Goal: Task Accomplishment & Management: Complete application form

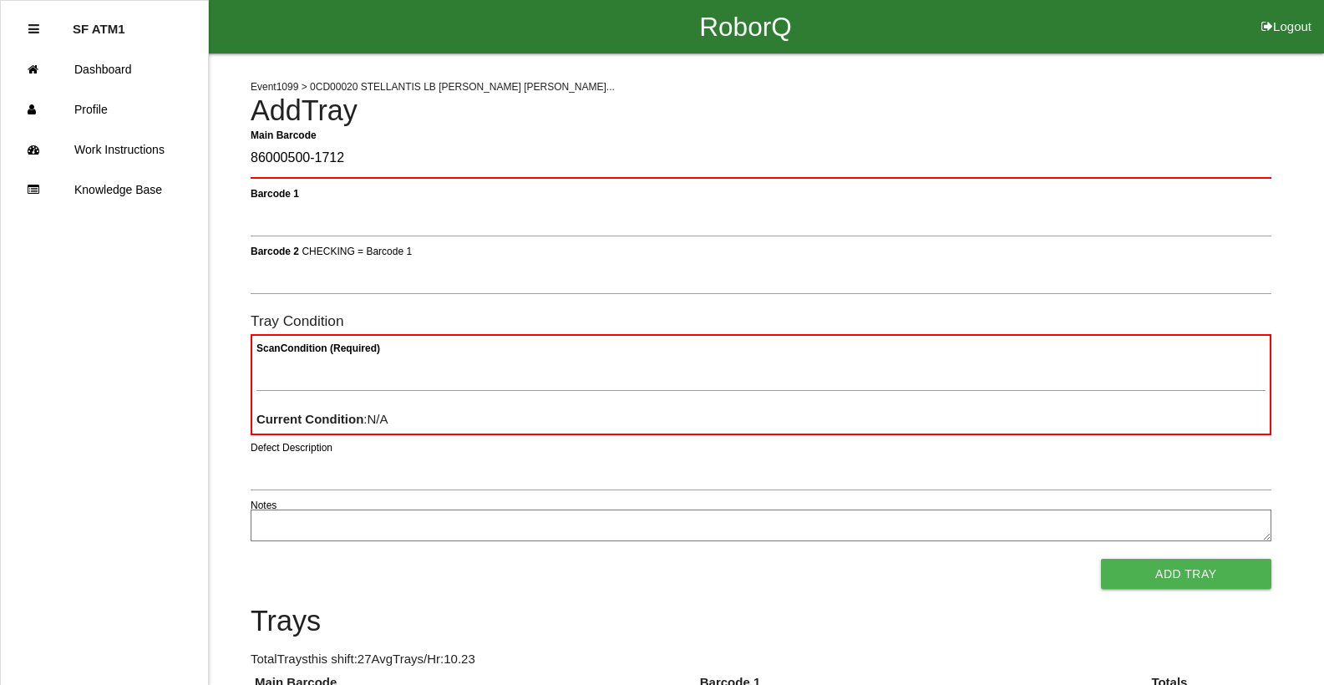
type Barcode "86000500-1712"
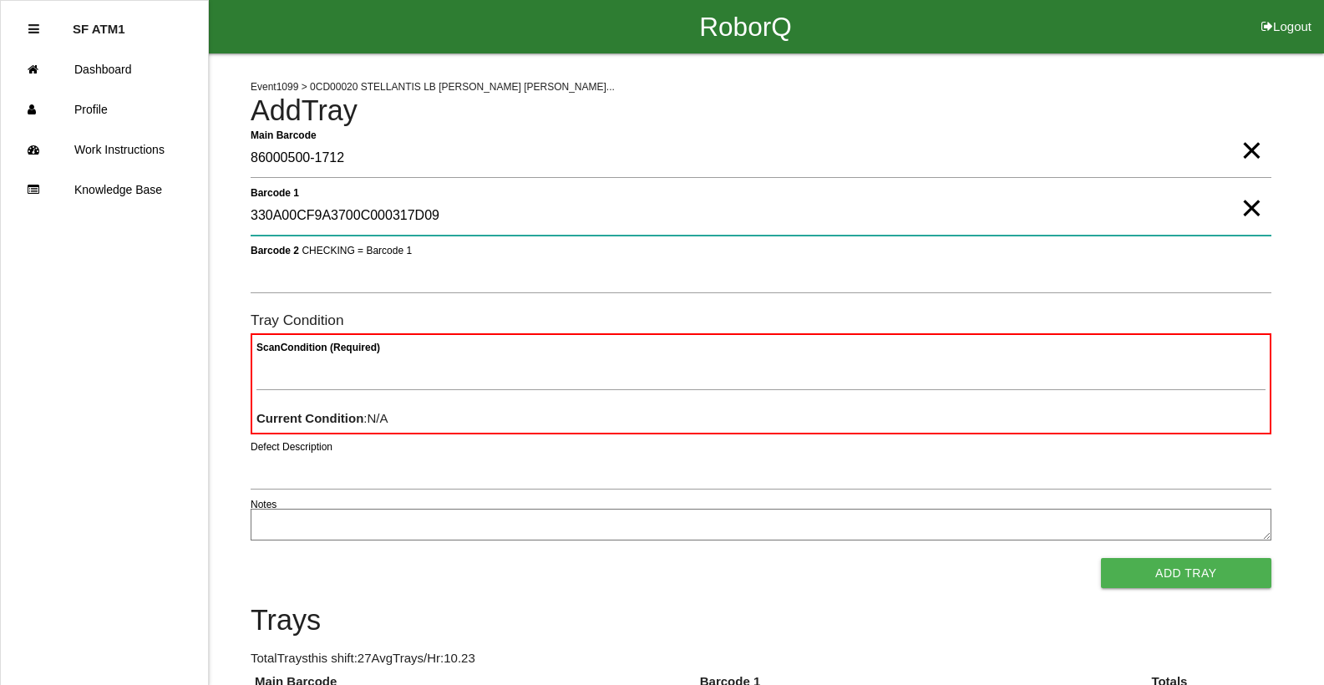
type 1 "330A00CF9A3700C000317D09"
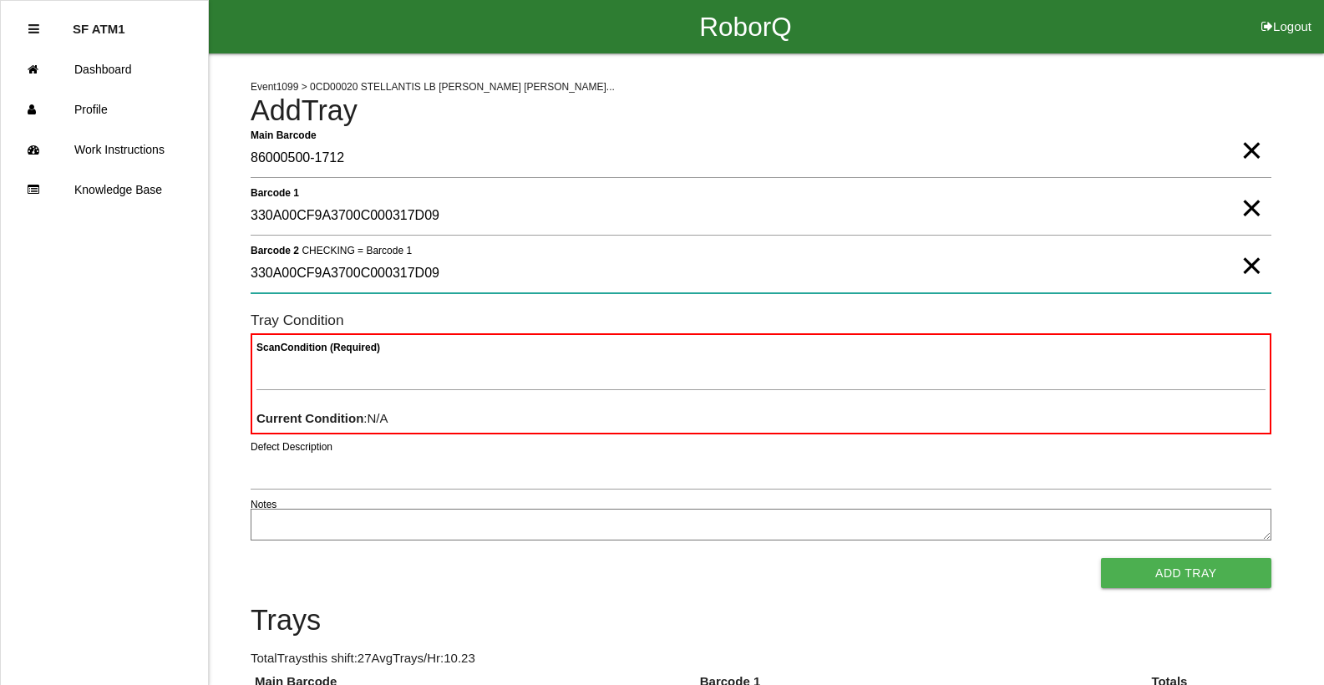
type 2 "330A00CF9A3700C000317D09"
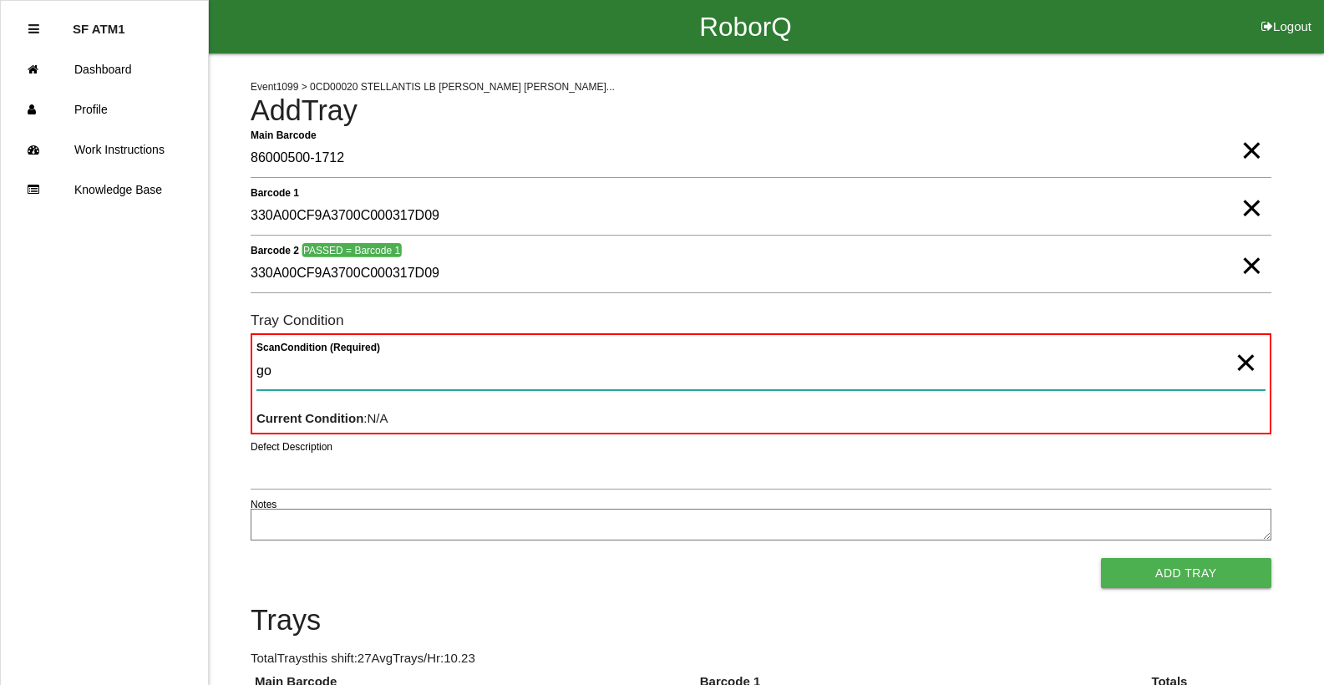
type Condition "goo"
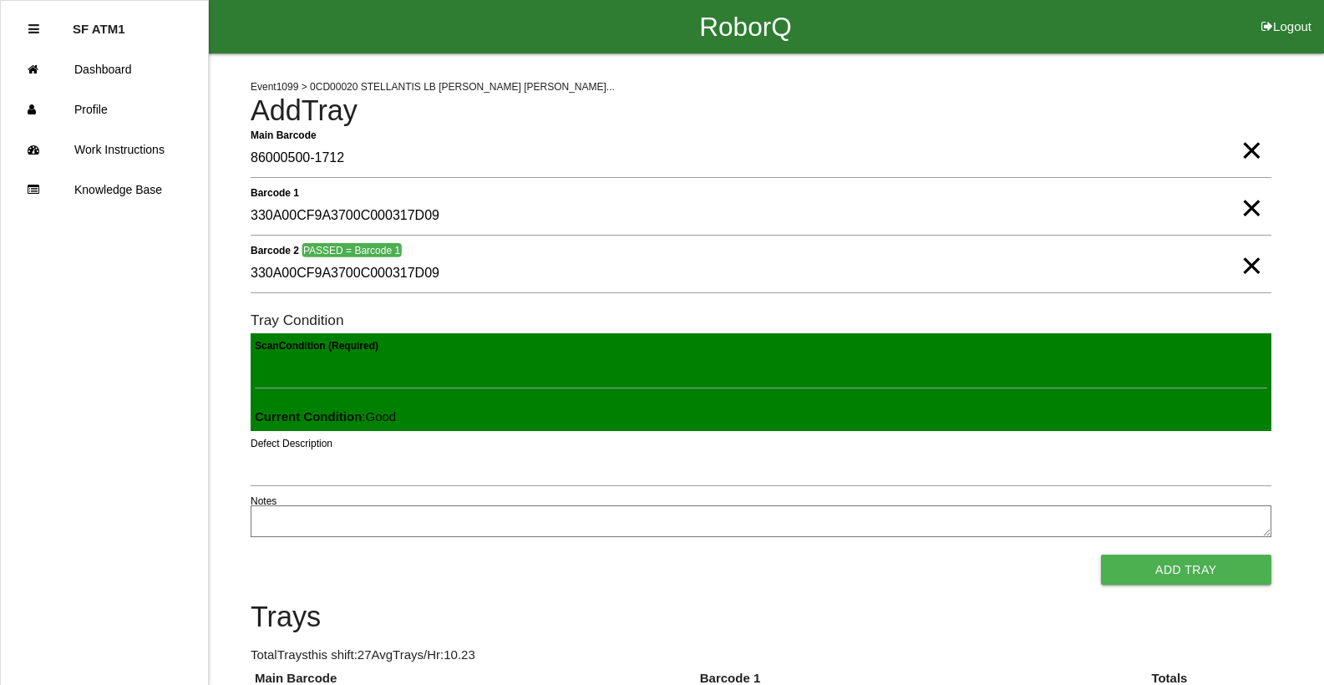
click at [1101, 555] on button "Add Tray" at bounding box center [1186, 570] width 170 height 30
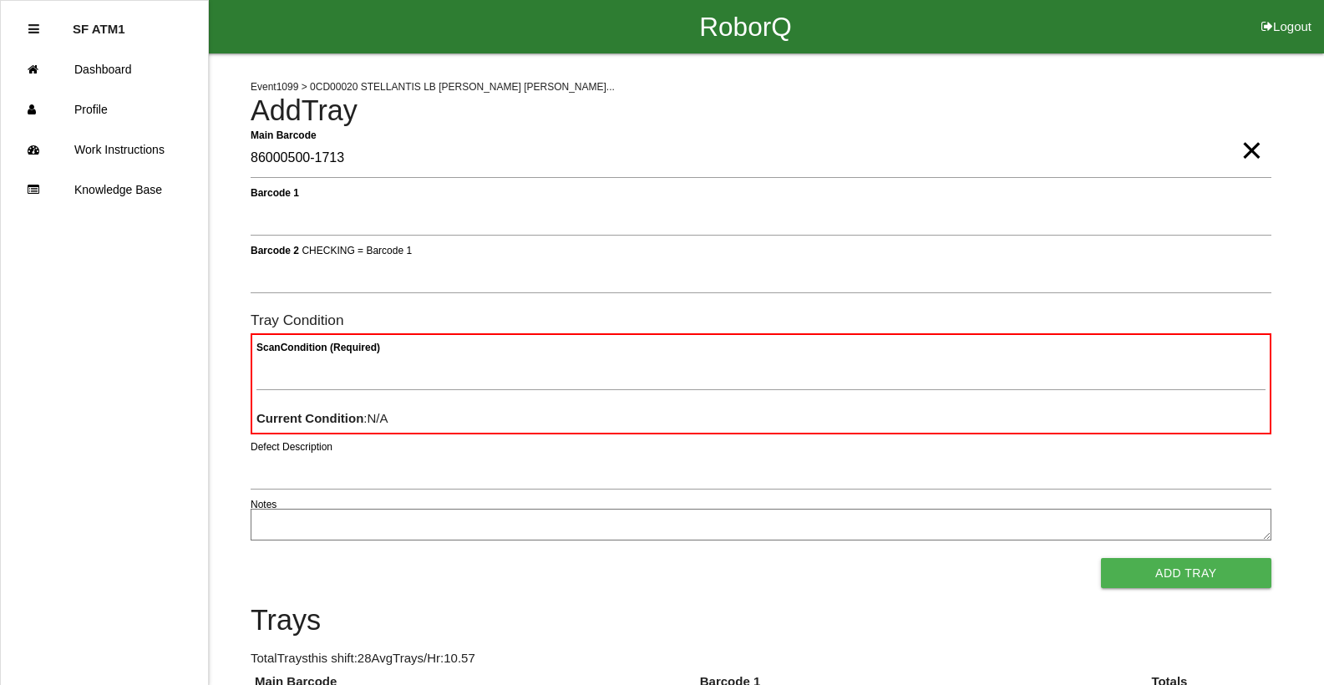
type Barcode "86000500-1713"
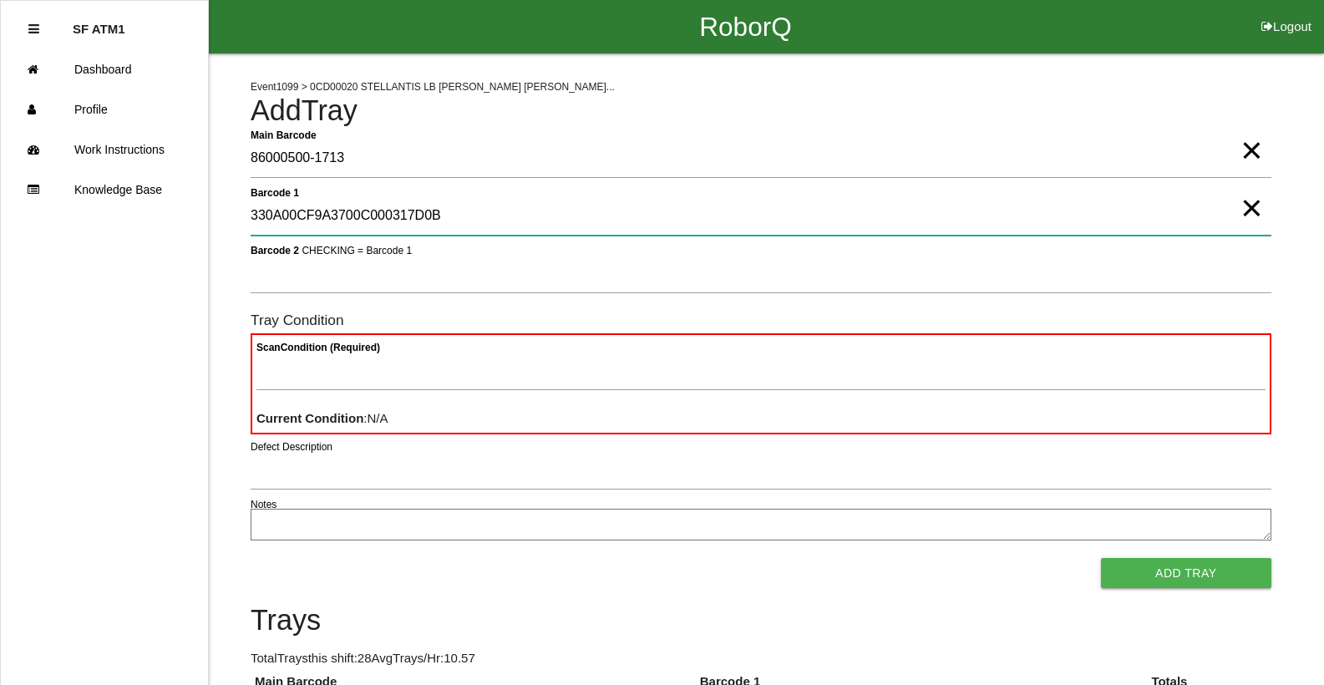
type 1 "330A00CF9A3700C000317D0B"
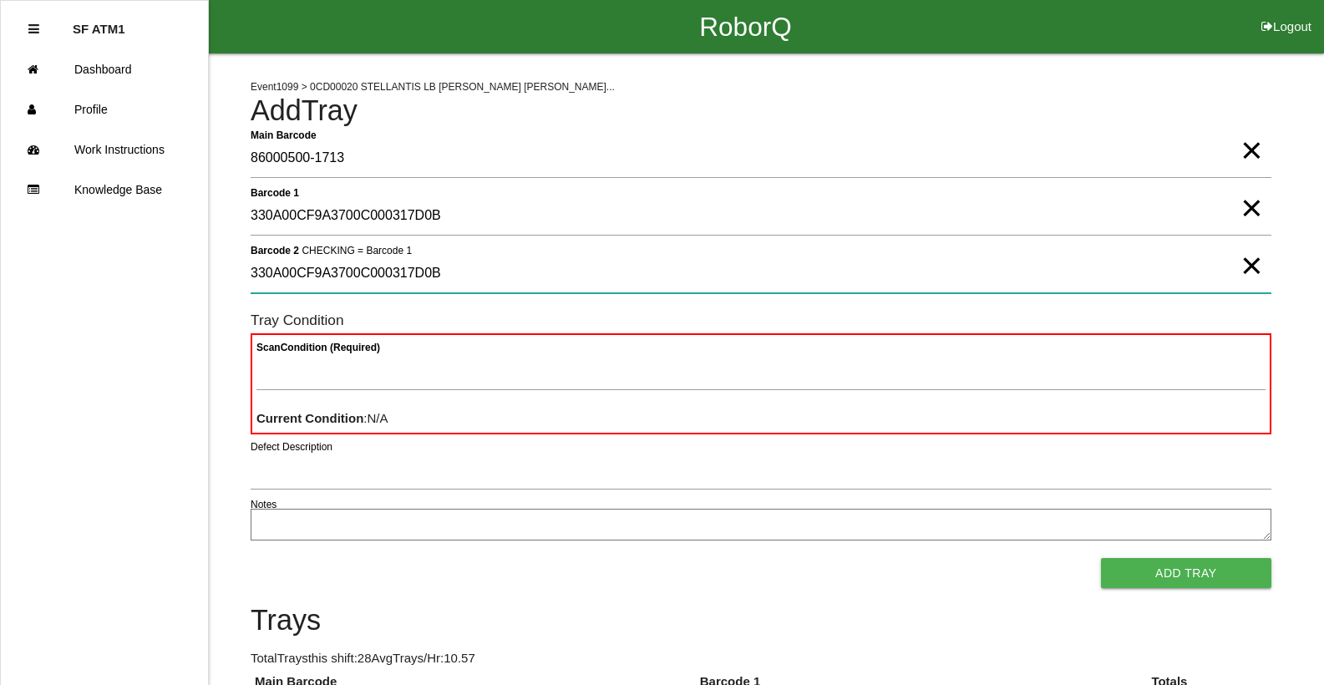
type 2 "330A00CF9A3700C000317D0B"
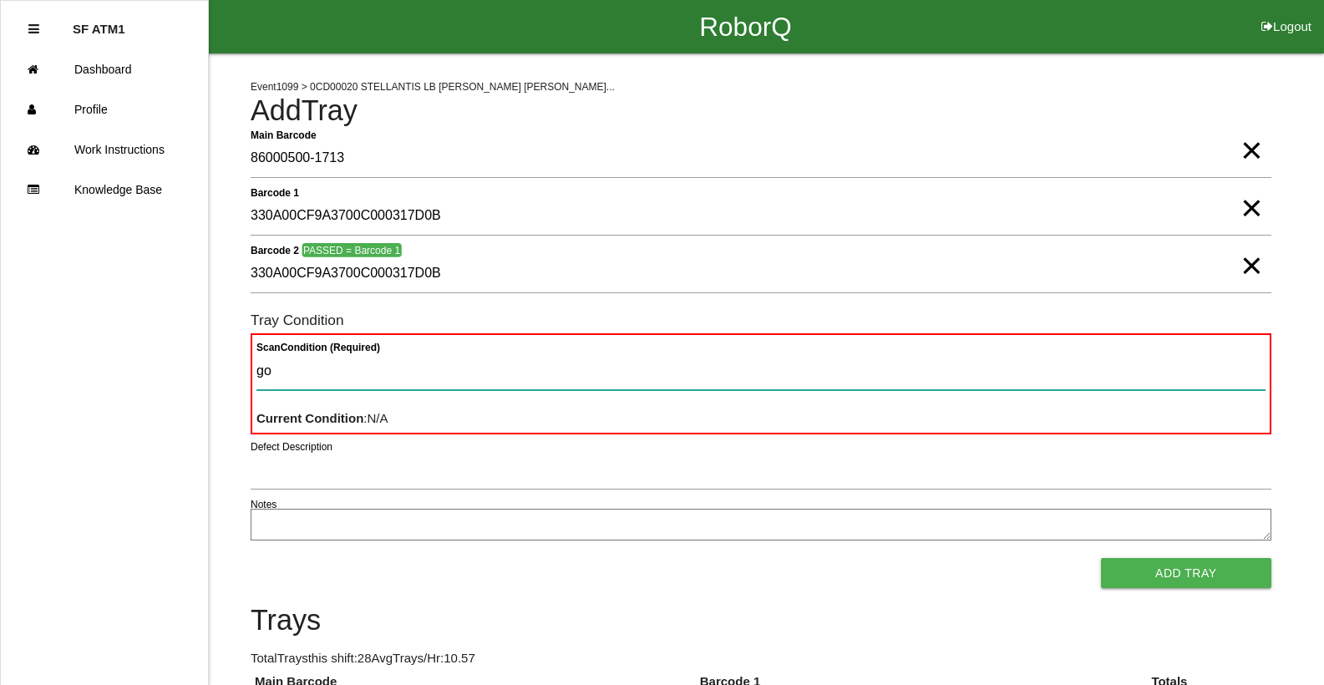
type Condition "goo"
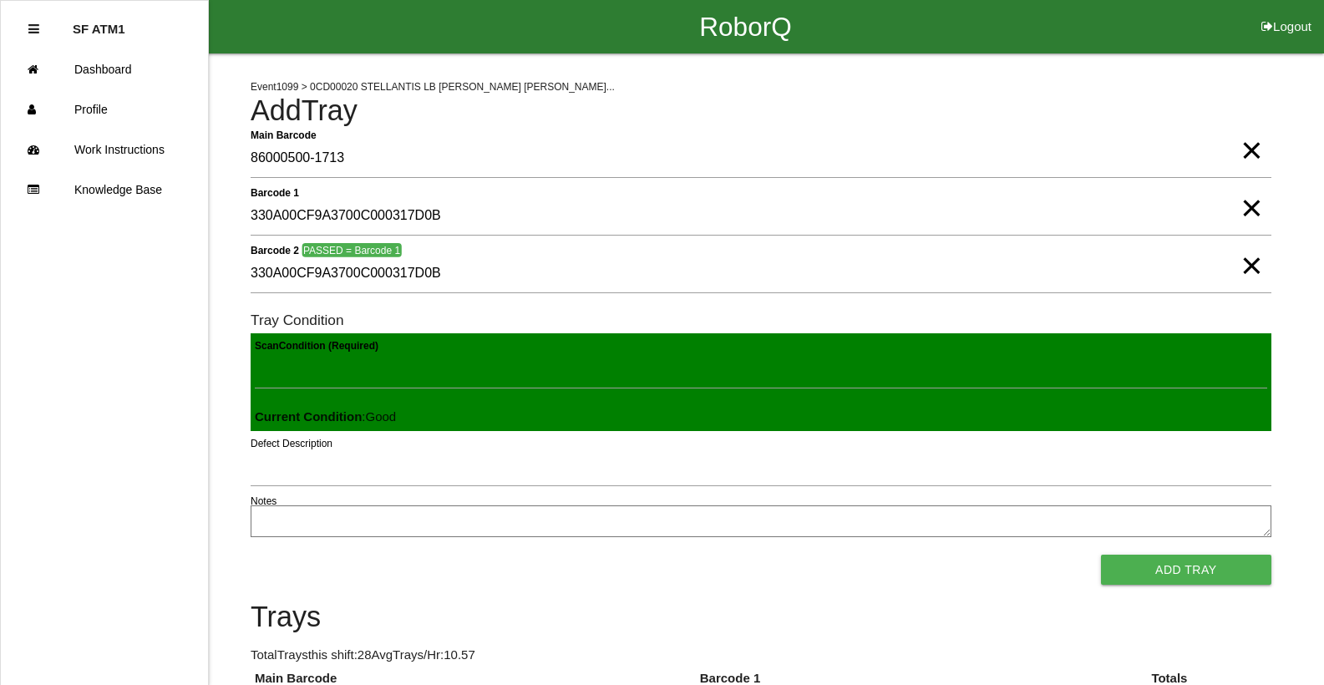
click at [1101, 555] on button "Add Tray" at bounding box center [1186, 570] width 170 height 30
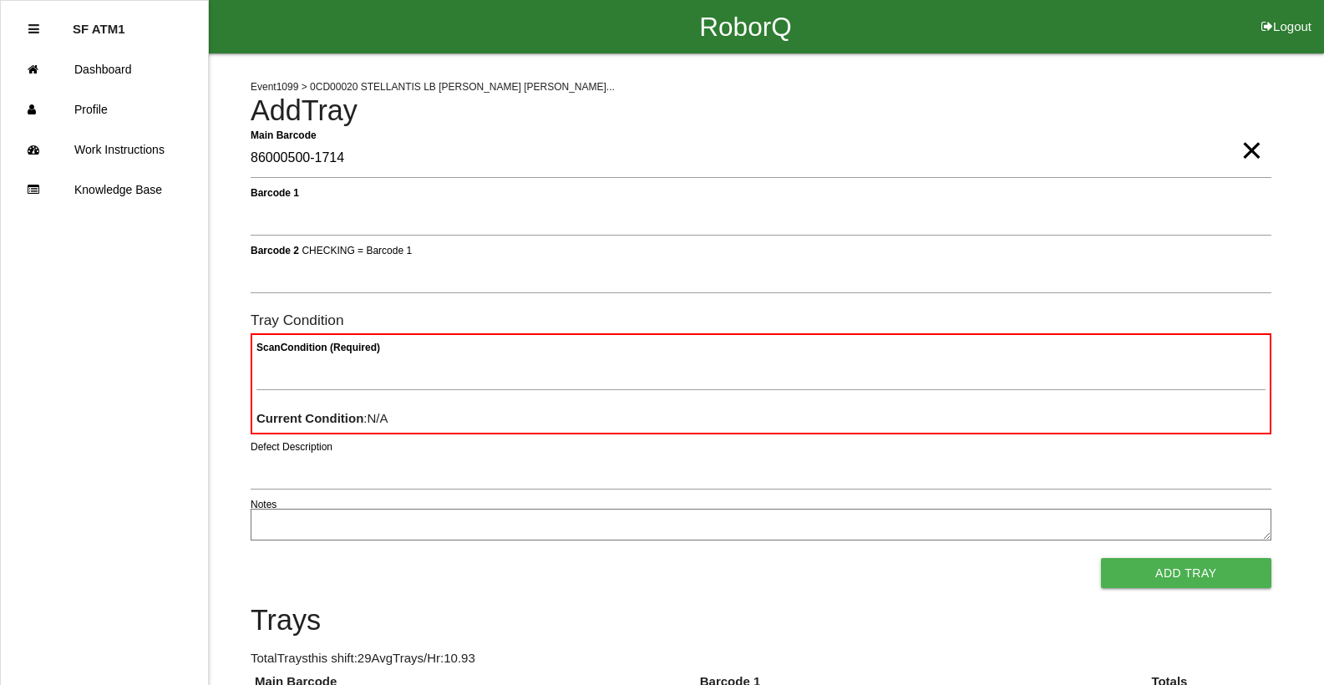
type Barcode "86000500-1714"
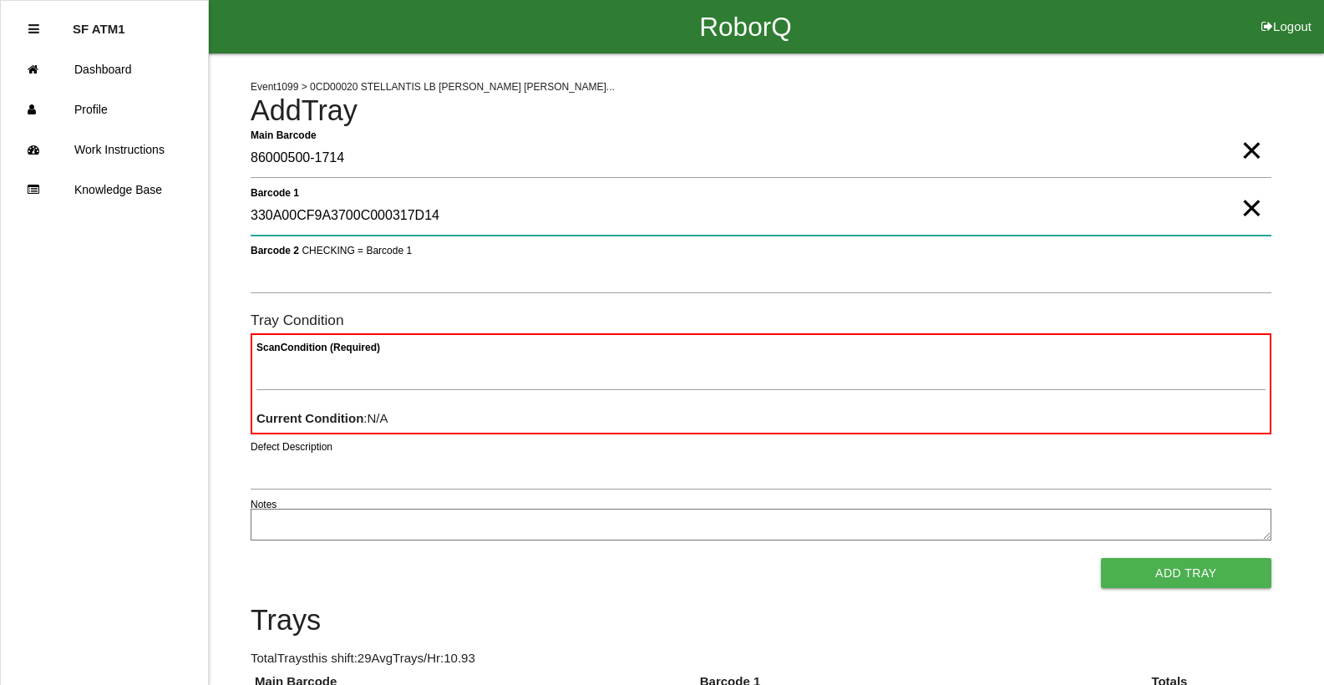
type 1 "330A00CF9A3700C000317D14"
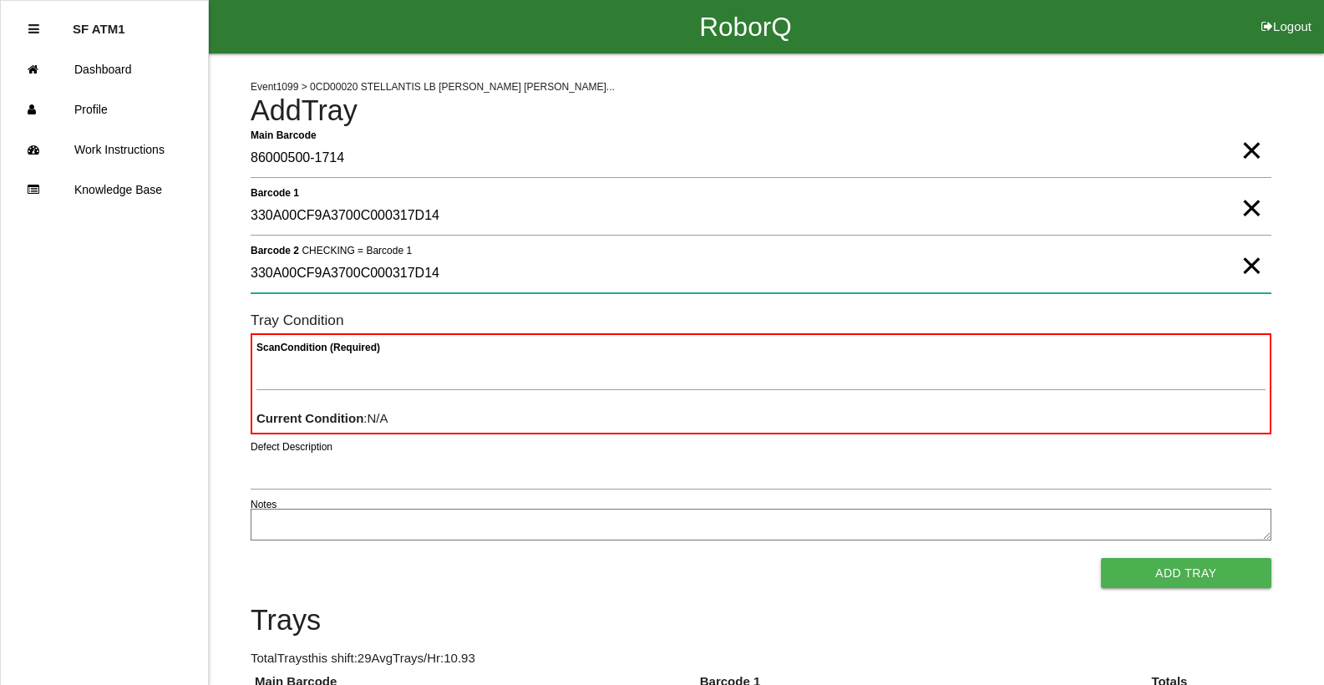
type 2 "330A00CF9A3700C000317D14"
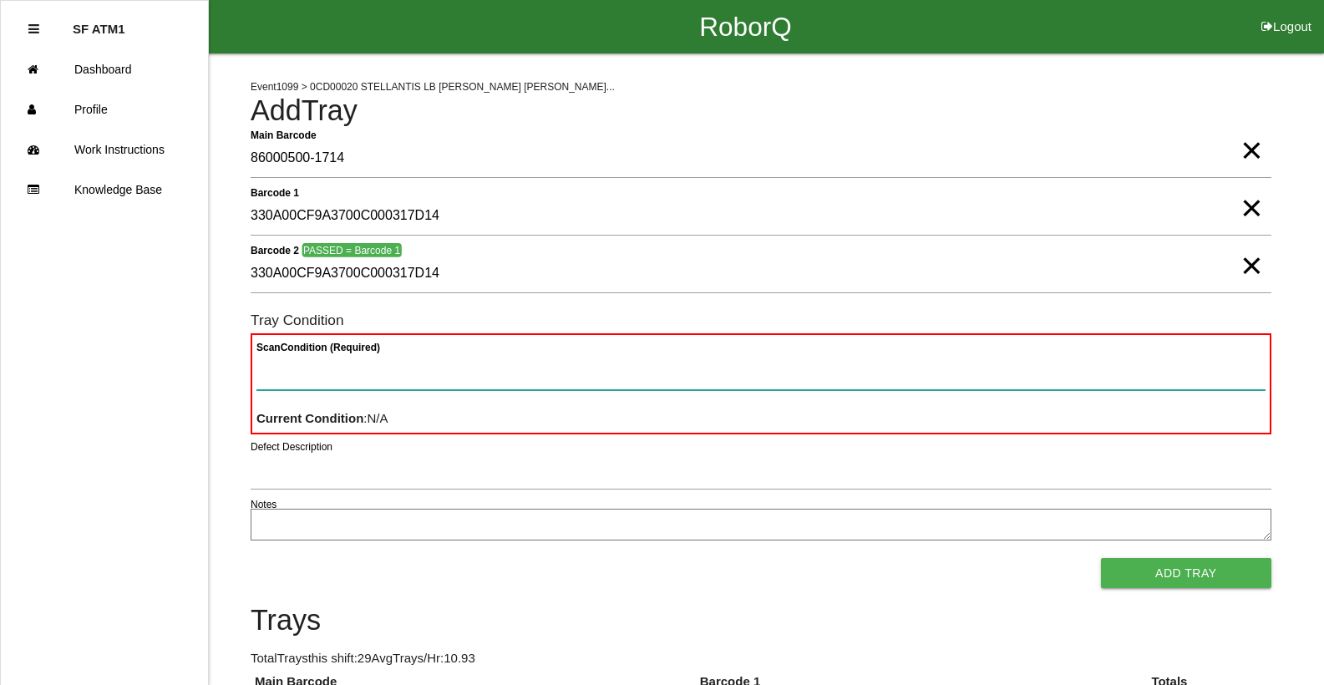
click at [1101, 558] on button "Add Tray" at bounding box center [1186, 573] width 170 height 30
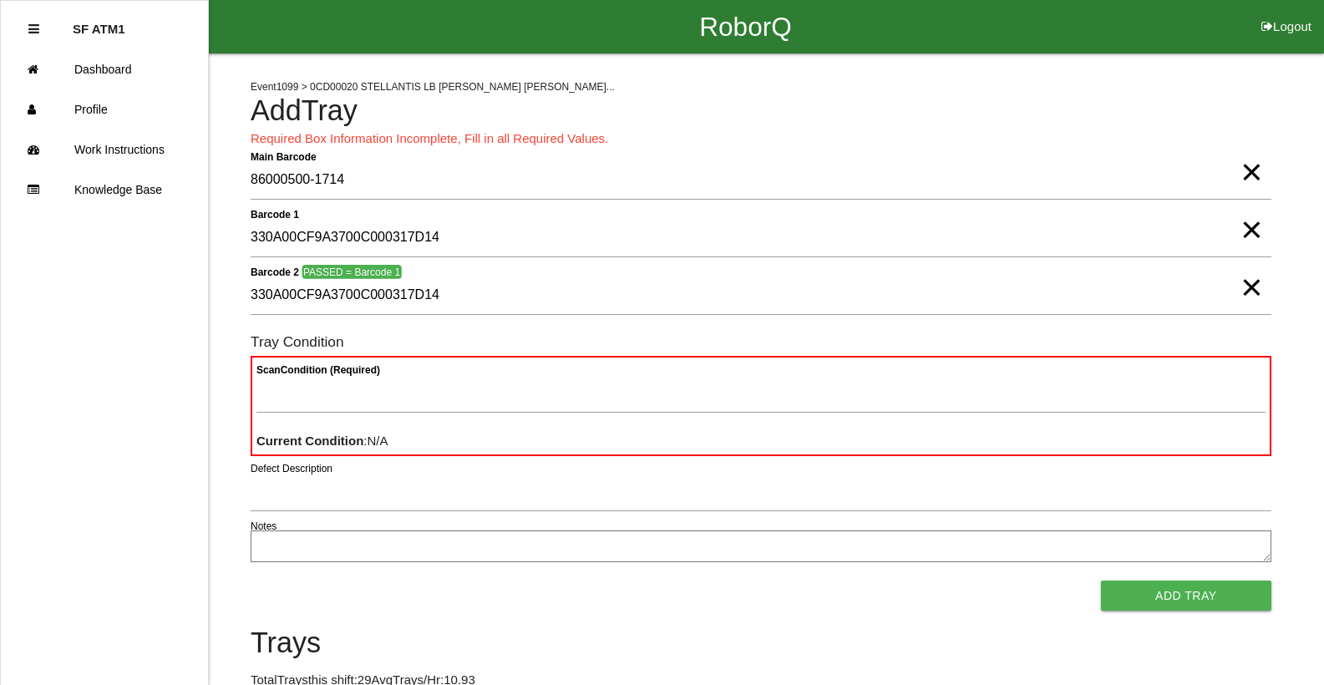
click at [1101, 580] on button "Add Tray" at bounding box center [1186, 595] width 170 height 30
click at [1249, 284] on span "×" at bounding box center [1251, 270] width 22 height 33
click at [1254, 230] on span "×" at bounding box center [1251, 212] width 22 height 33
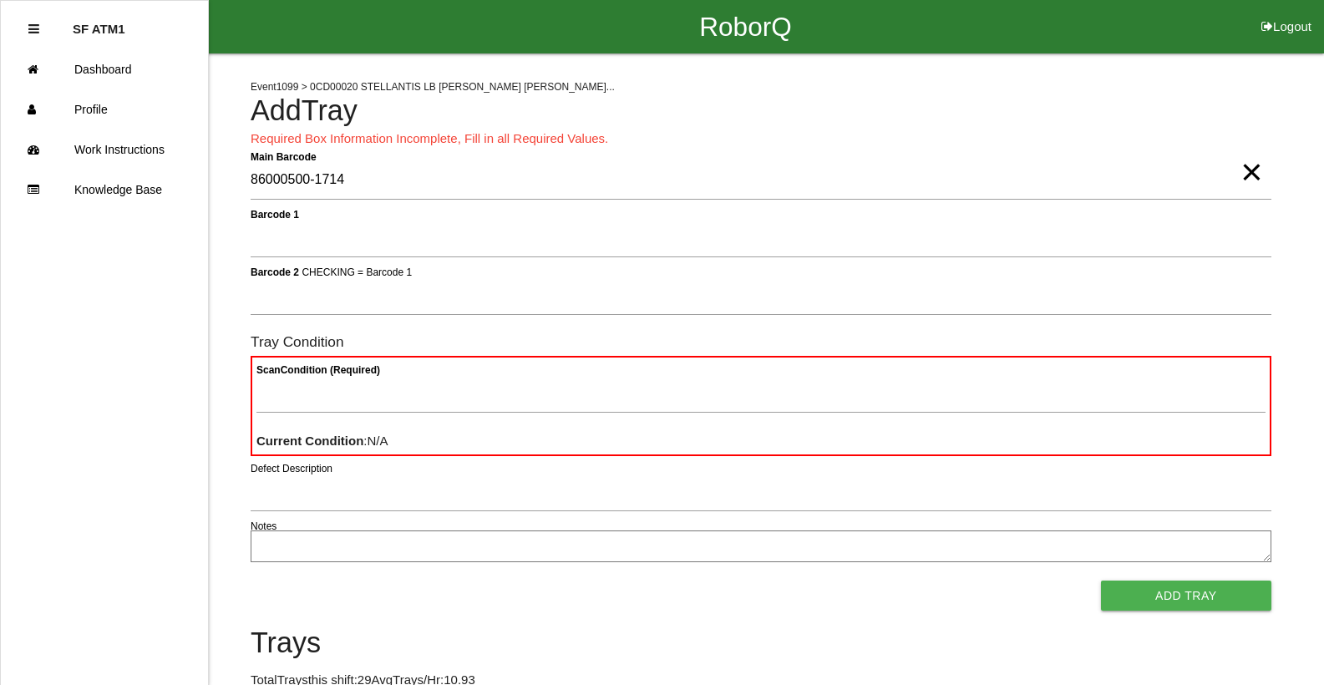
click at [1244, 172] on span "×" at bounding box center [1251, 155] width 22 height 33
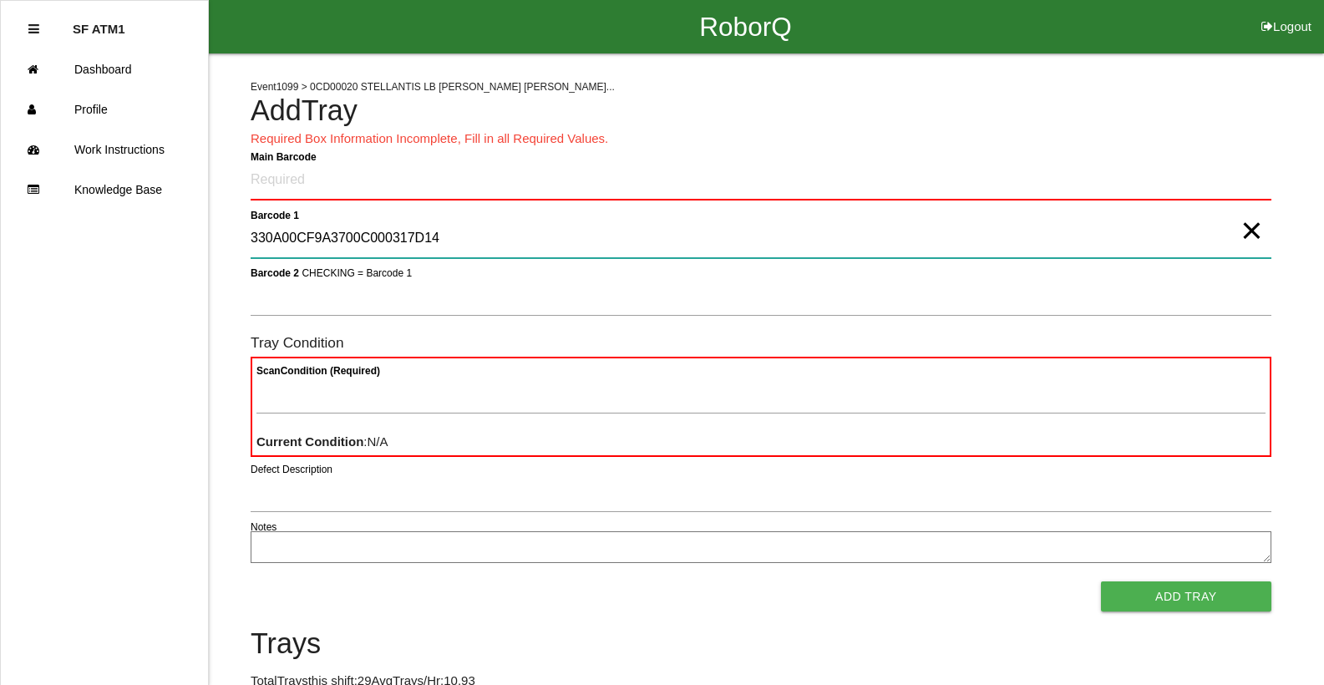
type 1 "330A00CF9A3700C000317D14"
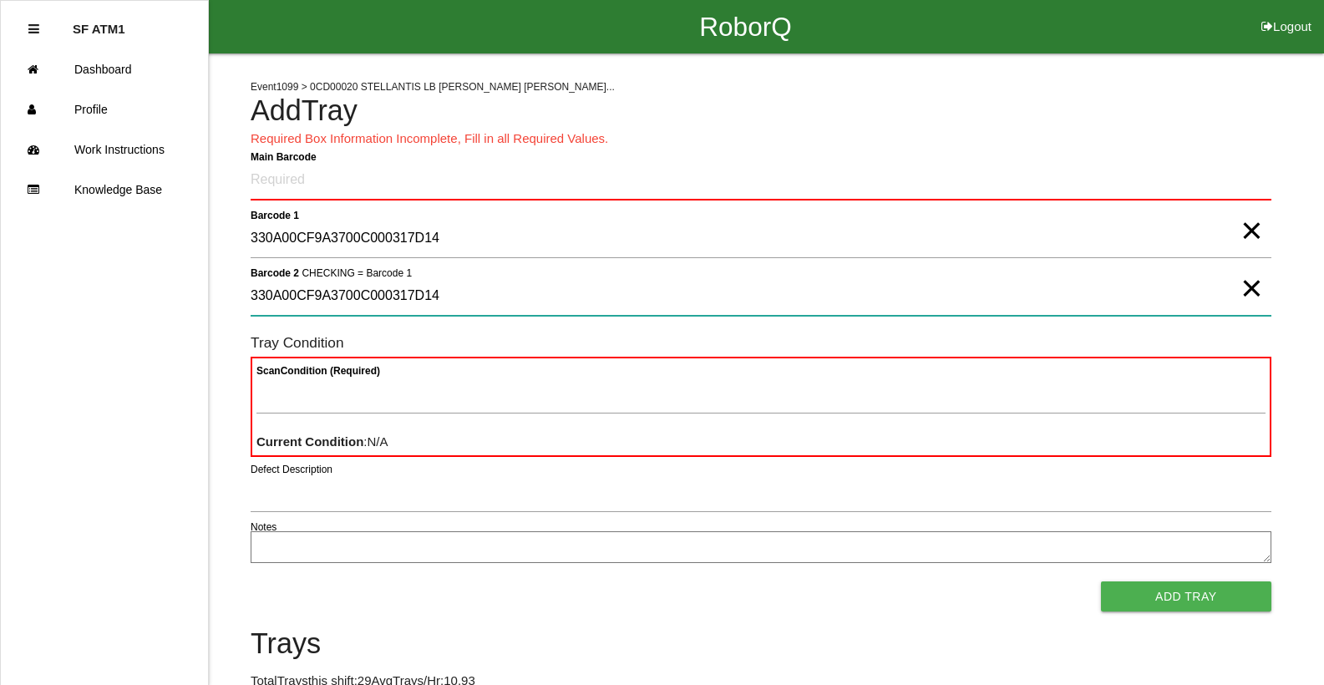
type 2 "330A00CF9A3700C000317D14"
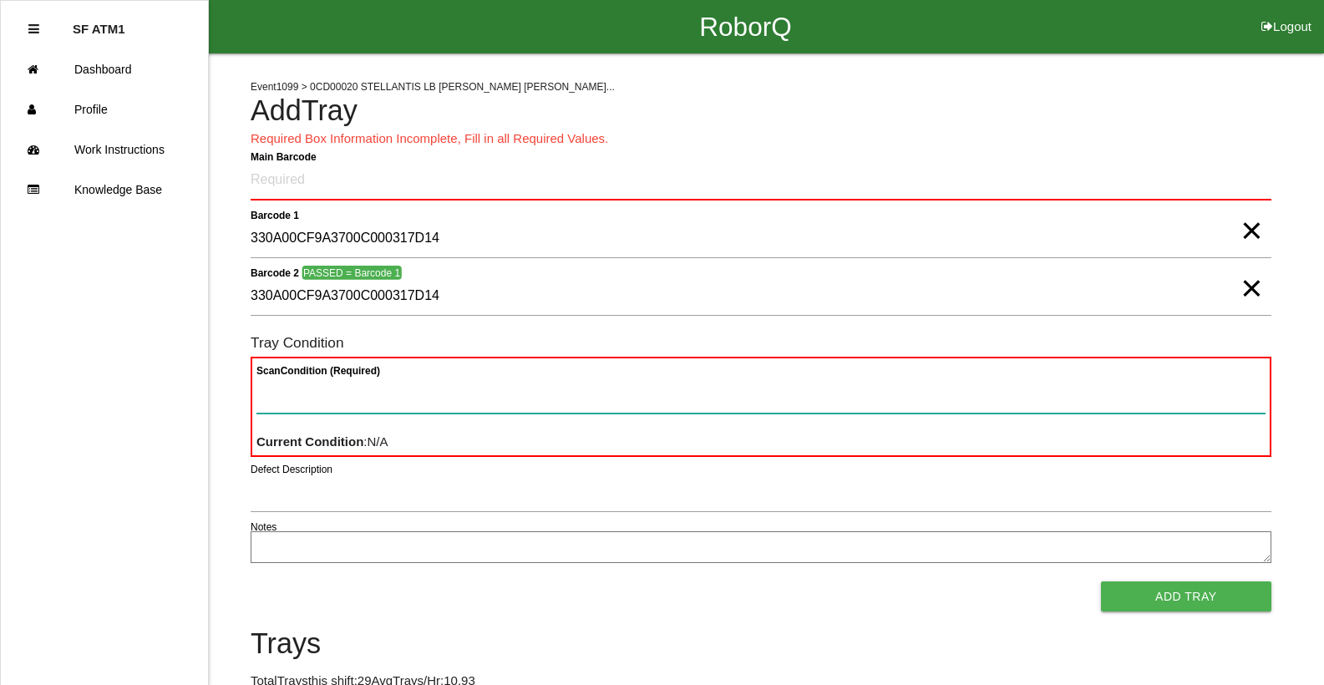
click at [1101, 581] on button "Add Tray" at bounding box center [1186, 596] width 170 height 30
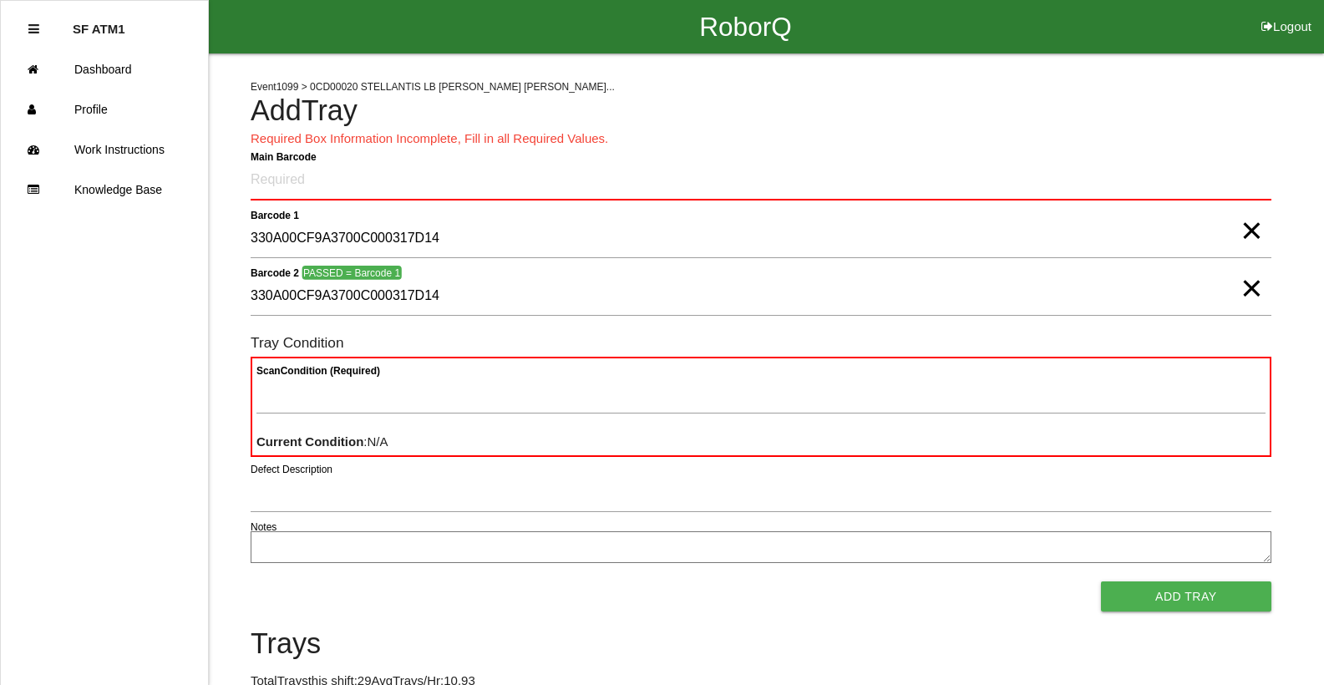
click at [1249, 288] on span "×" at bounding box center [1251, 271] width 22 height 33
click at [1252, 229] on span "×" at bounding box center [1251, 213] width 22 height 33
click at [299, 194] on Barcode "Main Barcode" at bounding box center [761, 180] width 1021 height 39
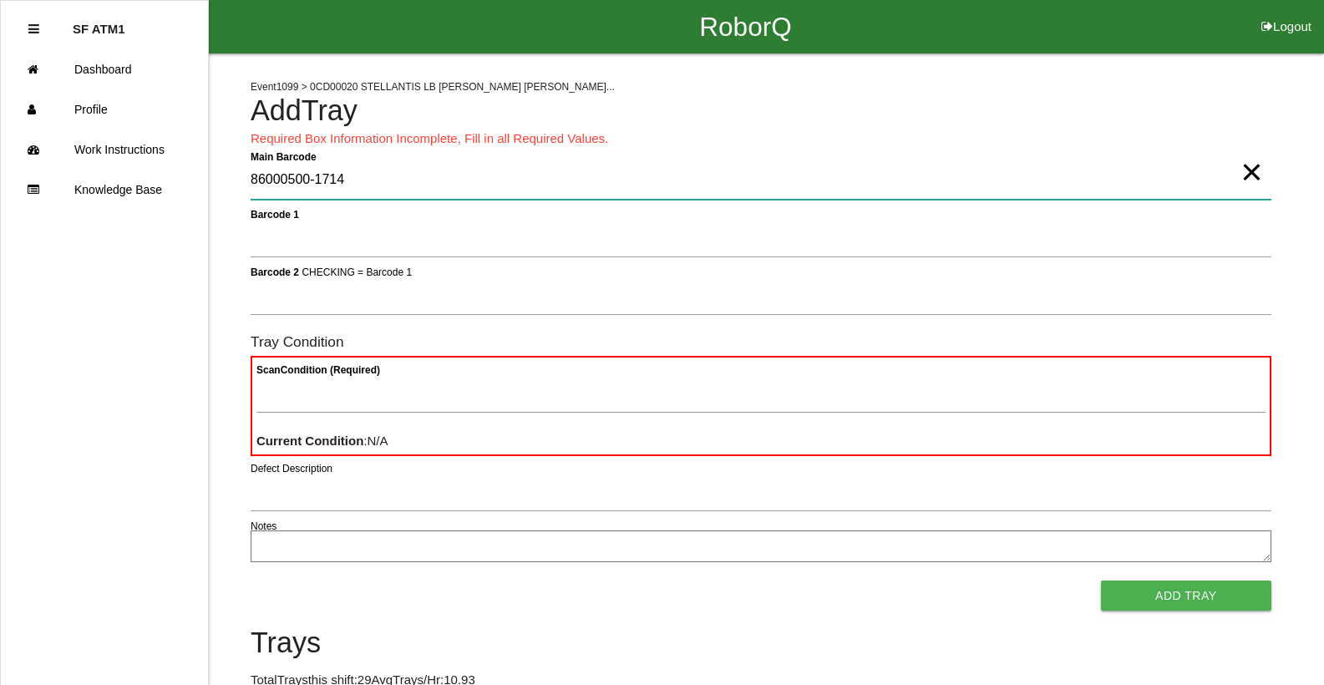
type Barcode "86000500-1714"
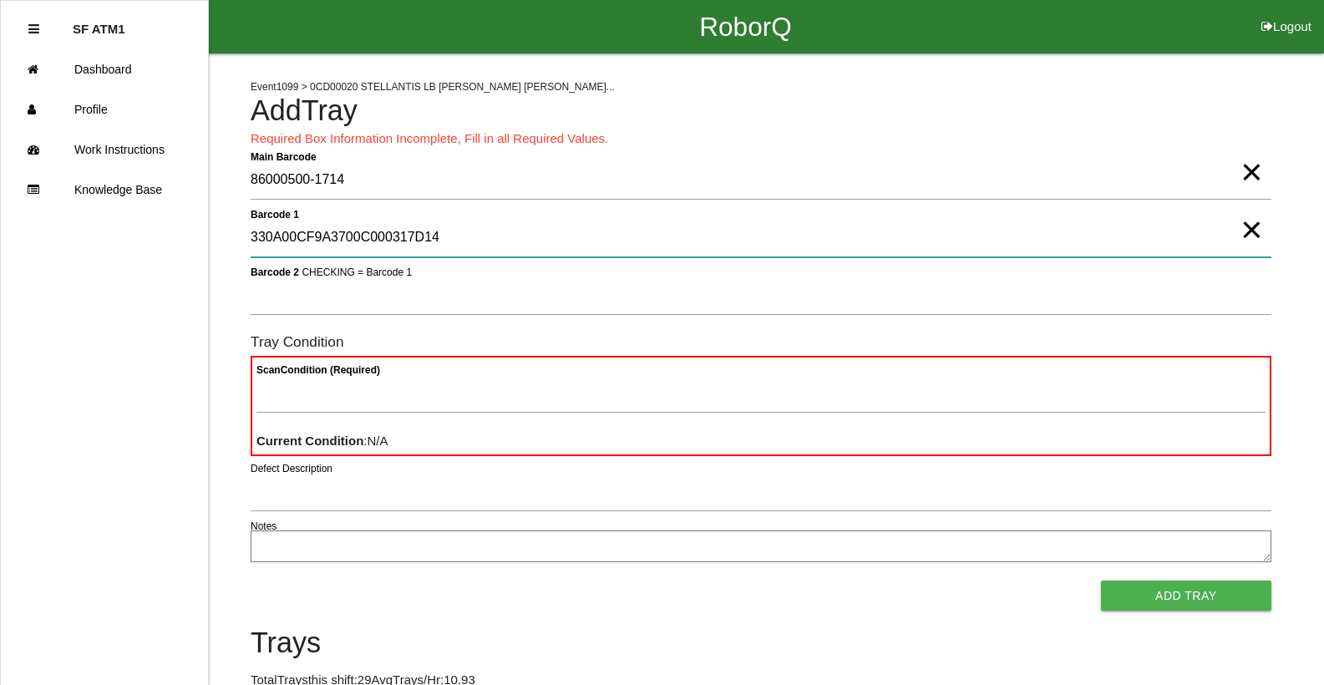
type 1 "330A00CF9A3700C000317D14"
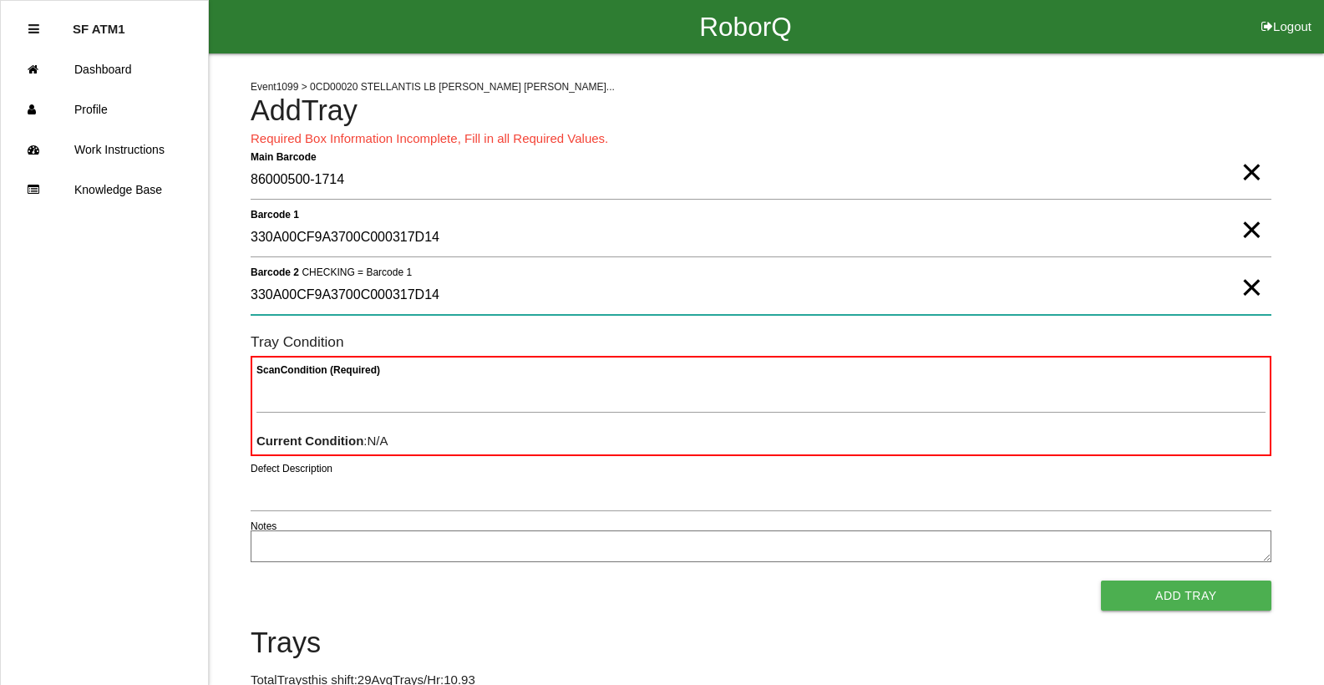
type 2 "330A00CF9A3700C000317D14"
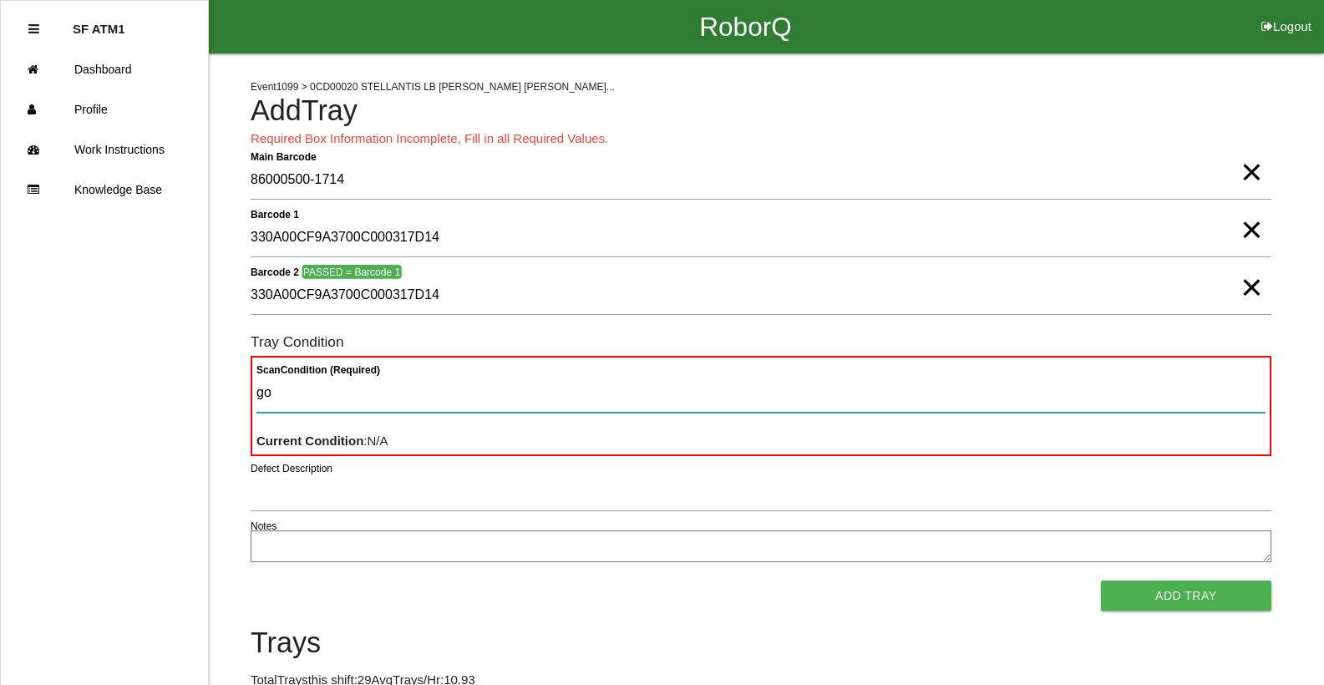
type Condition "goo"
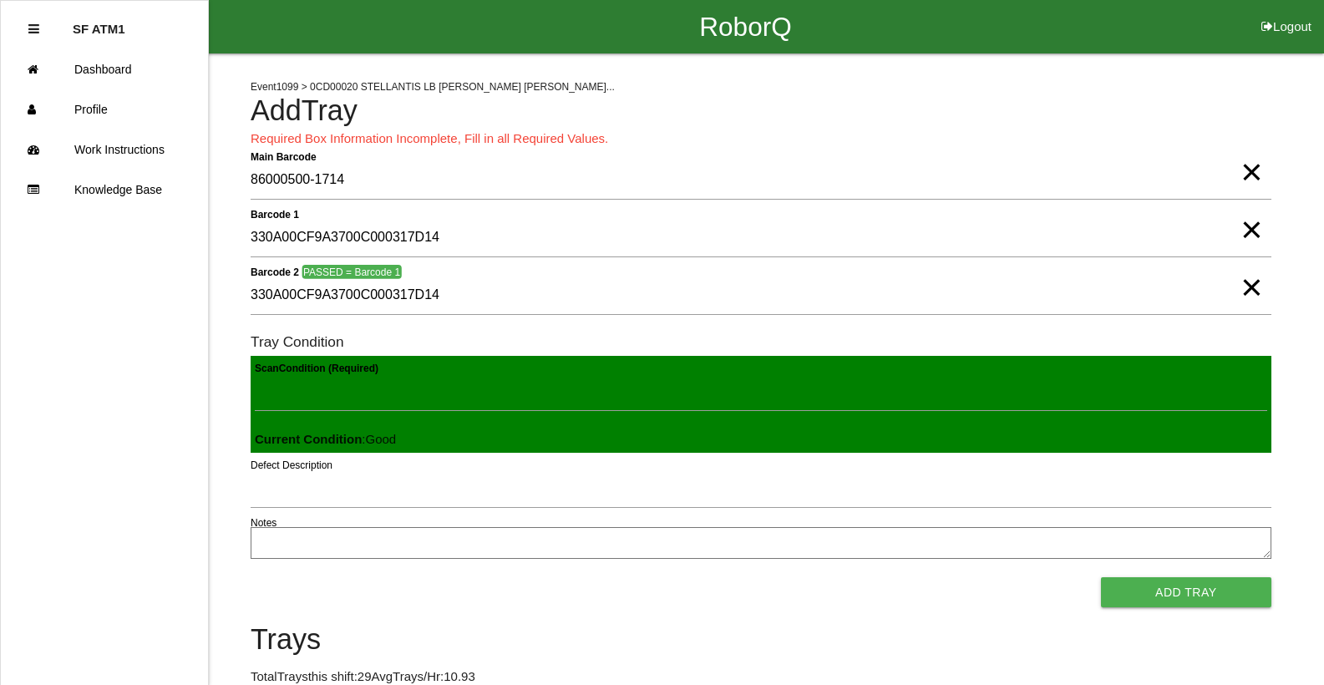
click at [1101, 577] on button "Add Tray" at bounding box center [1186, 592] width 170 height 30
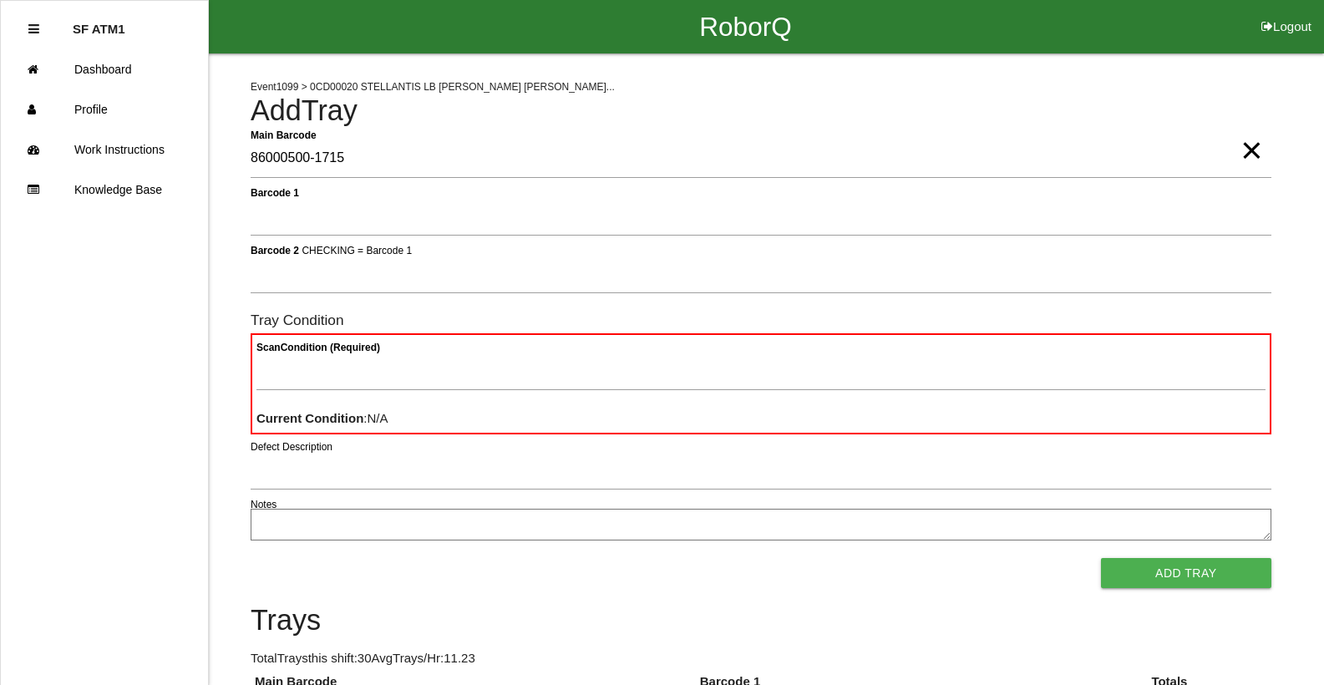
type Barcode "86000500-1715"
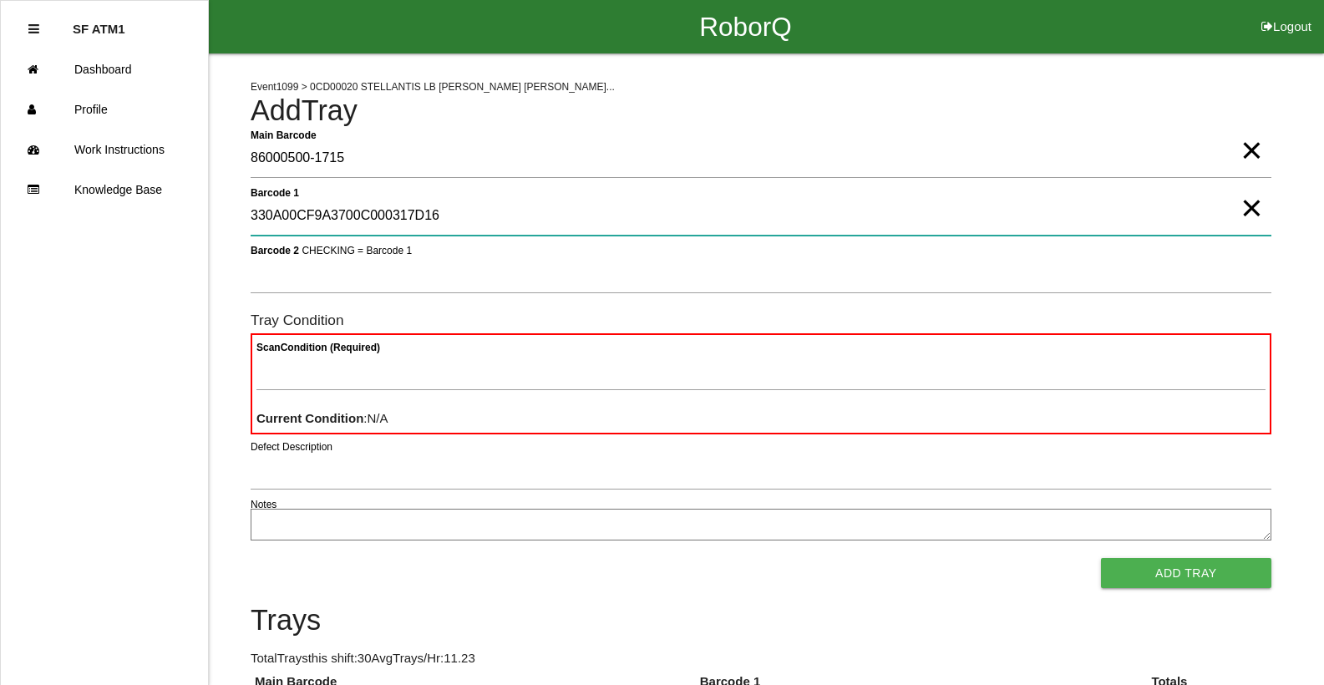
type 1 "330A00CF9A3700C000317D16"
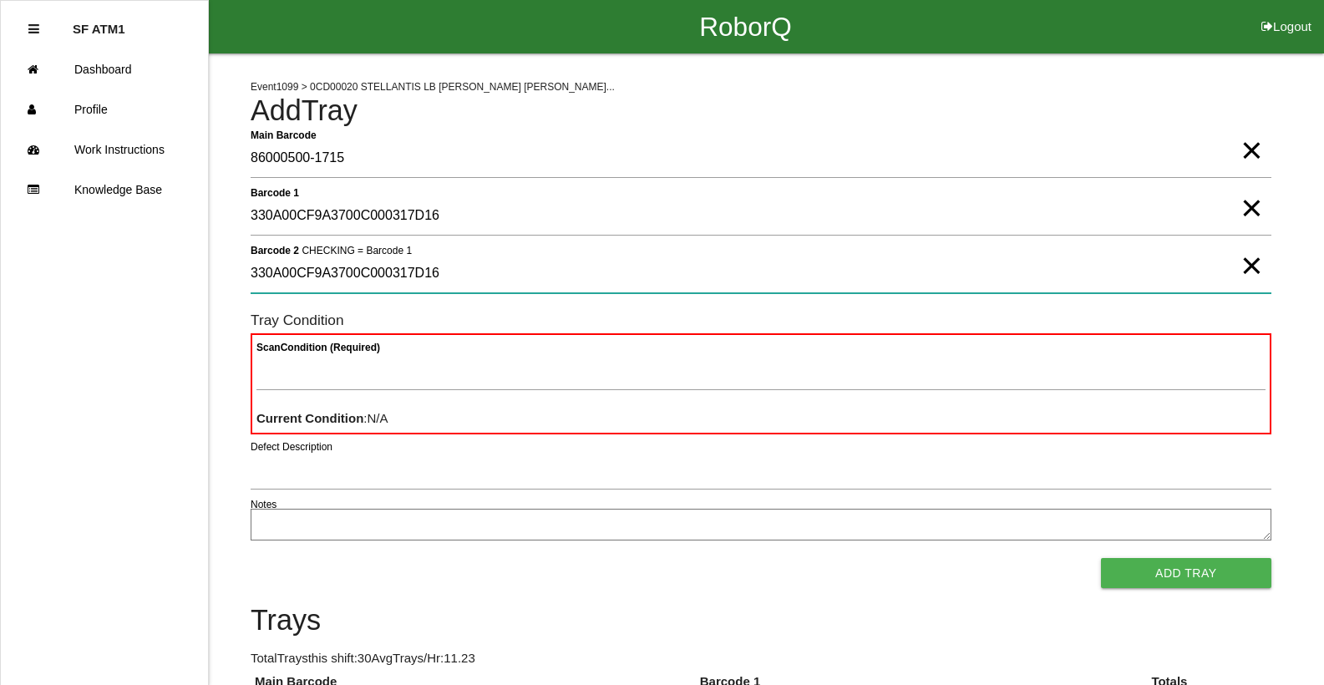
type 2 "330A00CF9A3700C000317D16"
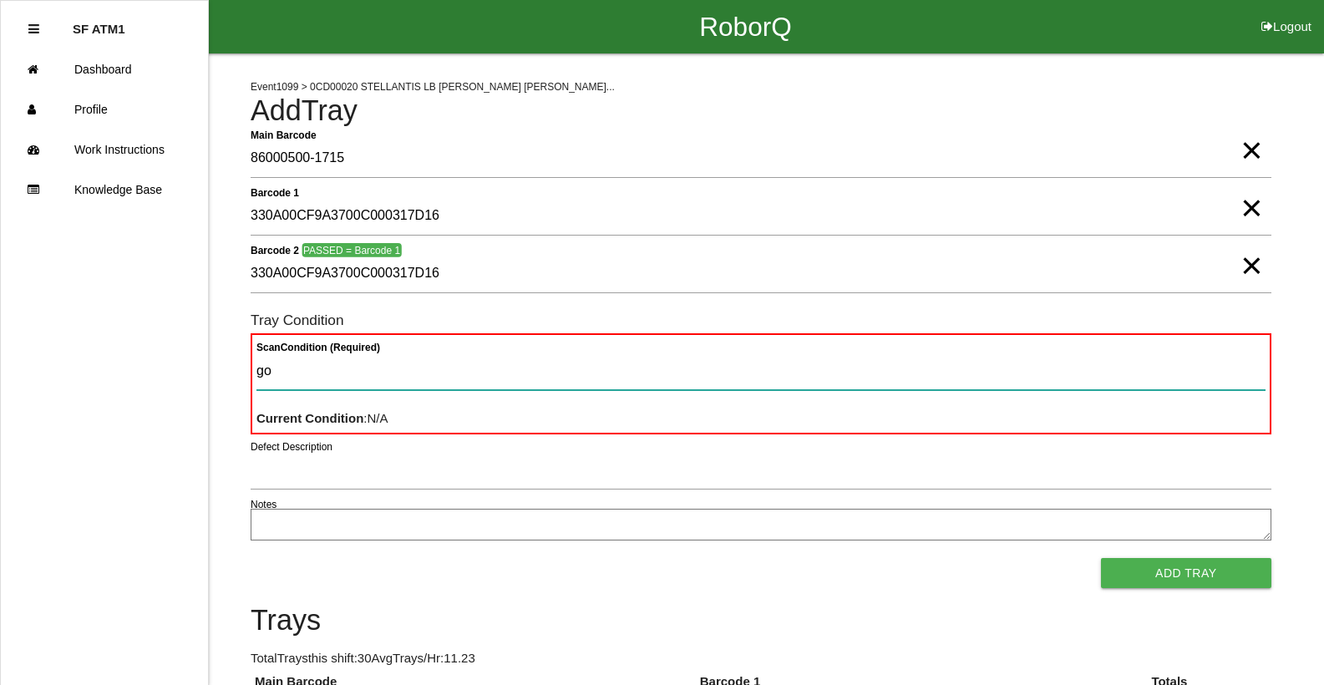
type Condition "goo"
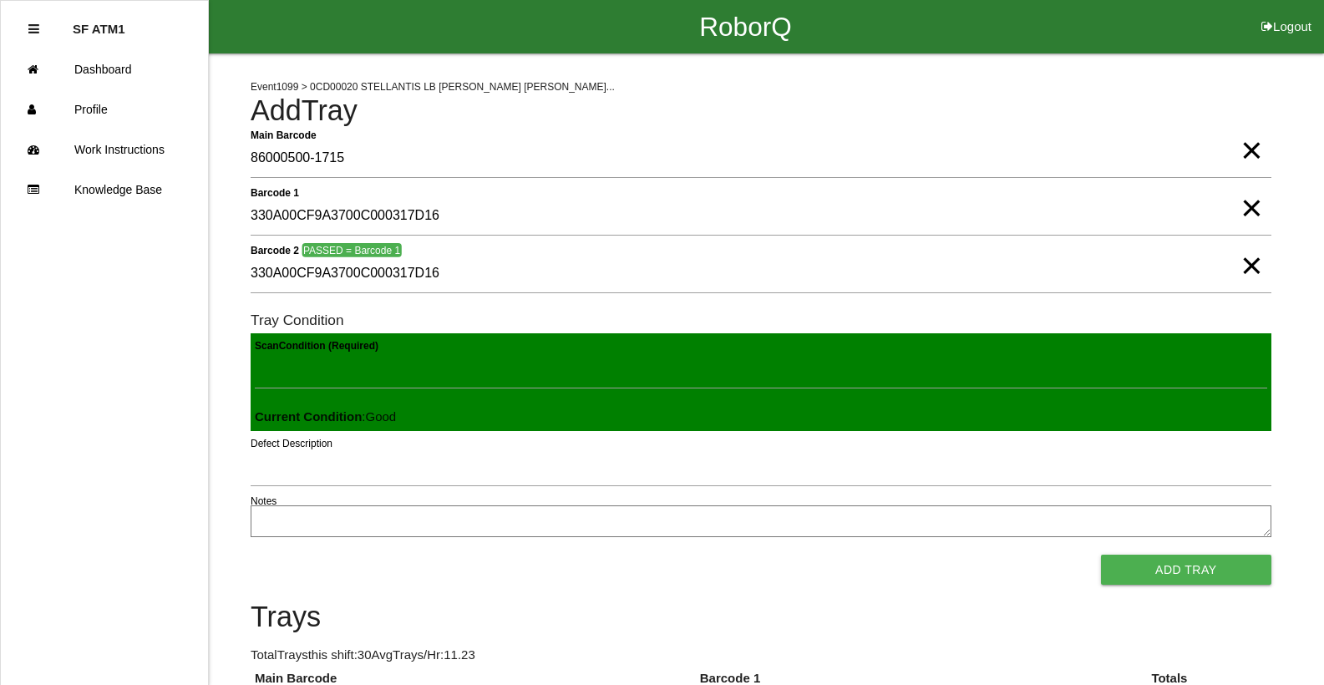
click at [1101, 555] on button "Add Tray" at bounding box center [1186, 570] width 170 height 30
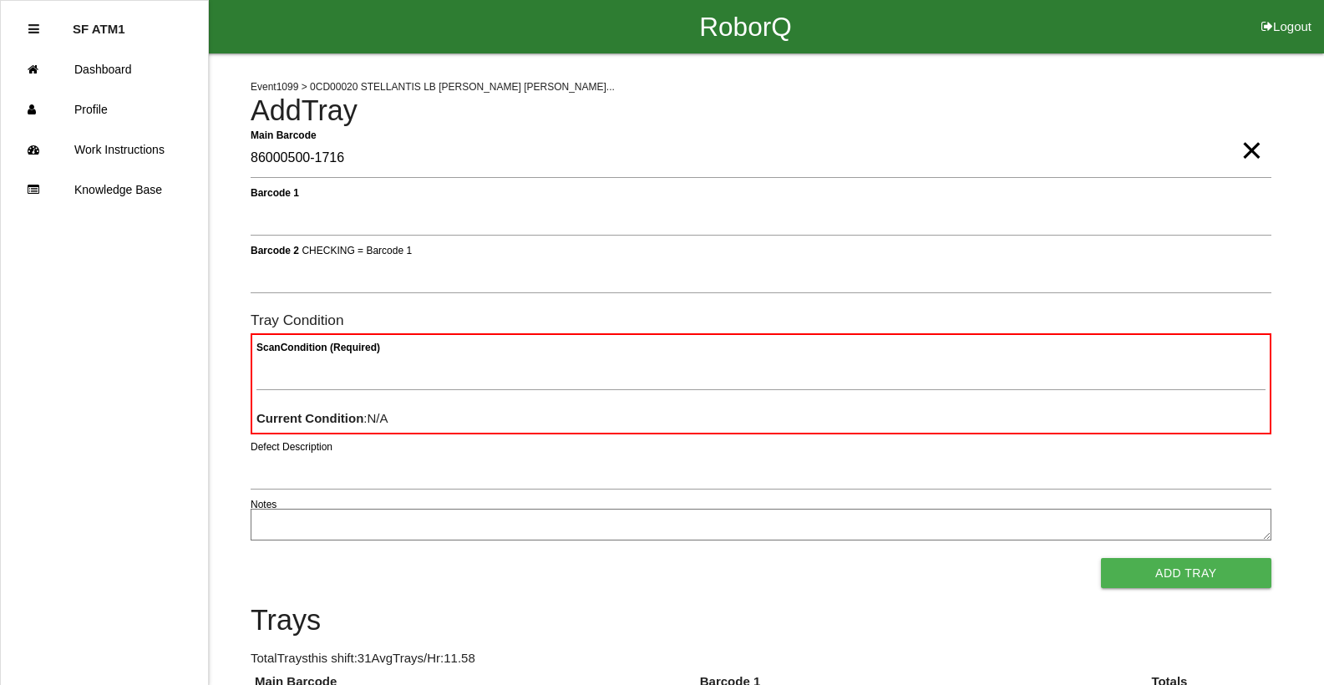
type Barcode "86000500-1716"
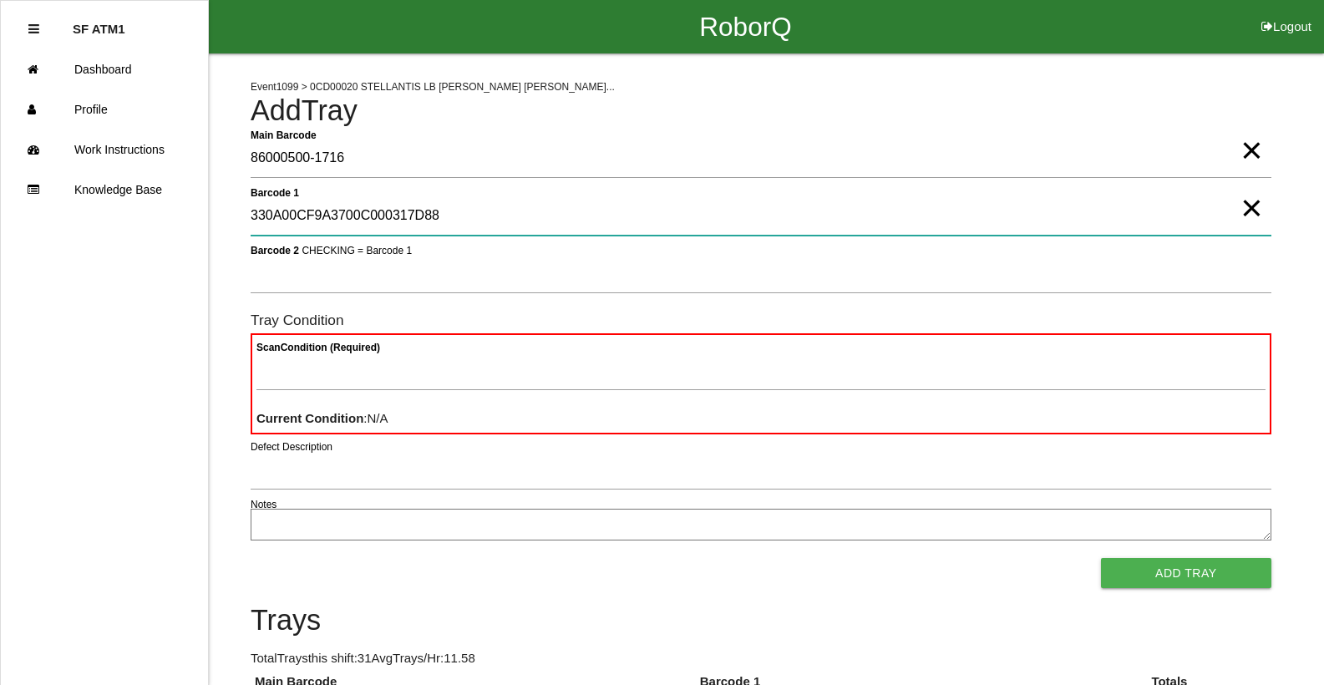
type 1 "330A00CF9A3700C000317D88"
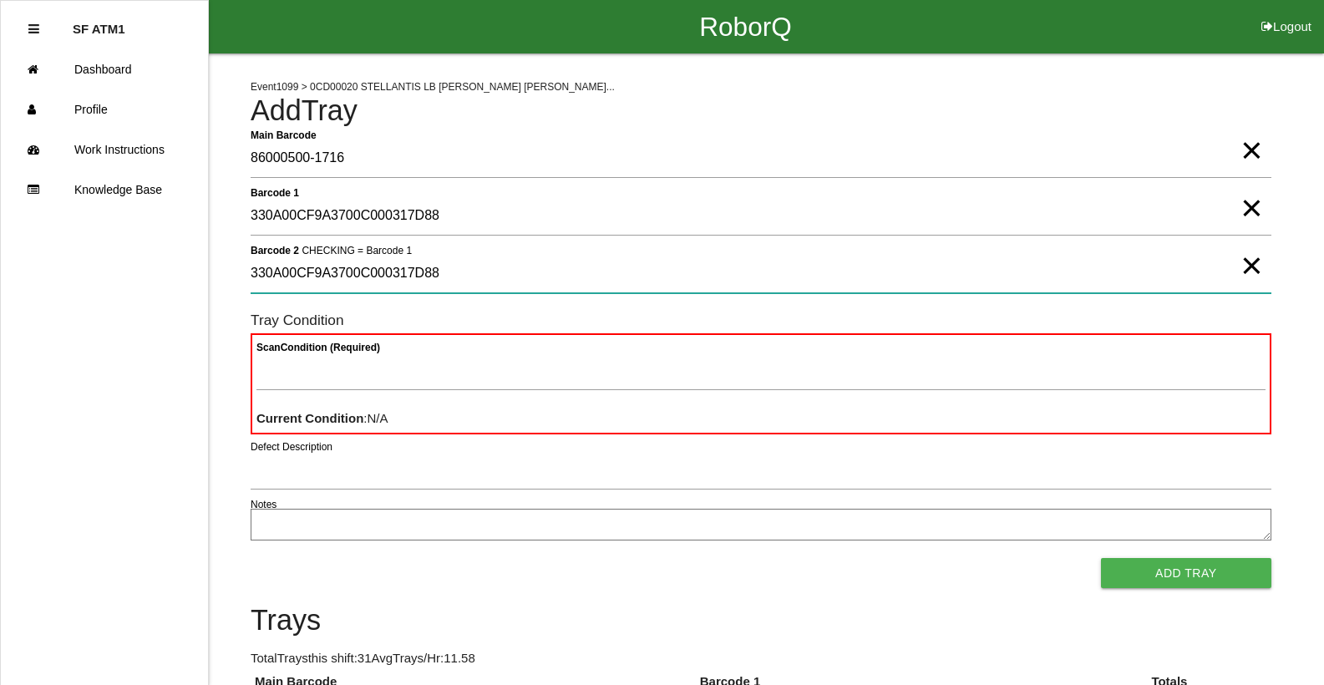
type 2 "330A00CF9A3700C000317D88"
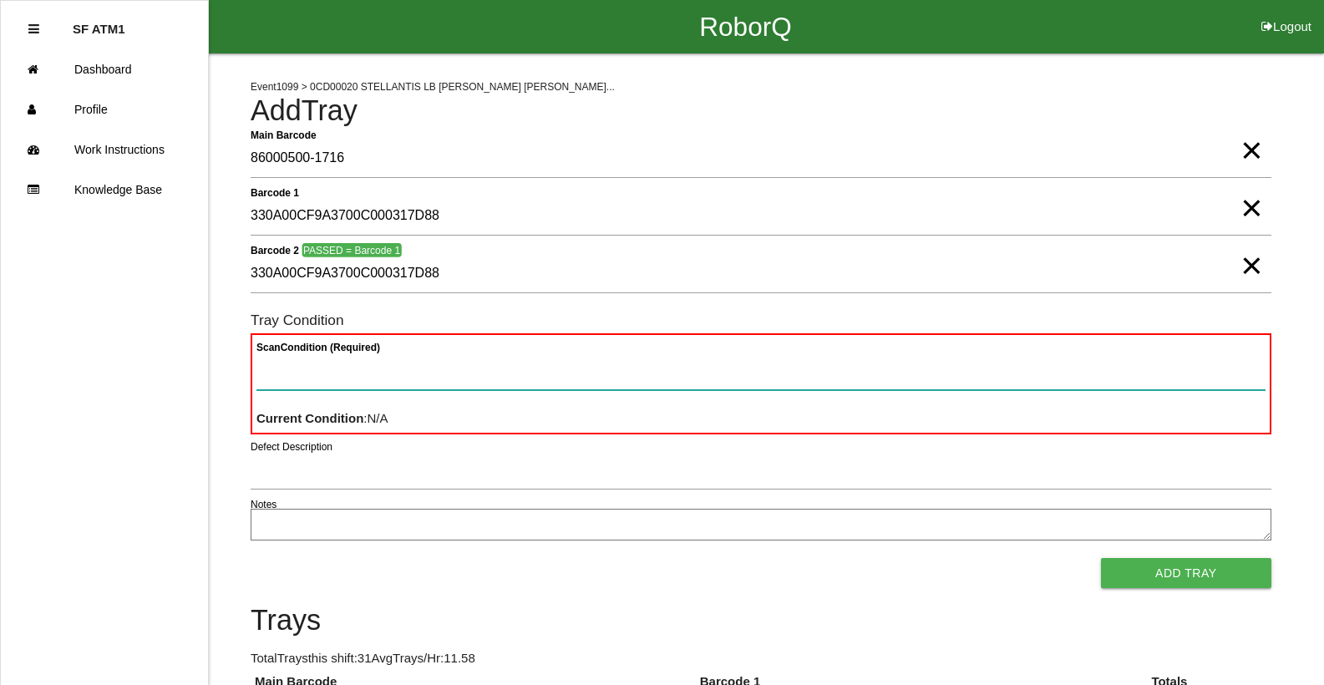
click at [1101, 558] on button "Add Tray" at bounding box center [1186, 573] width 170 height 30
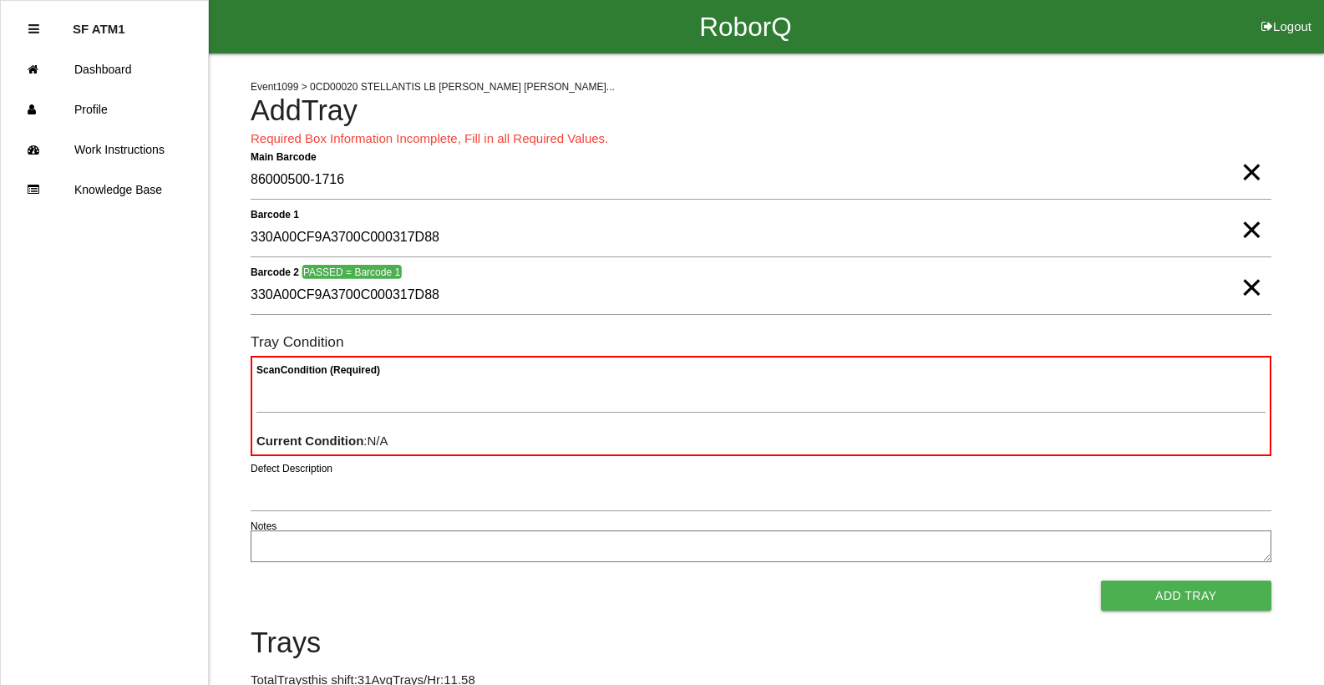
click at [1101, 580] on button "Add Tray" at bounding box center [1186, 595] width 170 height 30
click at [1259, 283] on span "×" at bounding box center [1251, 270] width 22 height 33
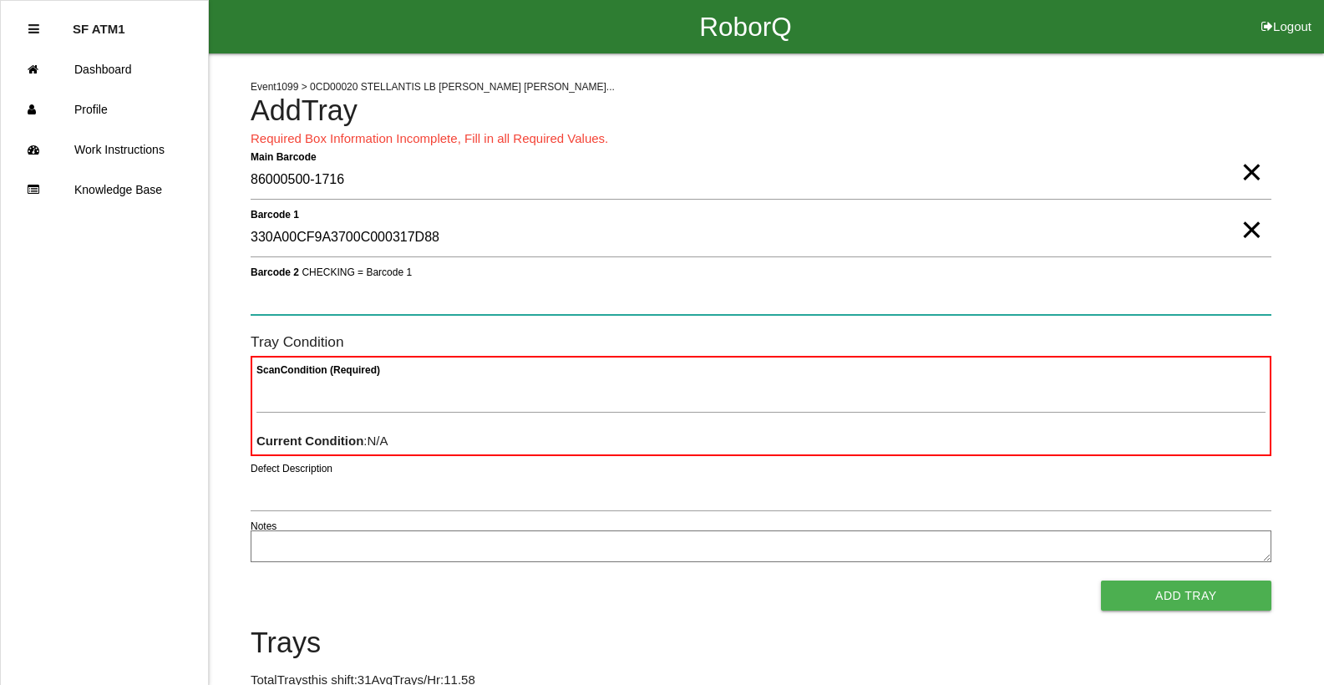
click at [964, 313] on 2 "Barcode 2 CHECKING = Barcode 1" at bounding box center [761, 295] width 1021 height 38
type 2 "330A00CF9A3700C000317D88"
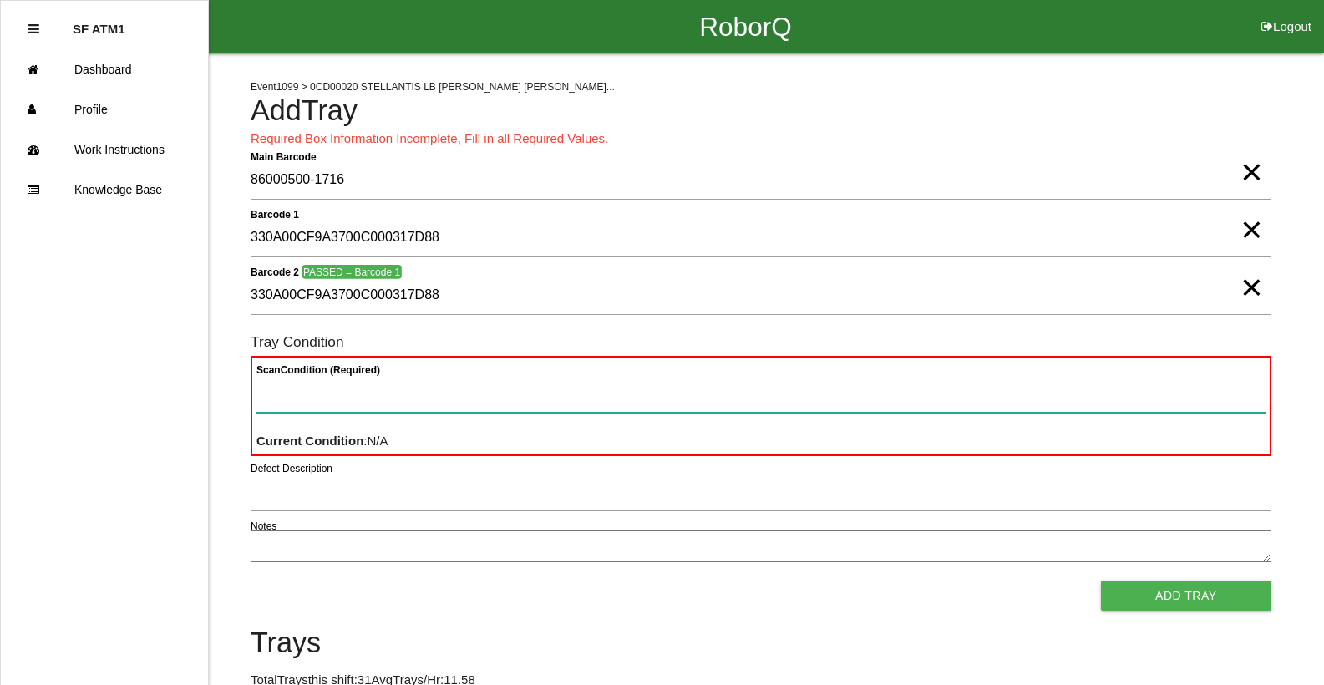
click at [1101, 580] on button "Add Tray" at bounding box center [1186, 595] width 170 height 30
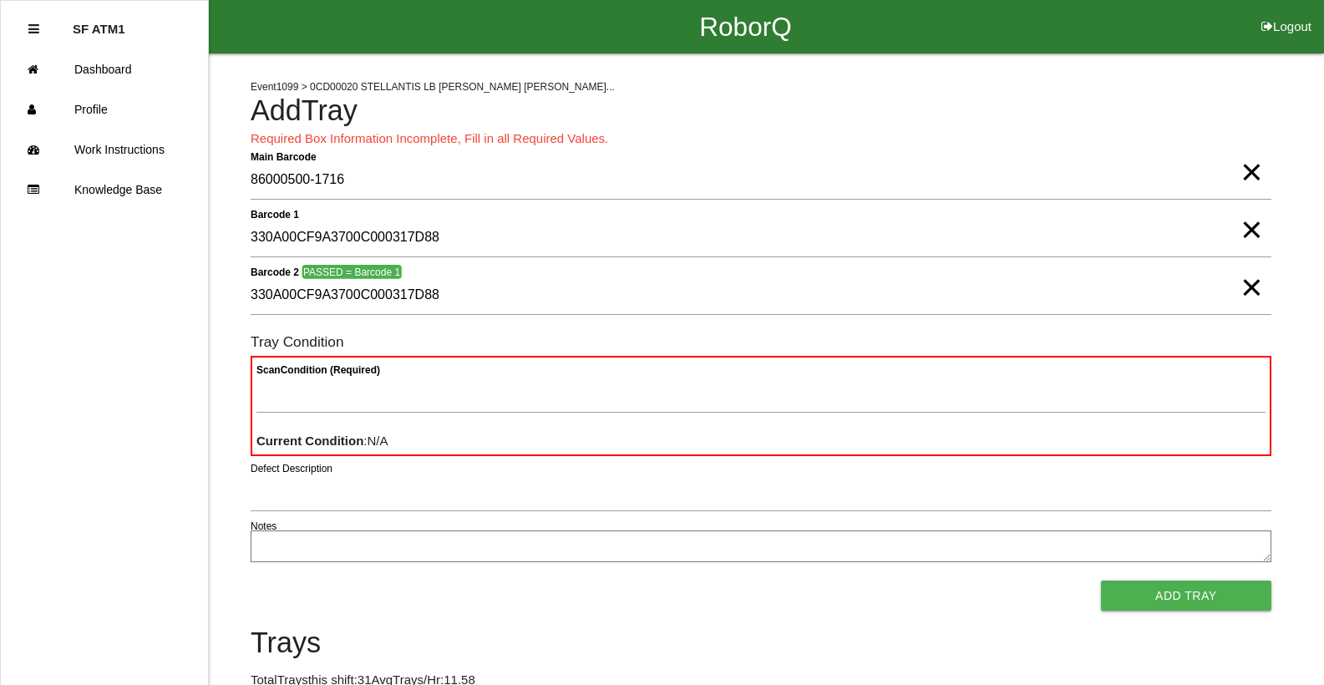
click at [1256, 287] on span "×" at bounding box center [1251, 270] width 22 height 33
click at [1253, 230] on span "×" at bounding box center [1251, 212] width 22 height 33
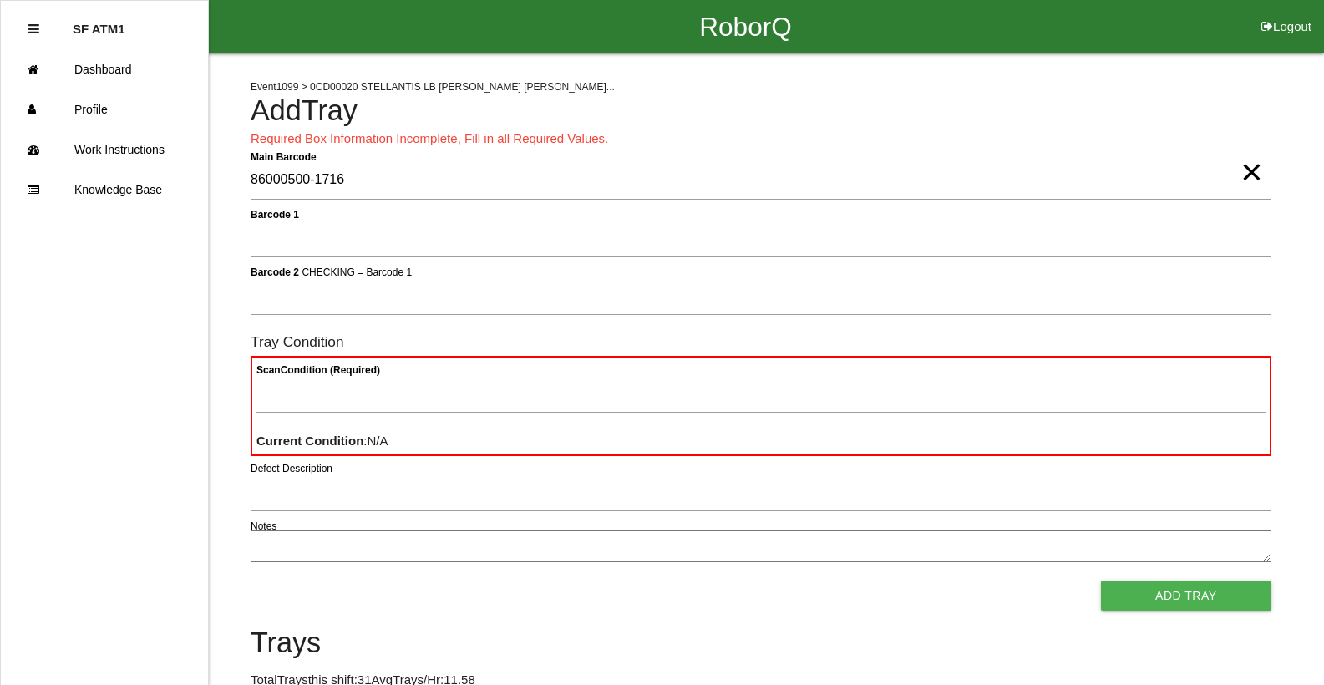
click at [1247, 172] on span "×" at bounding box center [1251, 155] width 22 height 33
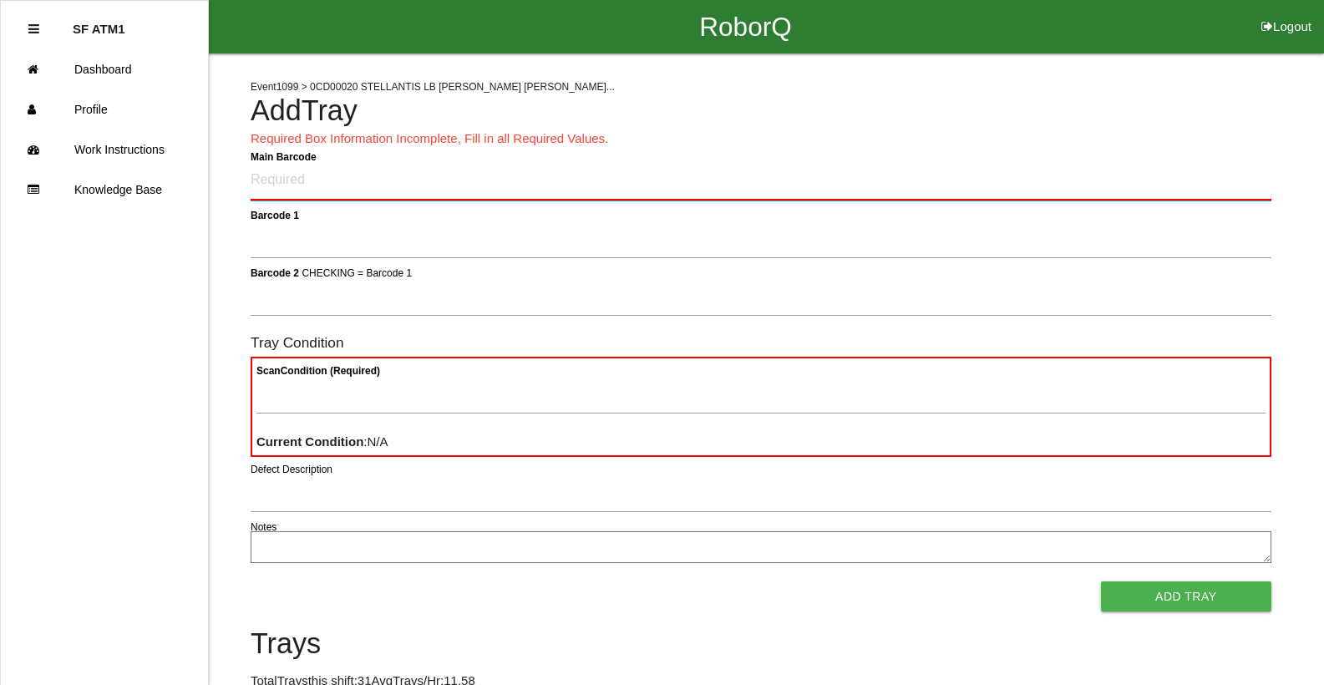
click at [1228, 192] on Barcode "Main Barcode" at bounding box center [761, 180] width 1021 height 39
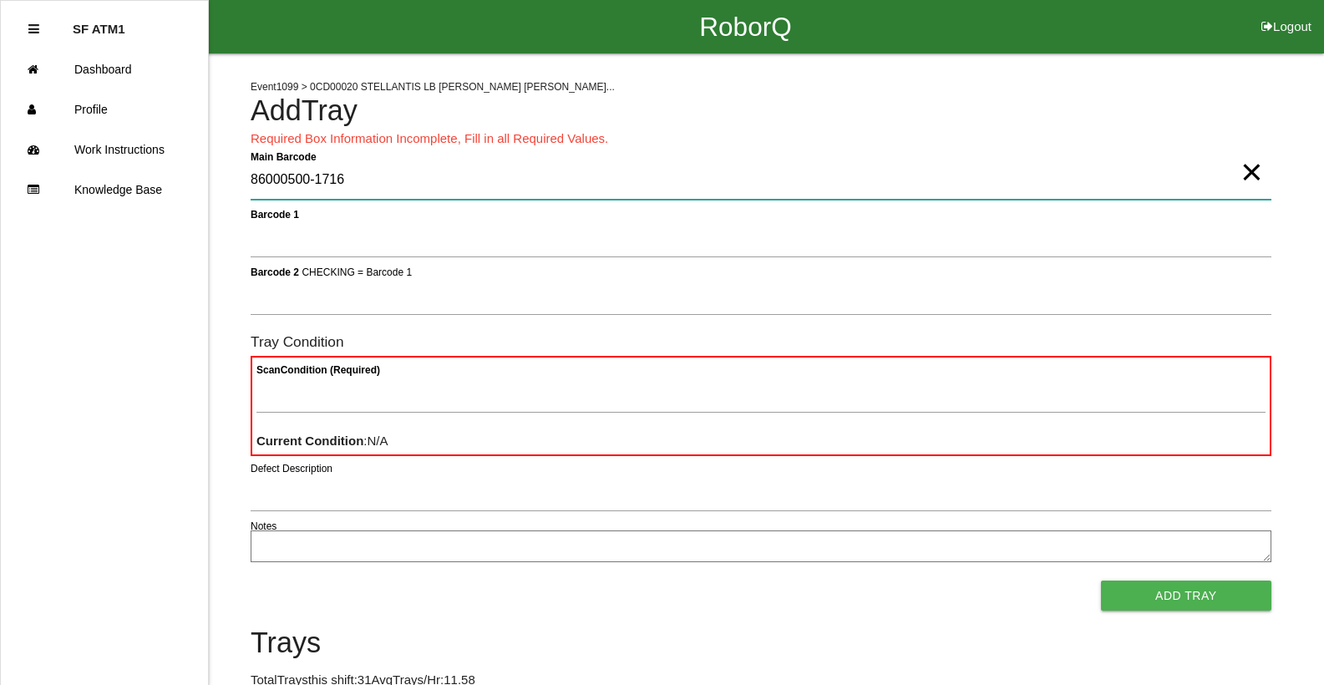
type Barcode "86000500-1716"
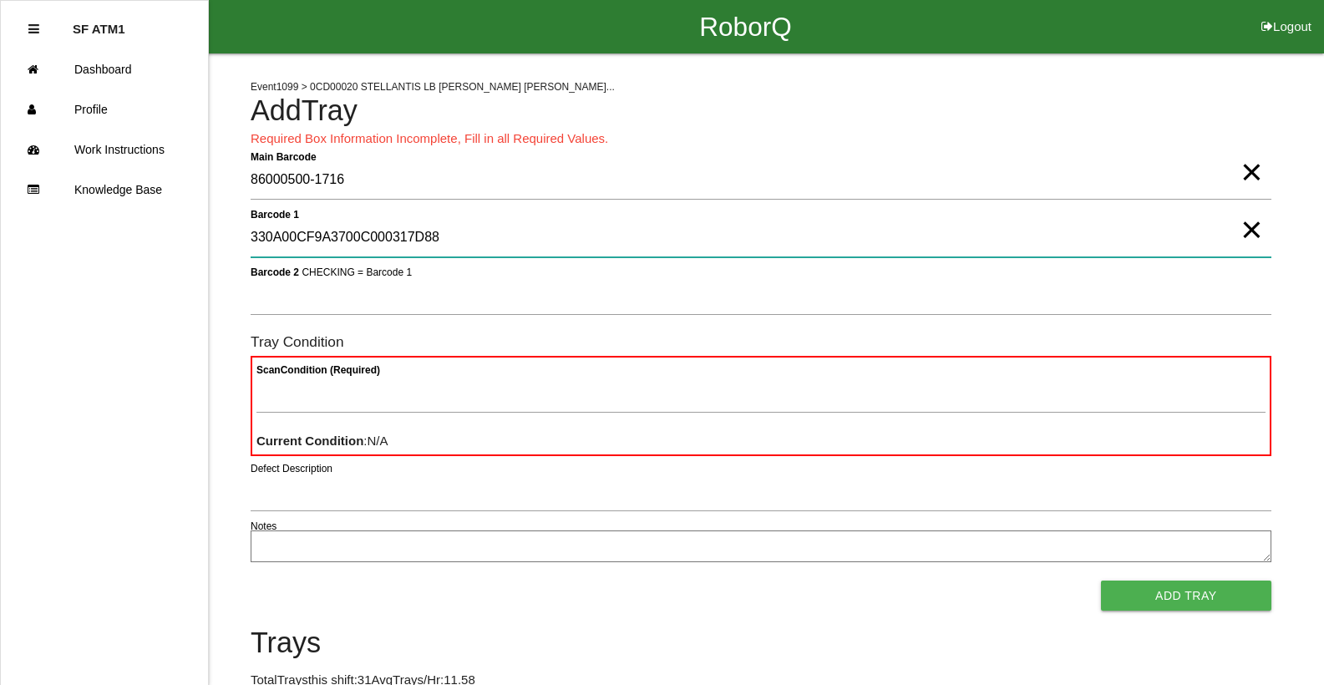
type 1 "330A00CF9A3700C000317D88"
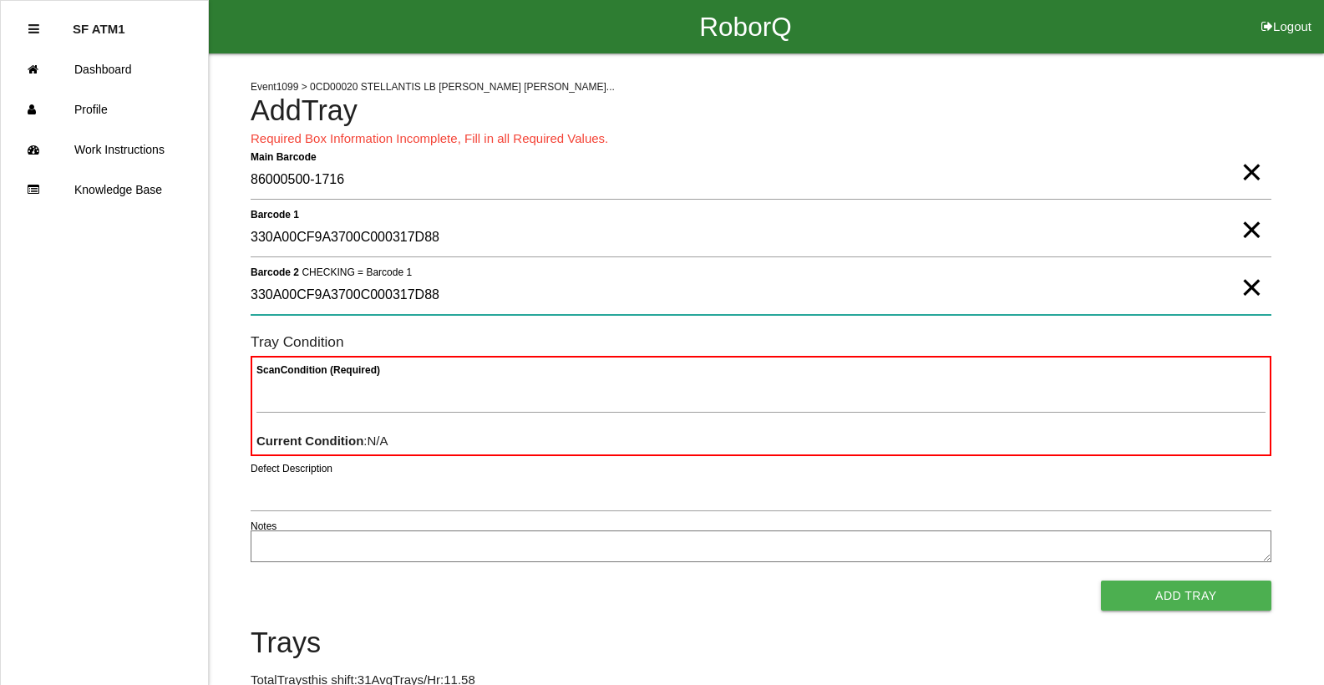
type 2 "330A00CF9A3700C000317D88"
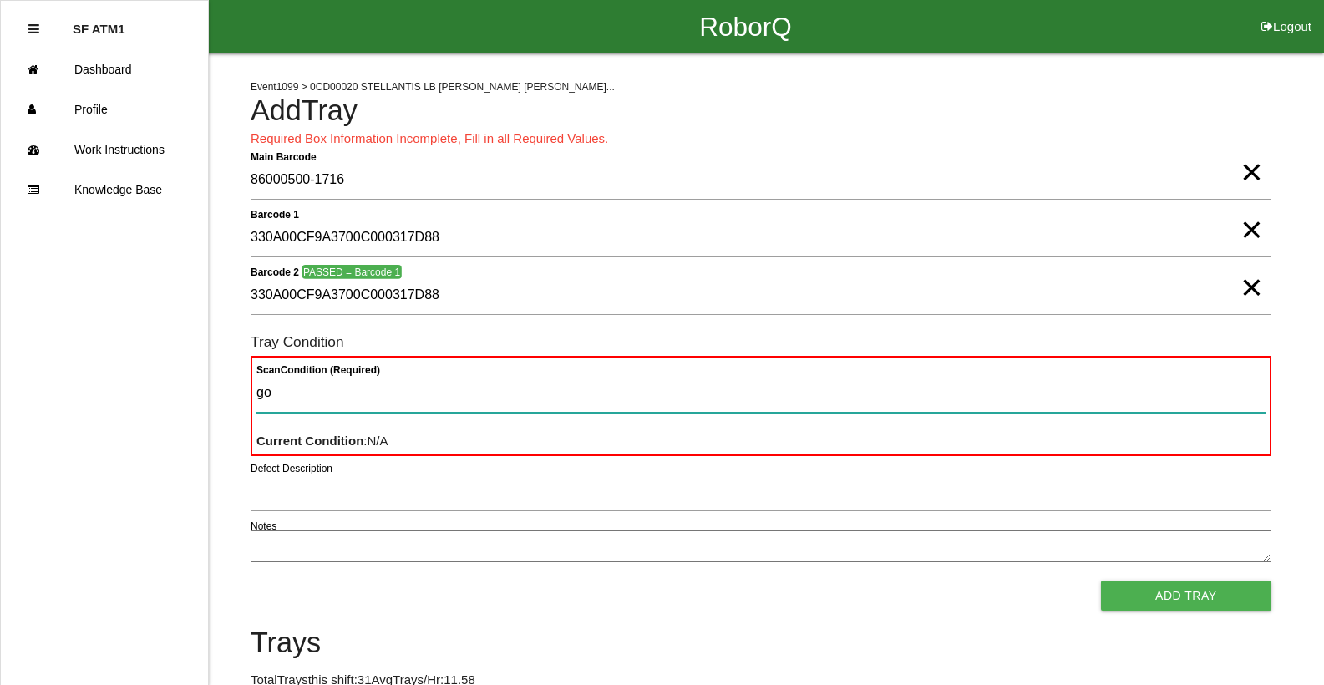
type Condition "goo"
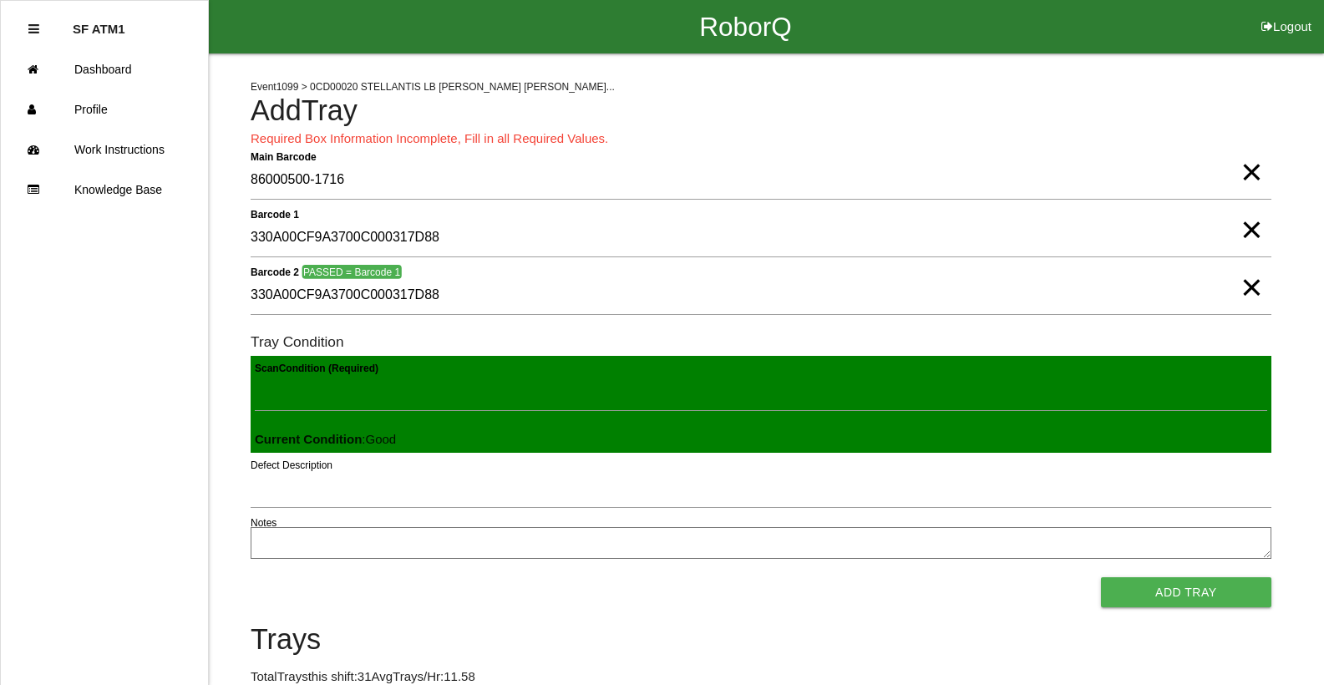
click at [1101, 577] on button "Add Tray" at bounding box center [1186, 592] width 170 height 30
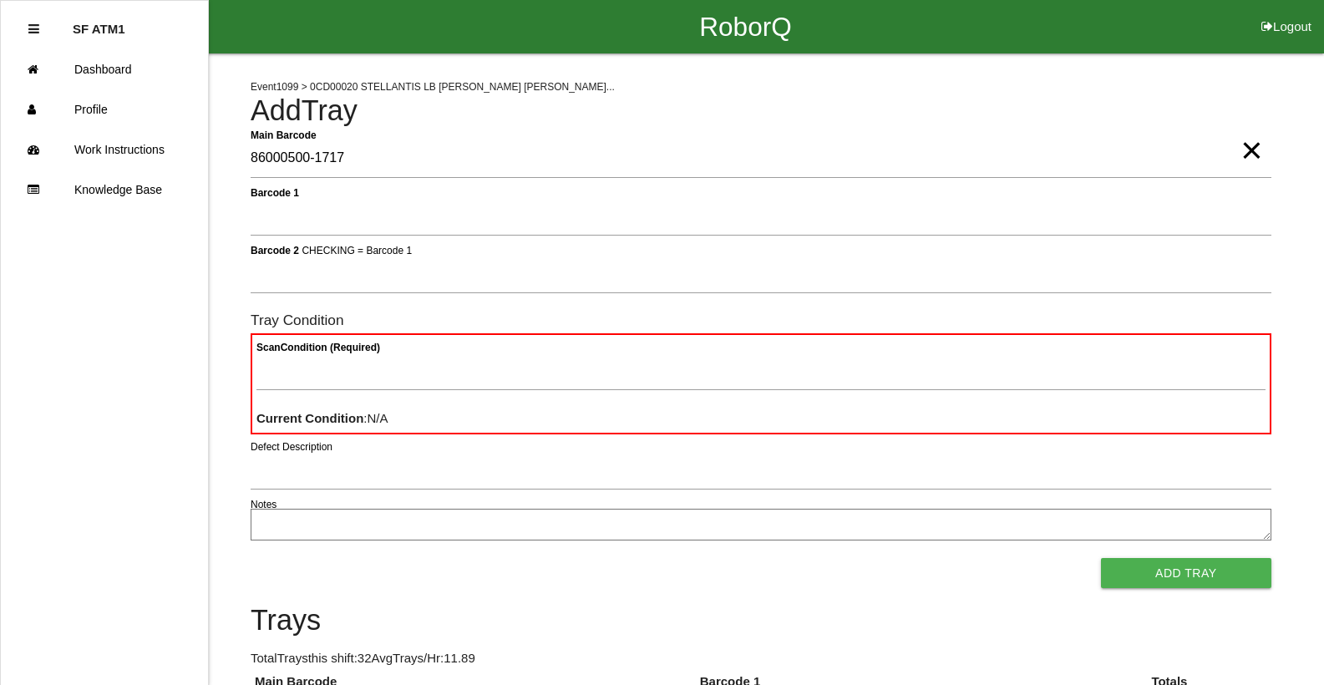
type Barcode "86000500-1717"
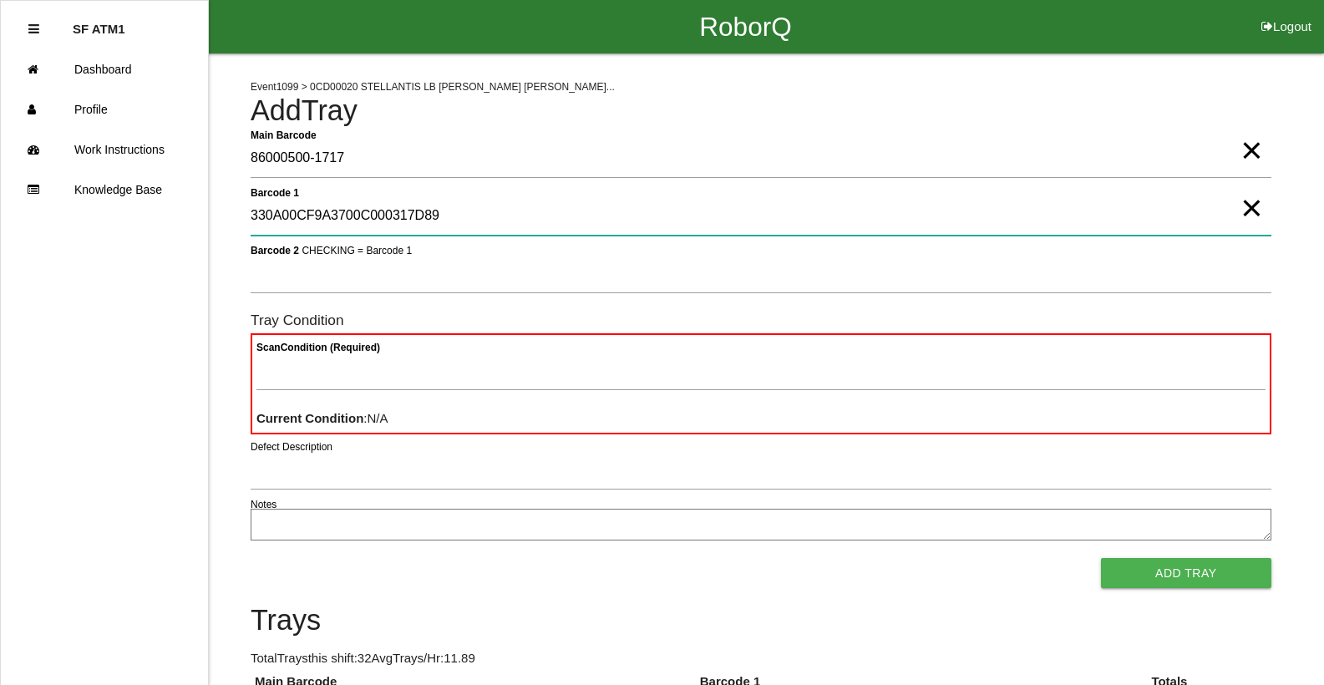
type 1 "330A00CF9A3700C000317D89"
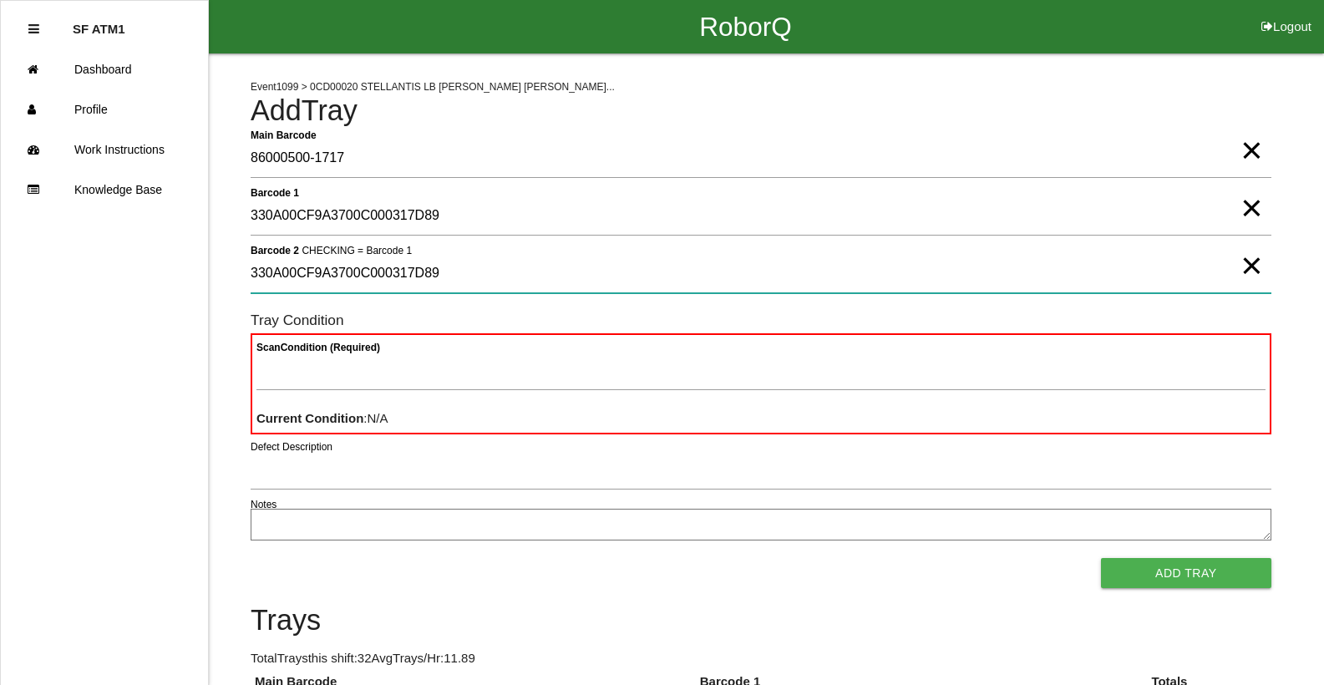
type 2 "330A00CF9A3700C000317D89"
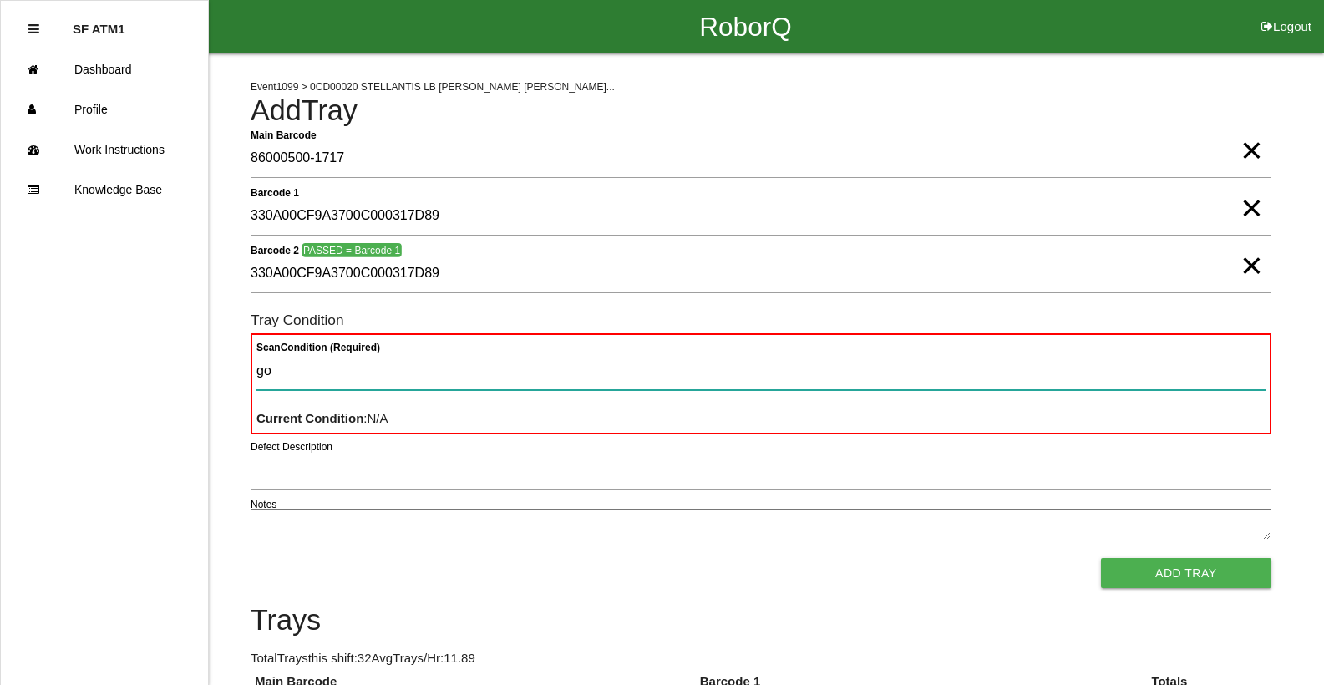
type Condition "goo"
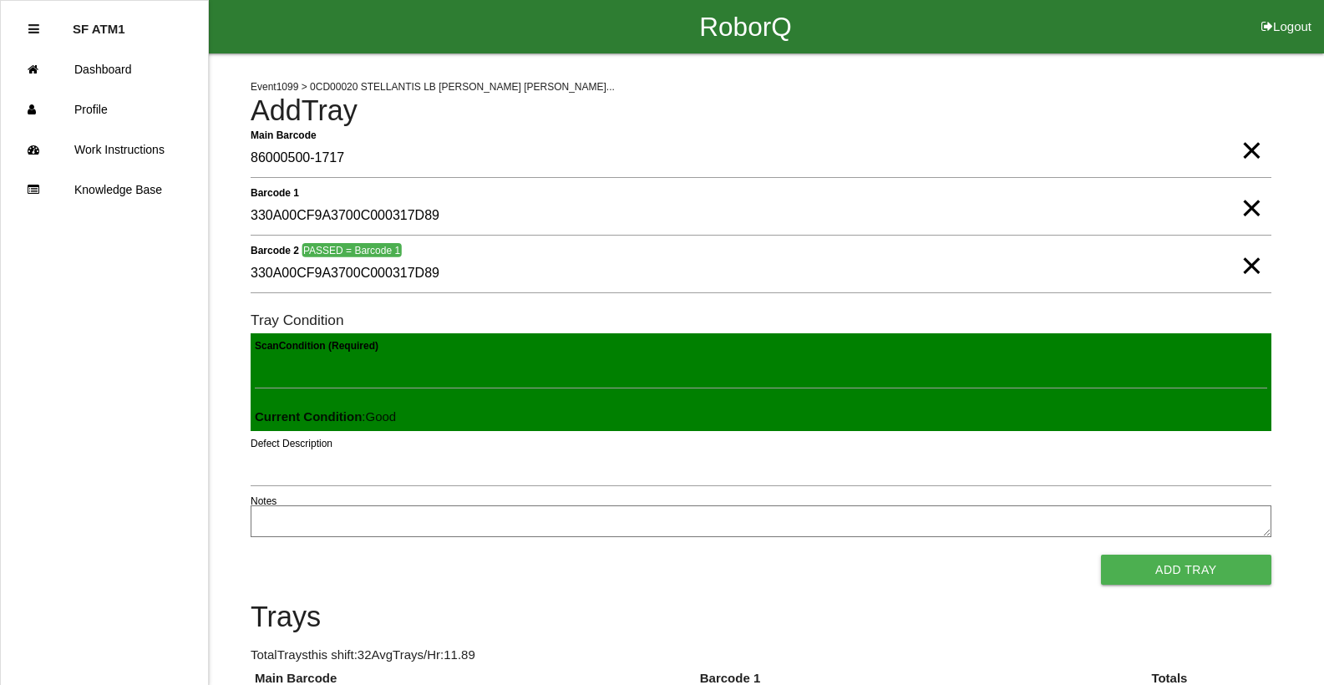
click at [1101, 555] on button "Add Tray" at bounding box center [1186, 570] width 170 height 30
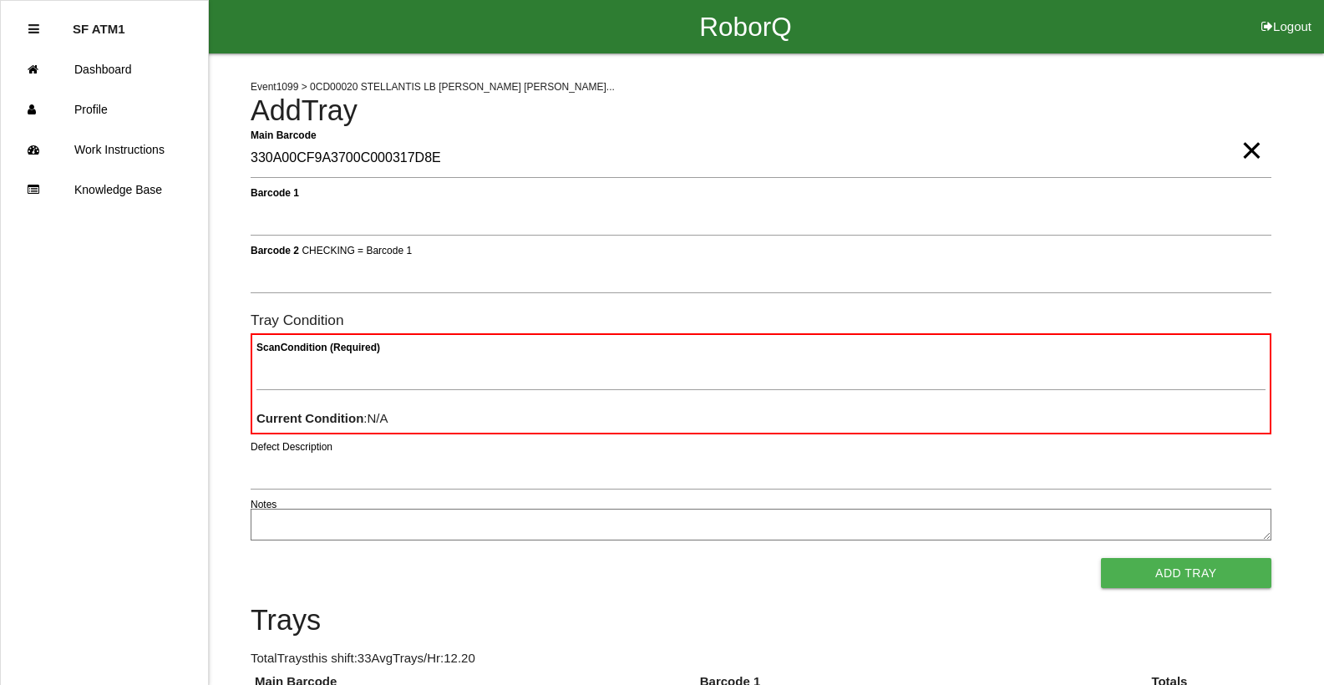
type Barcode "330A00CF9A3700C000317D8E"
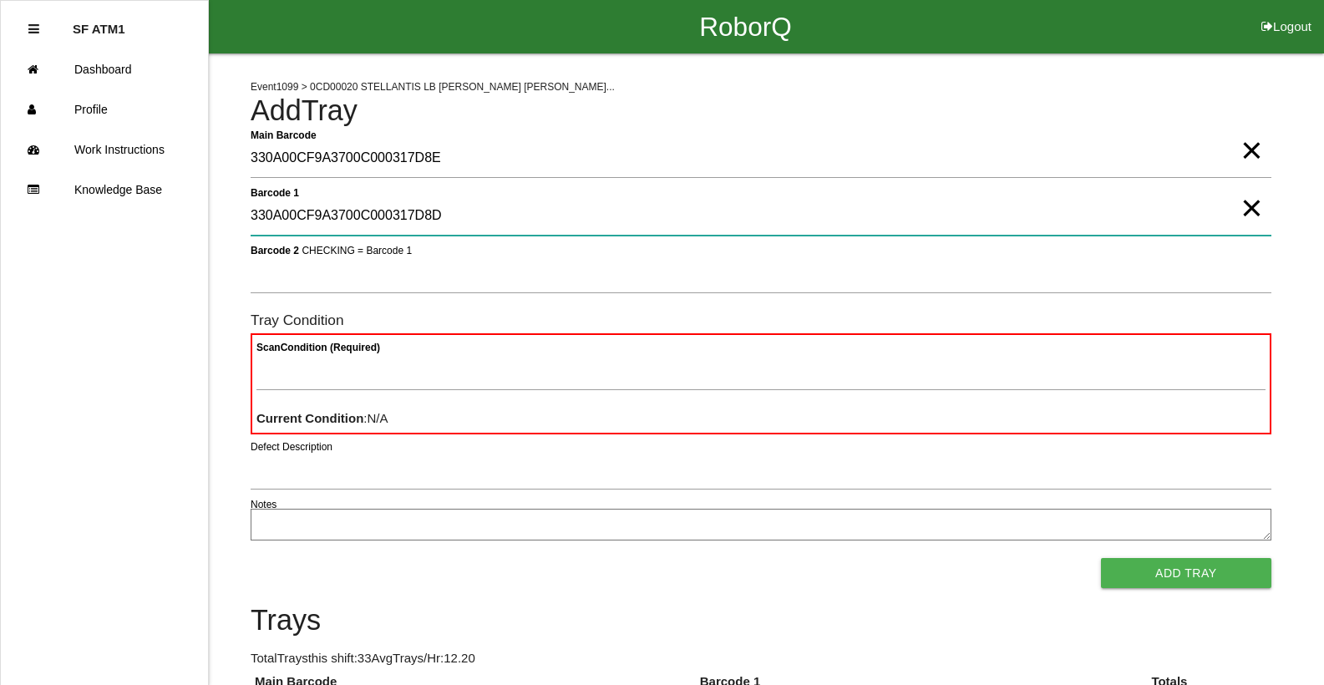
type 1 "330A00CF9A3700C000317D8D"
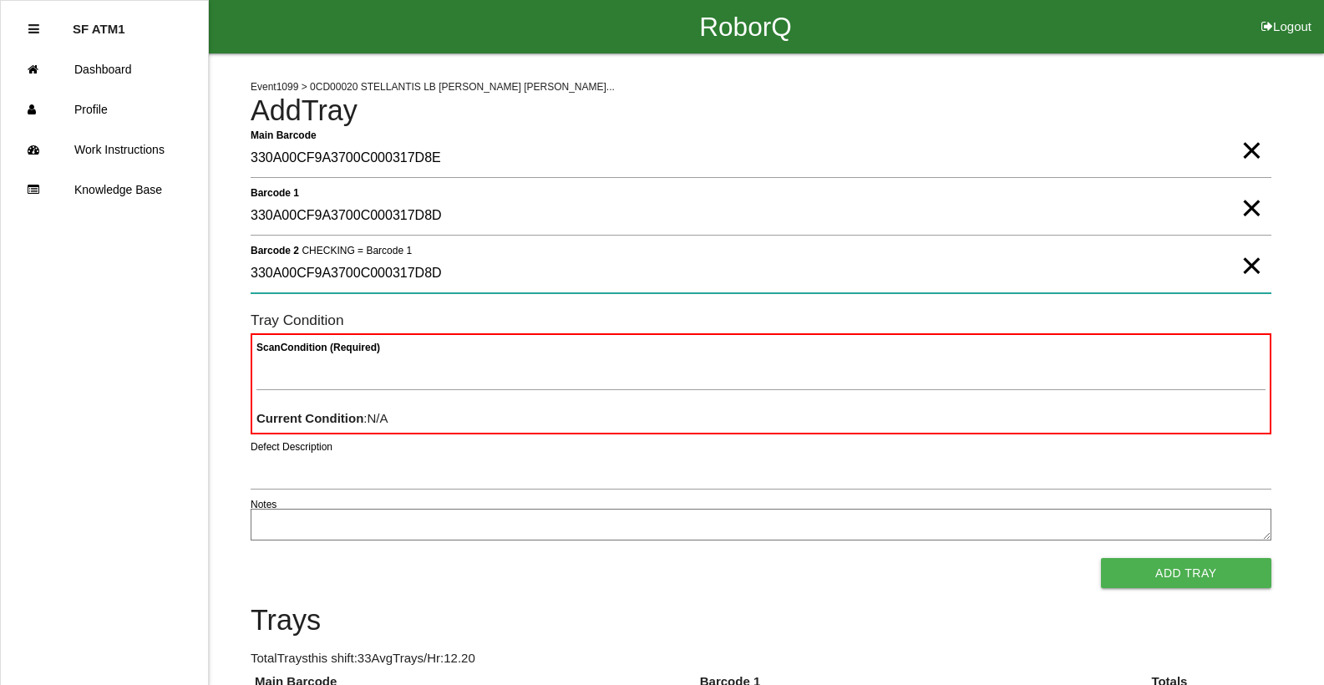
type 2 "330A00CF9A3700C000317D8D"
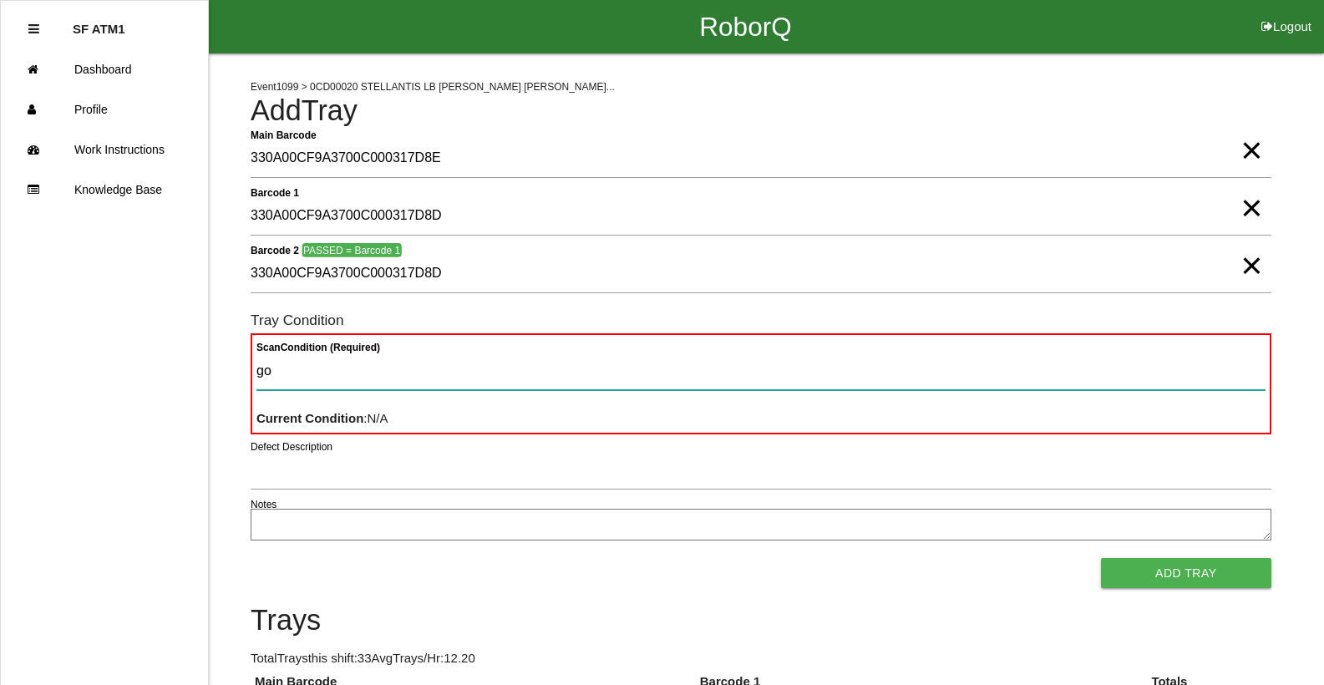
type Condition "goo"
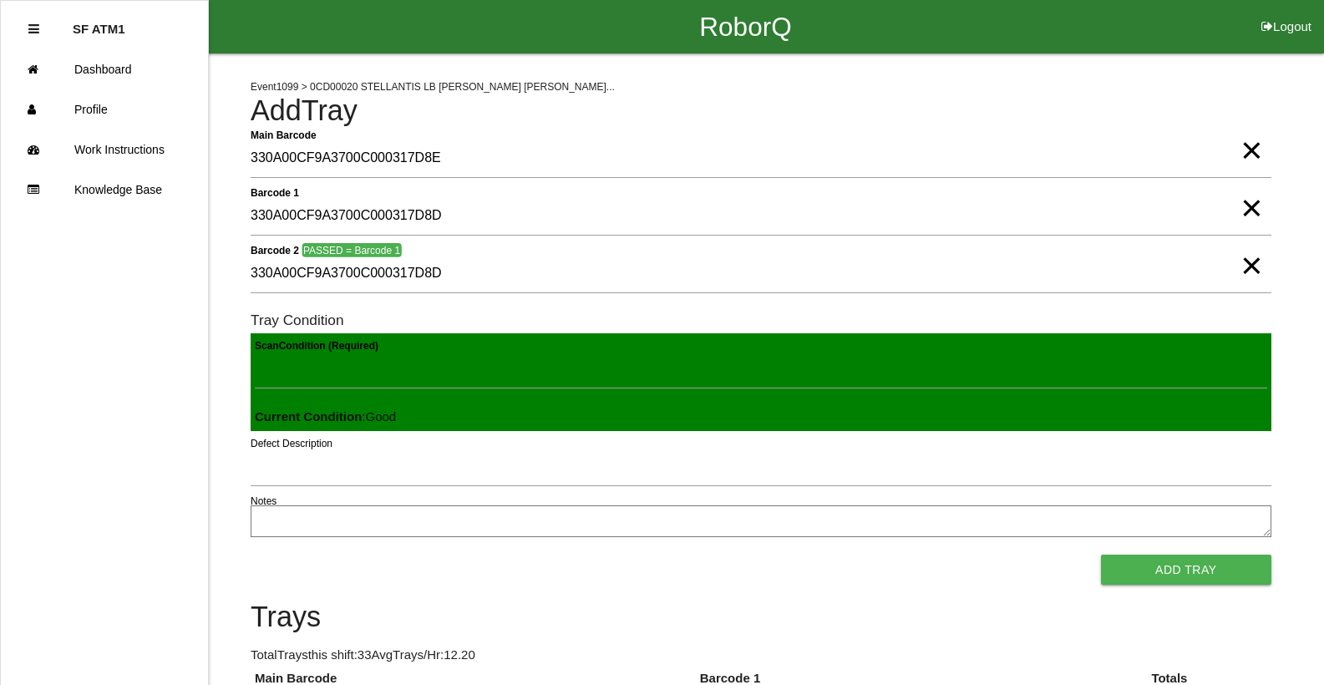
click at [1101, 555] on button "Add Tray" at bounding box center [1186, 570] width 170 height 30
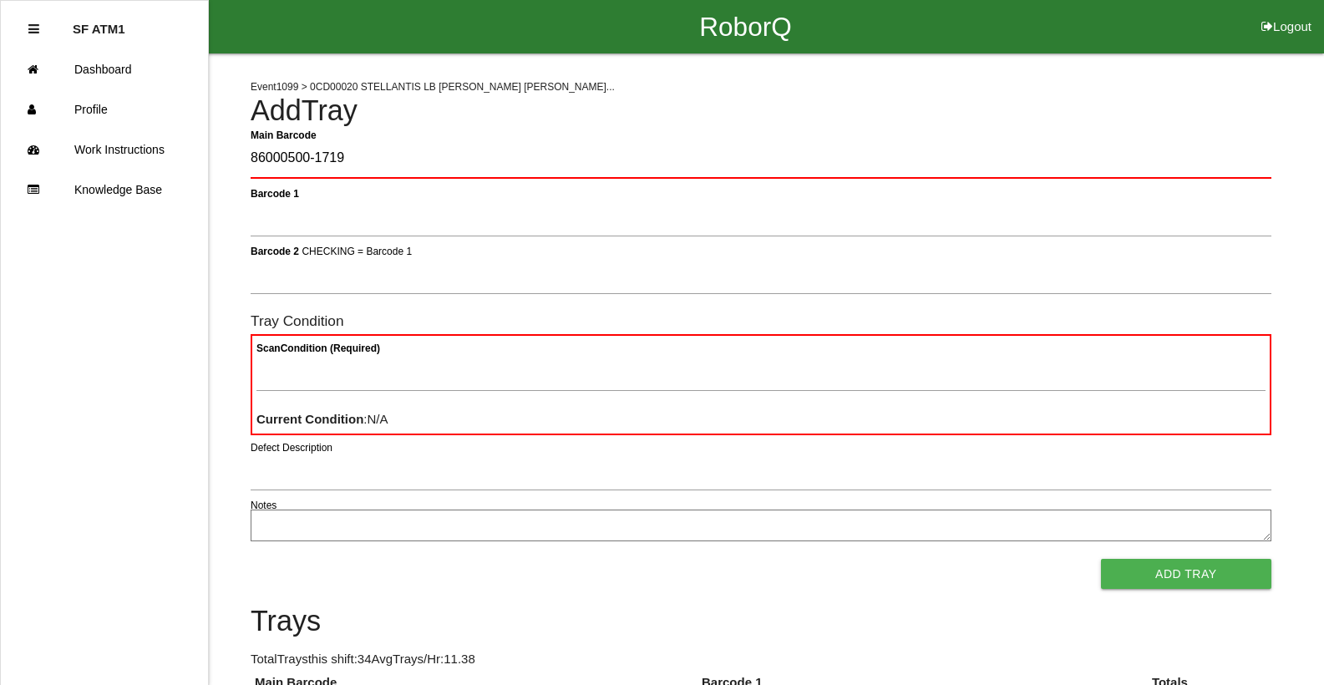
type Barcode "86000500-1719"
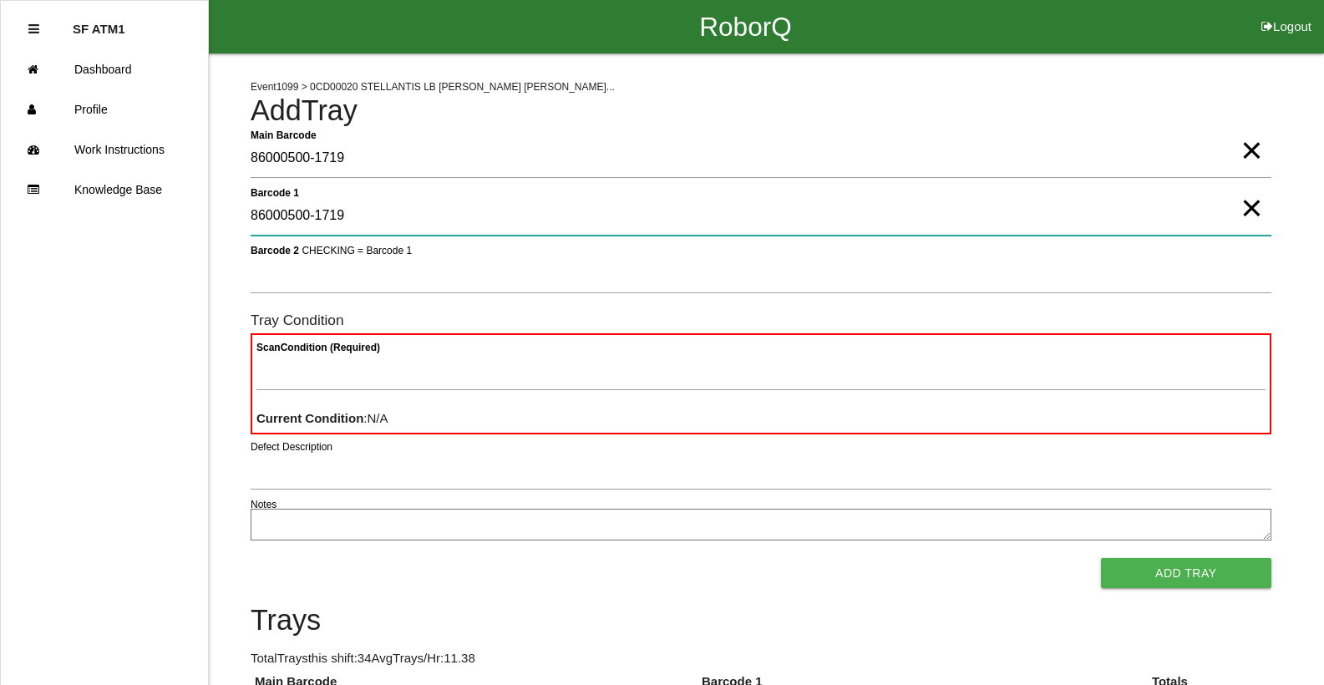
type 1 "86000500-1719"
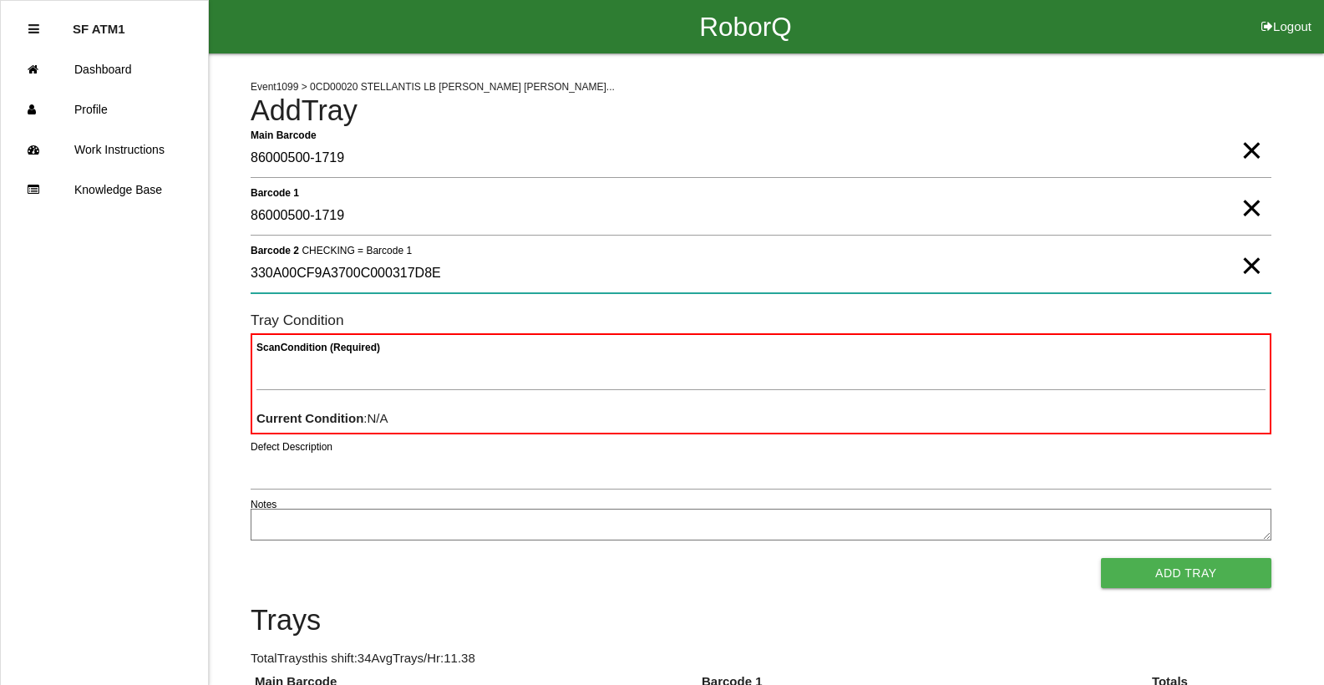
type 2 "330A00CF9A3700C000317D8E"
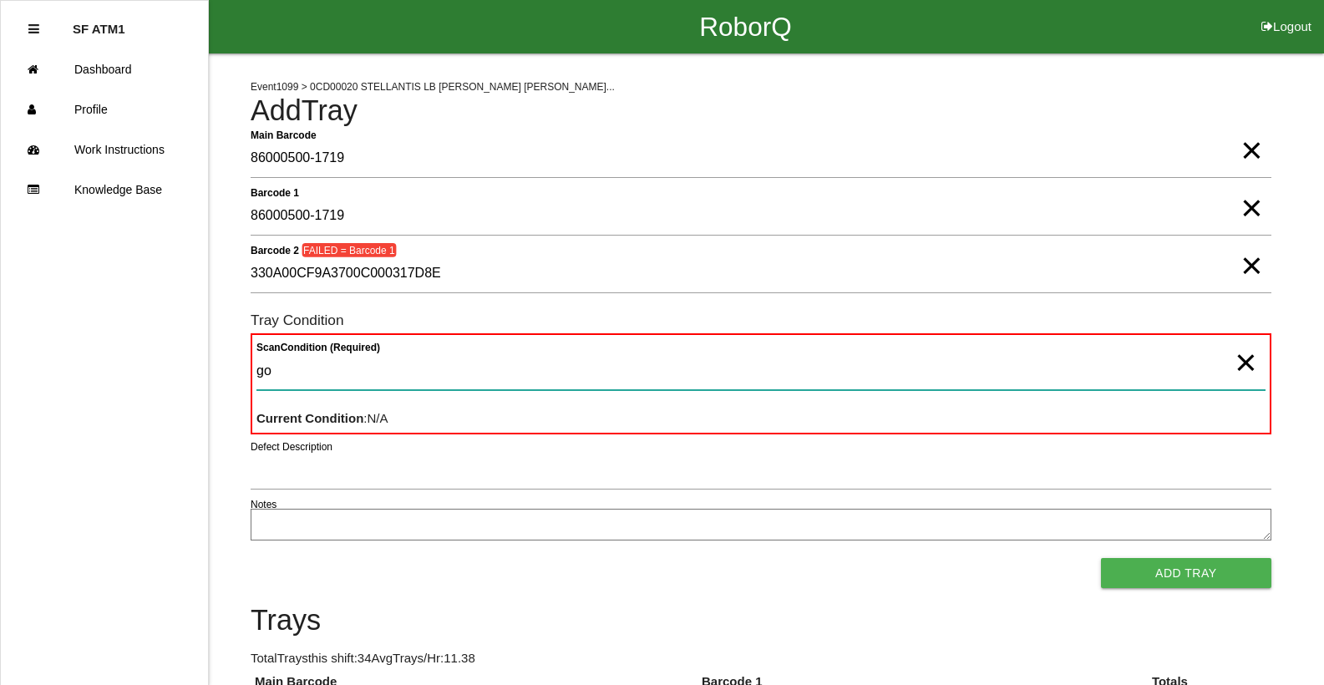
type Condition "goo"
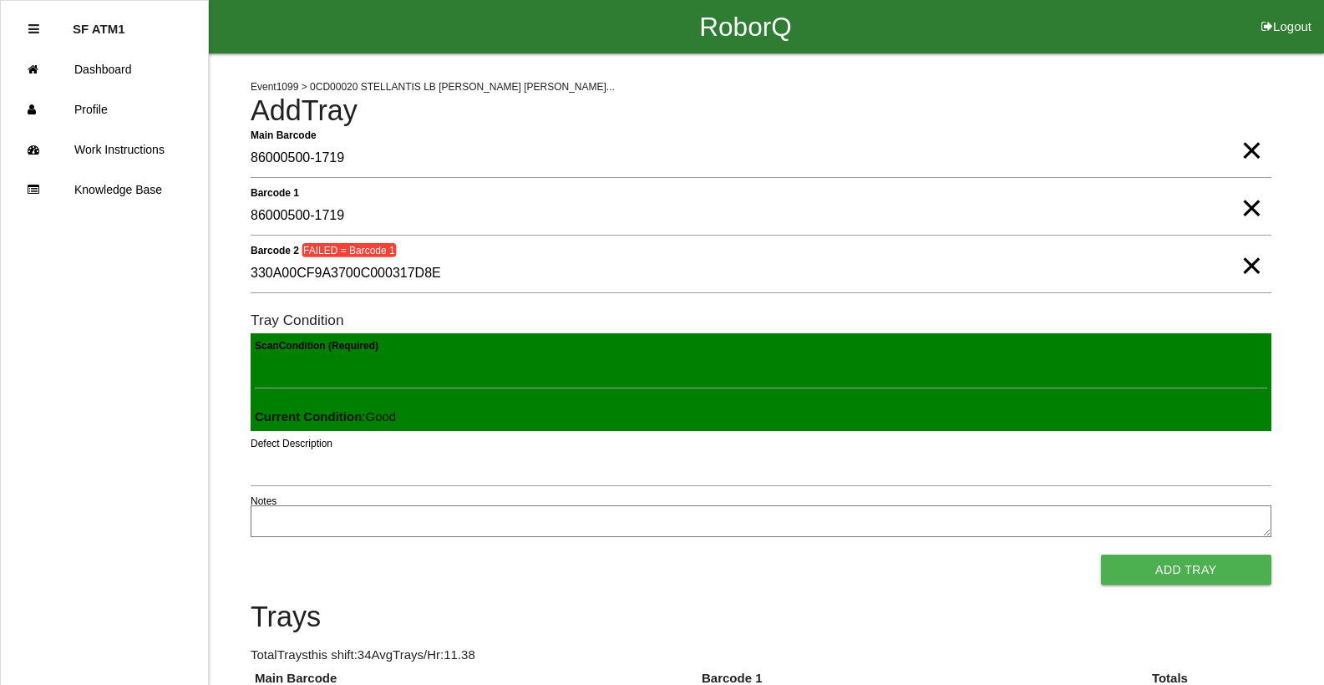
click at [1101, 555] on button "Add Tray" at bounding box center [1186, 570] width 170 height 30
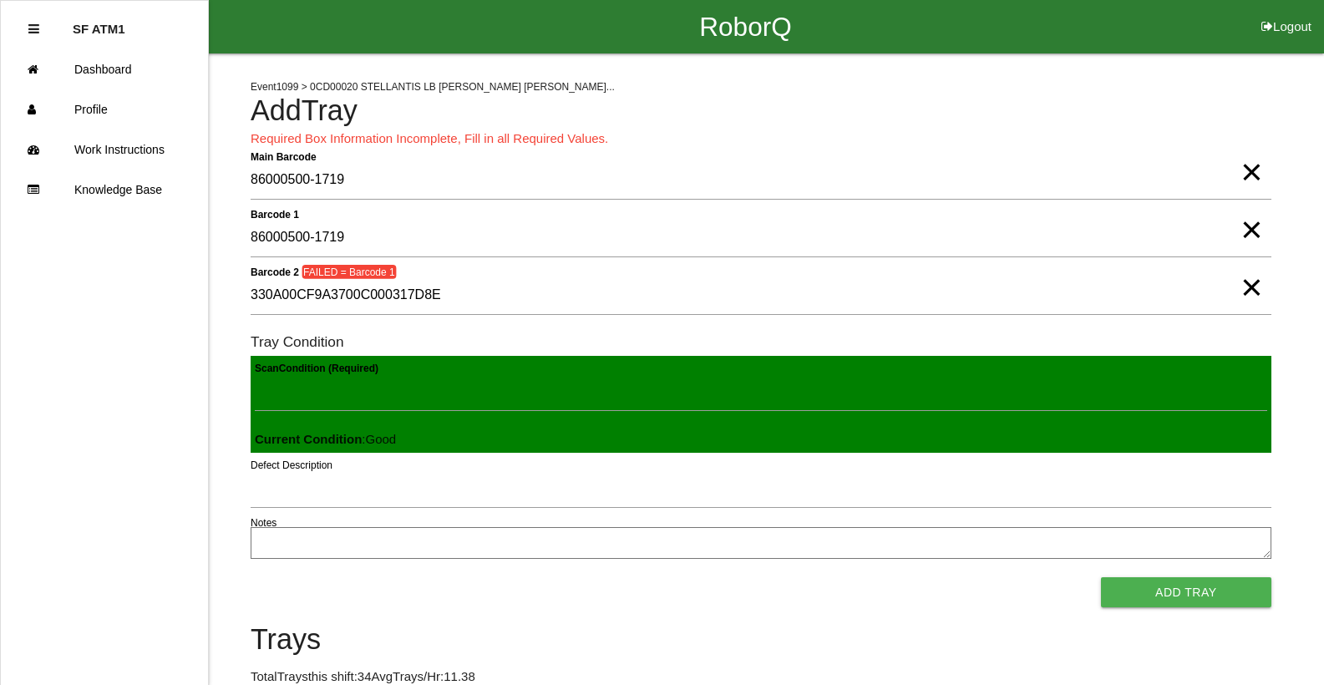
click at [1254, 172] on span "×" at bounding box center [1251, 155] width 22 height 33
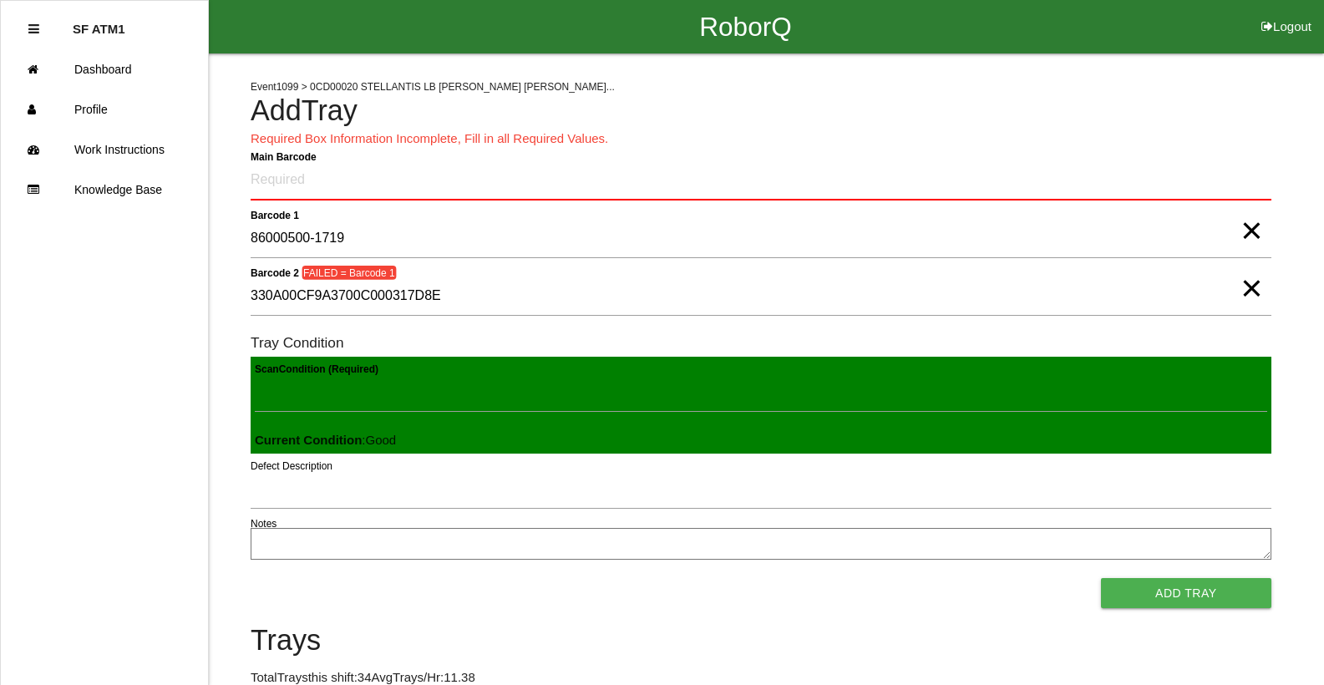
click at [1245, 231] on span "×" at bounding box center [1251, 213] width 22 height 33
drag, startPoint x: 1258, startPoint y: 271, endPoint x: 1254, endPoint y: 286, distance: 15.6
click at [1254, 284] on span "×" at bounding box center [1251, 271] width 22 height 33
click at [519, 162] on Barcode "Main Barcode" at bounding box center [761, 180] width 1021 height 39
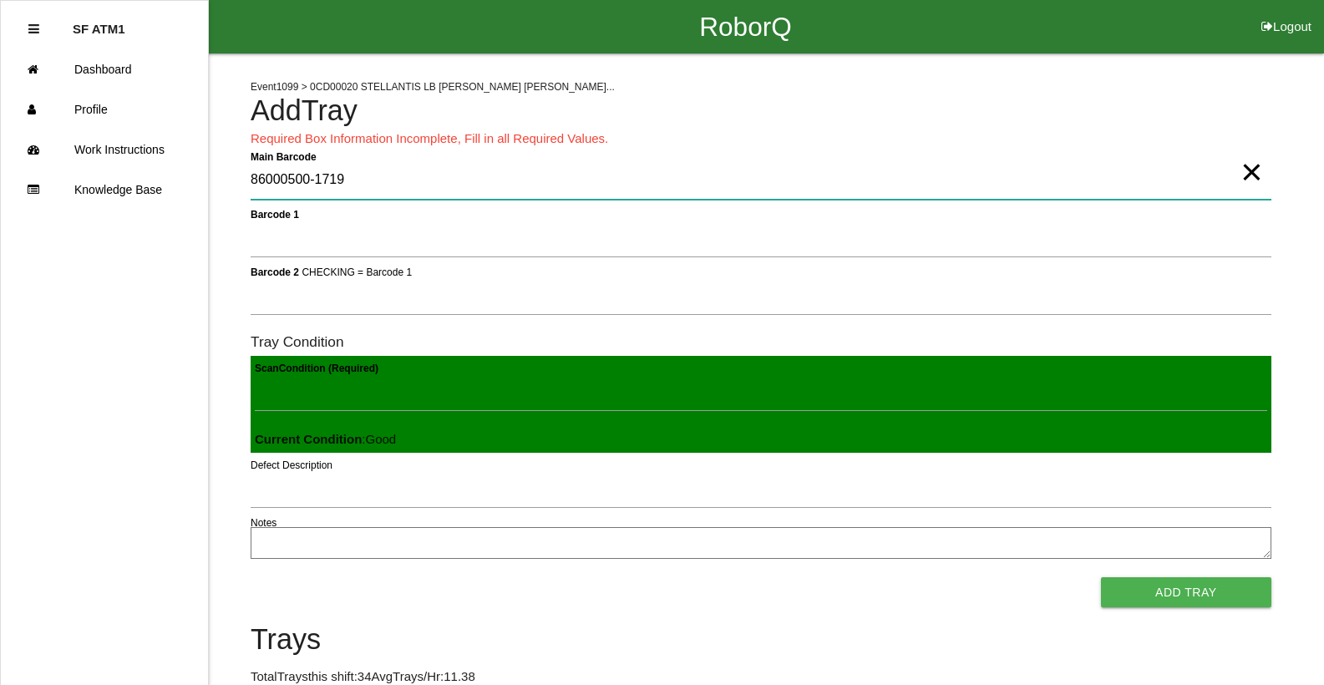
type Barcode "86000500-1719"
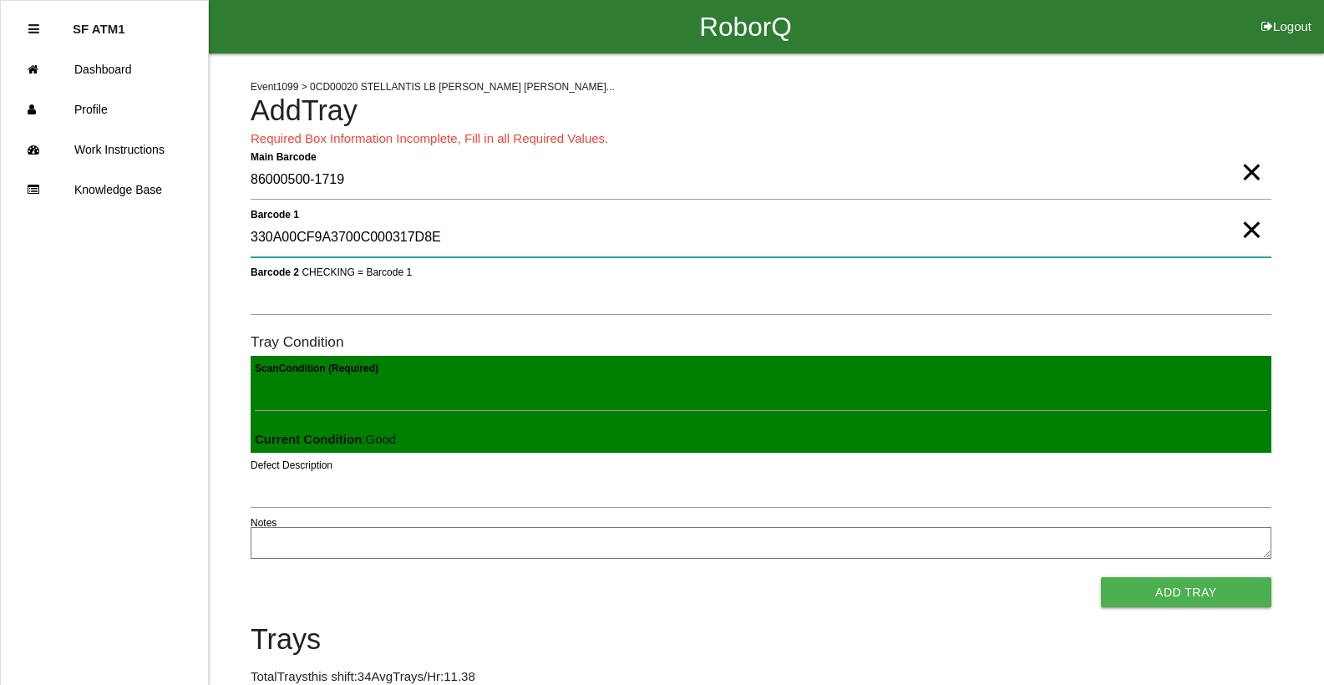
type 1 "330A00CF9A3700C000317D8E"
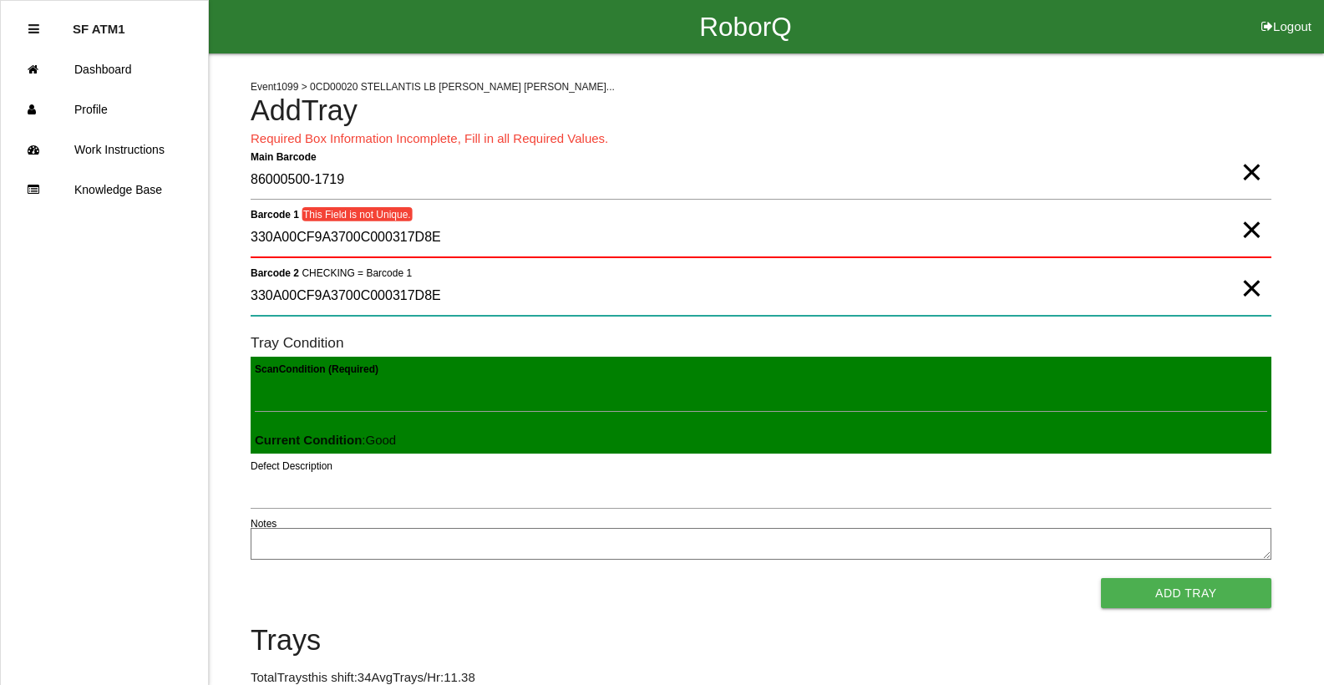
type 2 "330A00CF9A3700C000317D8E"
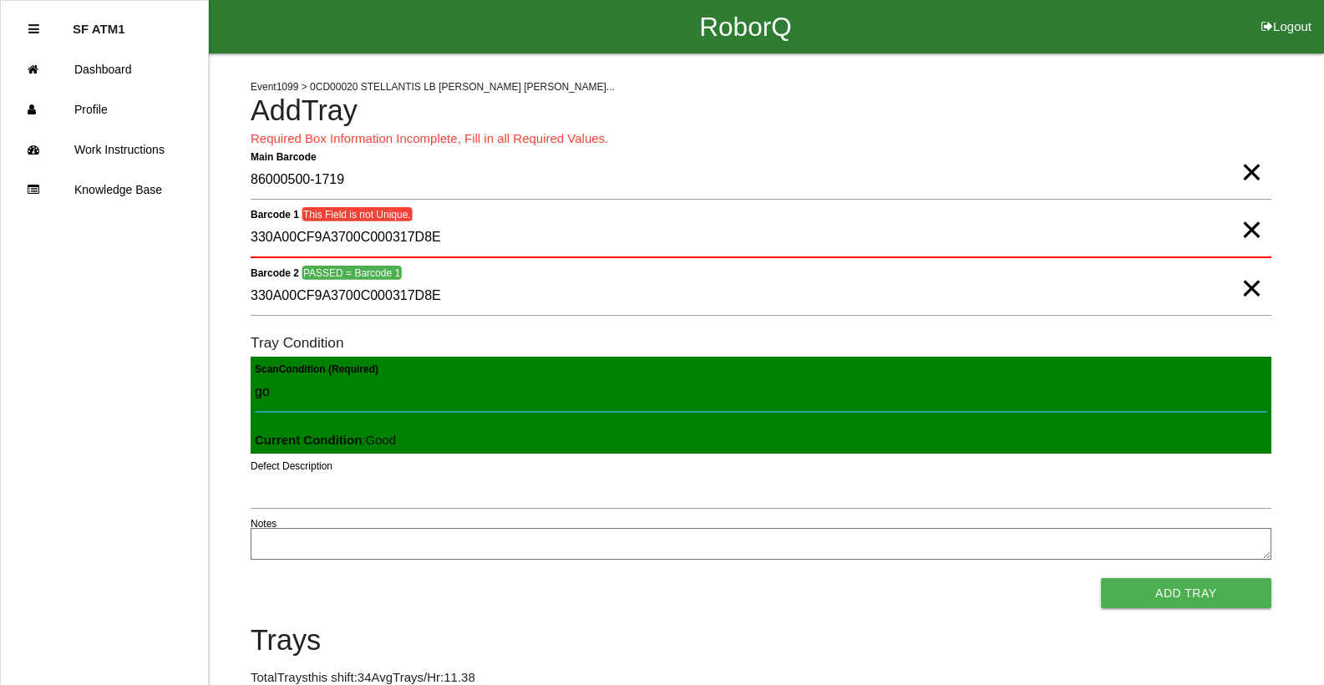
type Condition "goo"
click at [1101, 578] on button "Add Tray" at bounding box center [1186, 593] width 170 height 30
click at [1243, 172] on span "×" at bounding box center [1251, 155] width 22 height 33
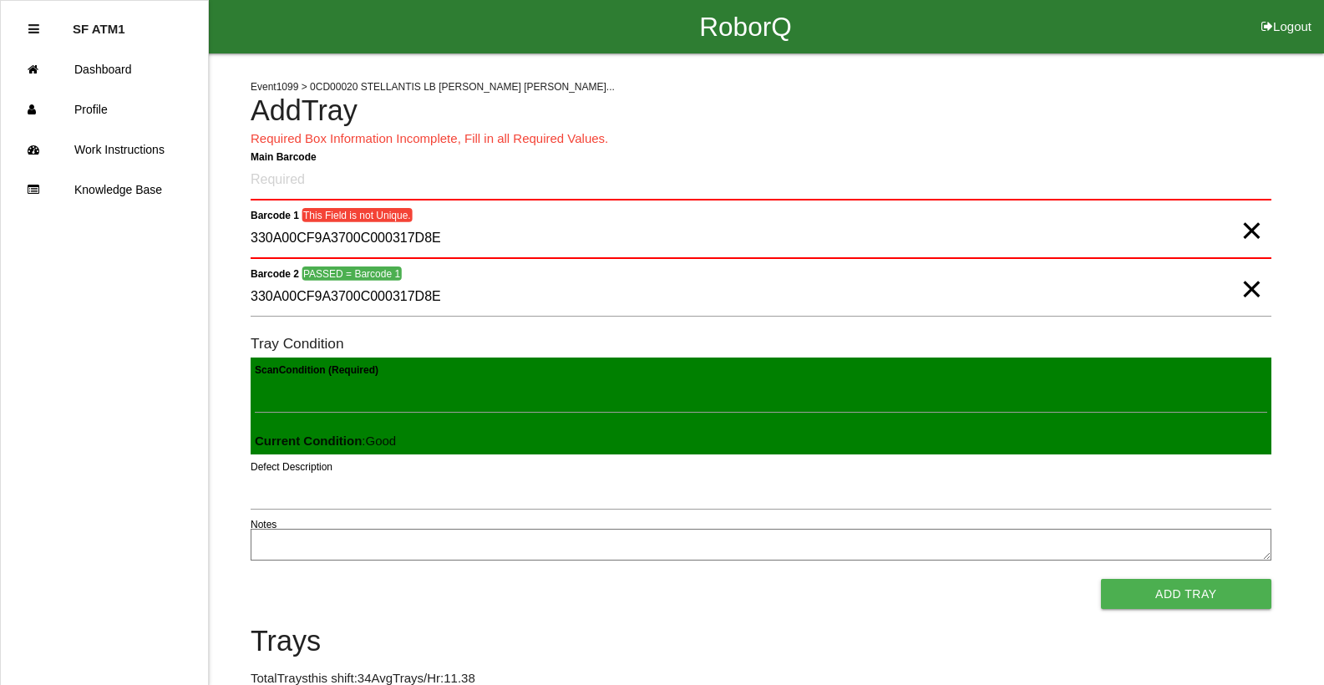
click at [1245, 231] on span "×" at bounding box center [1251, 213] width 22 height 33
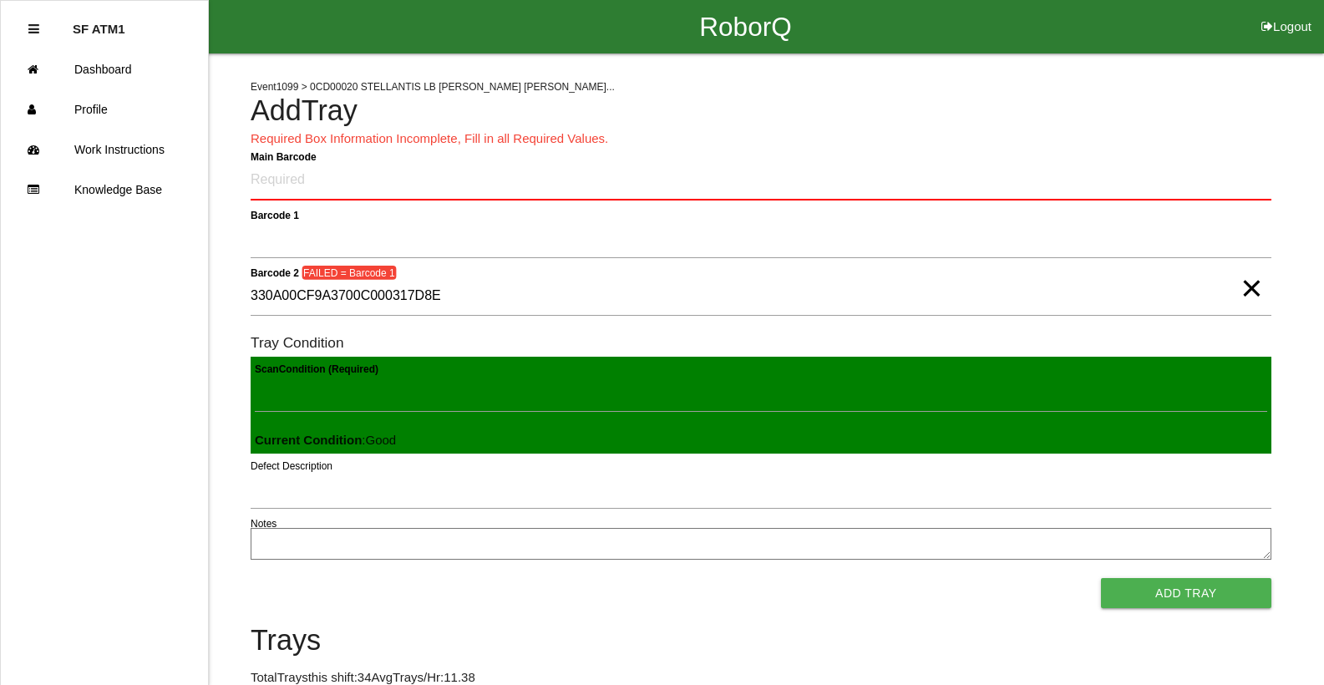
click at [1249, 280] on span "×" at bounding box center [1251, 271] width 22 height 33
click at [380, 167] on Barcode "Main Barcode" at bounding box center [761, 180] width 1021 height 39
click at [377, 180] on Barcode "Main Barcode" at bounding box center [761, 180] width 1021 height 39
type Barcode "86000500-1719"
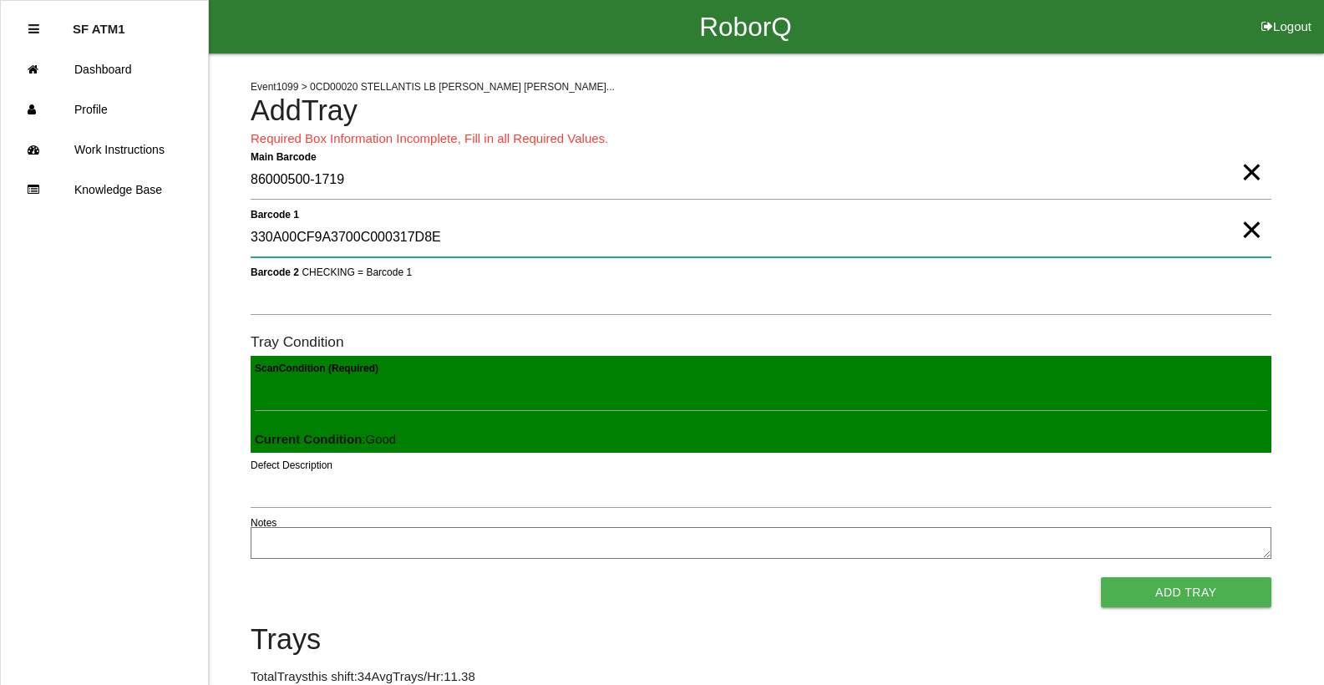
type 1 "330A00CF9A3700C000317D8E"
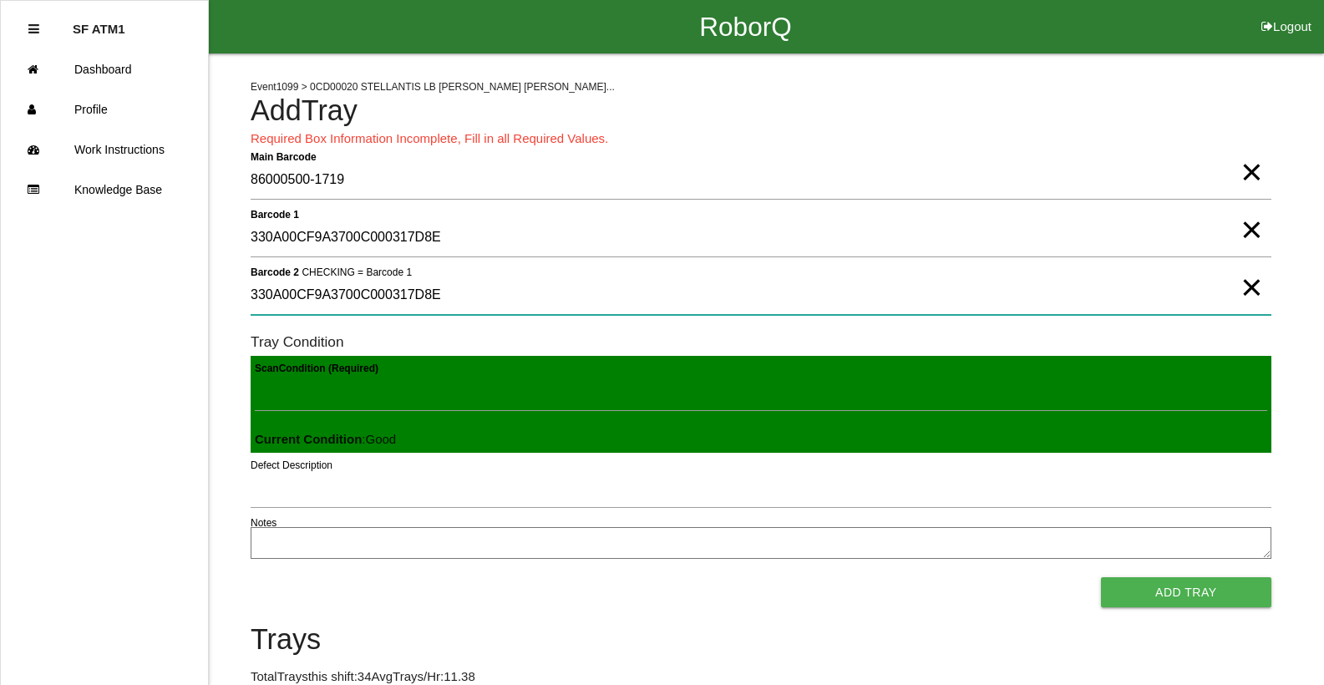
type 2 "330A00CF9A3700C000317D8E"
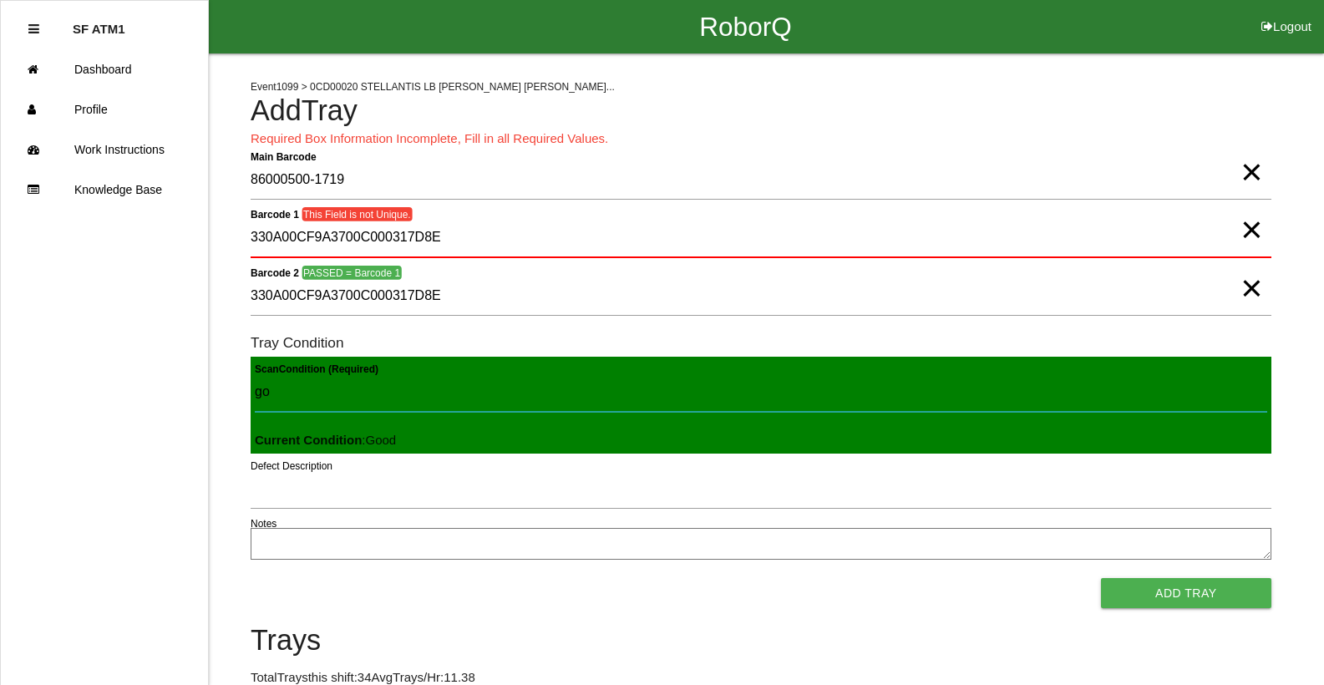
type Condition "goo"
click at [1101, 578] on button "Add Tray" at bounding box center [1186, 593] width 170 height 30
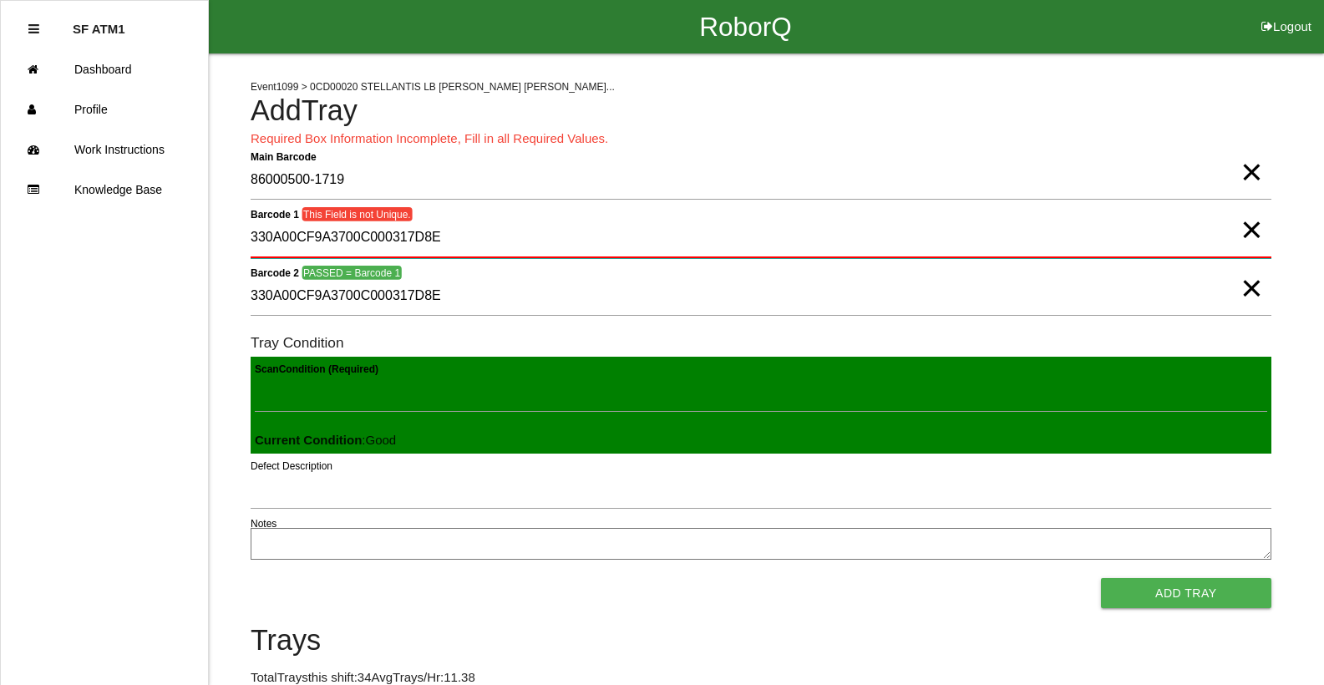
click at [486, 231] on 1 "330A00CF9A3700C000317D8E" at bounding box center [761, 238] width 1021 height 39
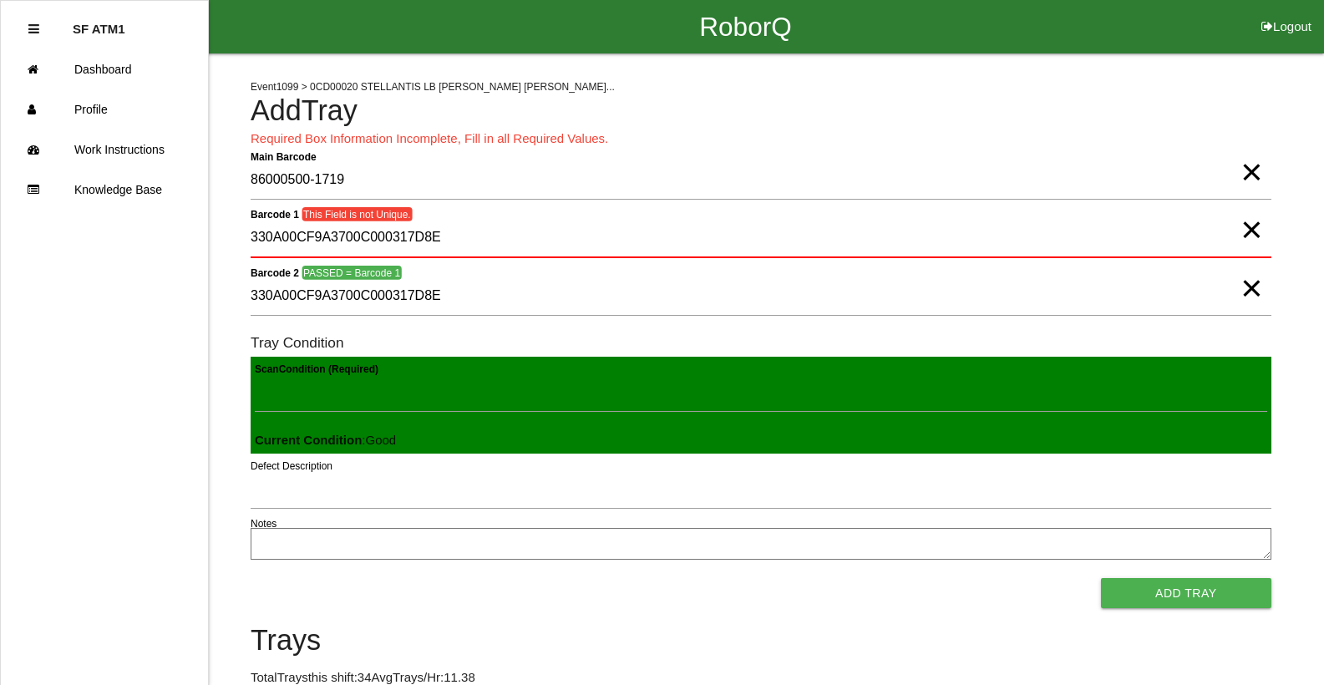
click at [1245, 224] on span "×" at bounding box center [1251, 212] width 22 height 33
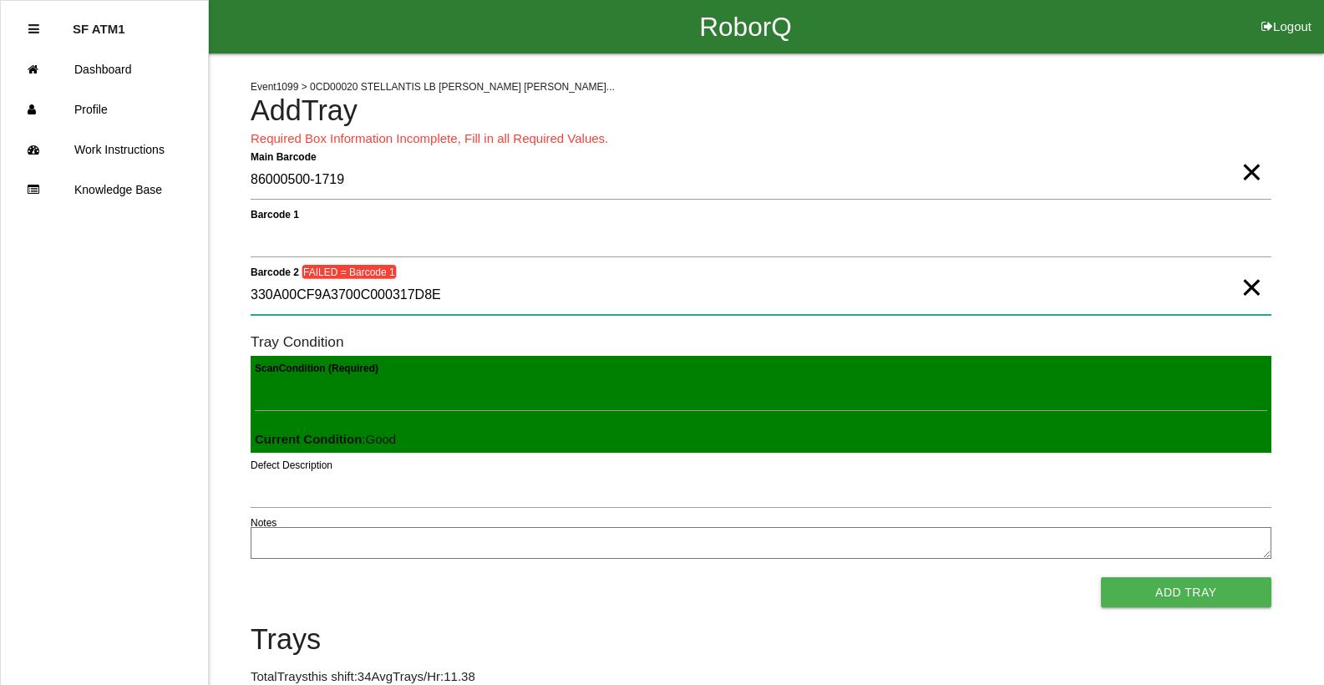
click at [1267, 287] on 2 "330A00CF9A3700C000317D8E" at bounding box center [761, 295] width 1021 height 38
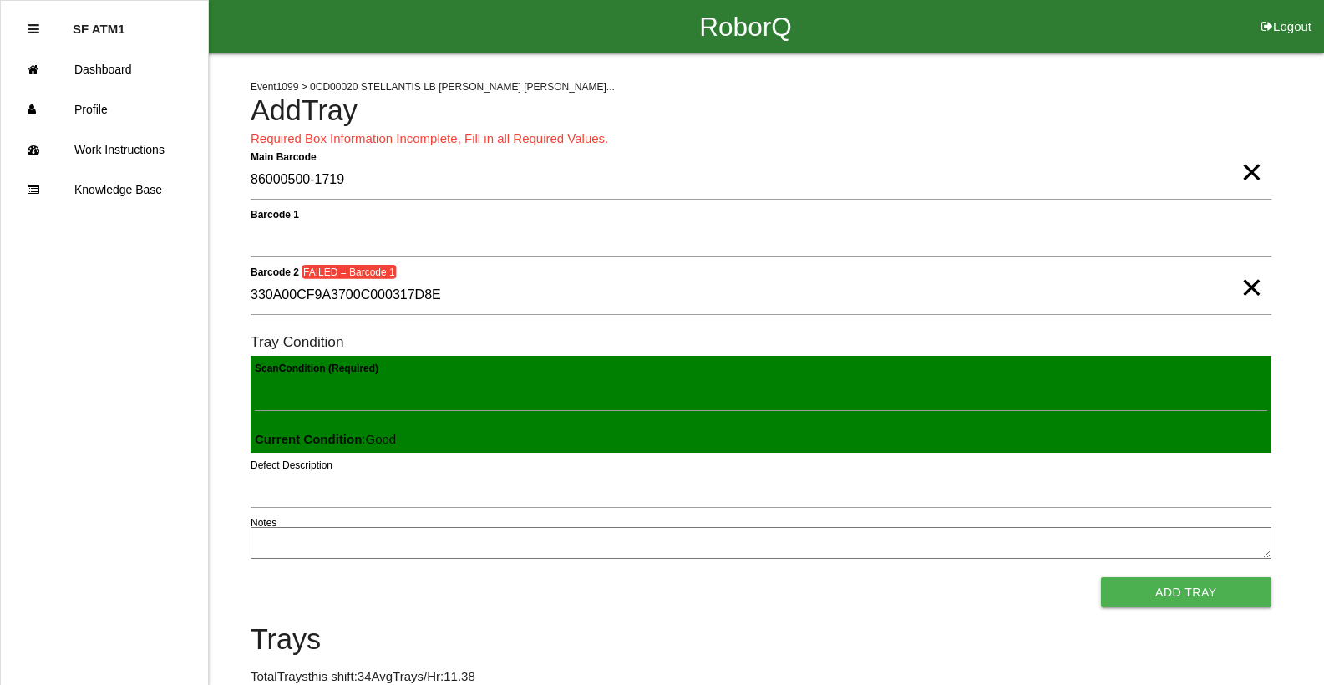
click at [1257, 287] on span "×" at bounding box center [1251, 270] width 22 height 33
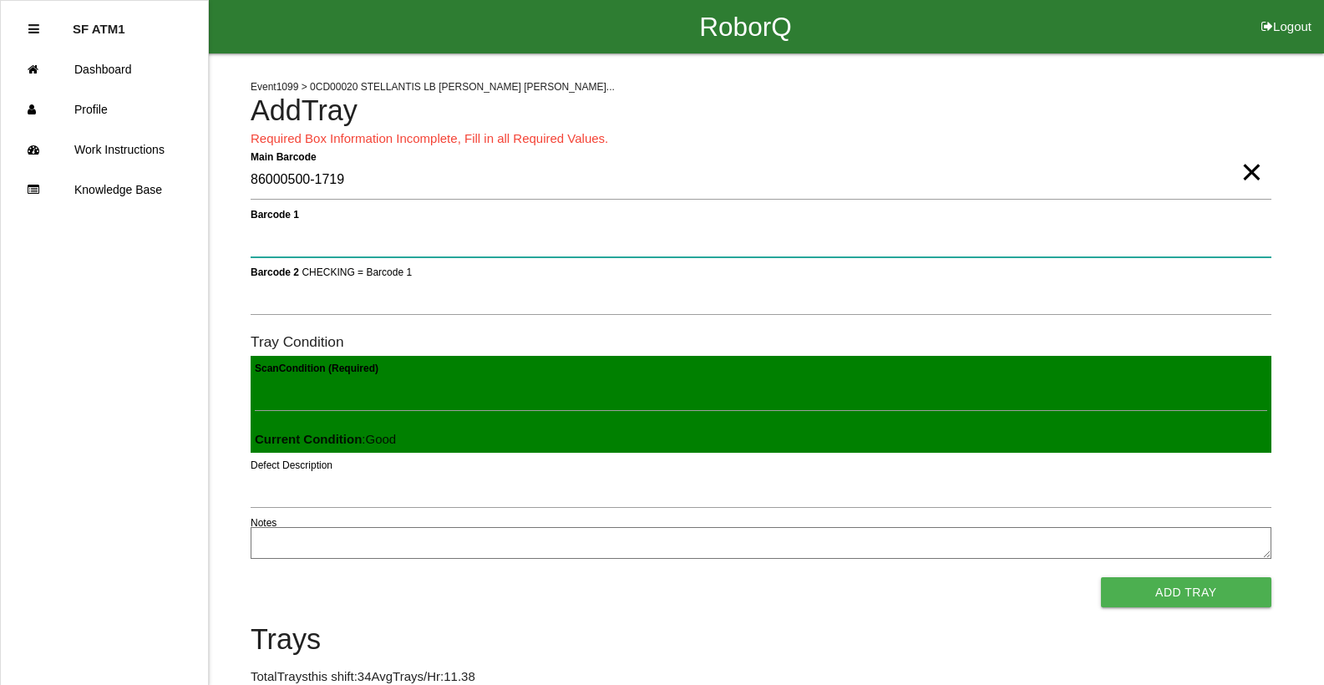
click at [1229, 246] on 1 "Barcode 1" at bounding box center [761, 238] width 1021 height 38
type 1 "330A00CF9A3700C000317D8E"
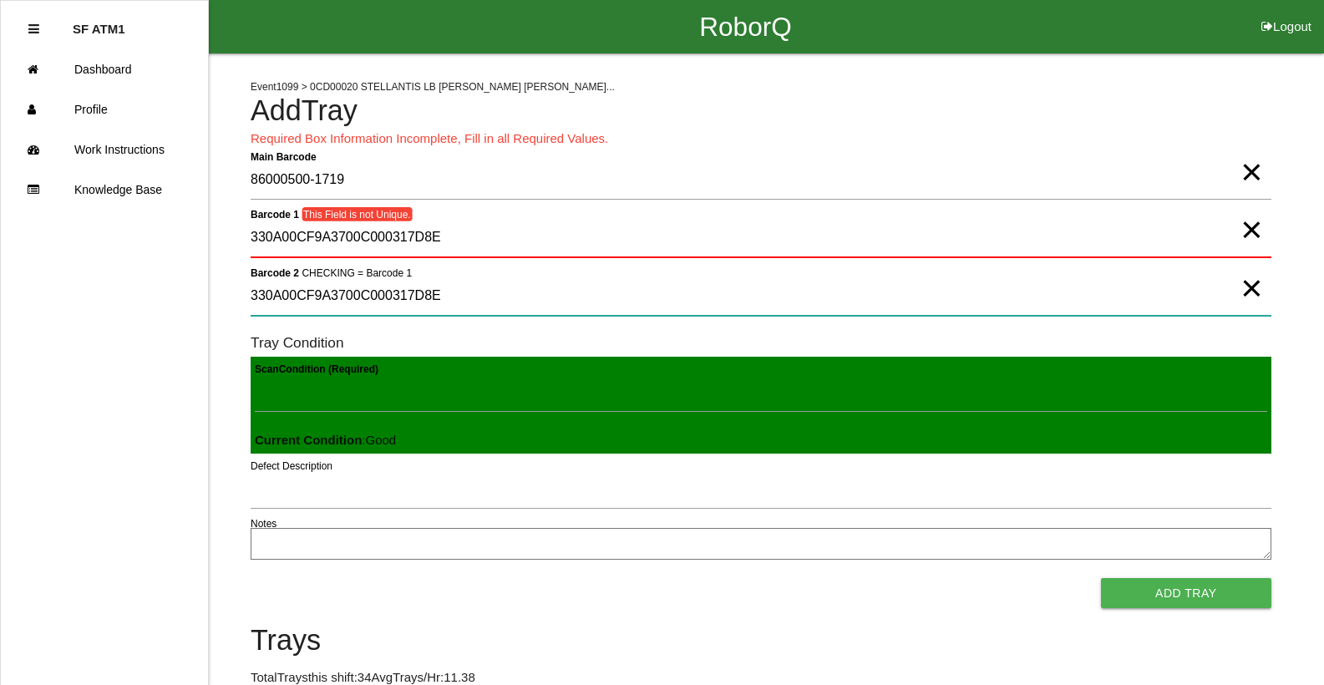
type 2 "330A00CF9A3700C000317D8E"
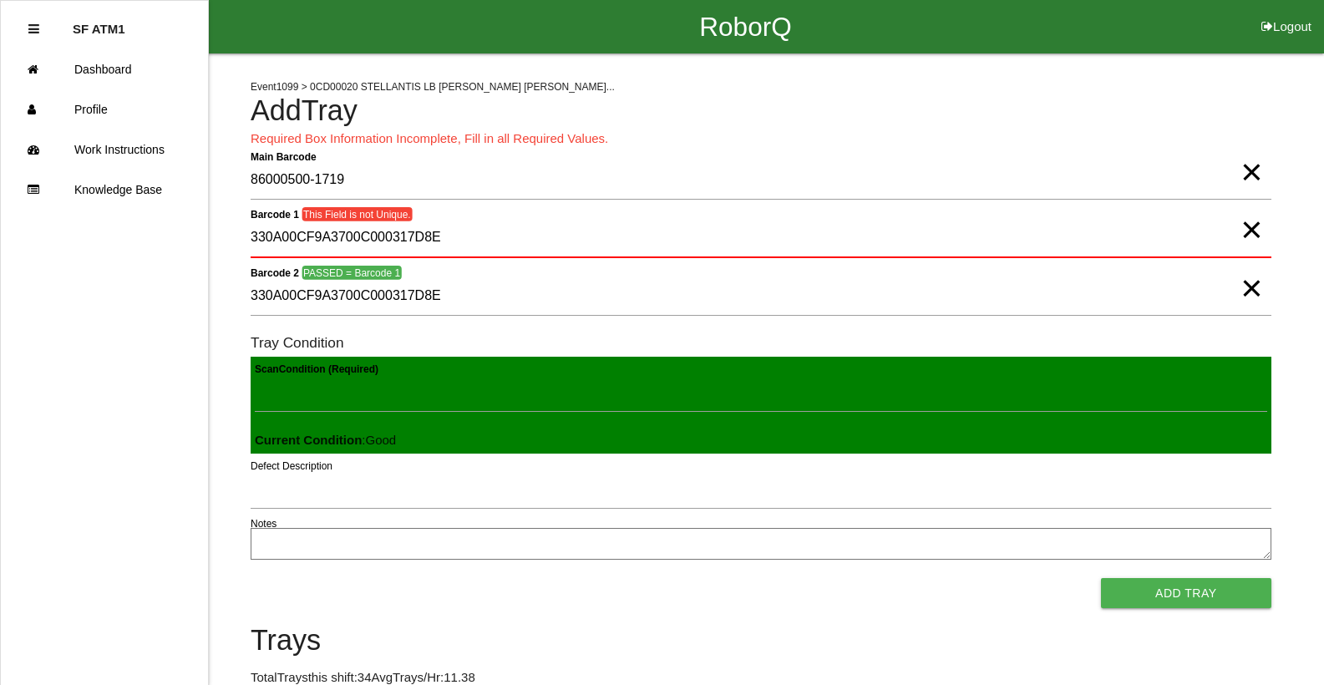
click at [1257, 230] on span "×" at bounding box center [1251, 212] width 22 height 33
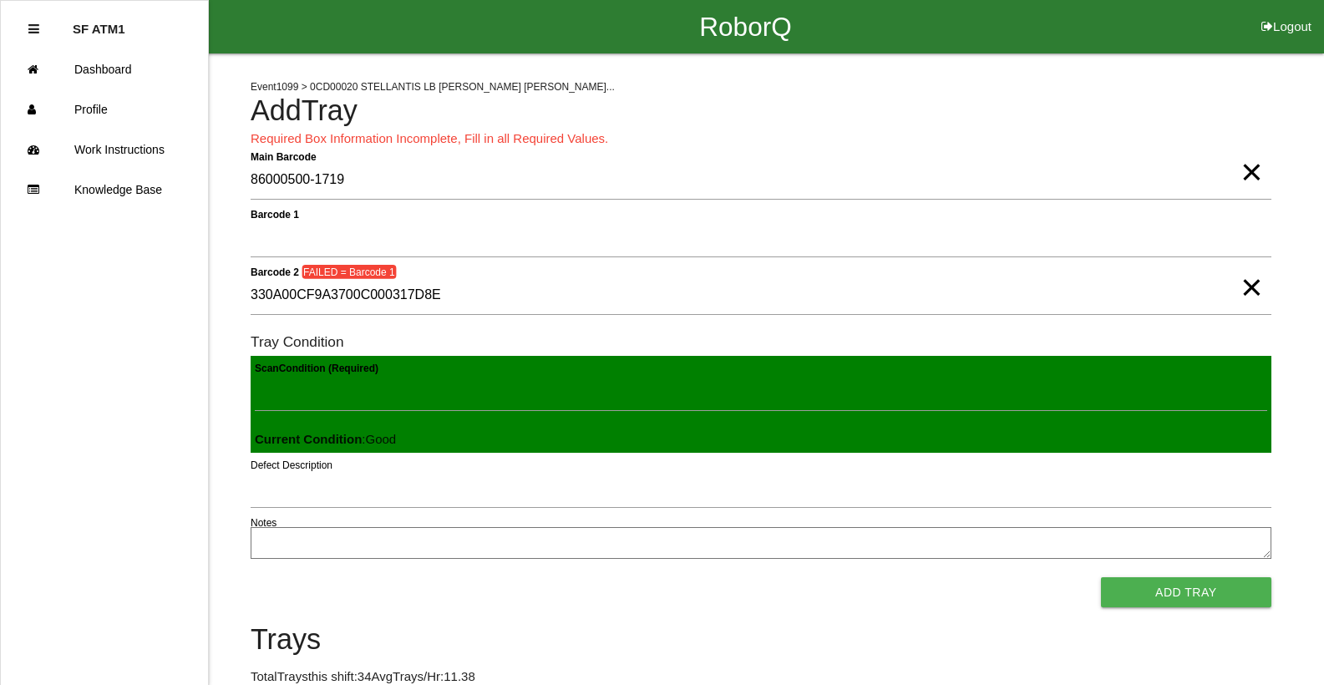
click at [1252, 279] on span "×" at bounding box center [1251, 270] width 22 height 33
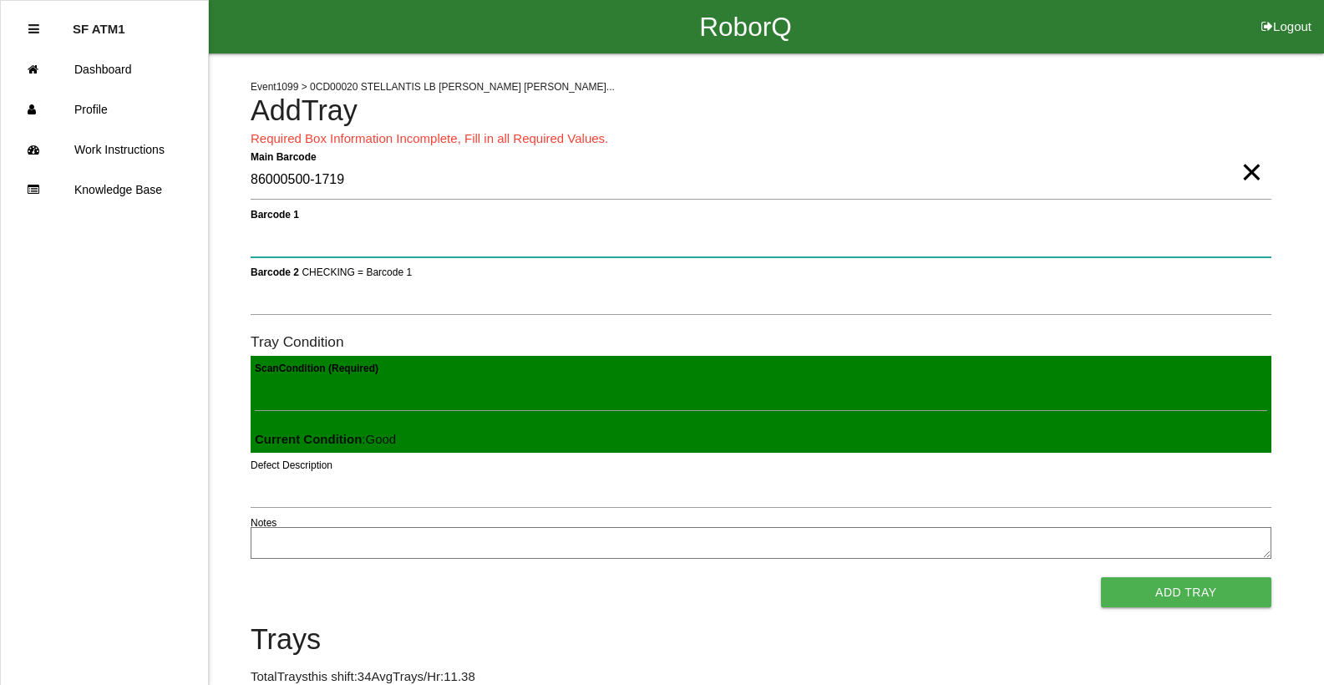
click at [1056, 251] on 1 "Barcode 1" at bounding box center [761, 238] width 1021 height 38
drag, startPoint x: 1056, startPoint y: 251, endPoint x: 1044, endPoint y: 247, distance: 12.4
click at [1049, 251] on 1 "Barcode 1" at bounding box center [761, 238] width 1021 height 38
type 1 "330A00CF9A3700C000317D97"
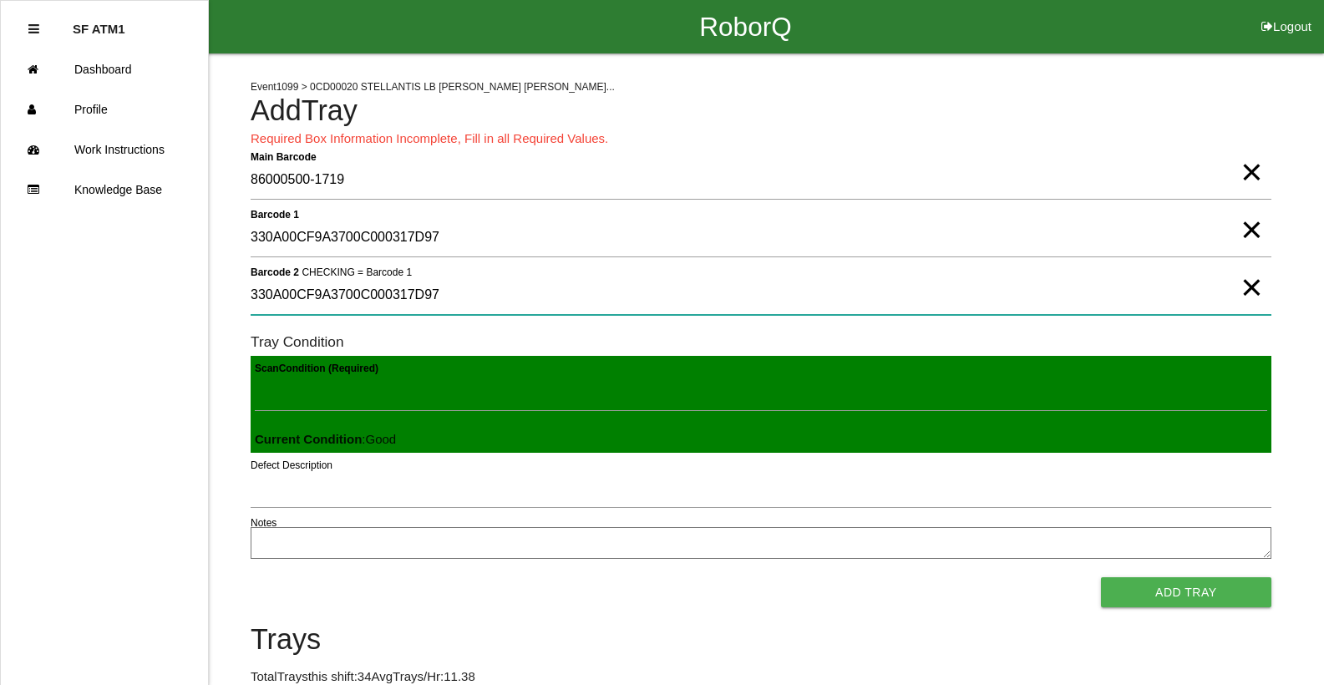
type 2 "330A00CF9A3700C000317D97"
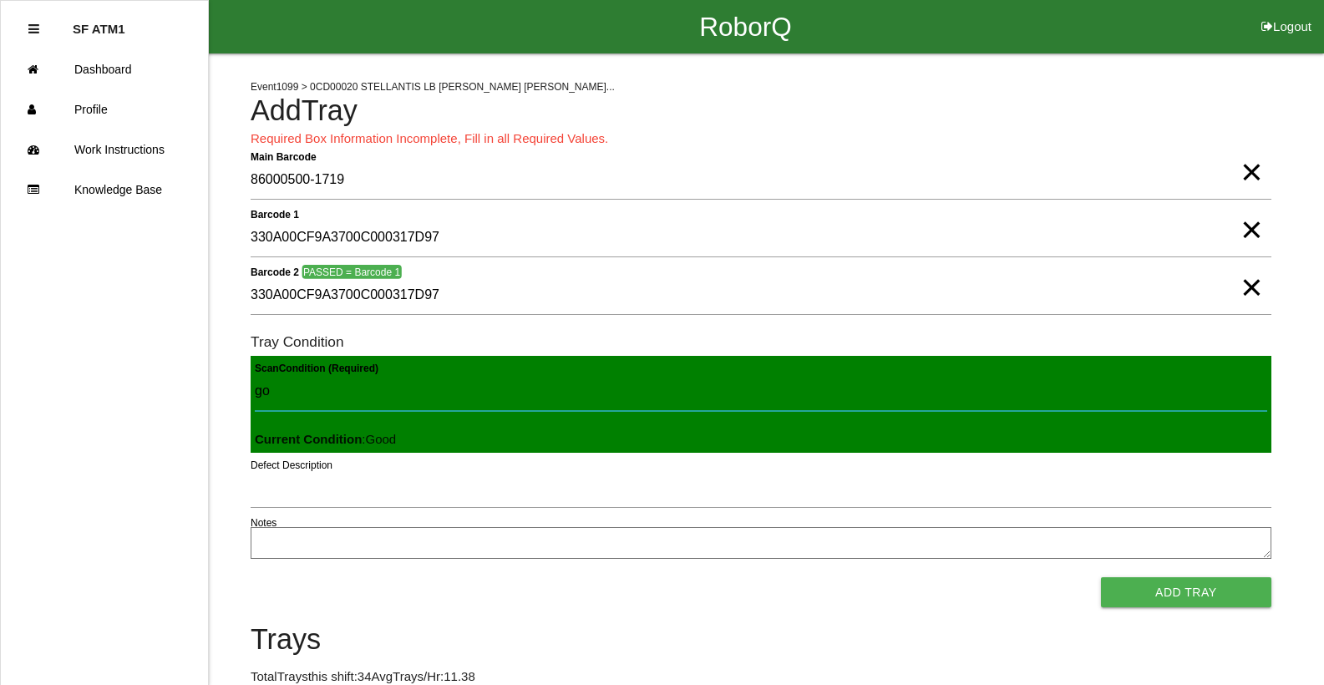
type Condition "goo"
click at [1101, 577] on button "Add Tray" at bounding box center [1186, 592] width 170 height 30
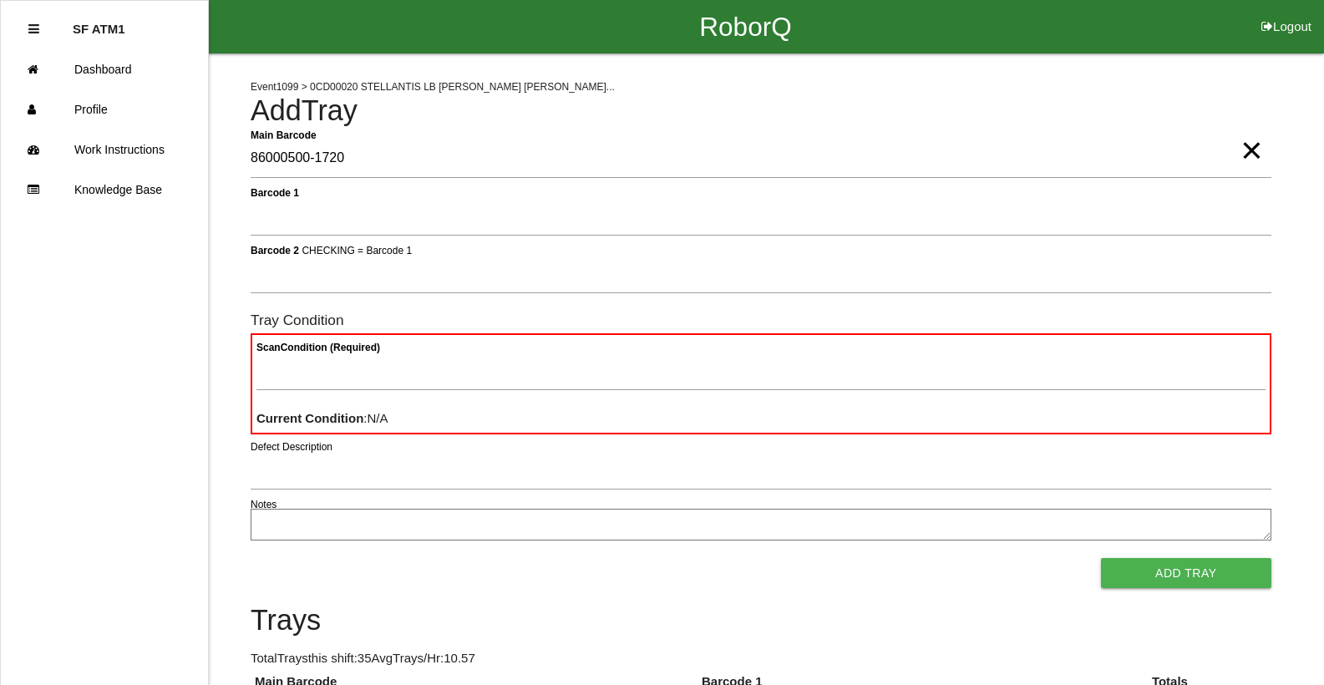
type Barcode "86000500-1720"
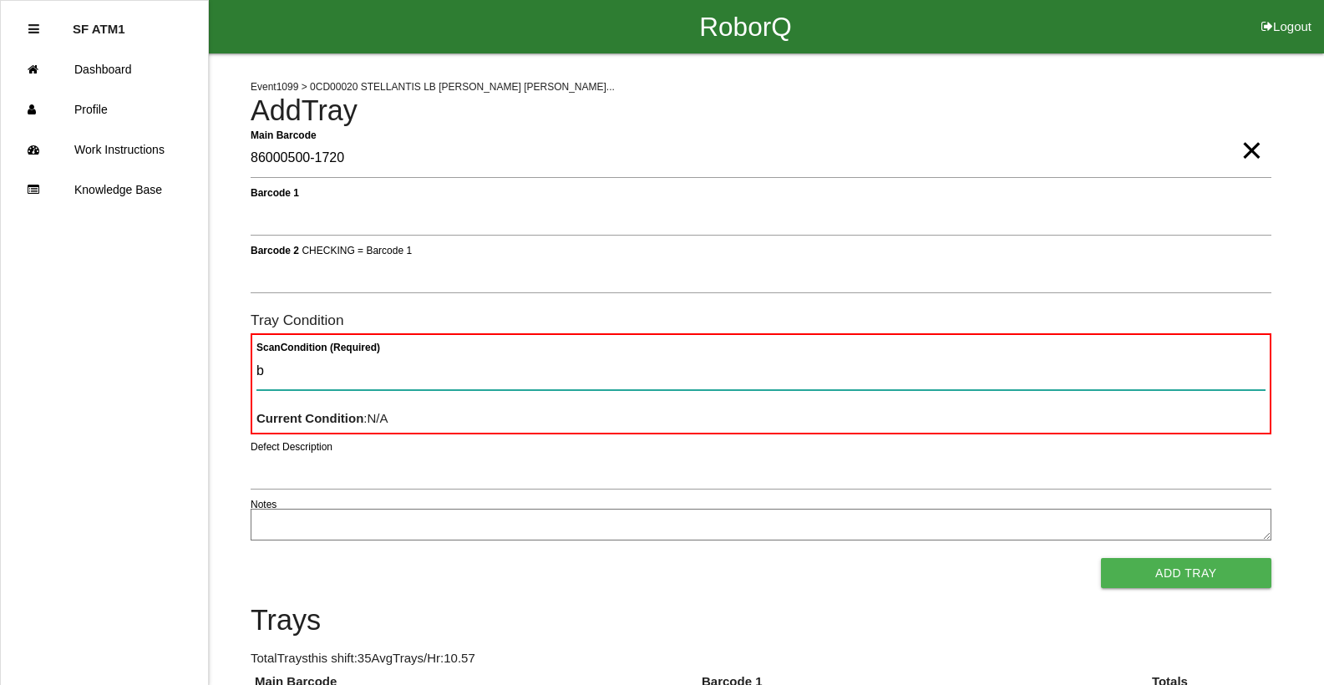
type Condition "ba"
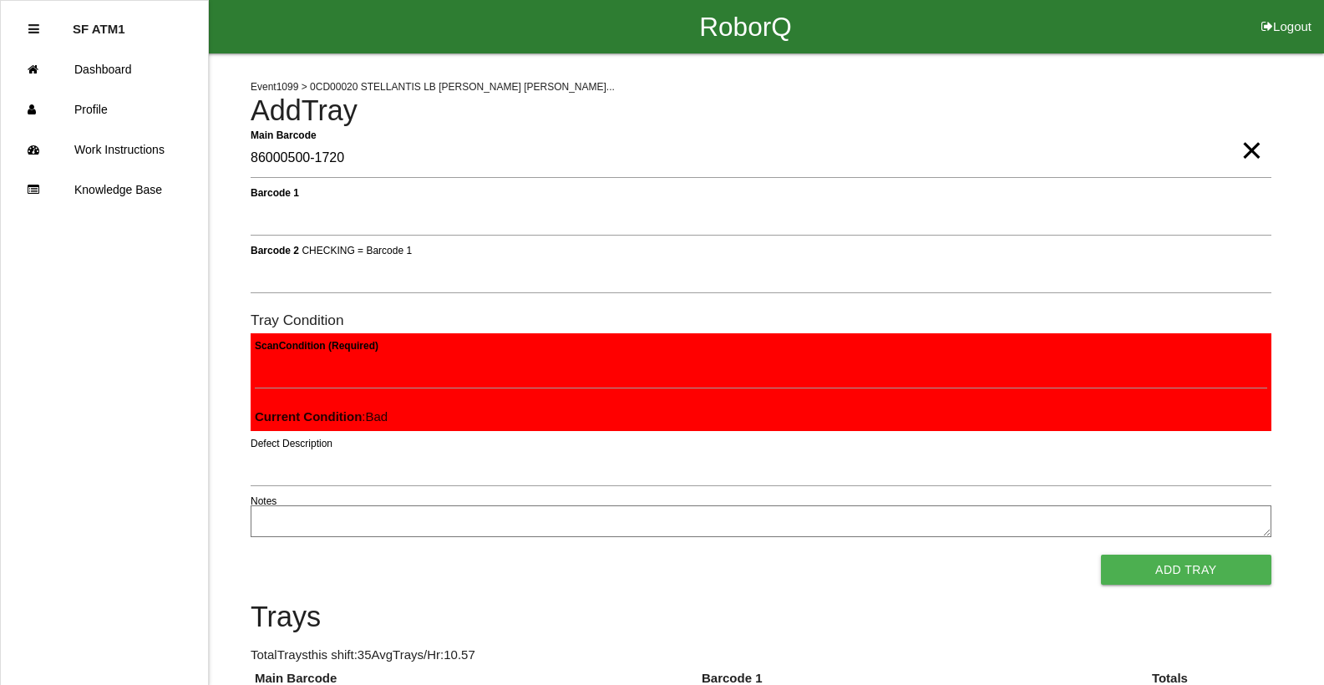
click at [1101, 555] on button "Add Tray" at bounding box center [1186, 570] width 170 height 30
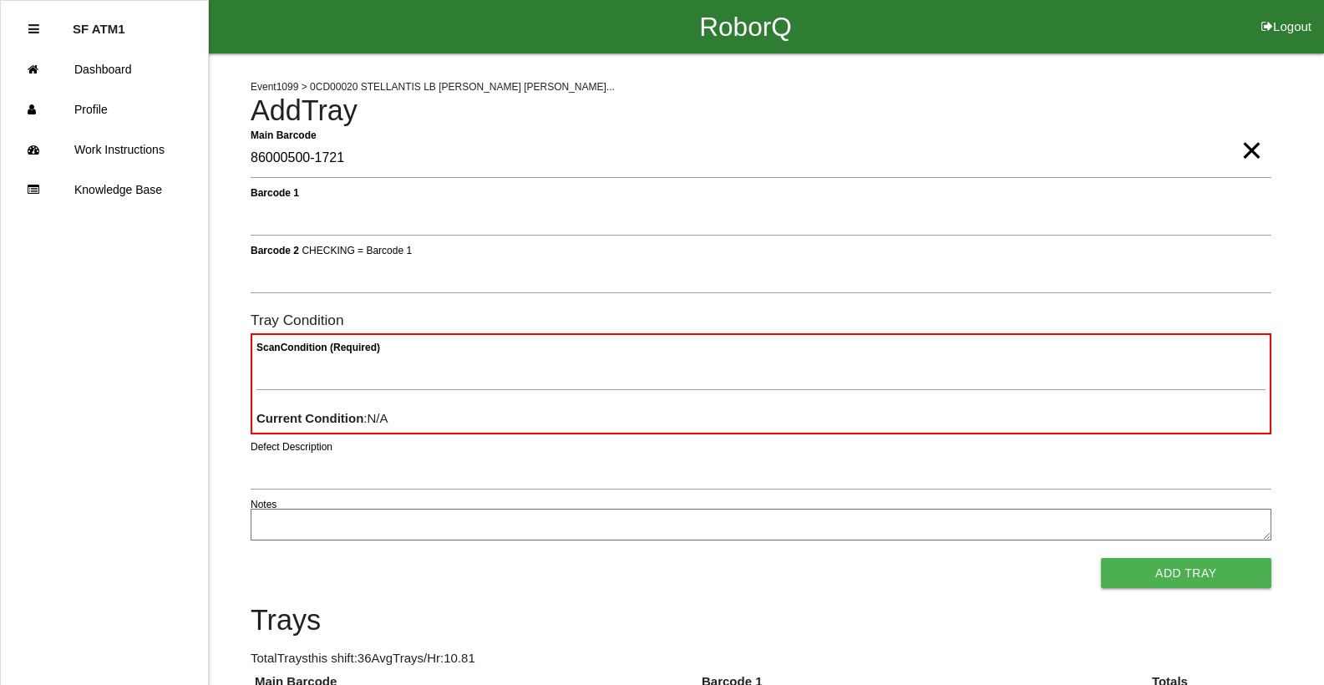
type Barcode "86000500-1721"
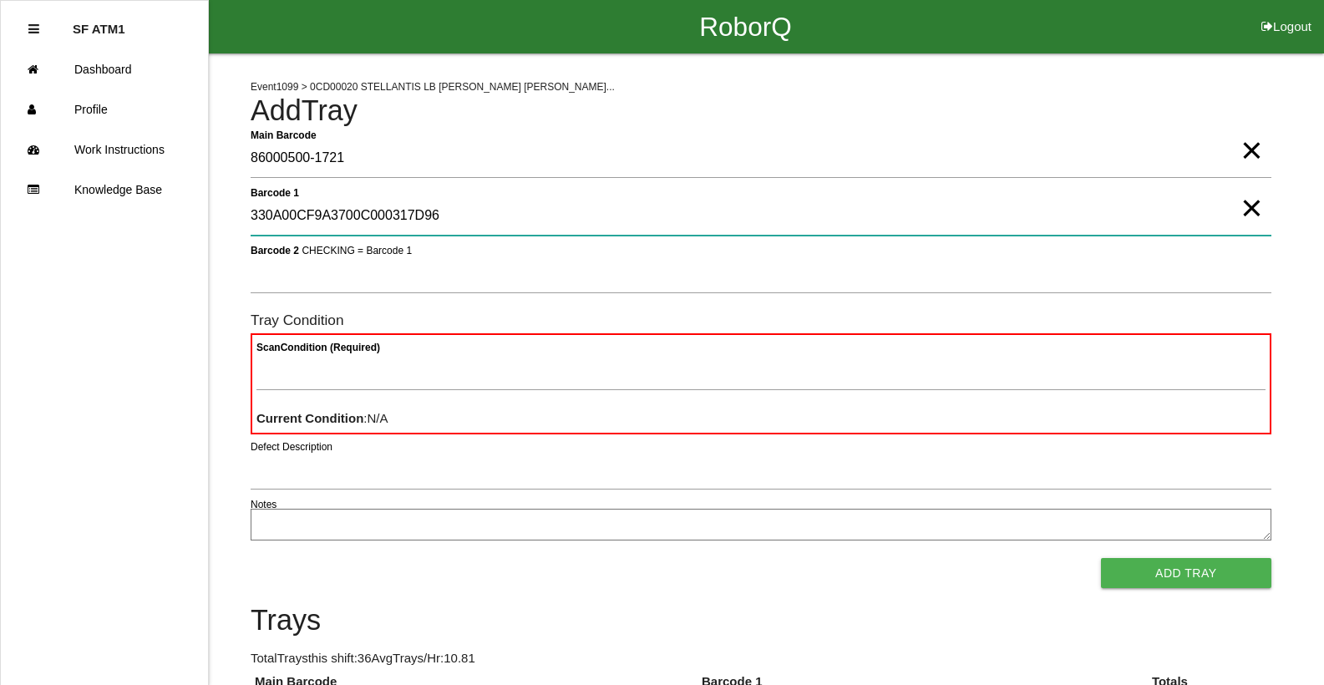
type 1 "330A00CF9A3700C000317D96"
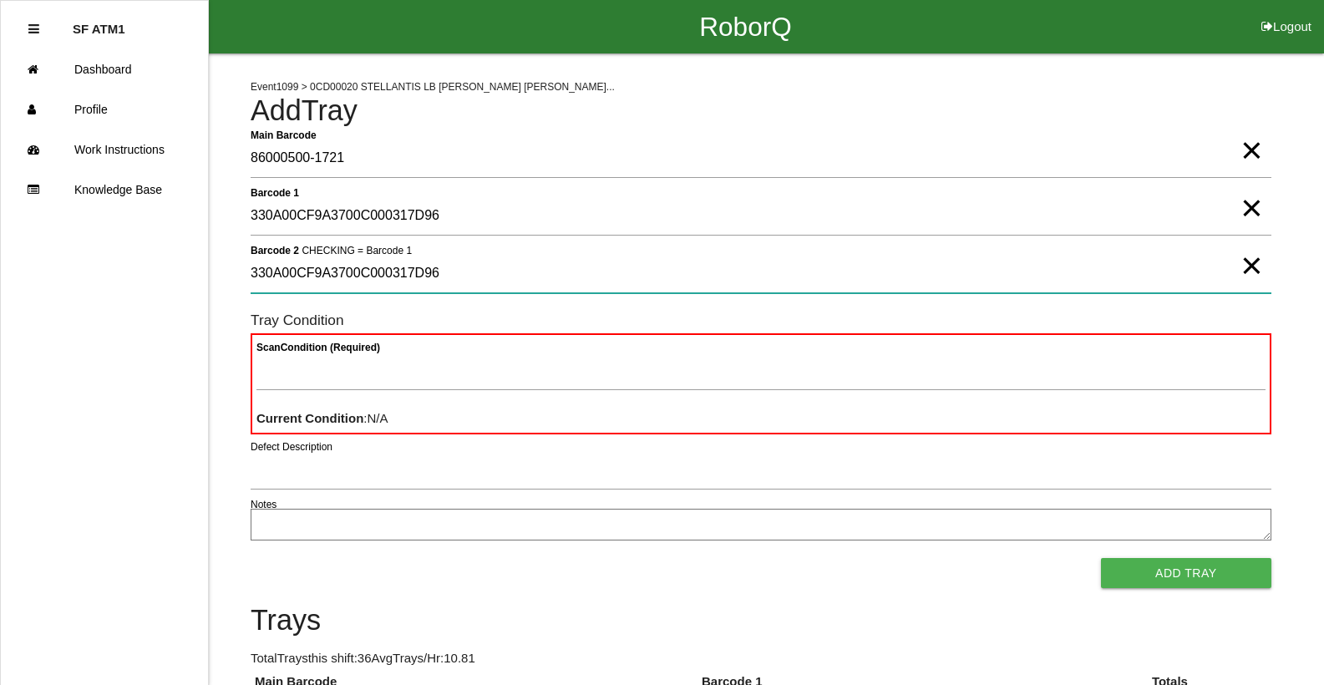
type 2 "330A00CF9A3700C000317D96"
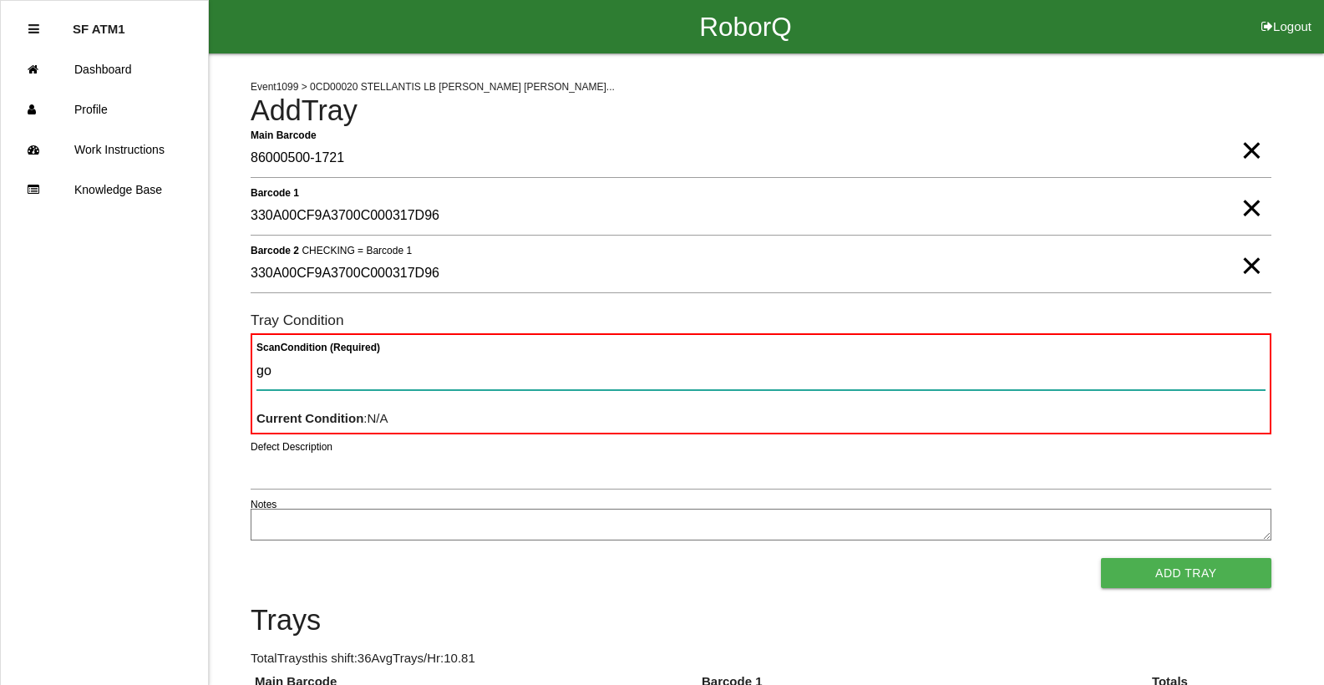
type Condition "goo"
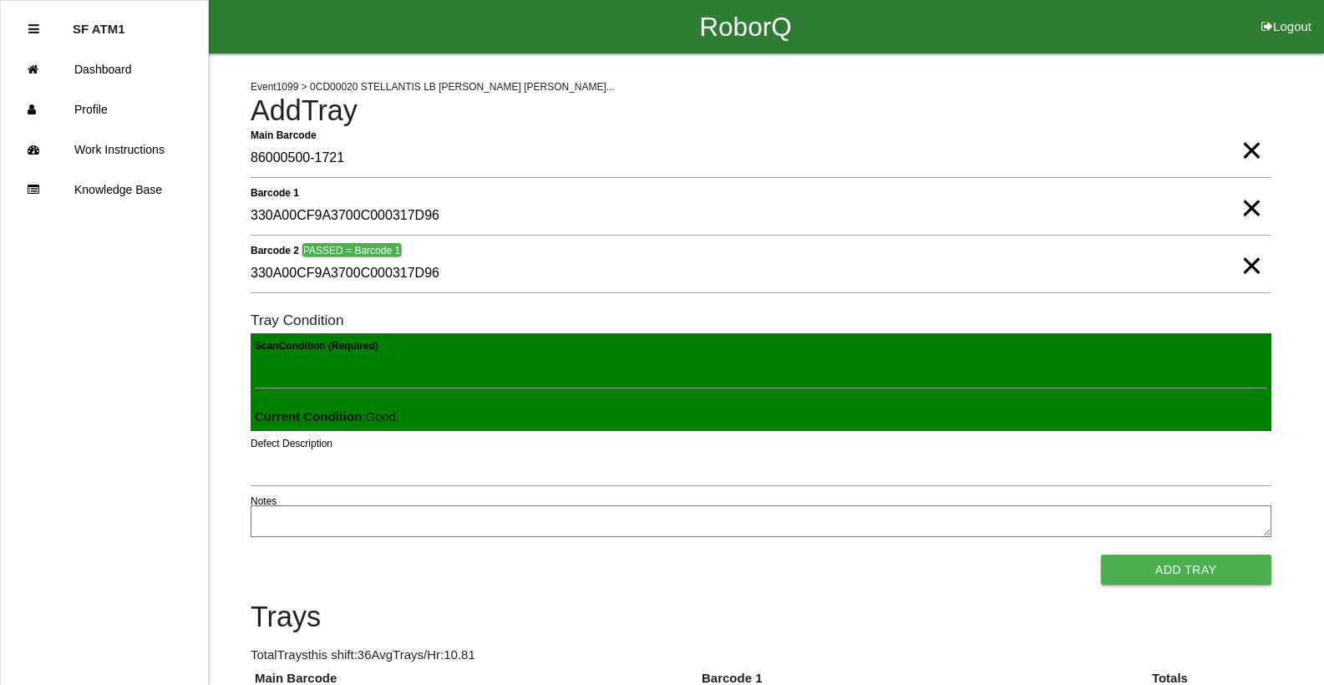
click at [1101, 555] on button "Add Tray" at bounding box center [1186, 570] width 170 height 30
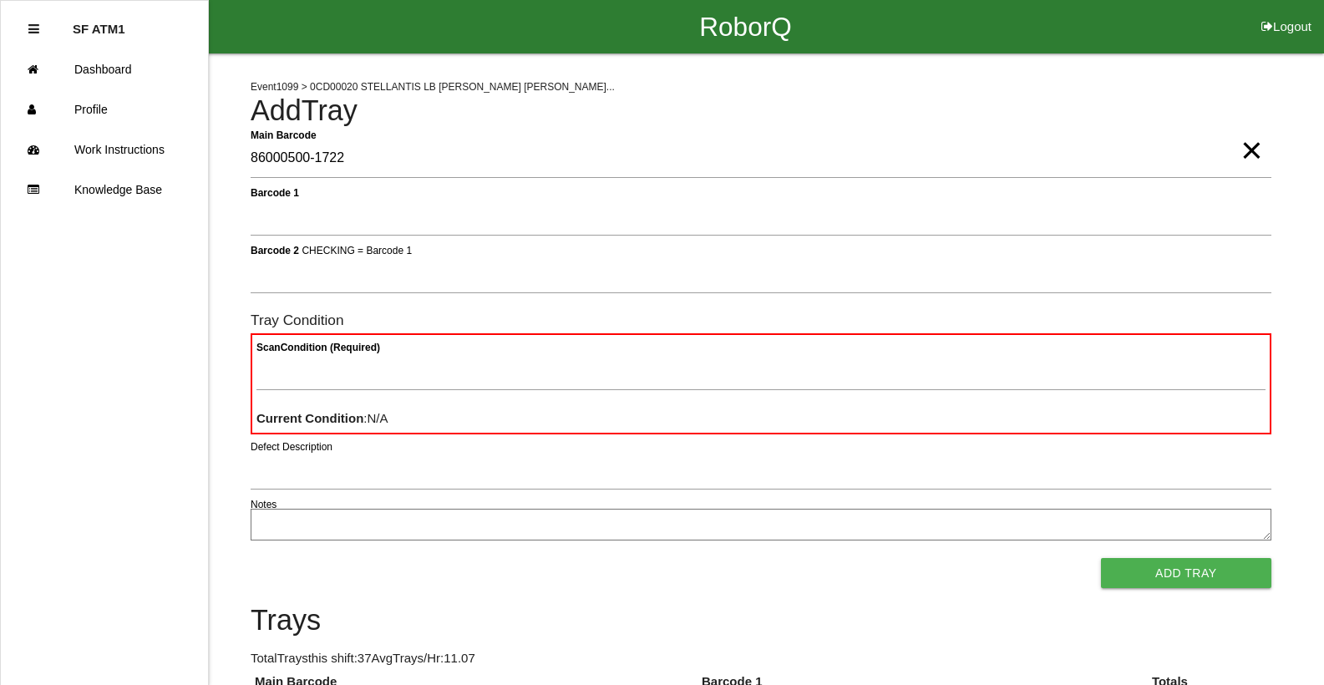
type Barcode "86000500-1722"
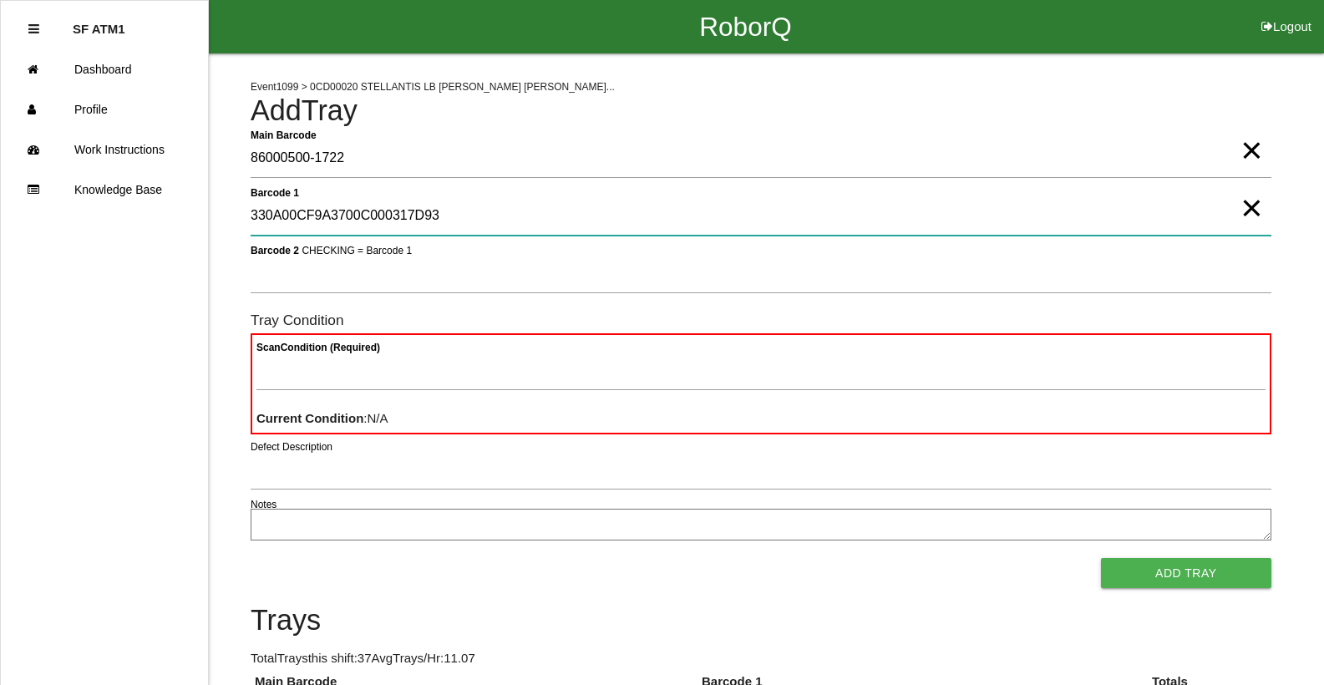
type 1 "330A00CF9A3700C000317D93"
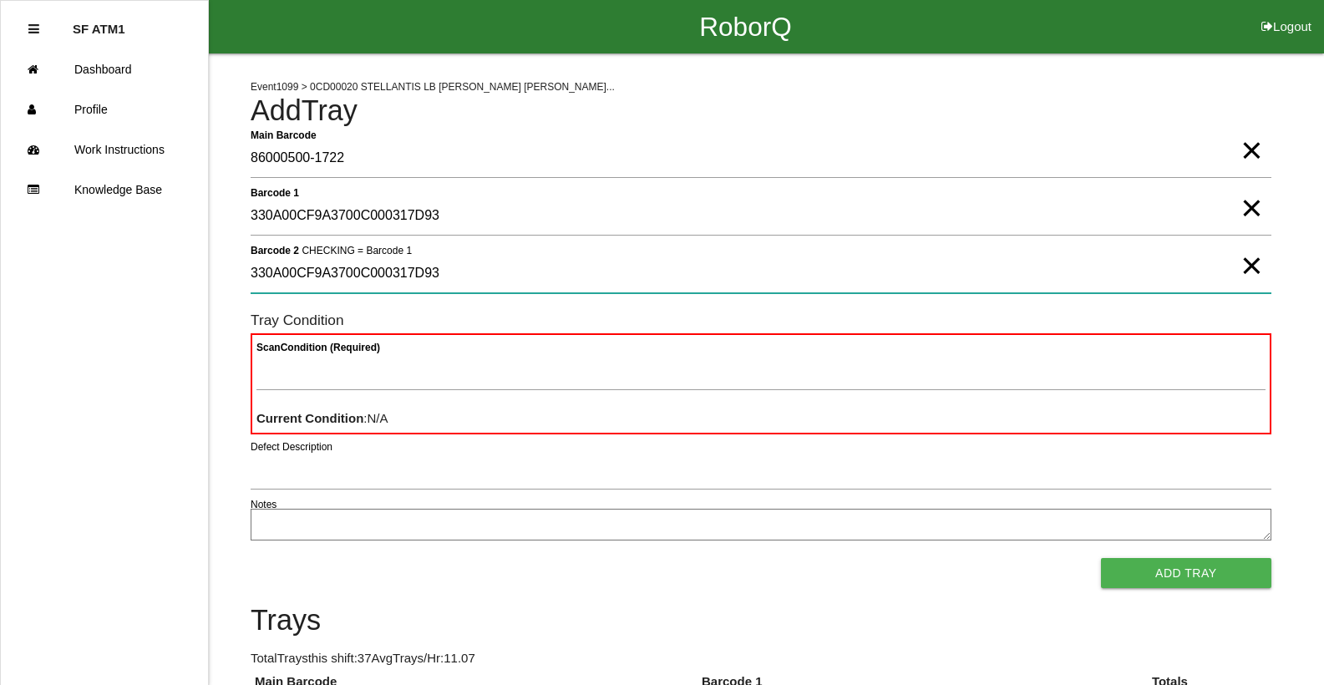
type 2 "330A00CF9A3700C000317D93"
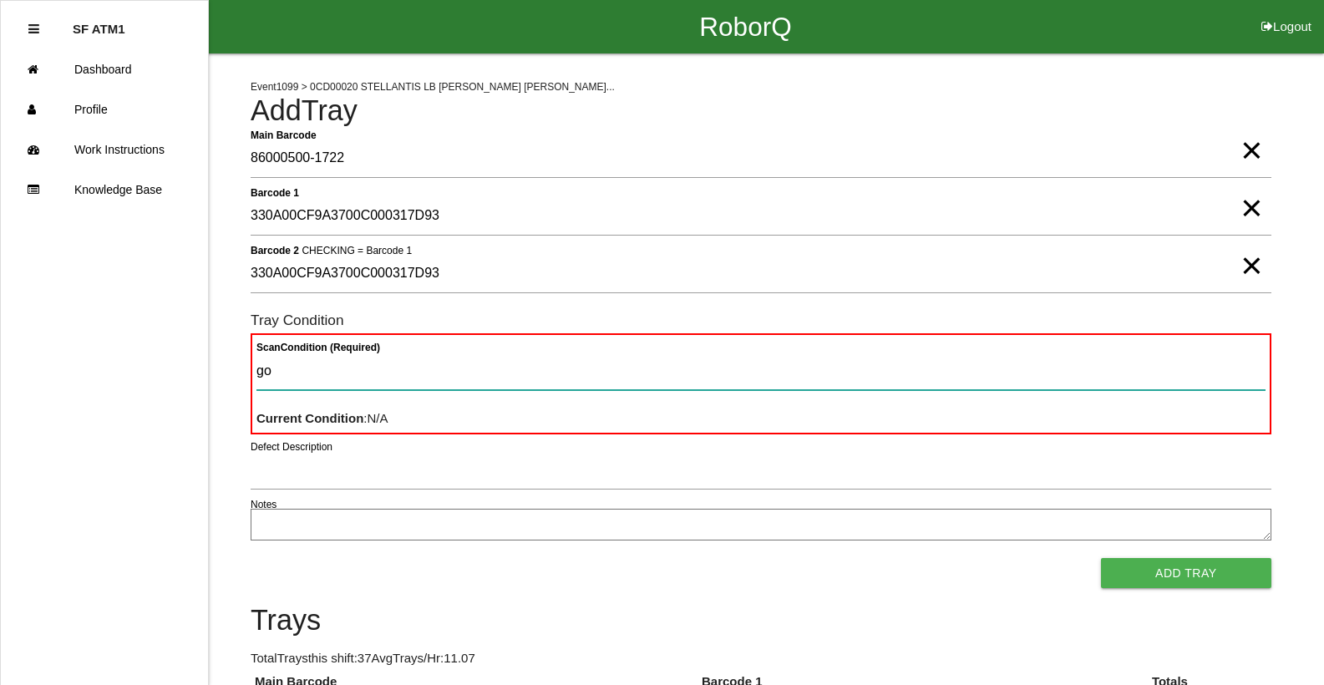
type Condition "goo"
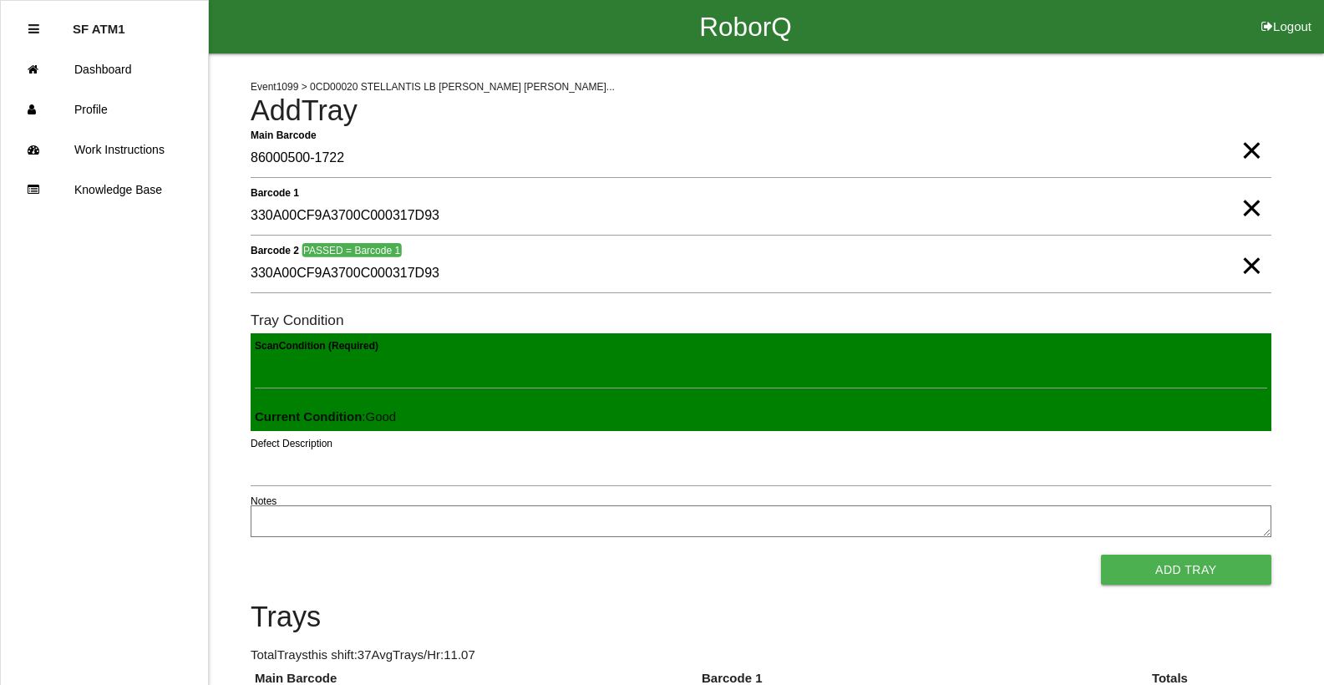
click at [1101, 555] on button "Add Tray" at bounding box center [1186, 570] width 170 height 30
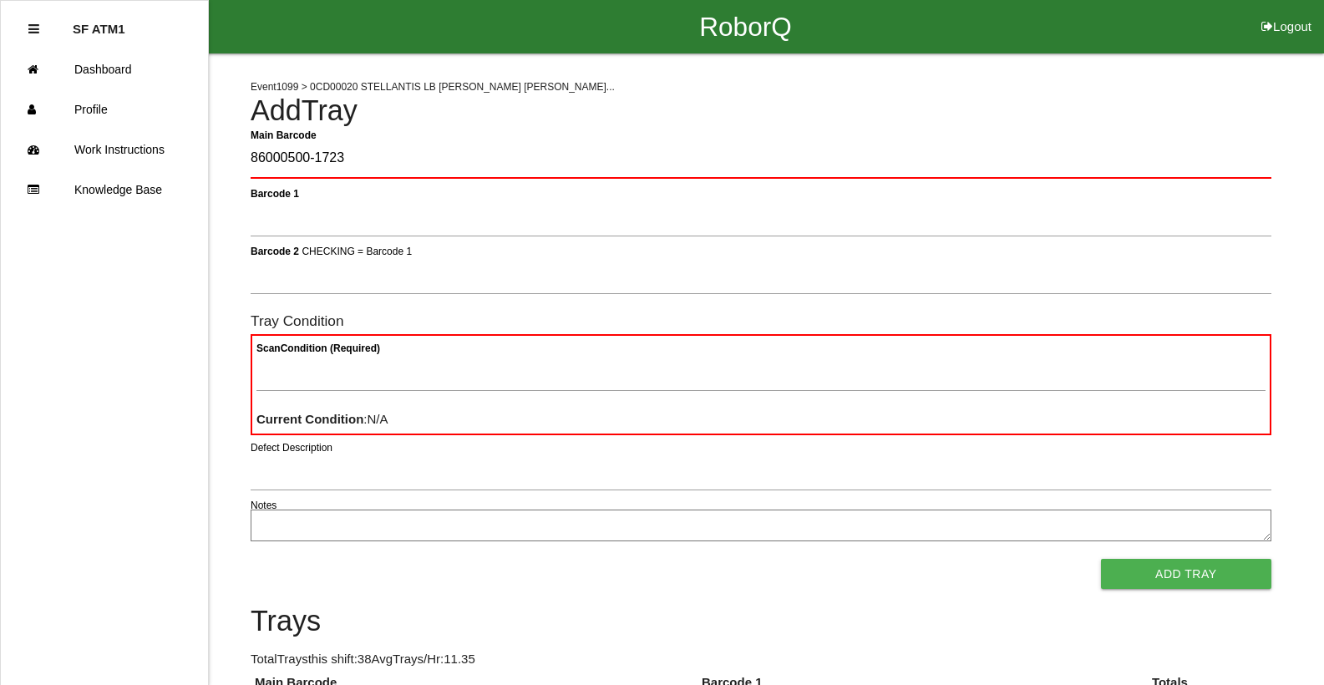
type Barcode "86000500-1723"
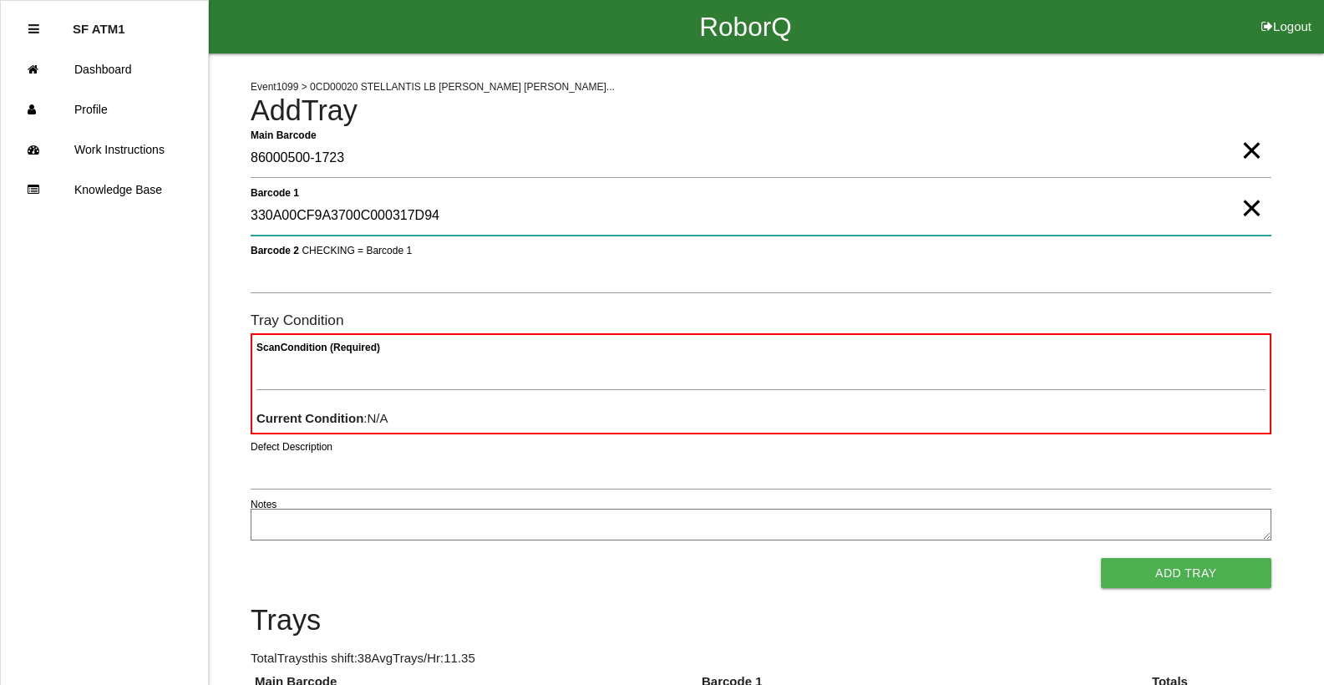
type 1 "330A00CF9A3700C000317D94"
click at [1235, 212] on 1 "330A00CF9A3700C000317D94" at bounding box center [761, 216] width 1021 height 38
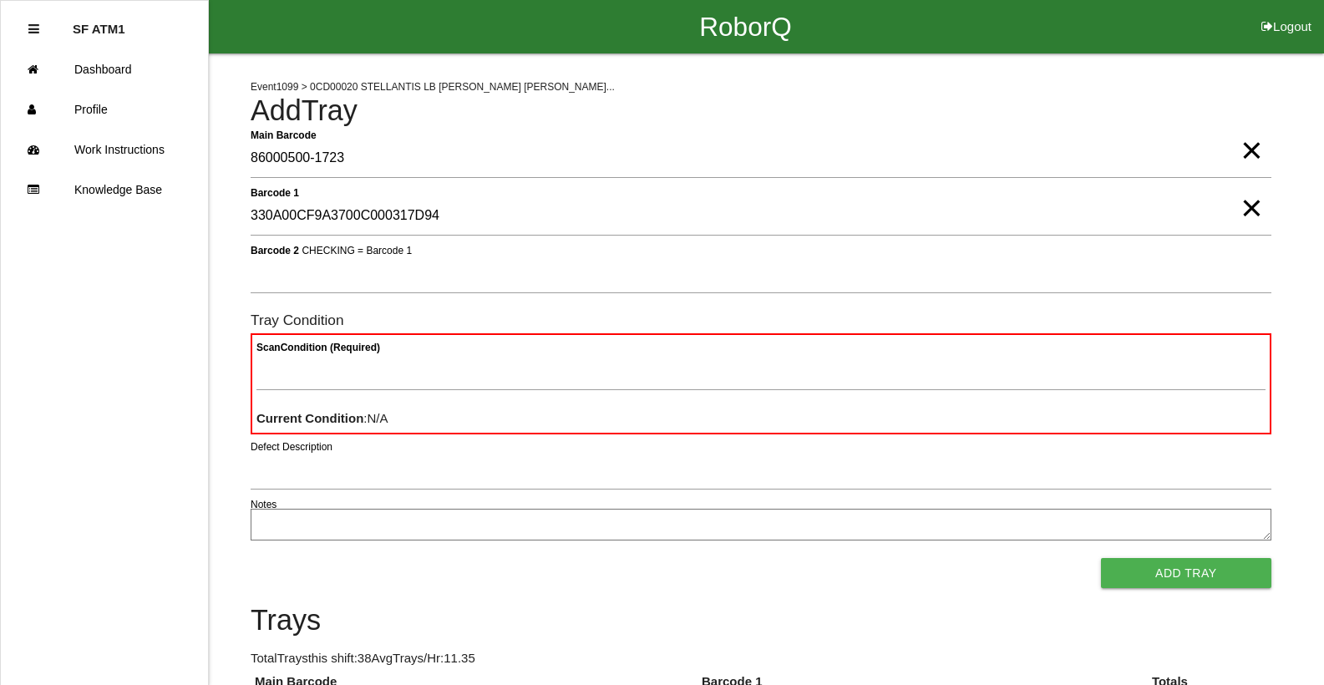
drag, startPoint x: 1260, startPoint y: 208, endPoint x: 1250, endPoint y: 215, distance: 12.5
click at [1250, 208] on span "×" at bounding box center [1251, 191] width 22 height 33
click at [1240, 150] on span "×" at bounding box center [1251, 133] width 22 height 33
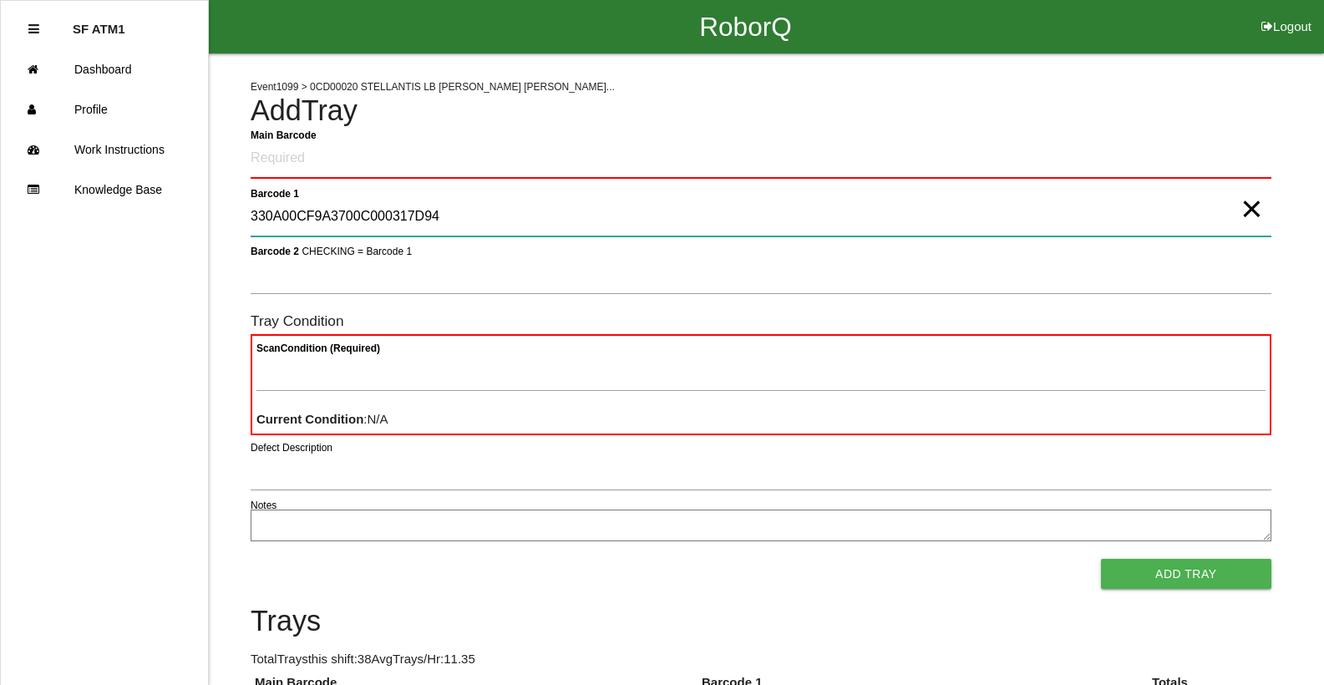
type 1 "330A00CF9A3700C000317D94"
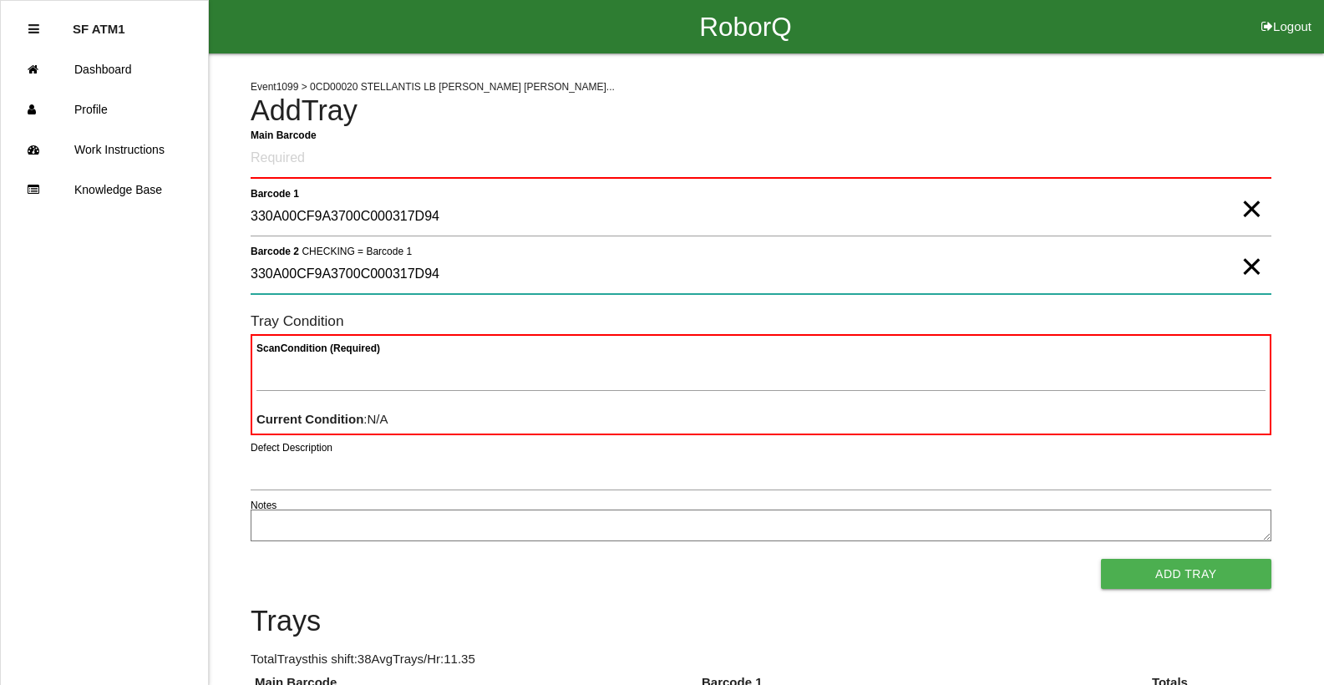
type 2 "330A00CF9A3700C000317D94"
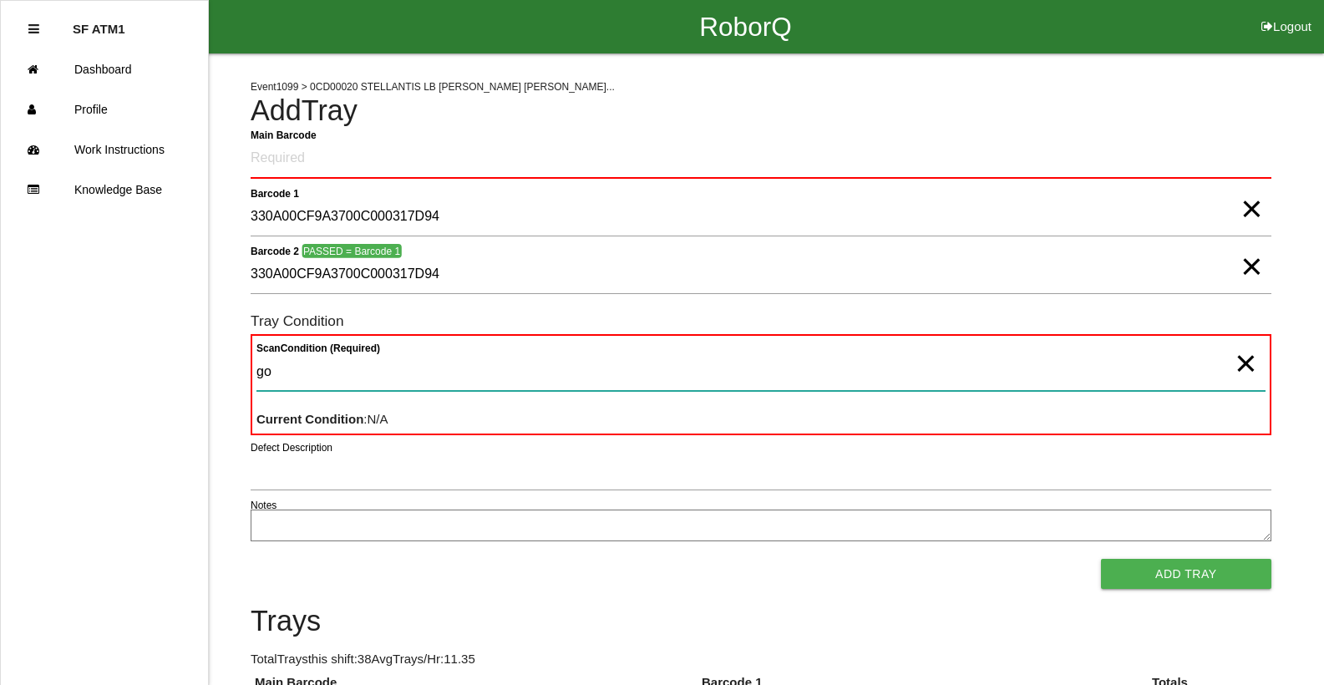
type Condition "goo"
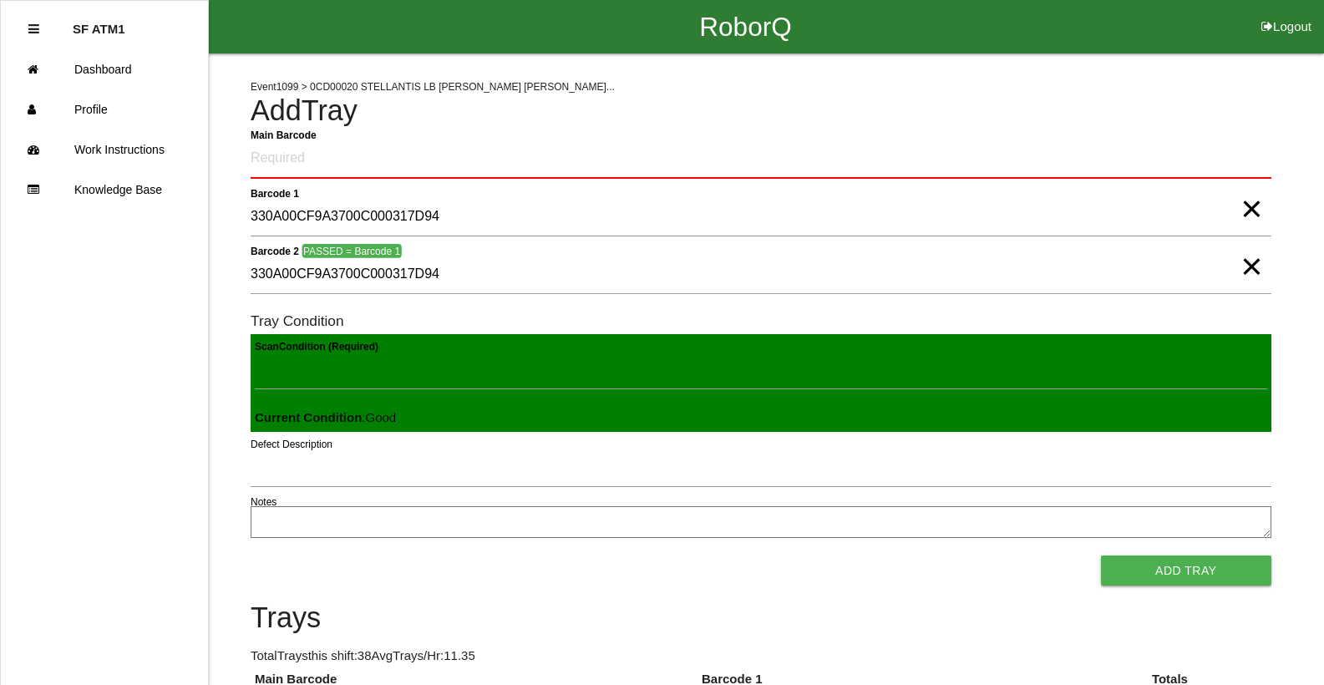
click at [1101, 555] on button "Add Tray" at bounding box center [1186, 570] width 170 height 30
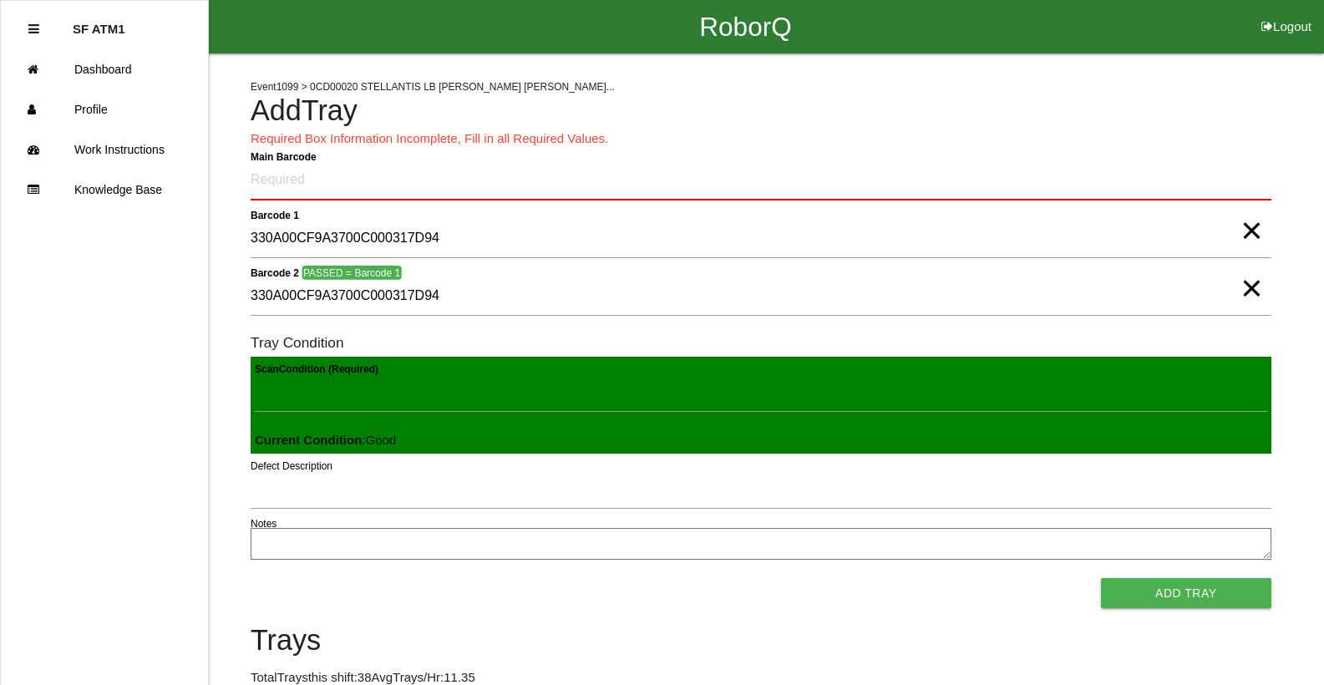
click at [1243, 288] on span "×" at bounding box center [1251, 271] width 22 height 33
click at [1250, 231] on span "×" at bounding box center [1251, 213] width 22 height 33
click at [334, 195] on Barcode "Main Barcode" at bounding box center [761, 180] width 1021 height 39
click at [284, 318] on div "Barcode 2 CHECKING = Barcode 1" at bounding box center [761, 299] width 1021 height 45
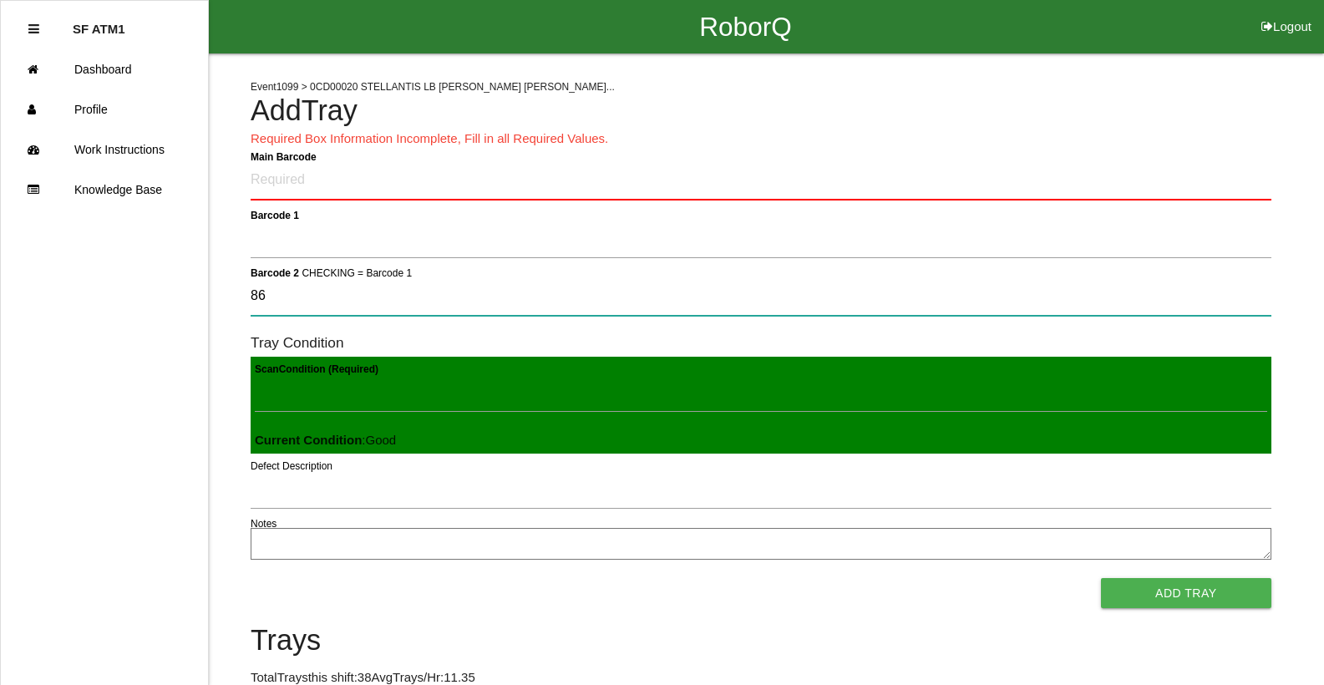
click at [302, 304] on 2 "86" at bounding box center [761, 296] width 1021 height 38
type 2 "86000500-1724"
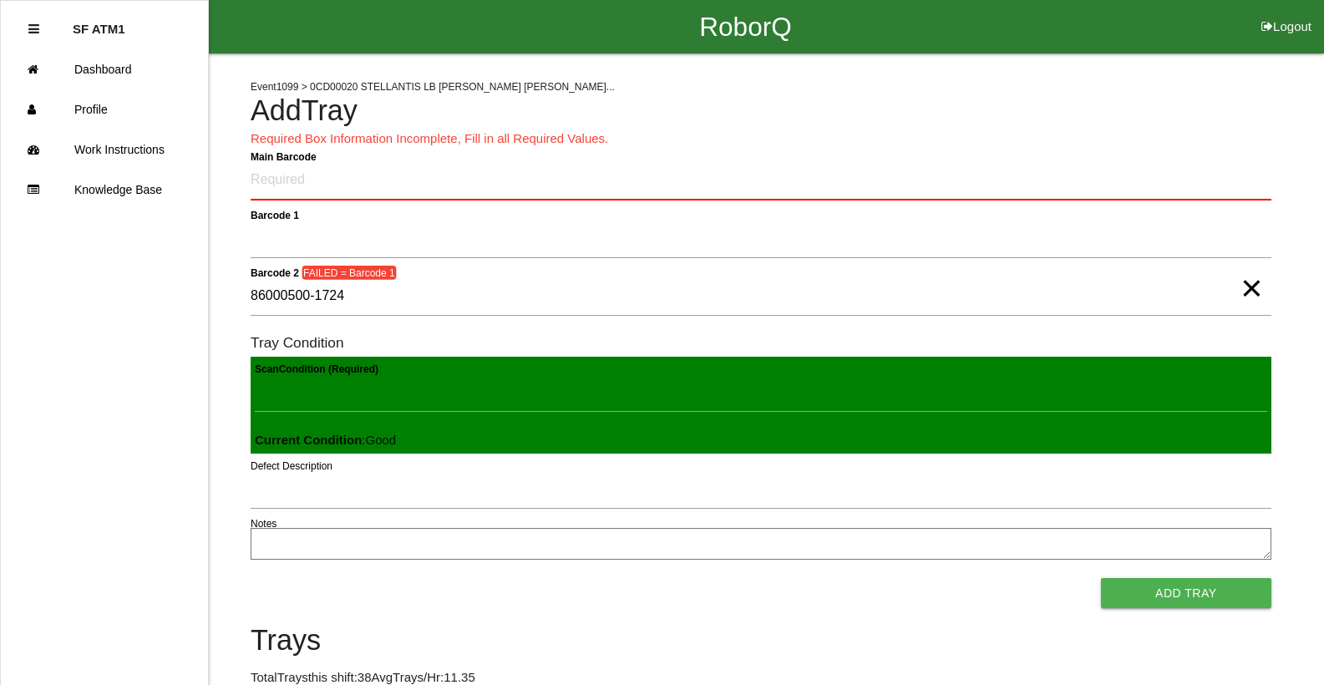
drag, startPoint x: 1251, startPoint y: 296, endPoint x: 1248, endPoint y: 281, distance: 15.4
click at [1252, 288] on span "×" at bounding box center [1251, 271] width 22 height 33
click at [1178, 180] on Barcode "Main Barcode" at bounding box center [761, 180] width 1021 height 39
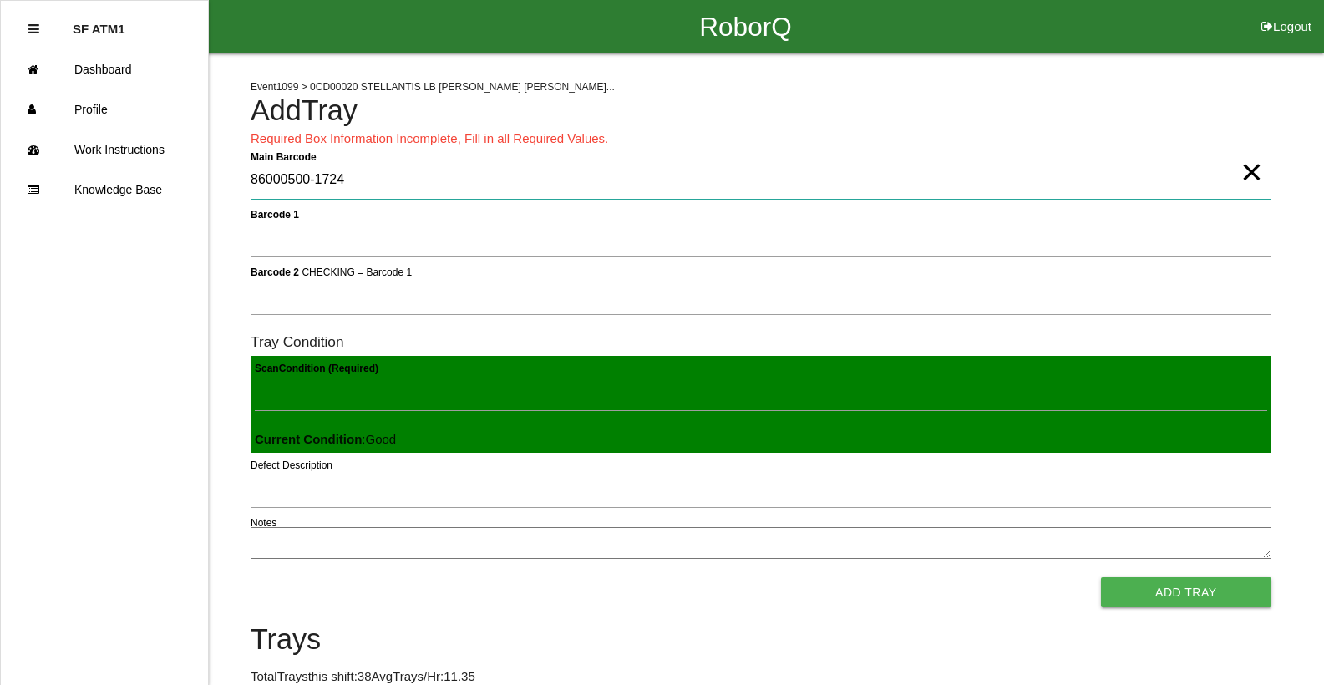
type Barcode "86000500-1724"
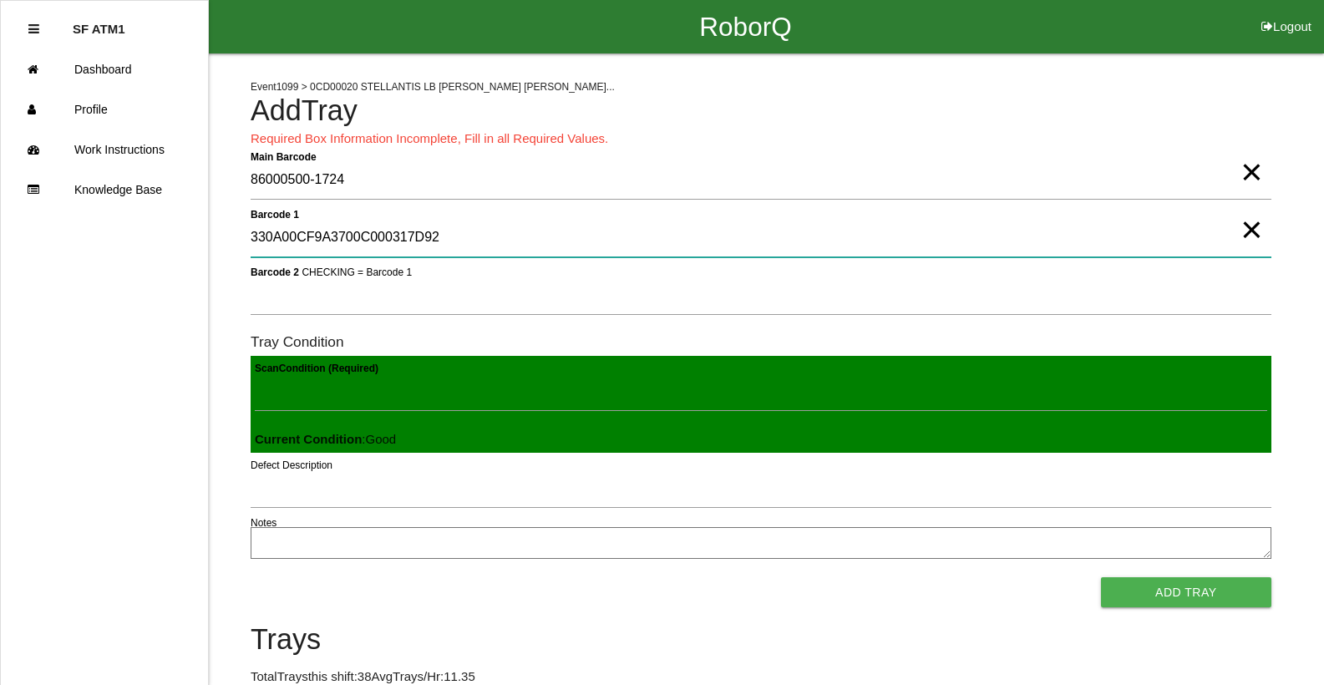
type 1 "330A00CF9A3700C000317D92"
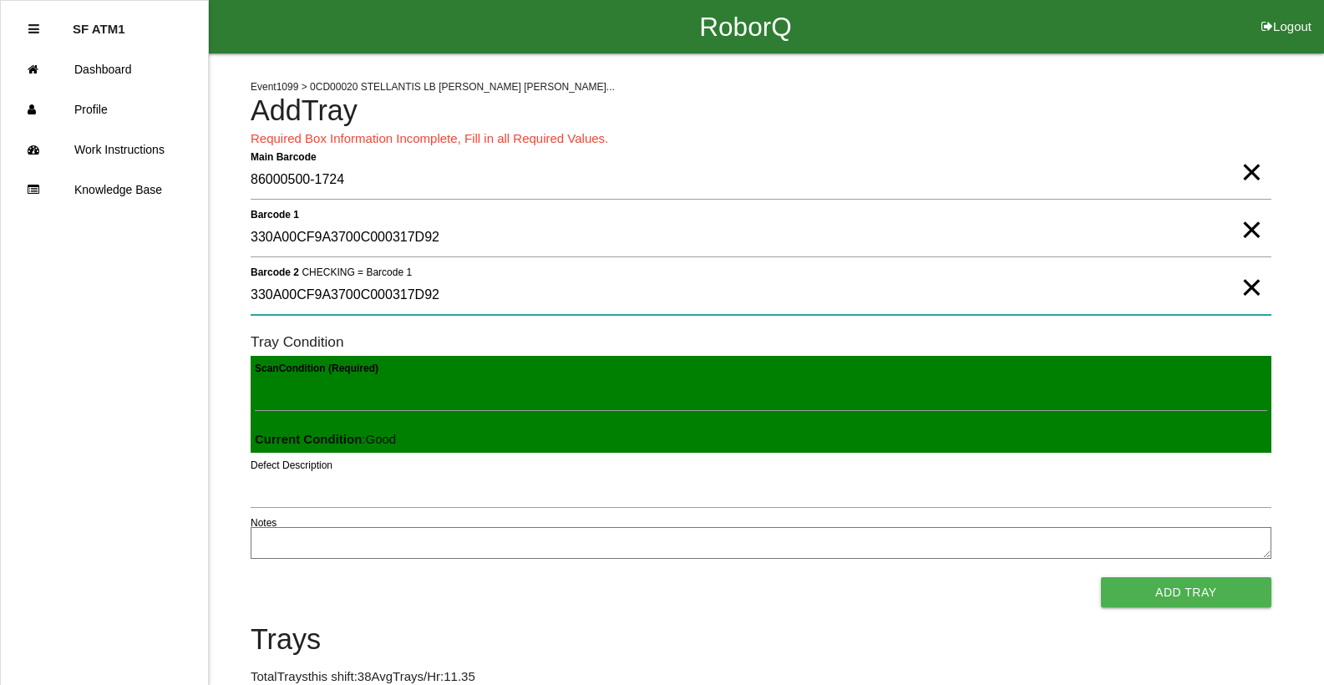
type 2 "330A00CF9A3700C000317D92"
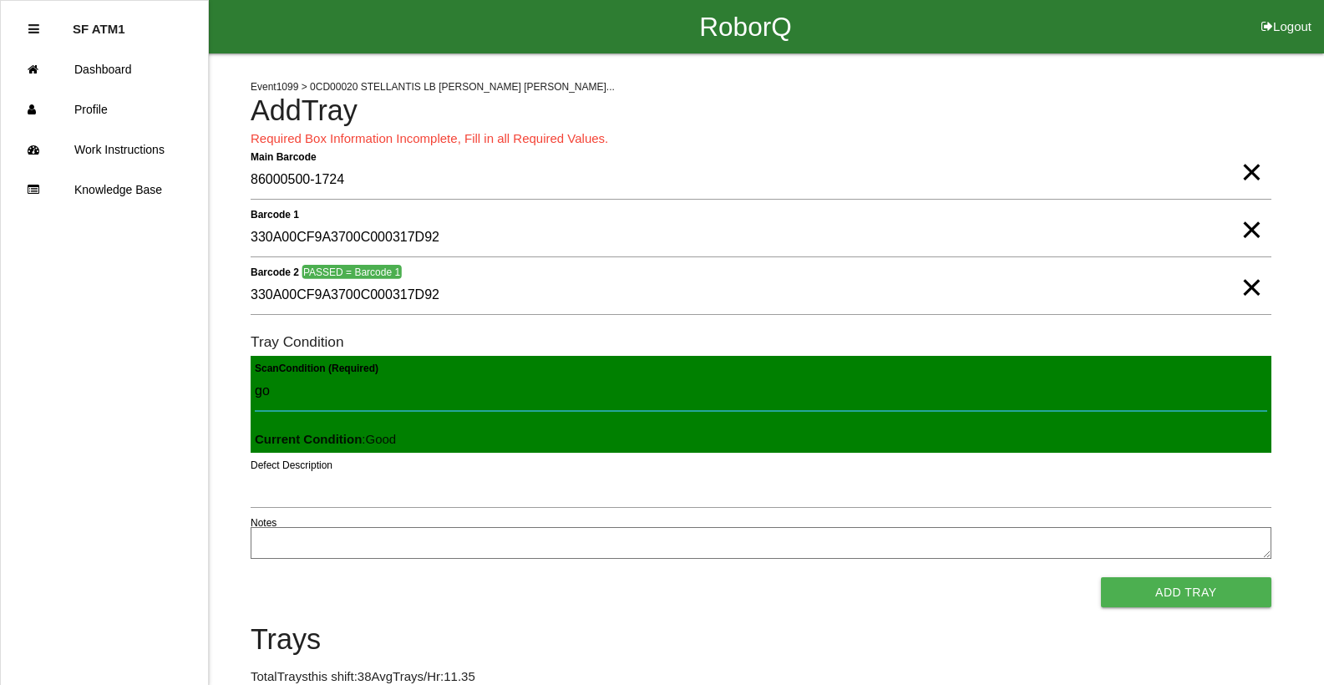
type Condition "goo"
click at [1101, 577] on button "Add Tray" at bounding box center [1186, 592] width 170 height 30
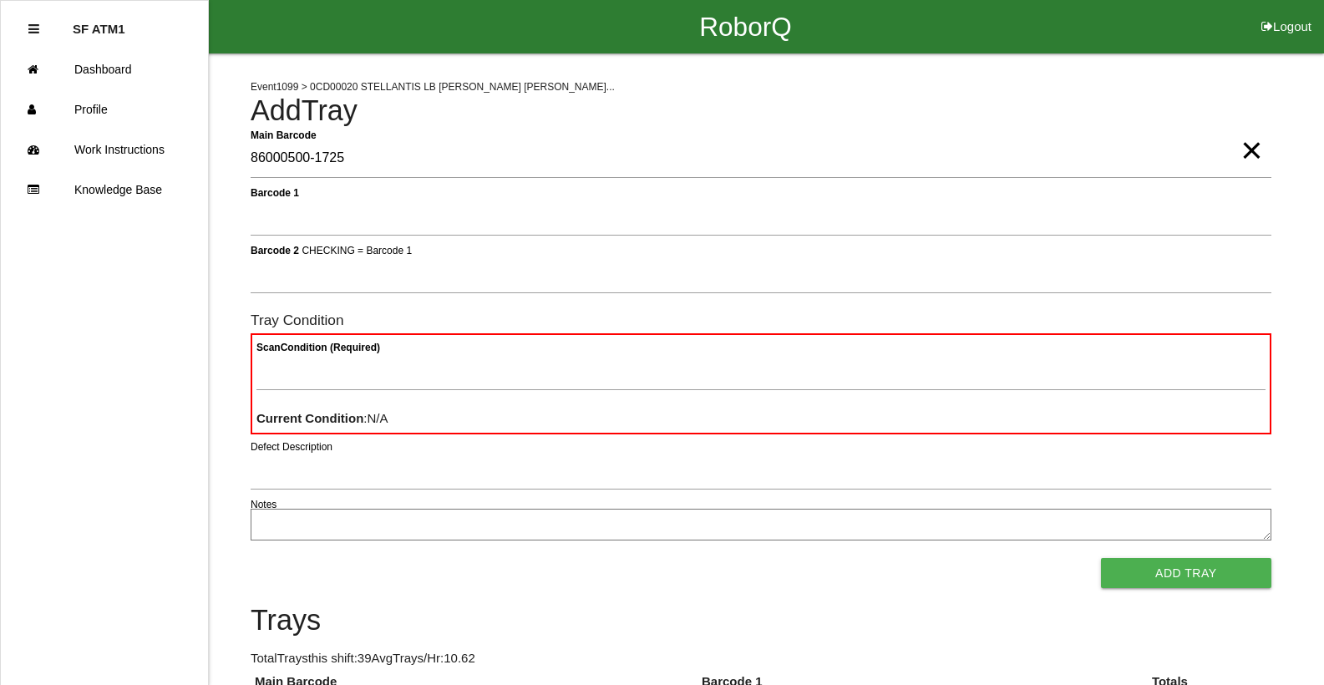
type Barcode "86000500-1725"
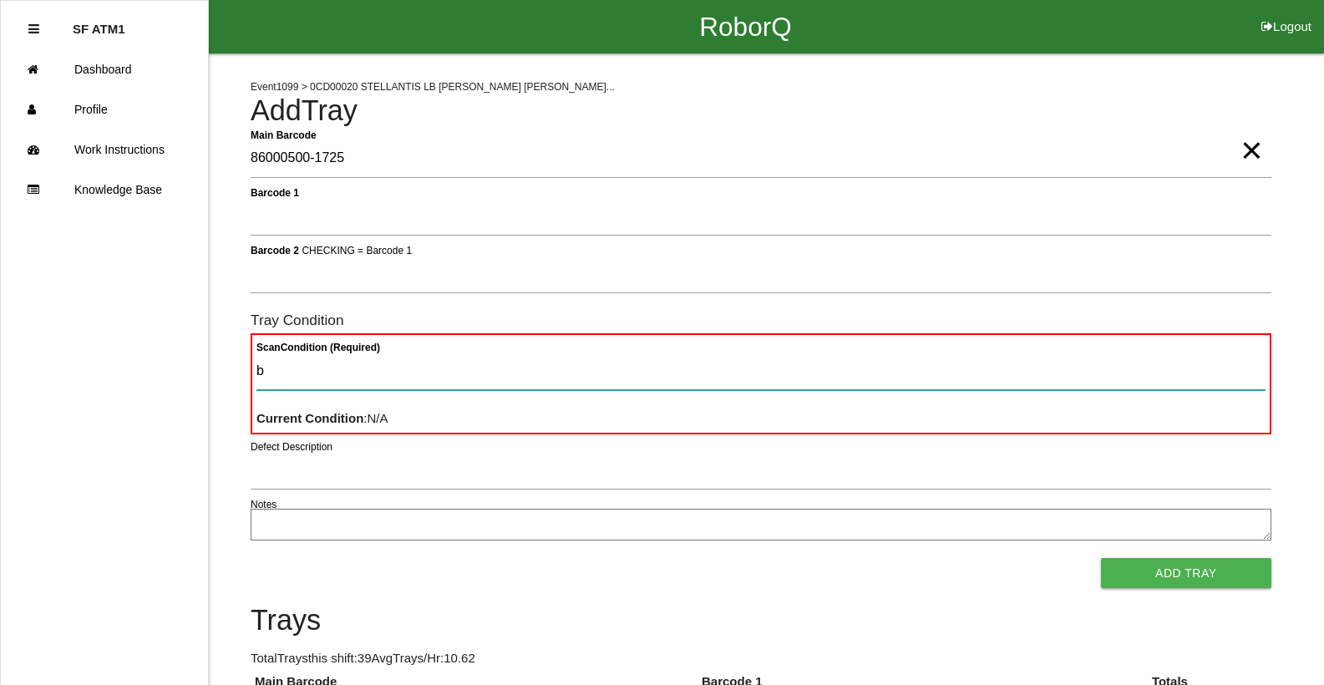
type Condition "ba"
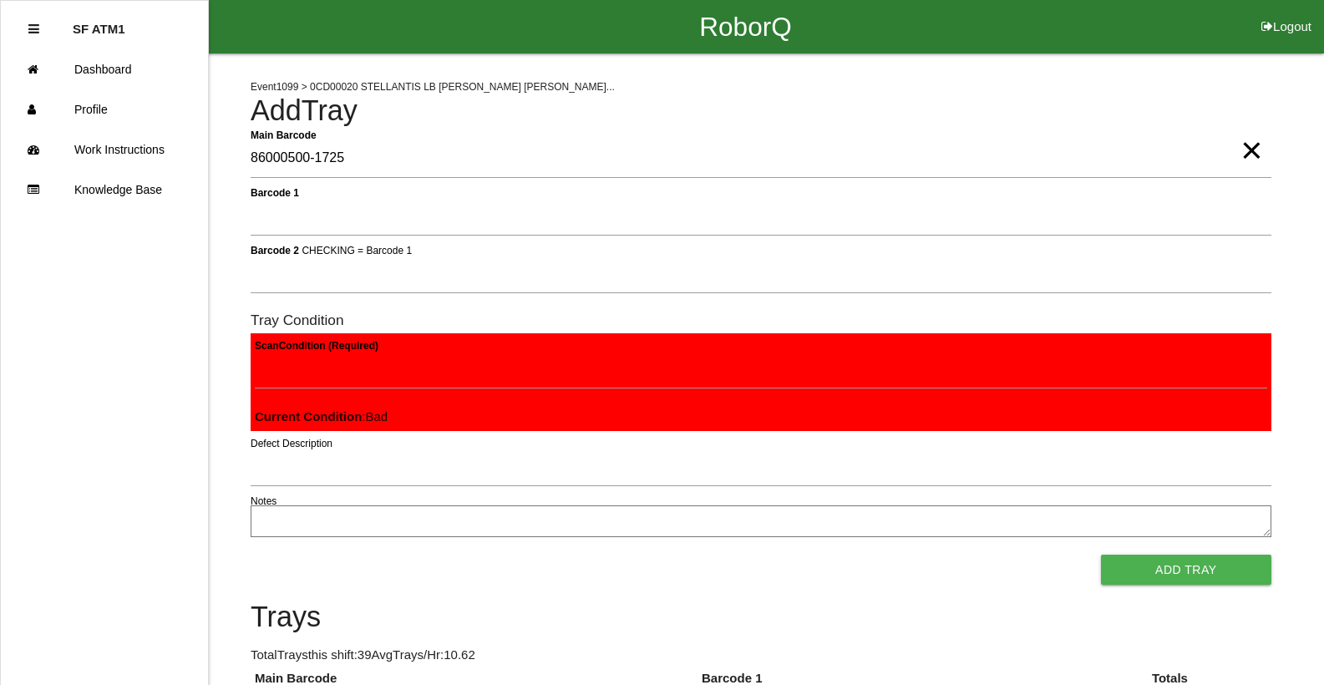
click at [1101, 555] on button "Add Tray" at bounding box center [1186, 570] width 170 height 30
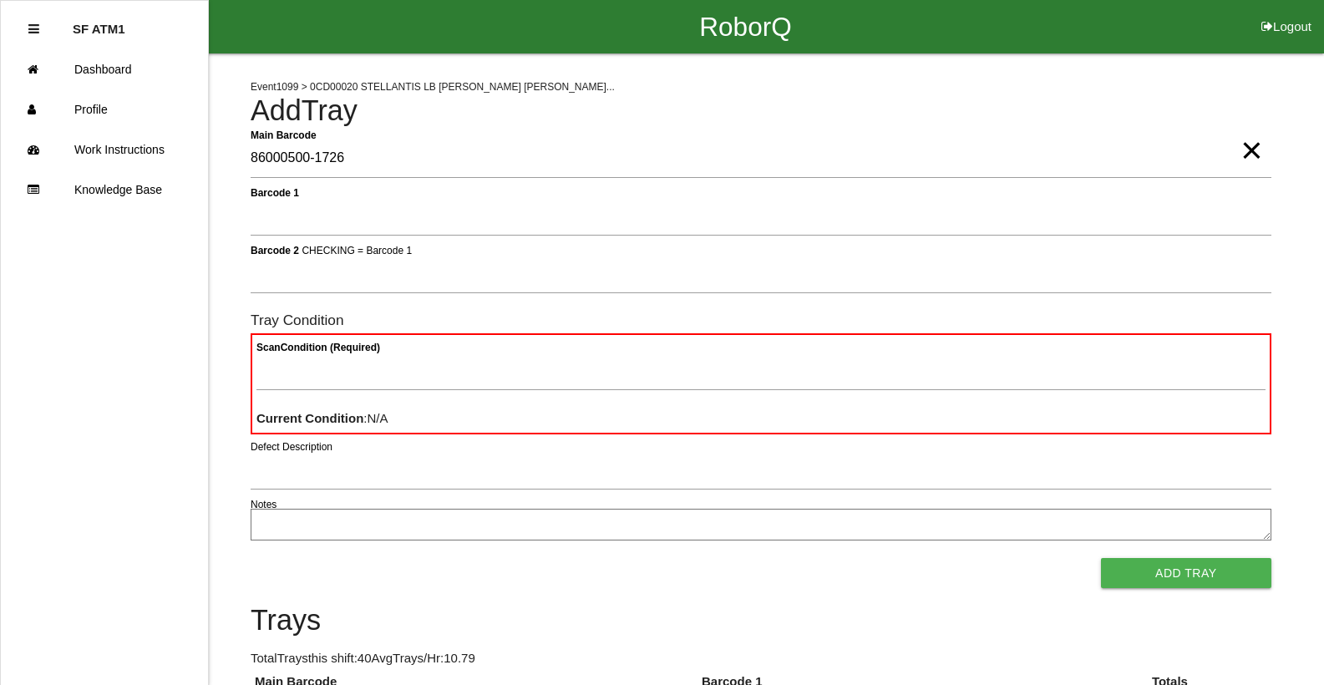
type Barcode "86000500-1726"
click at [1259, 150] on span "×" at bounding box center [1251, 133] width 22 height 33
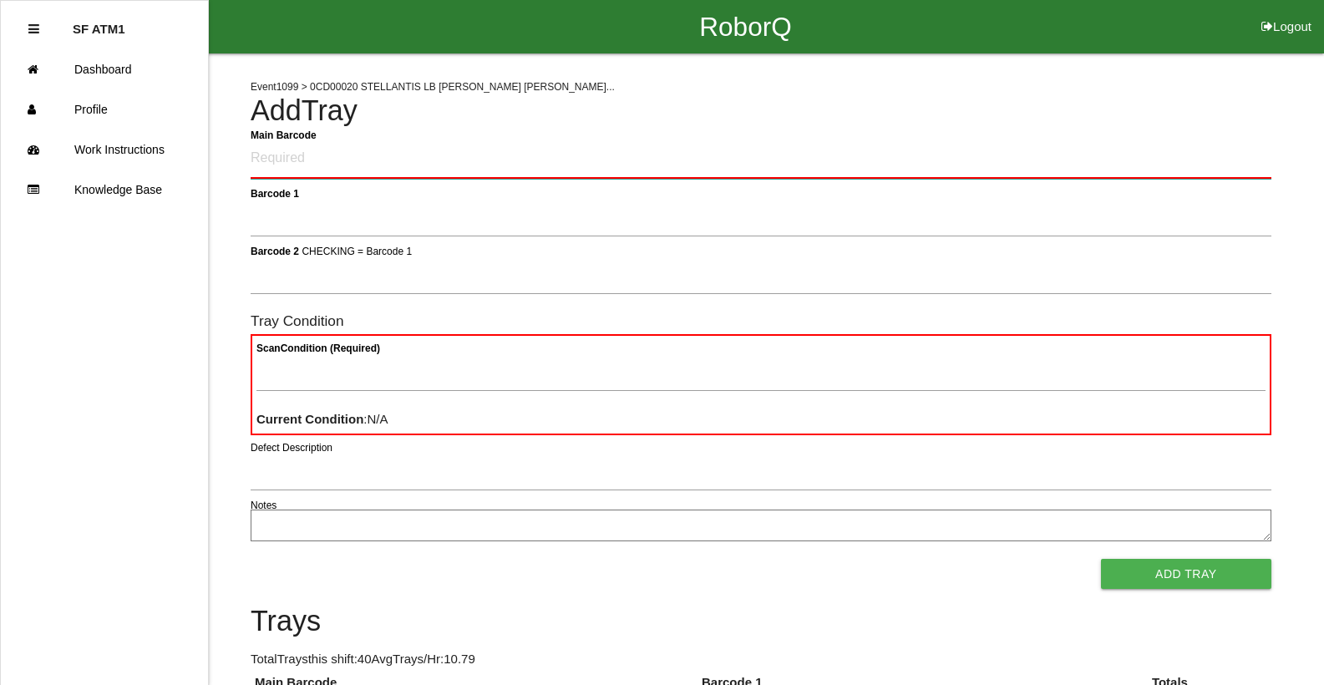
click at [282, 160] on Barcode "Main Barcode" at bounding box center [761, 158] width 1021 height 39
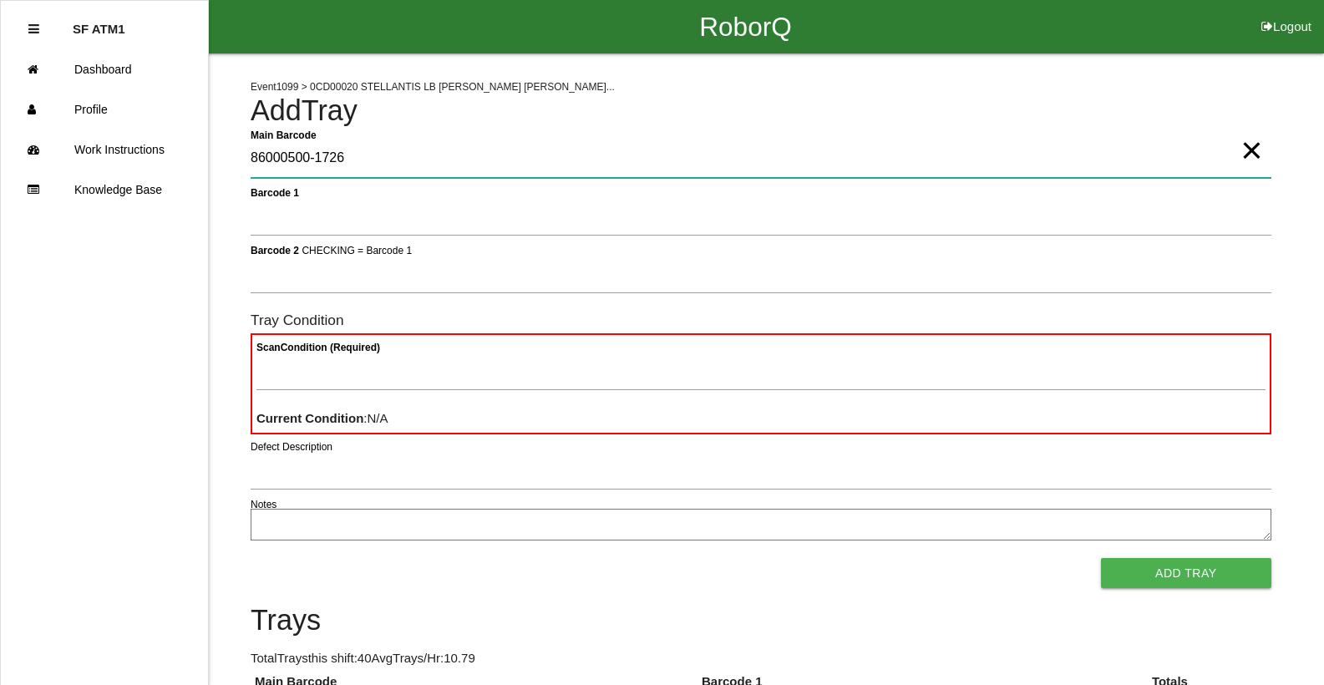
type Barcode "86000500-1726"
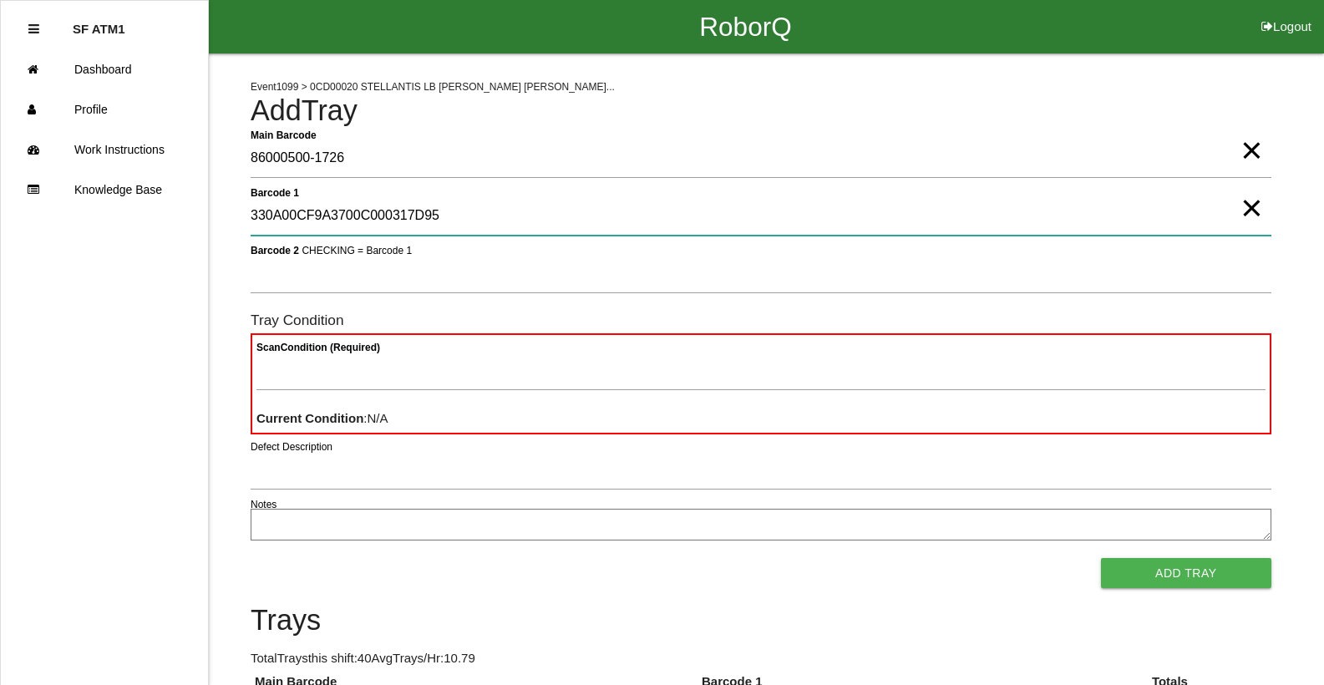
type 1 "330A00CF9A3700C000317D95"
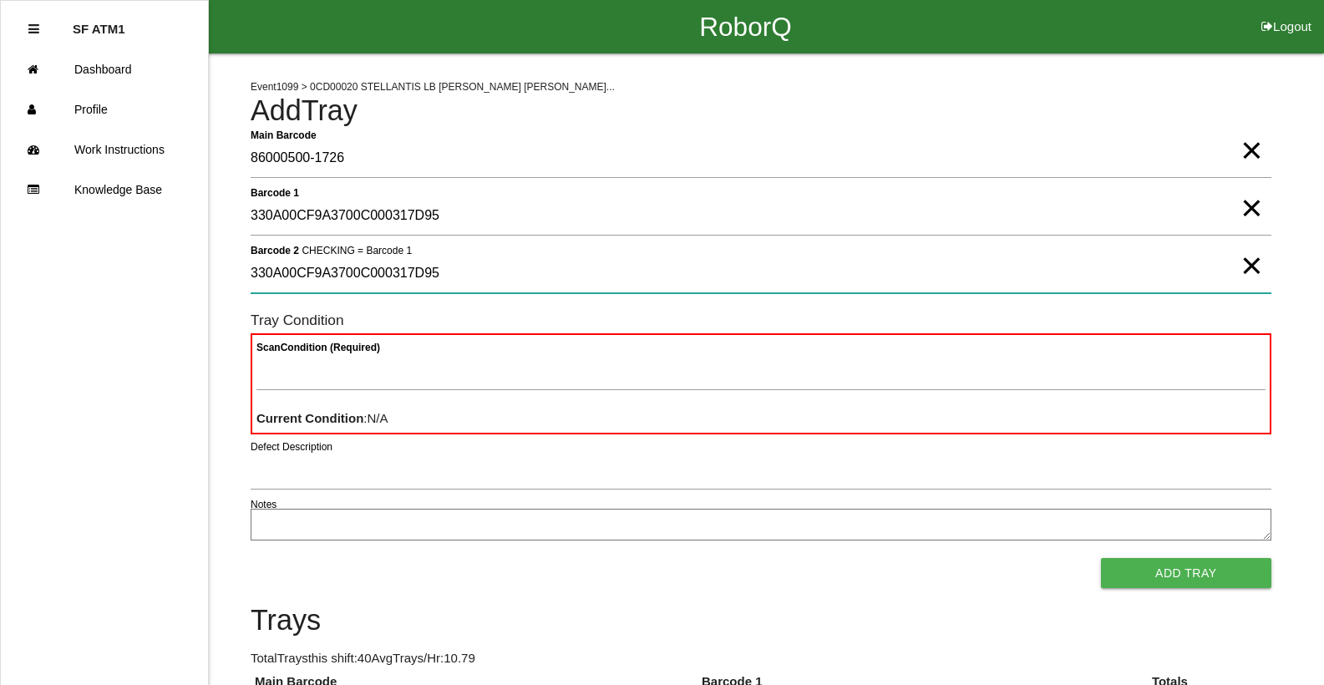
type 2 "330A00CF9A3700C000317D95"
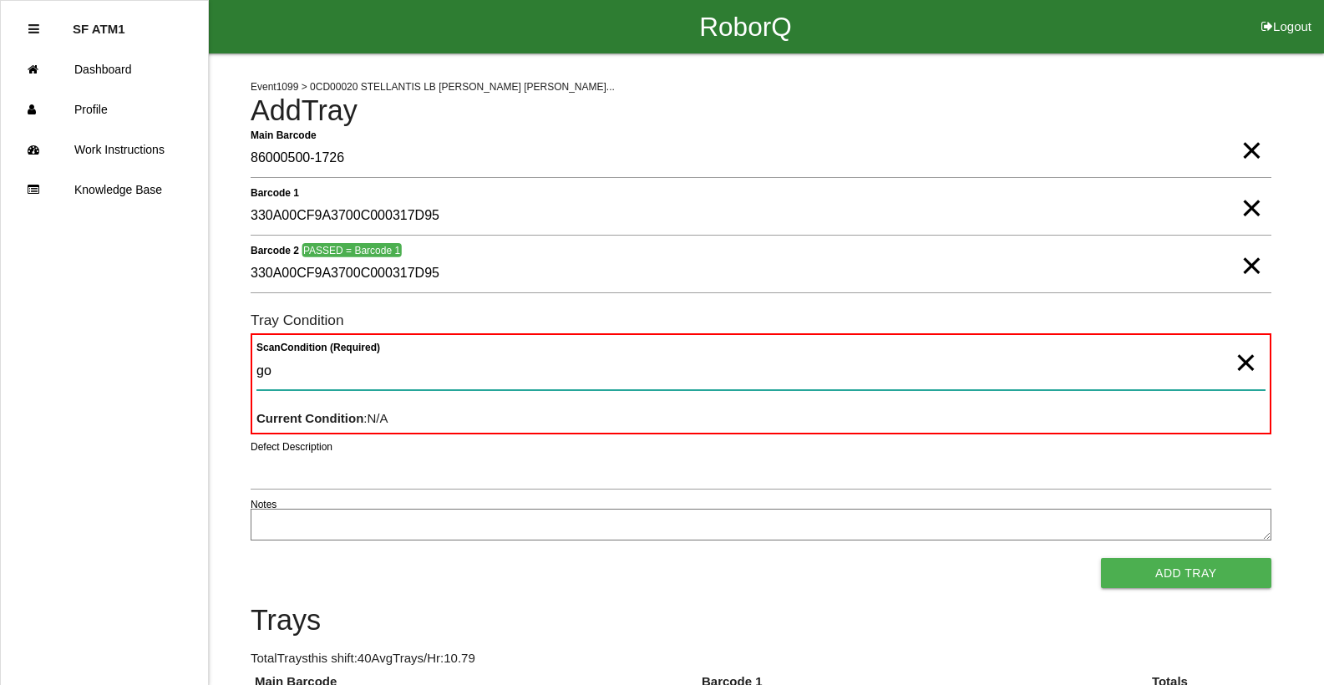
type Condition "goo"
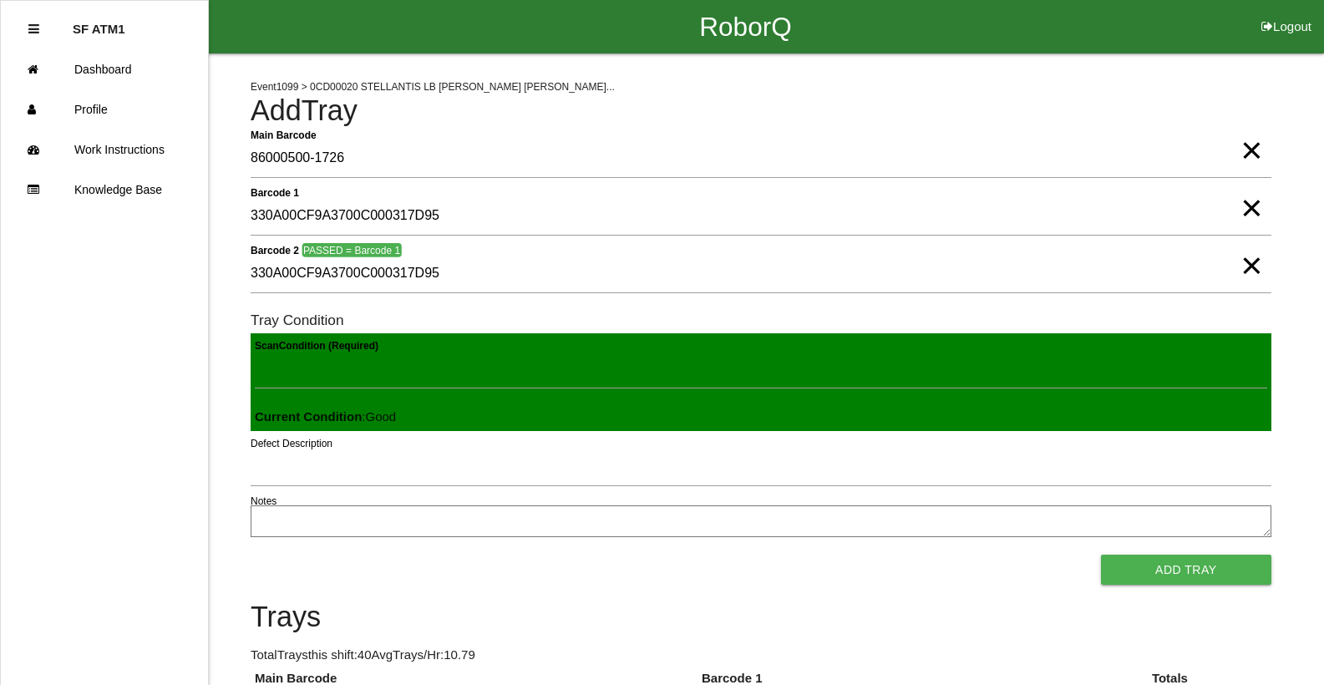
click at [1101, 555] on button "Add Tray" at bounding box center [1186, 570] width 170 height 30
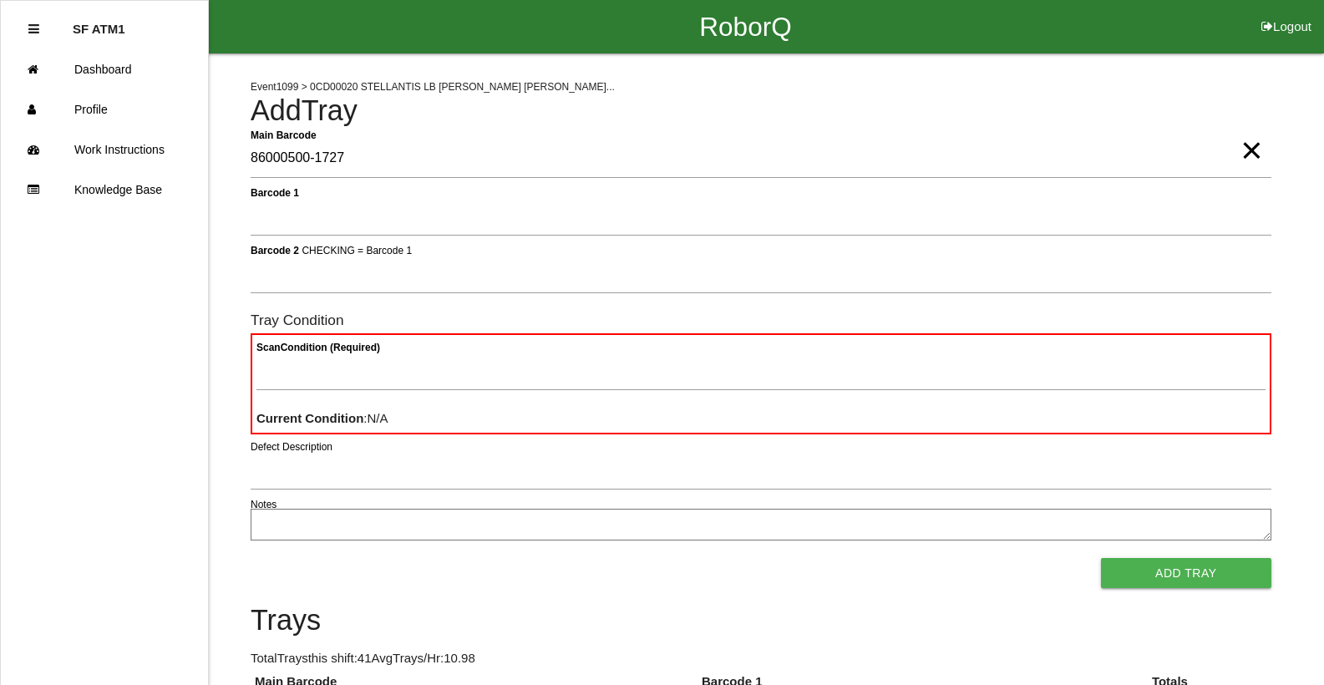
type Barcode "86000500-1727"
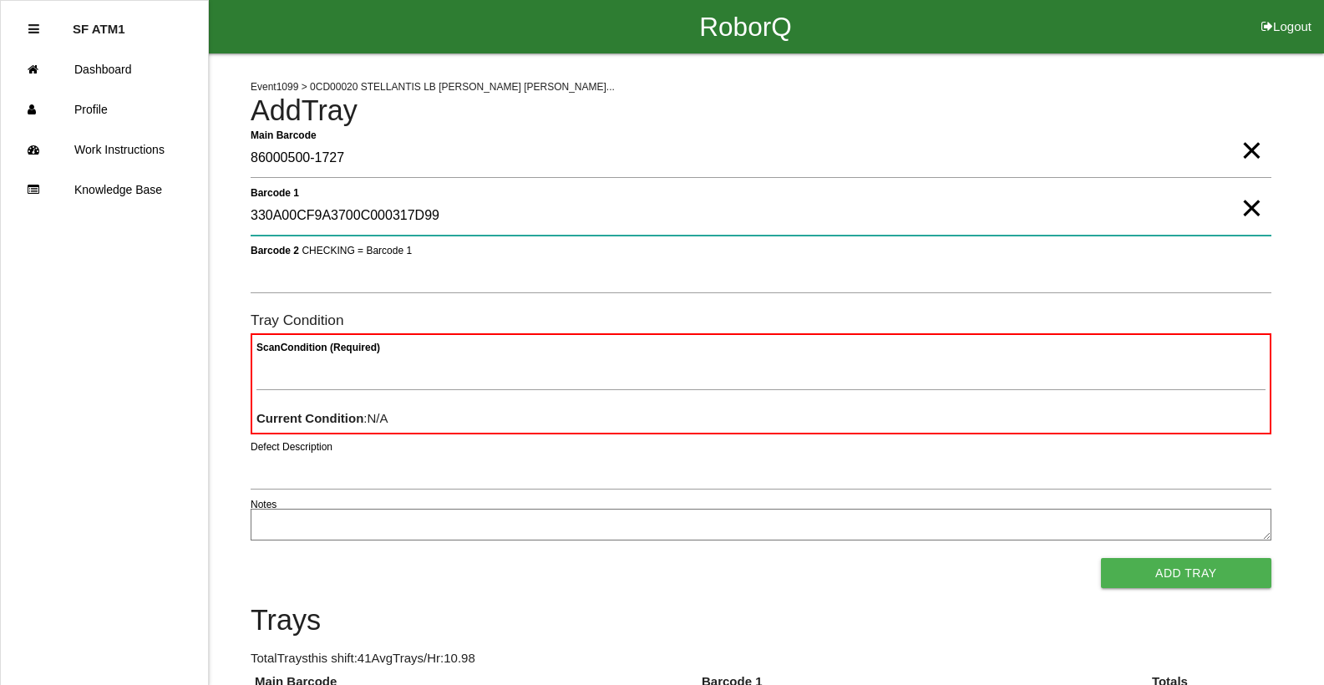
type 1 "330A00CF9A3700C000317D99"
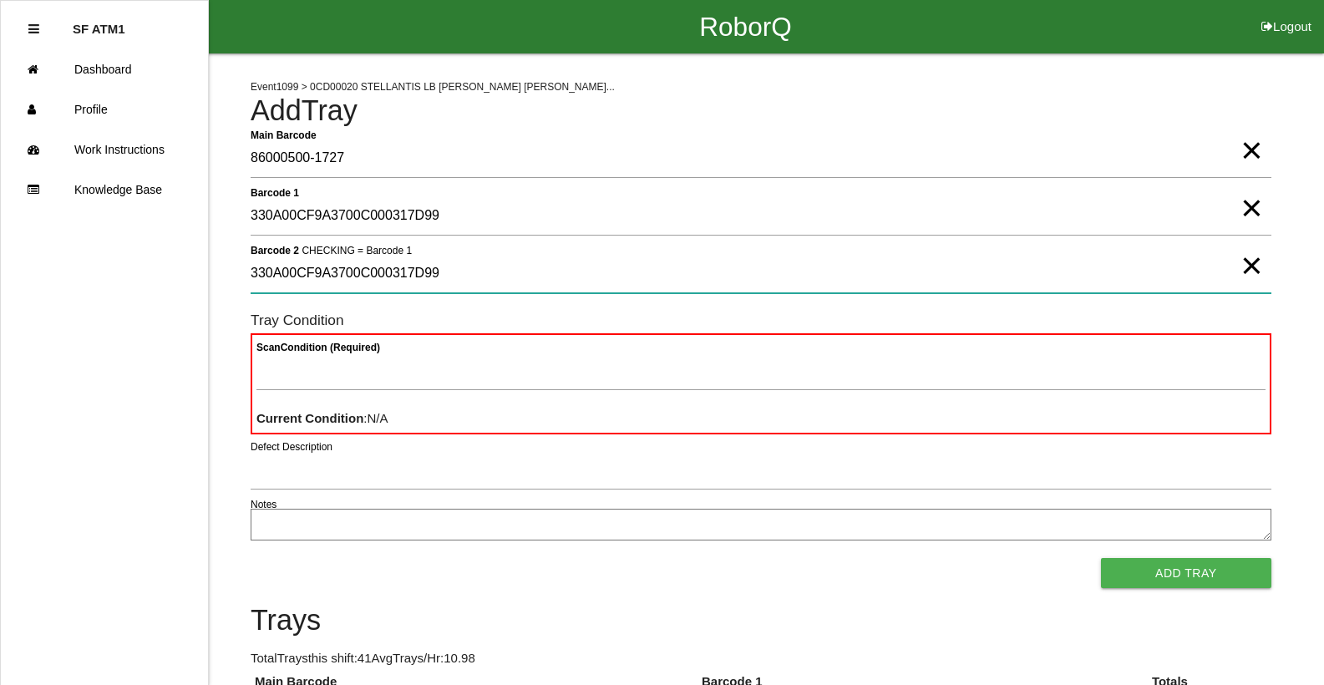
type 2 "330A00CF9A3700C000317D99"
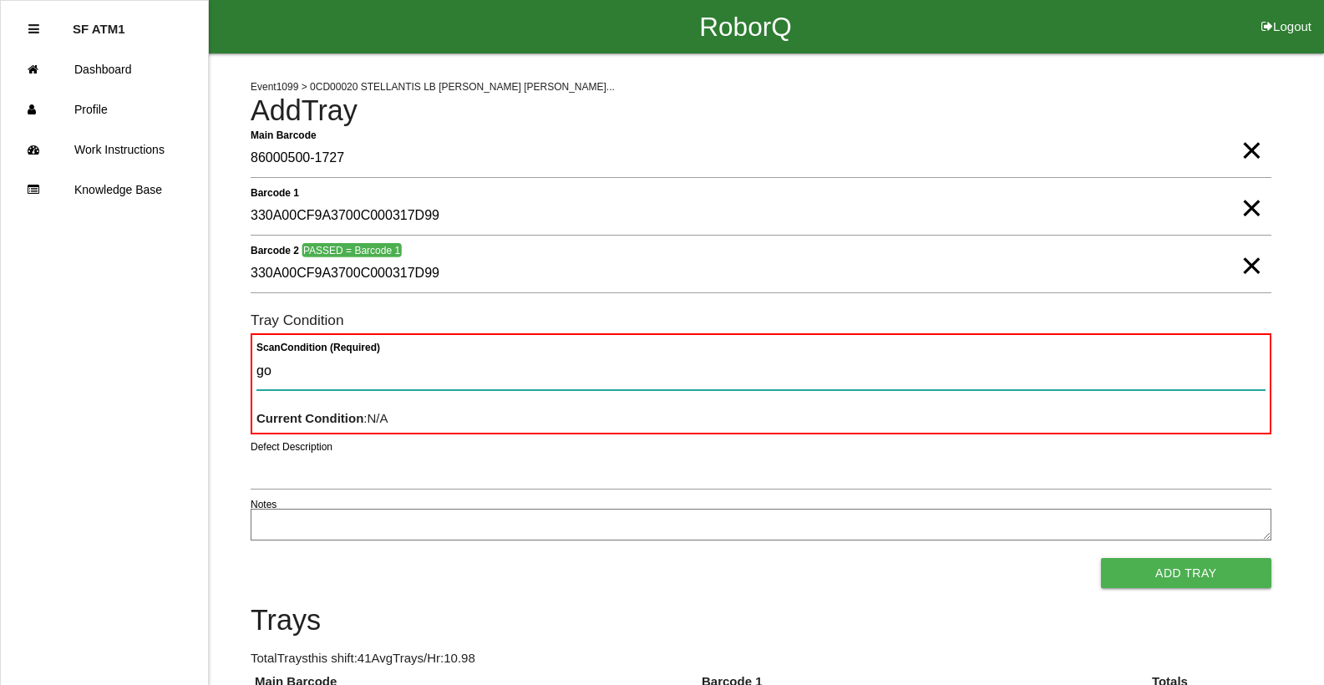
type Condition "goo"
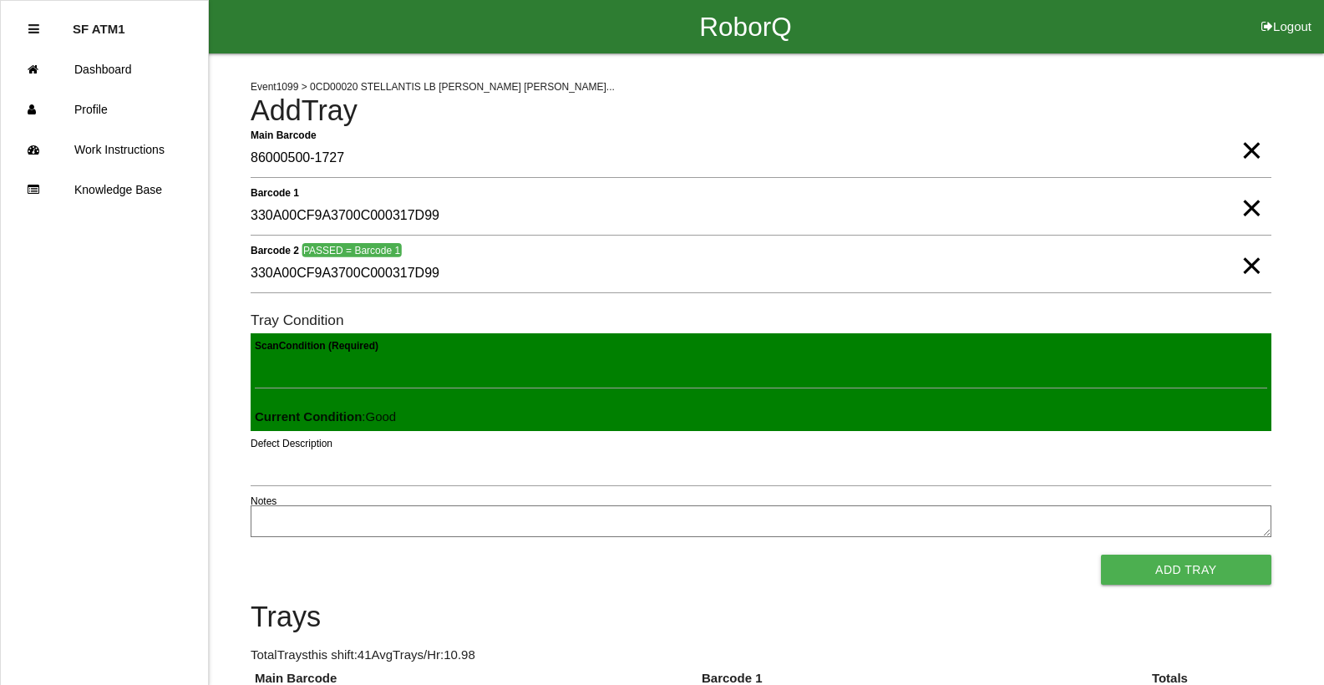
click at [1101, 555] on button "Add Tray" at bounding box center [1186, 570] width 170 height 30
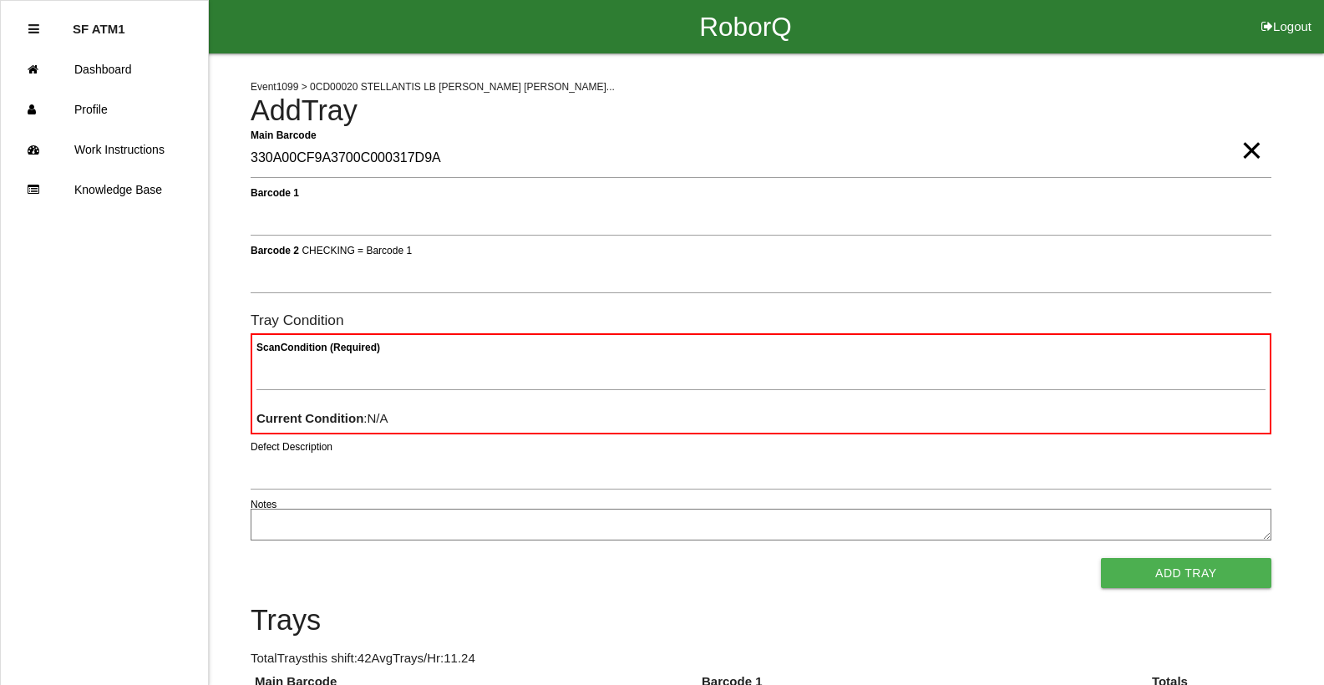
type Barcode "330A00CF9A3700C000317D9A"
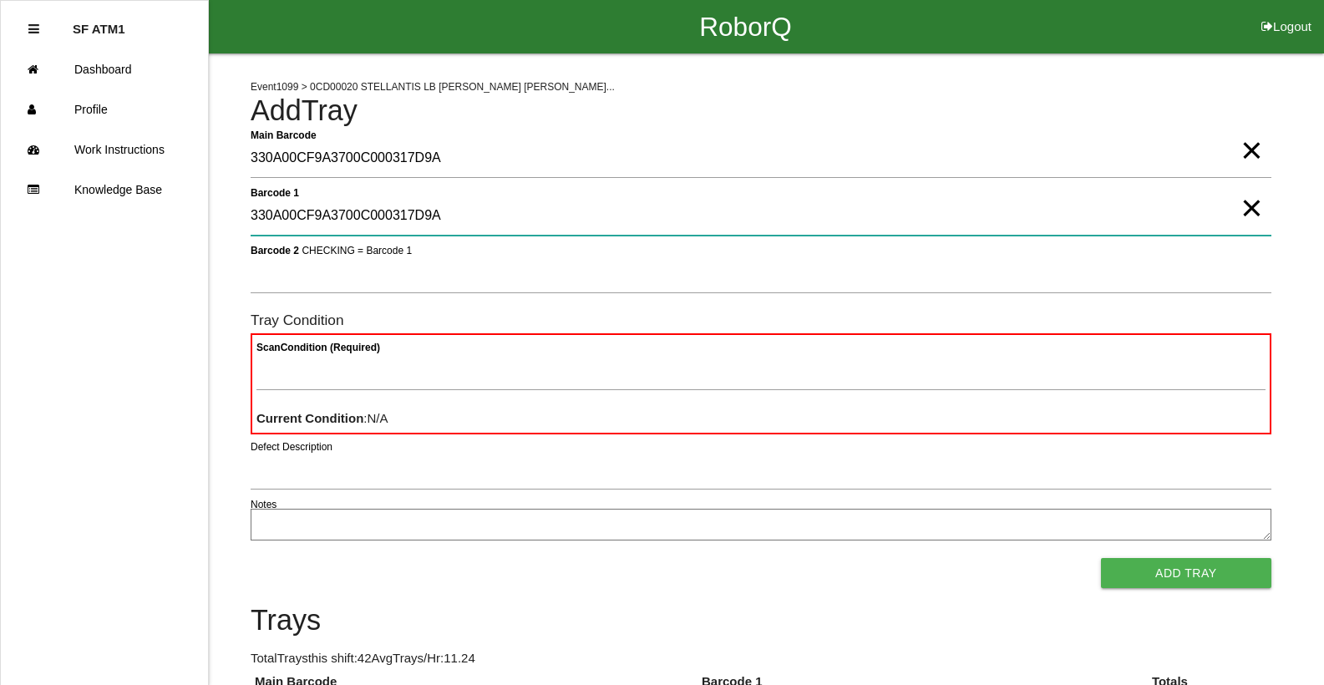
type 1 "330A00CF9A3700C000317D9A"
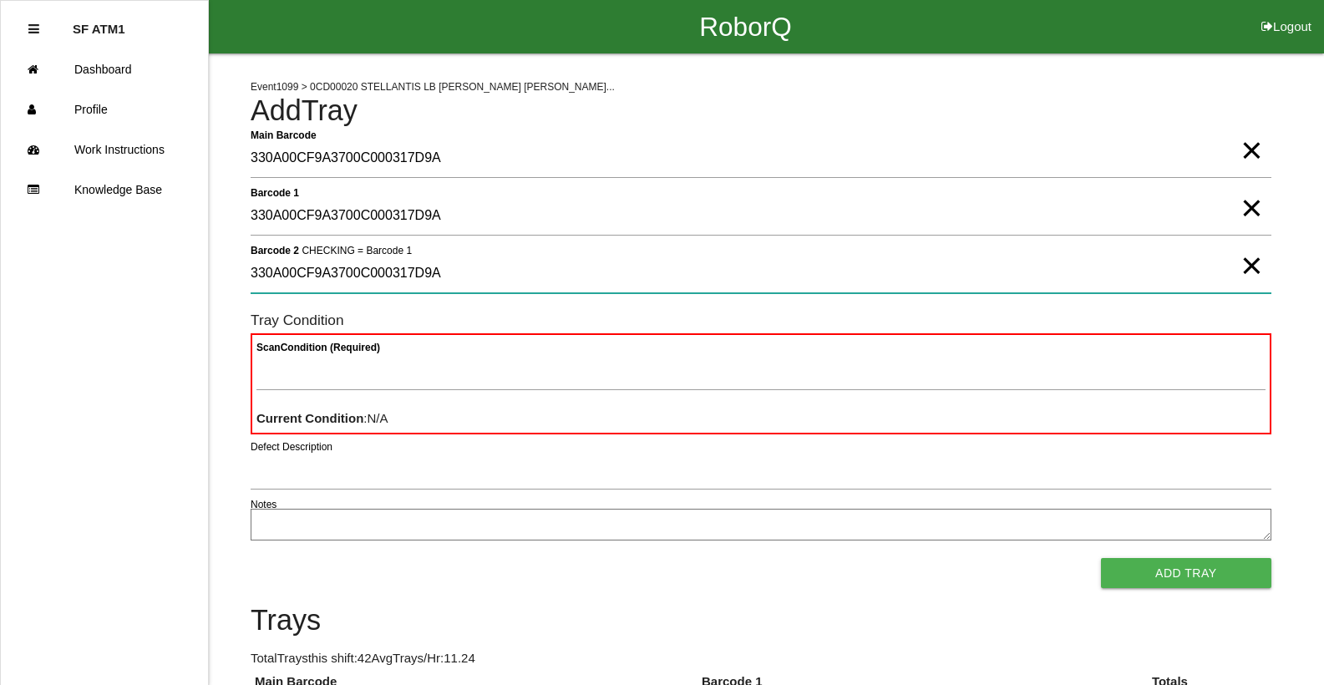
type 2 "330A00CF9A3700C000317D9A"
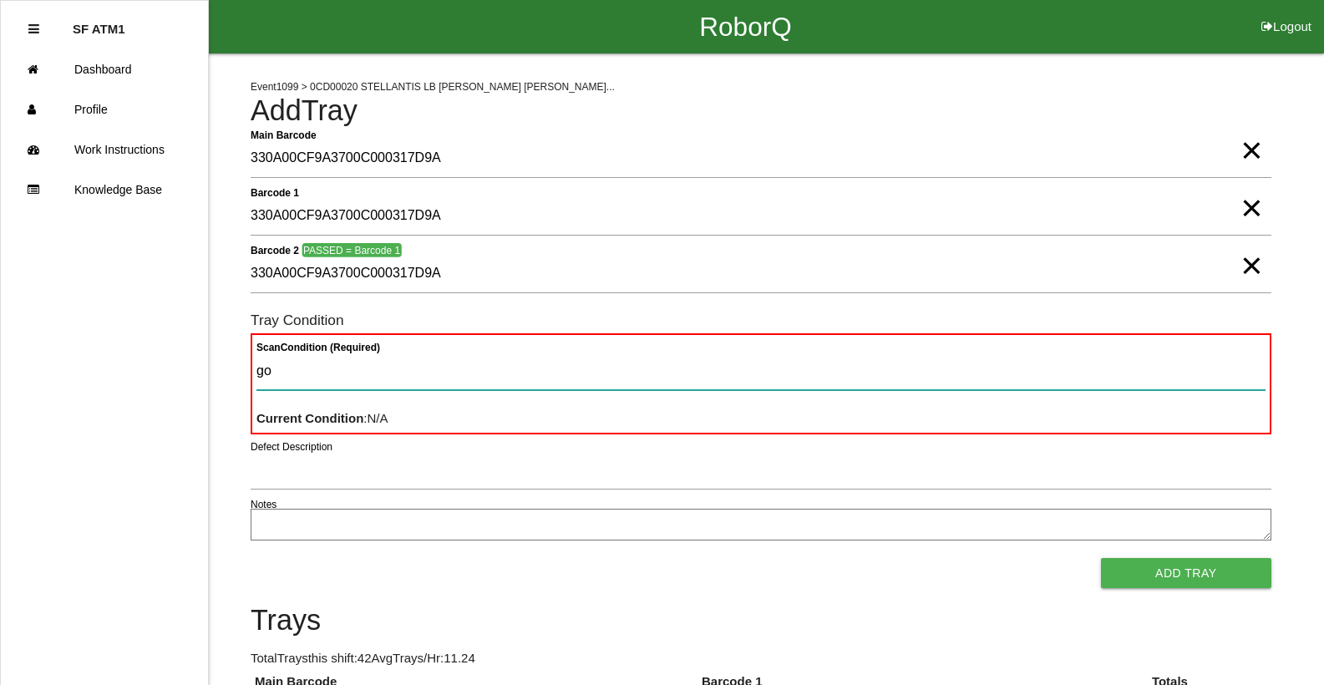
type Condition "goo"
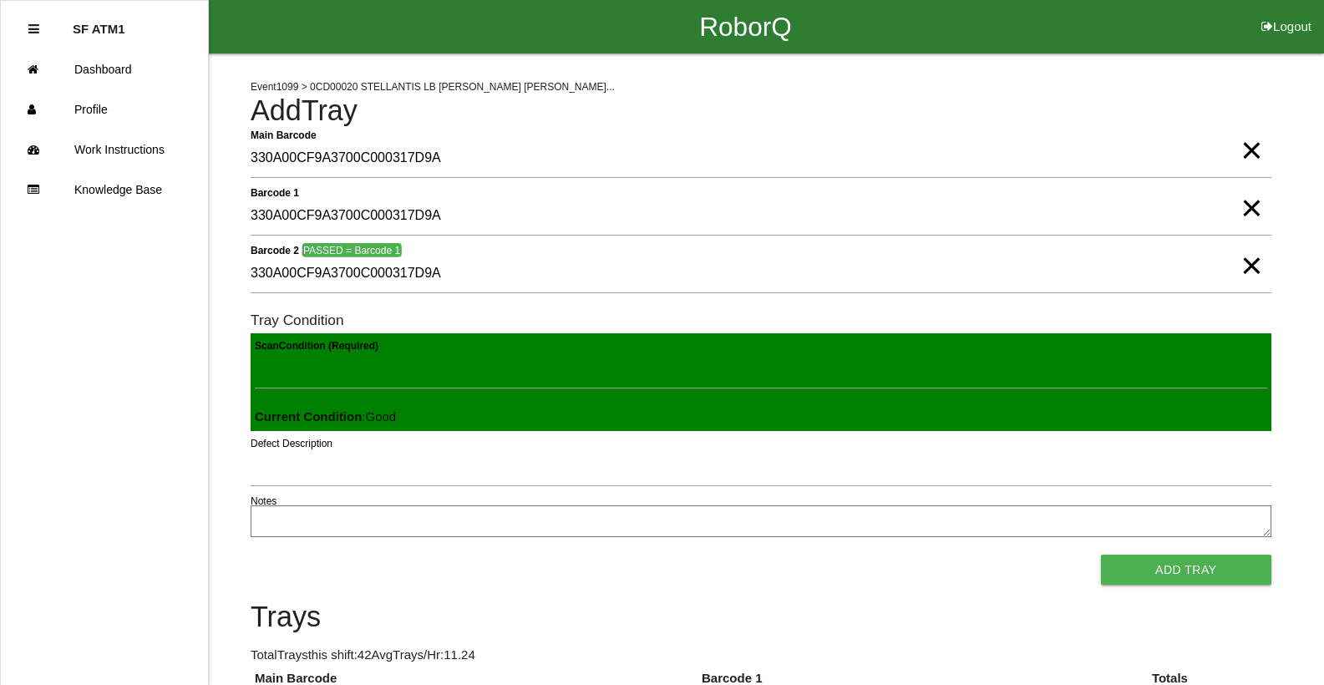
click at [1101, 555] on button "Add Tray" at bounding box center [1186, 570] width 170 height 30
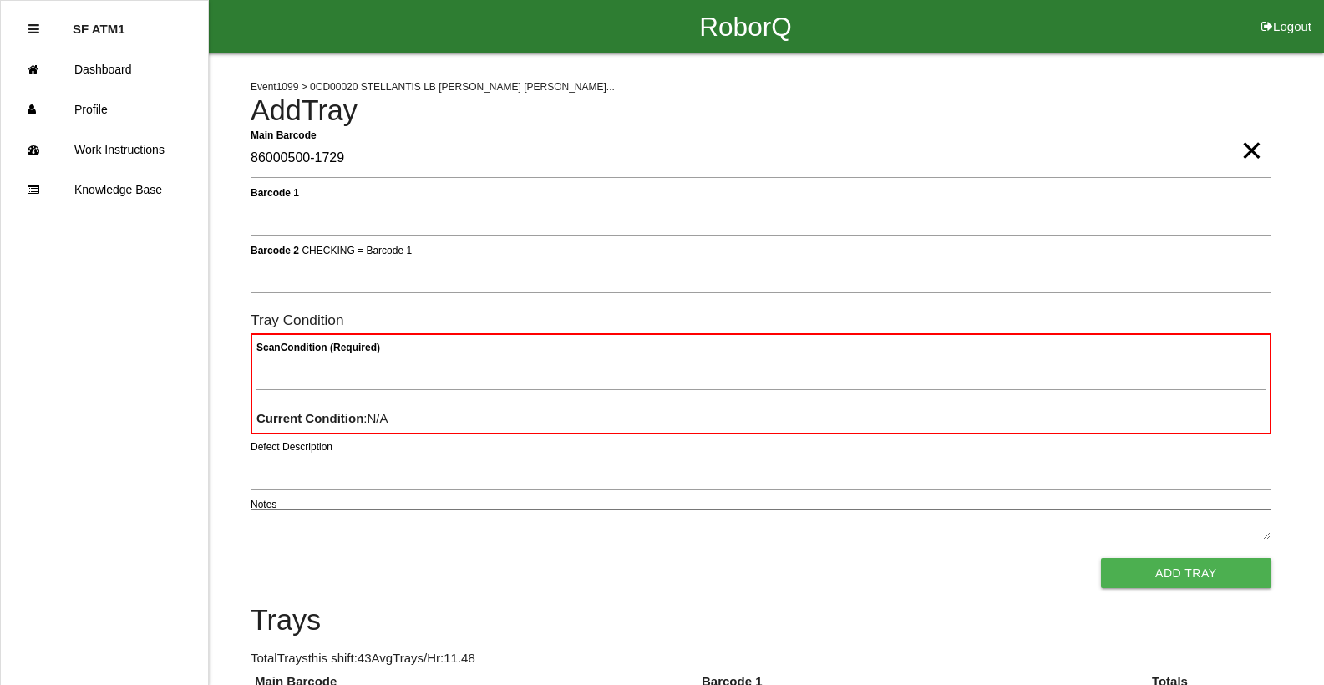
type Barcode "86000500-1729"
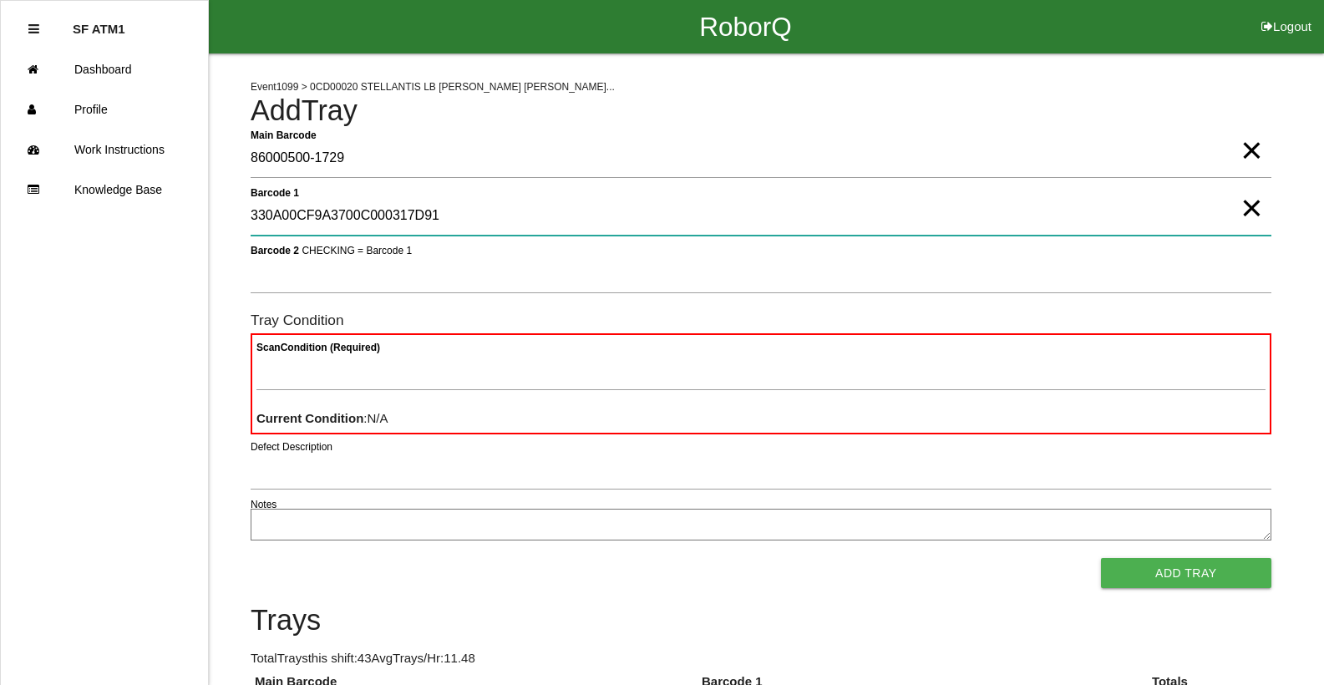
type 1 "330A00CF9A3700C000317D91"
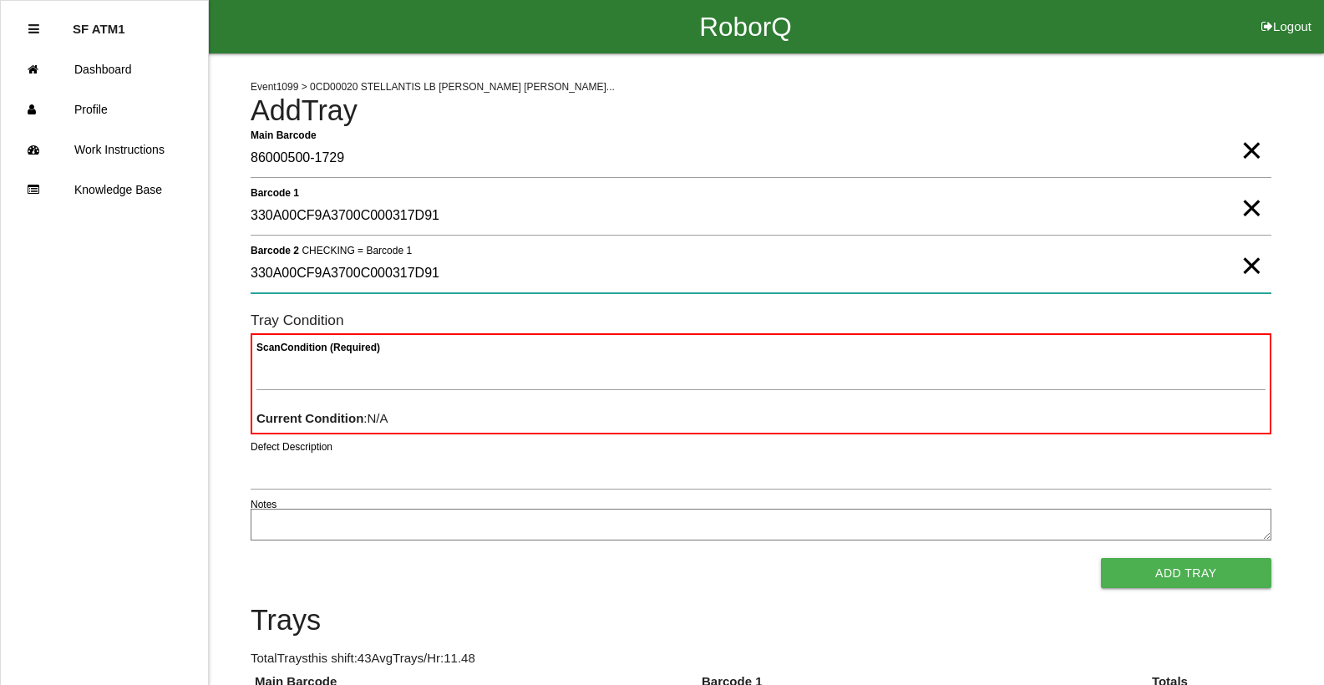
type 2 "330A00CF9A3700C000317D91"
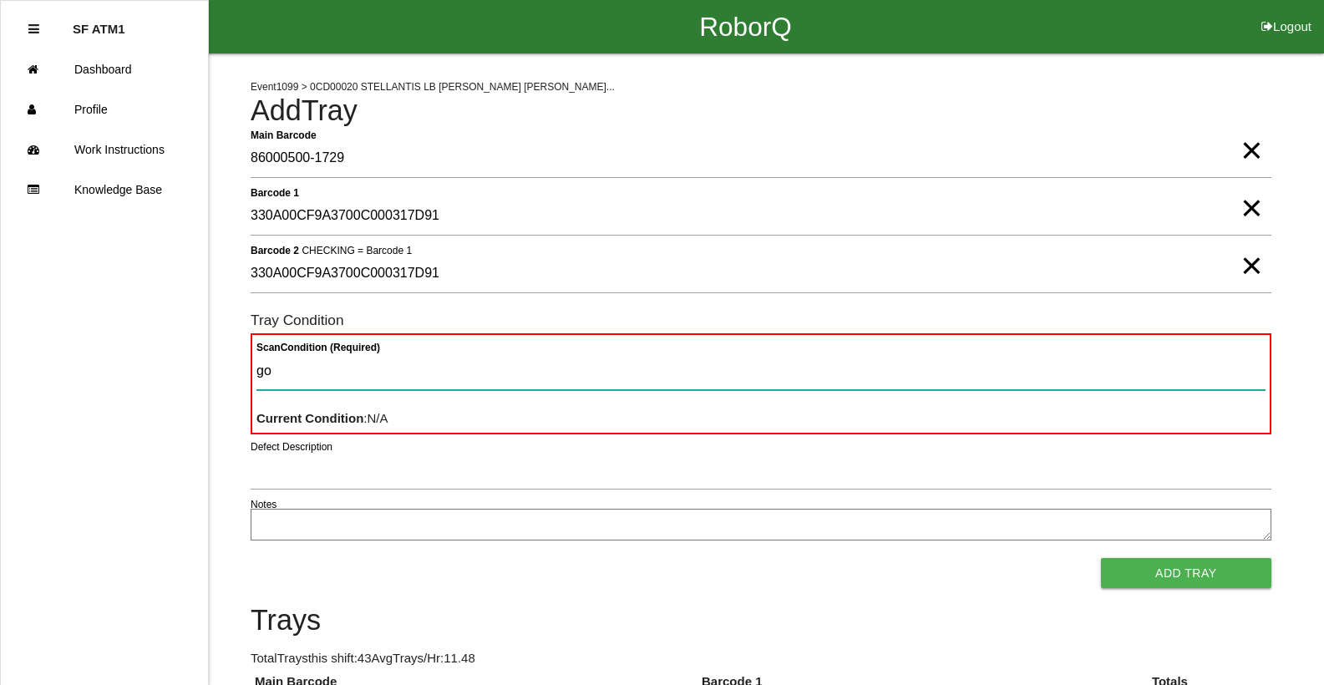
type Condition "goo"
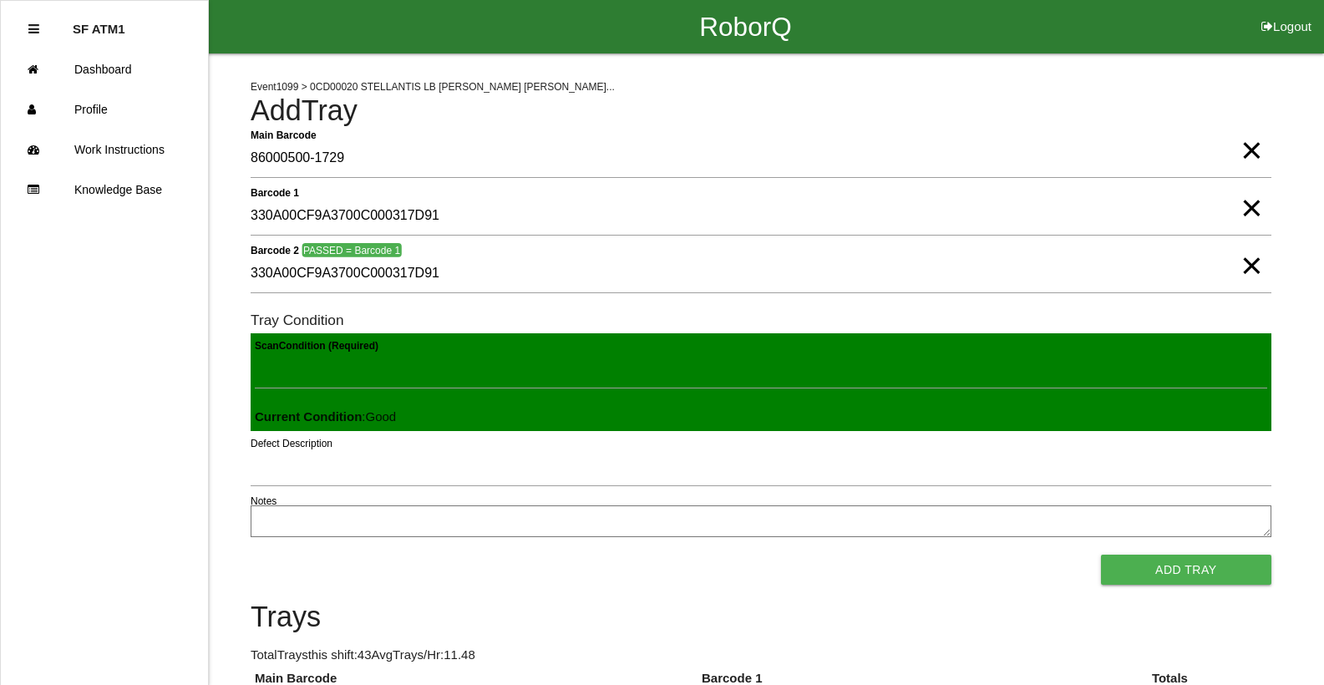
click at [1101, 555] on button "Add Tray" at bounding box center [1186, 570] width 170 height 30
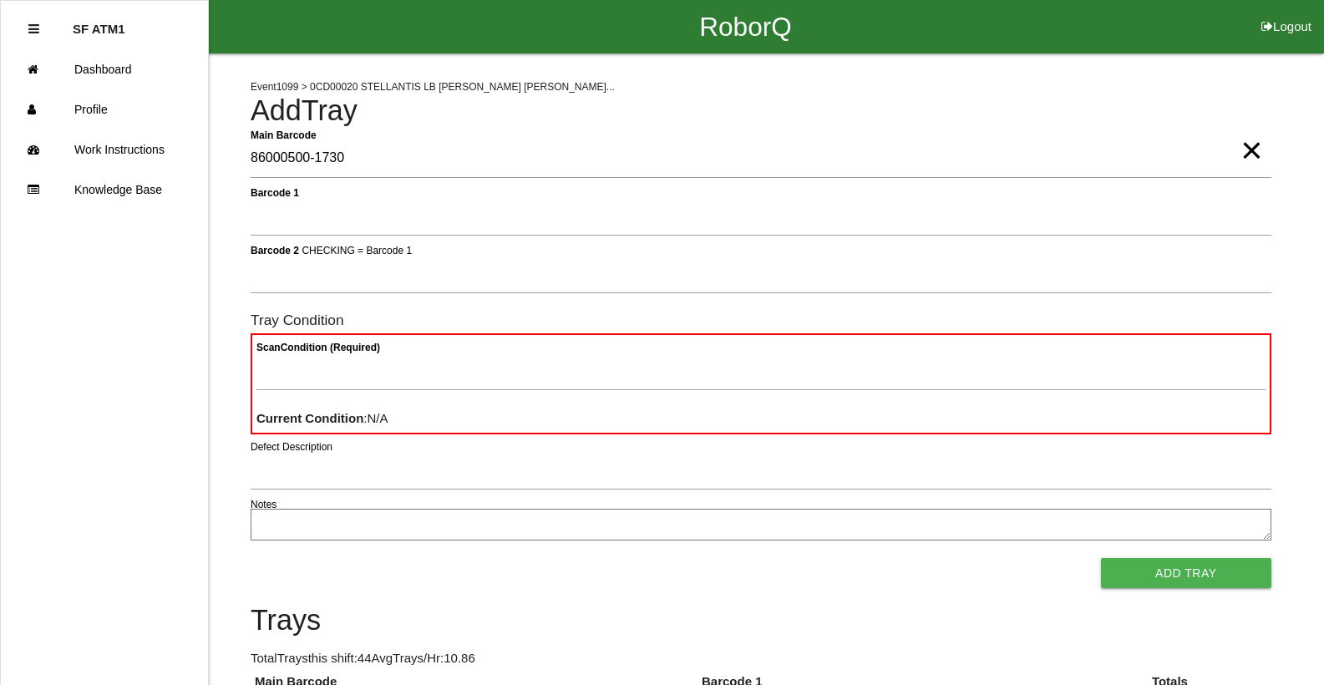
type Barcode "86000500-1730"
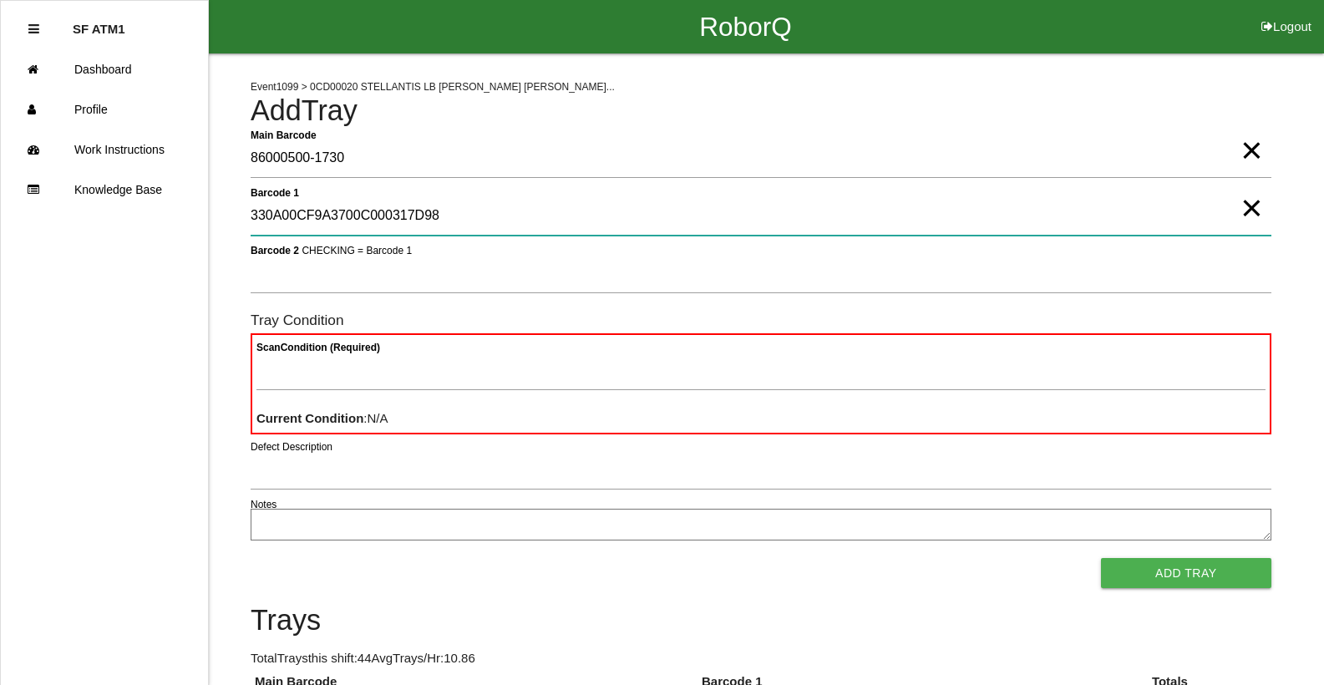
type 1 "330A00CF9A3700C000317D98"
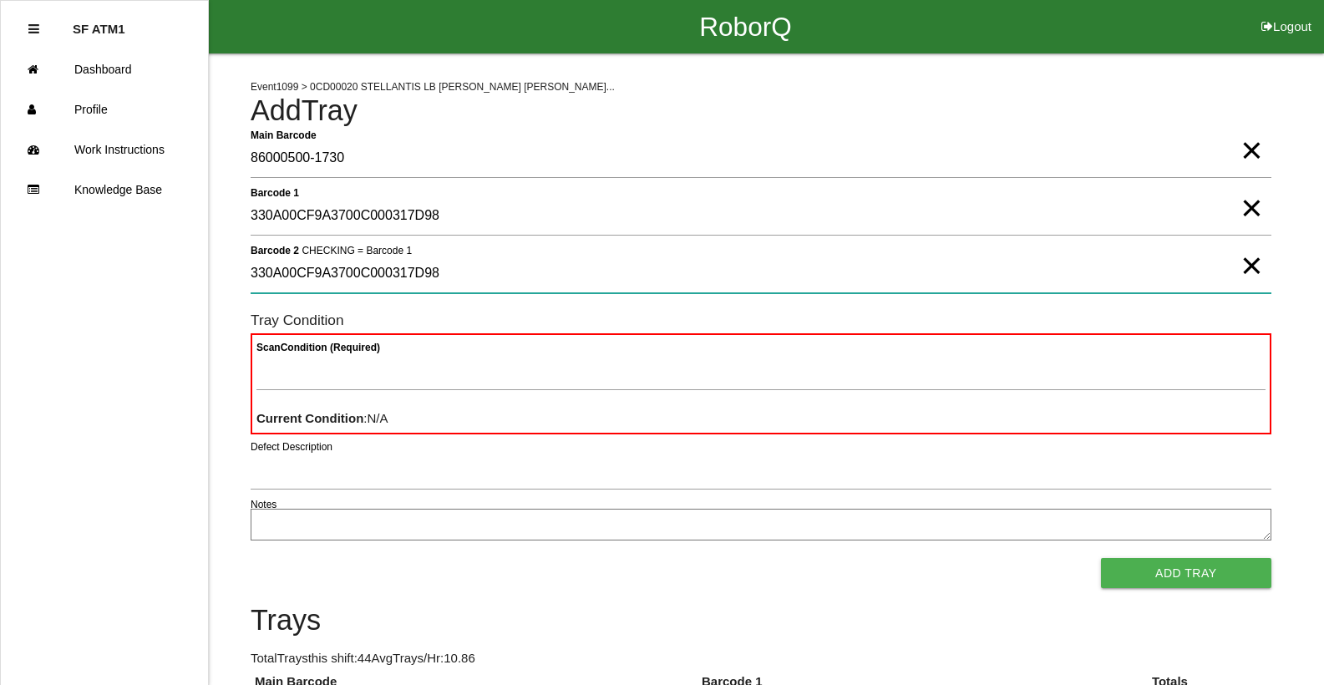
type 2 "330A00CF9A3700C000317D98"
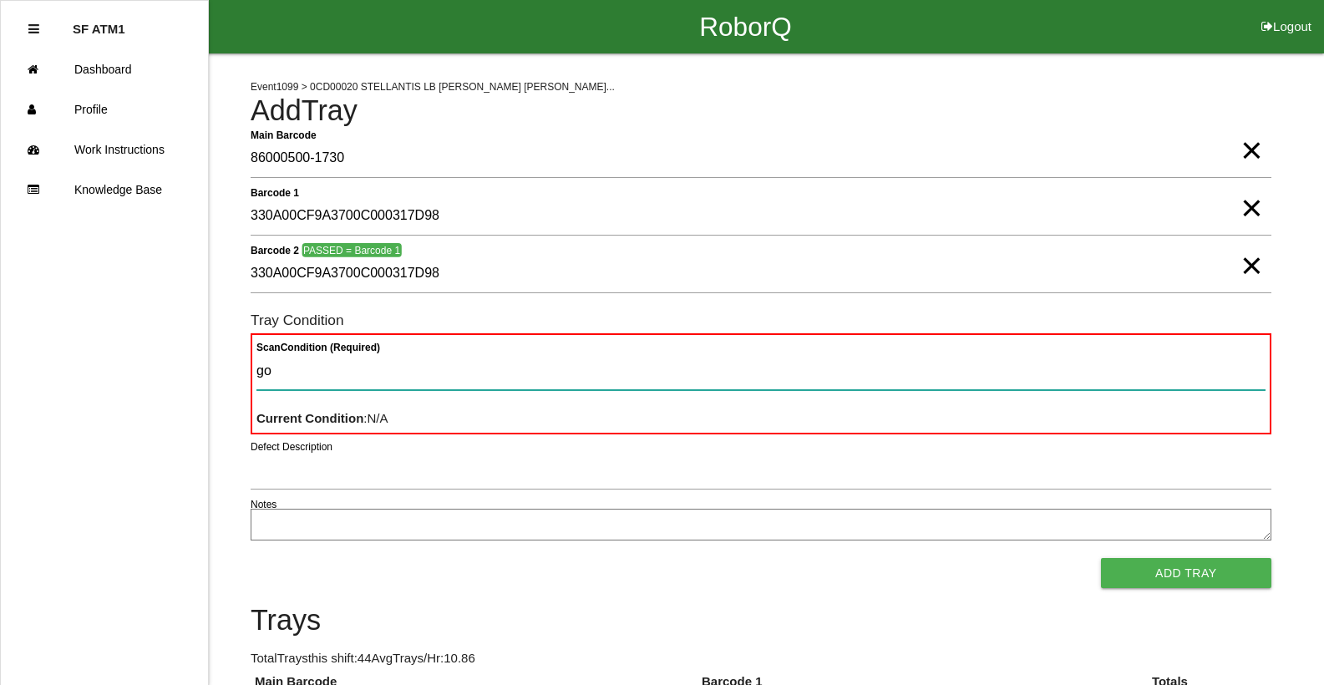
type Condition "goo"
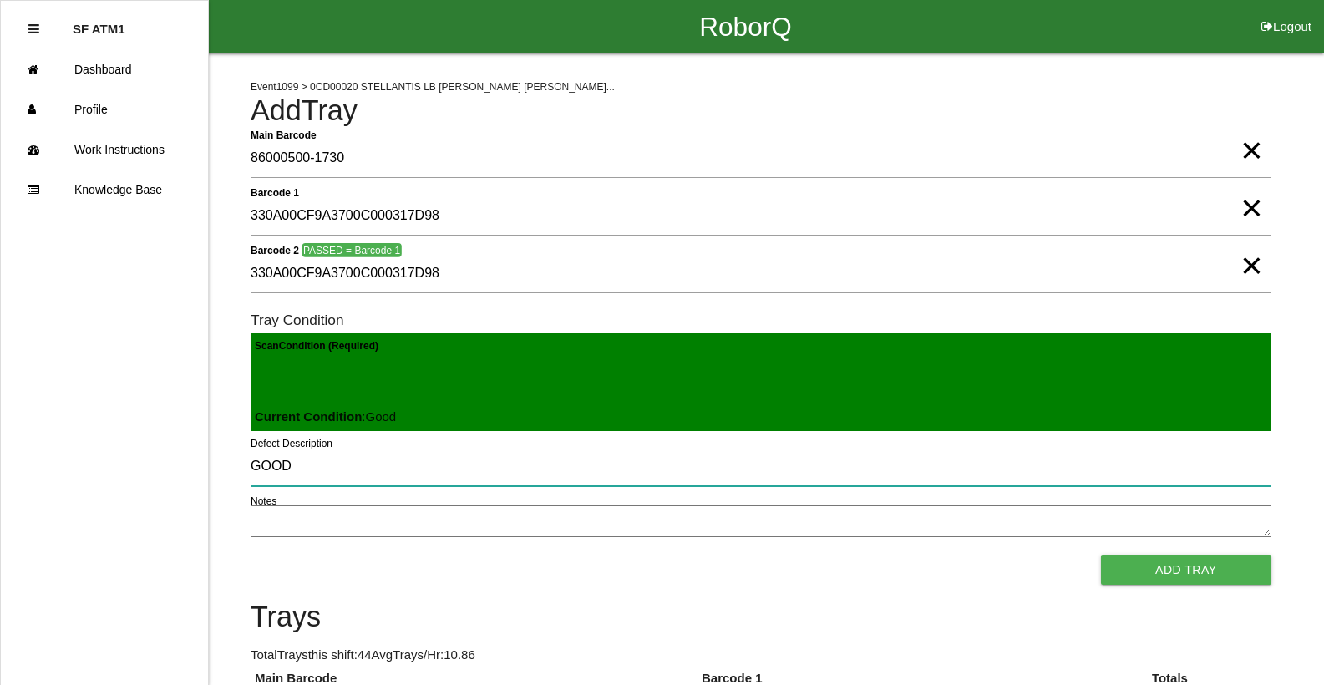
type input "GOOD"
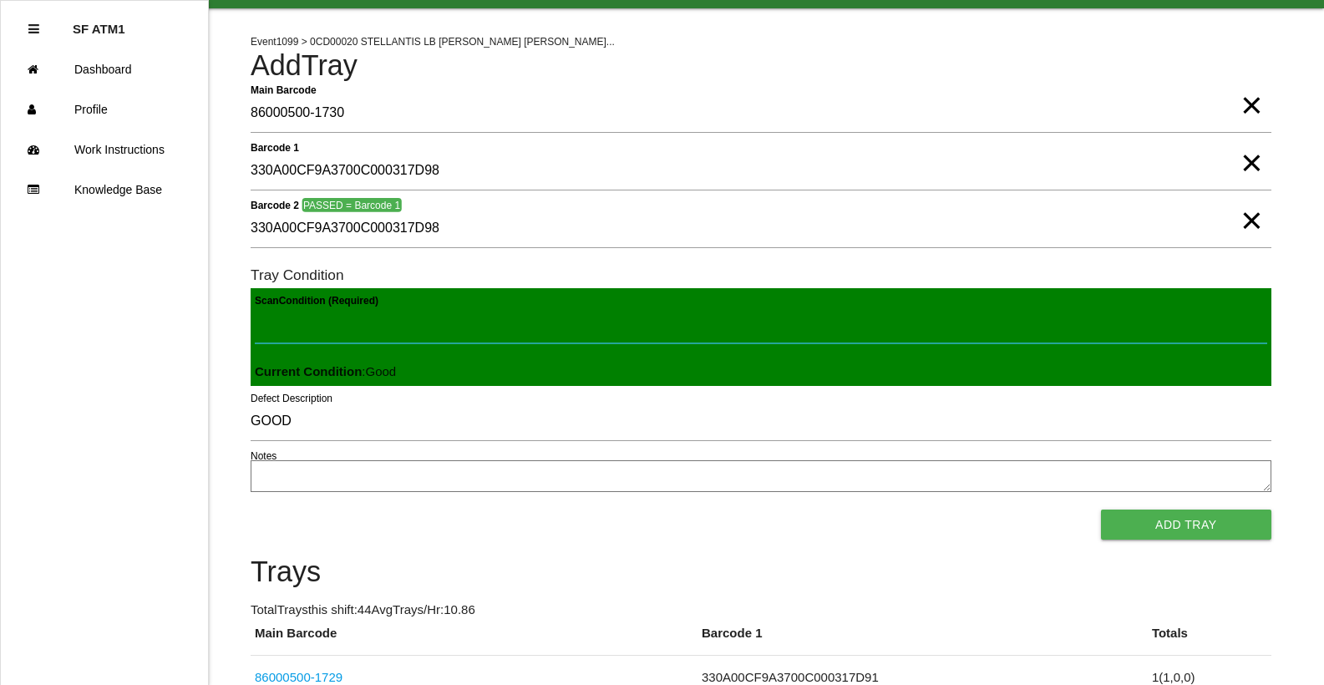
scroll to position [84, 0]
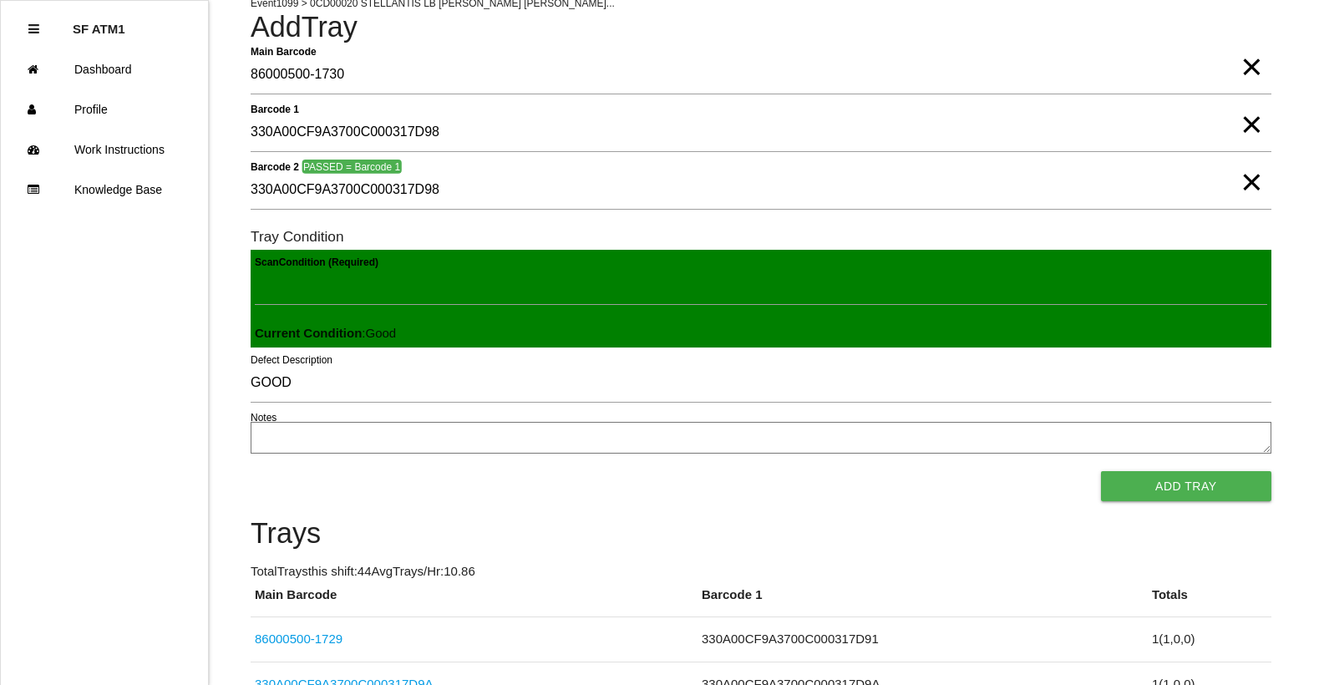
click at [1258, 182] on span "×" at bounding box center [1251, 165] width 22 height 33
click at [1245, 114] on span "×" at bounding box center [1251, 107] width 22 height 33
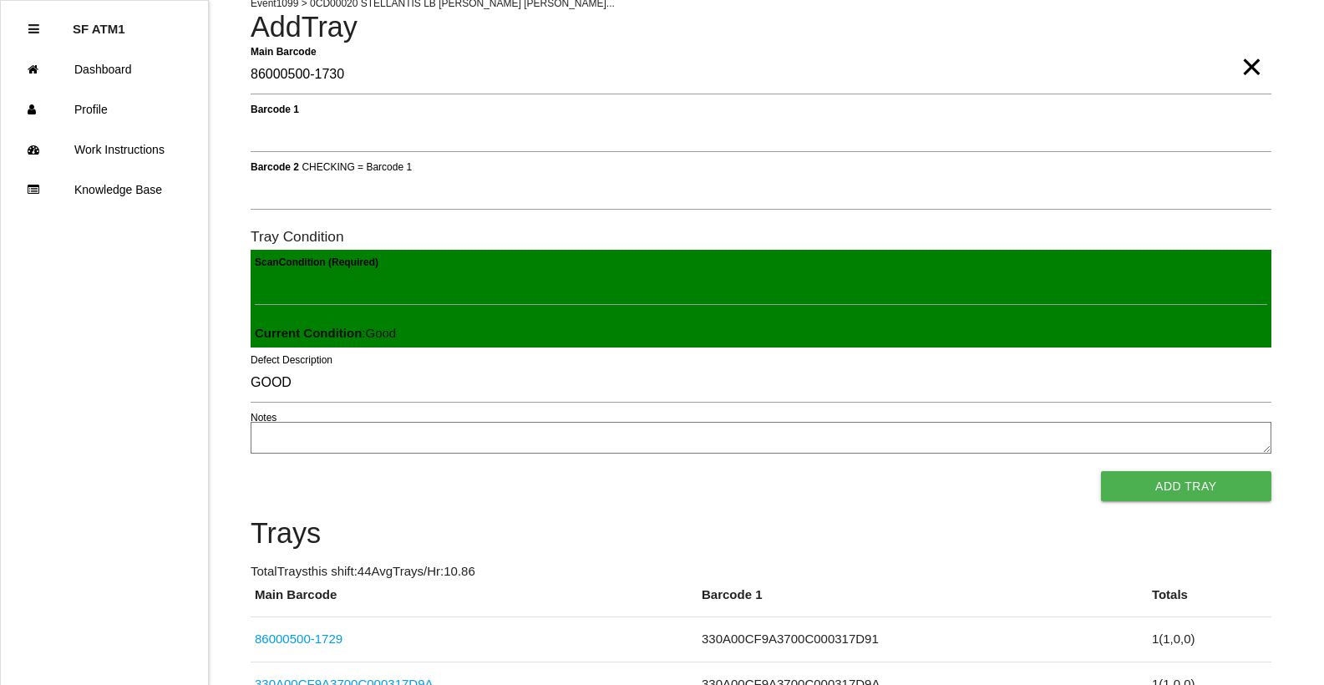
click at [1254, 65] on span "×" at bounding box center [1251, 49] width 22 height 33
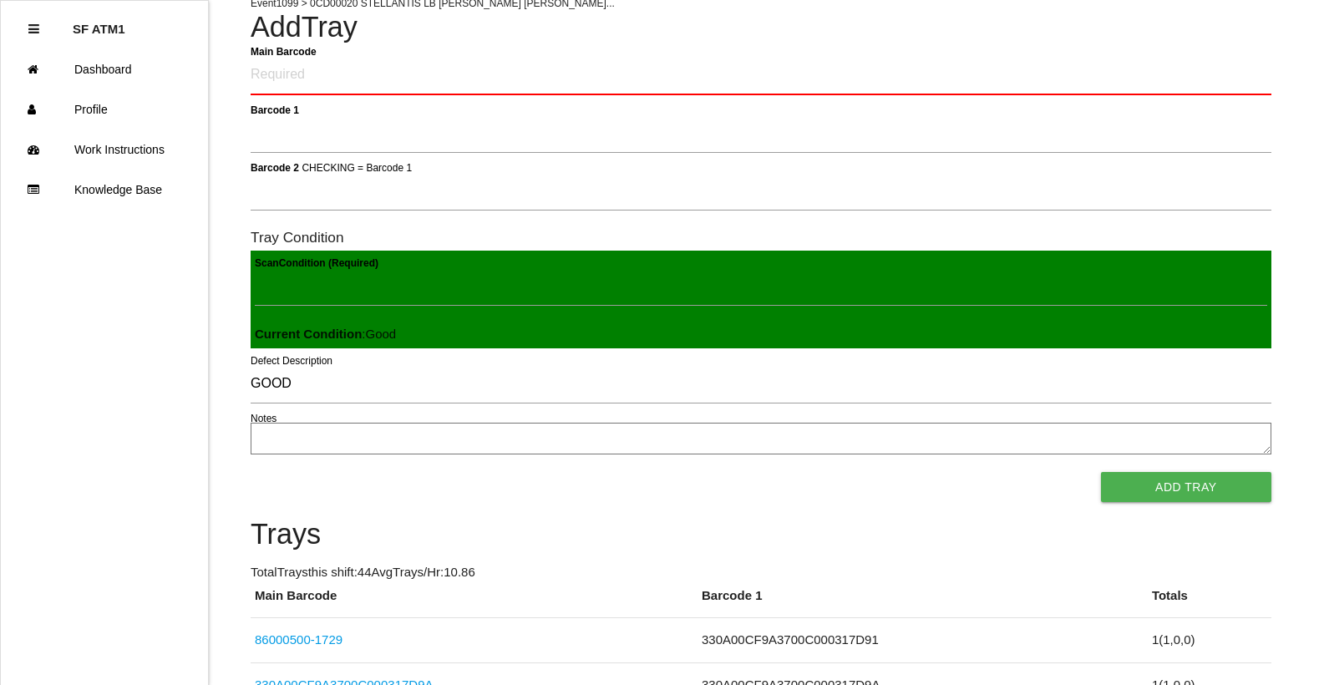
scroll to position [0, 0]
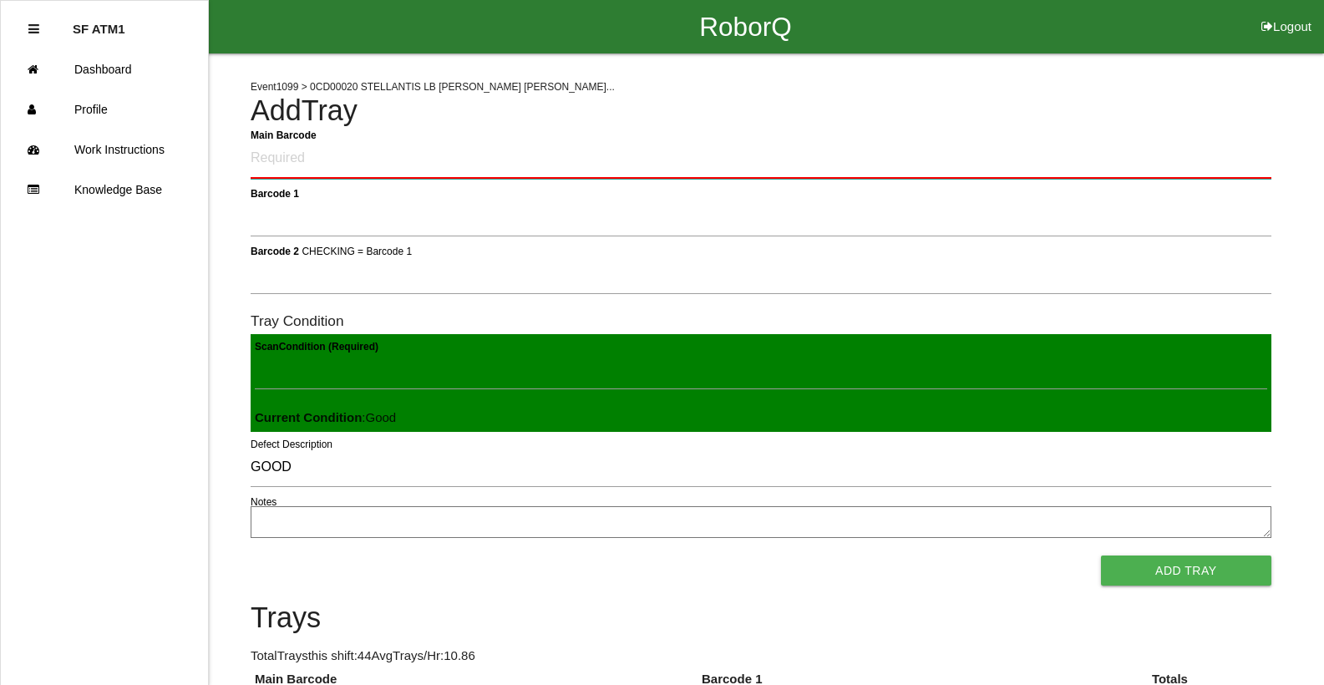
click at [270, 167] on Barcode "Main Barcode" at bounding box center [761, 158] width 1021 height 39
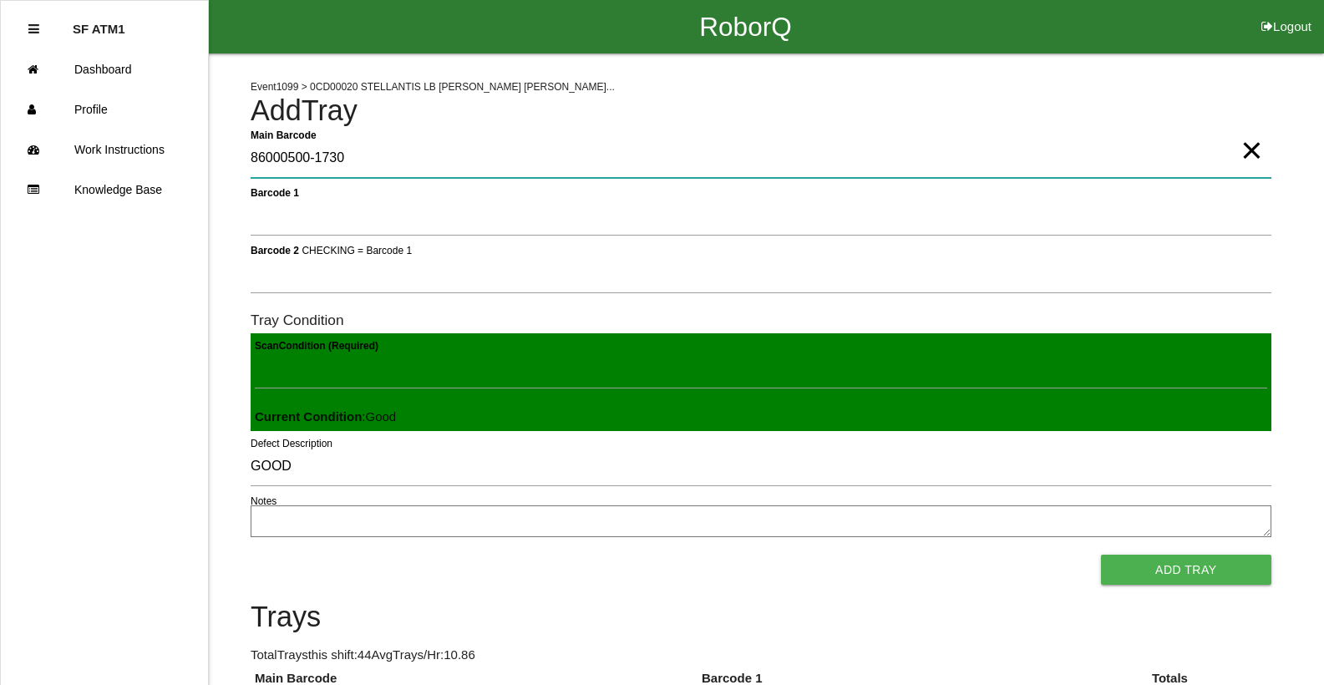
type Barcode "86000500-1730"
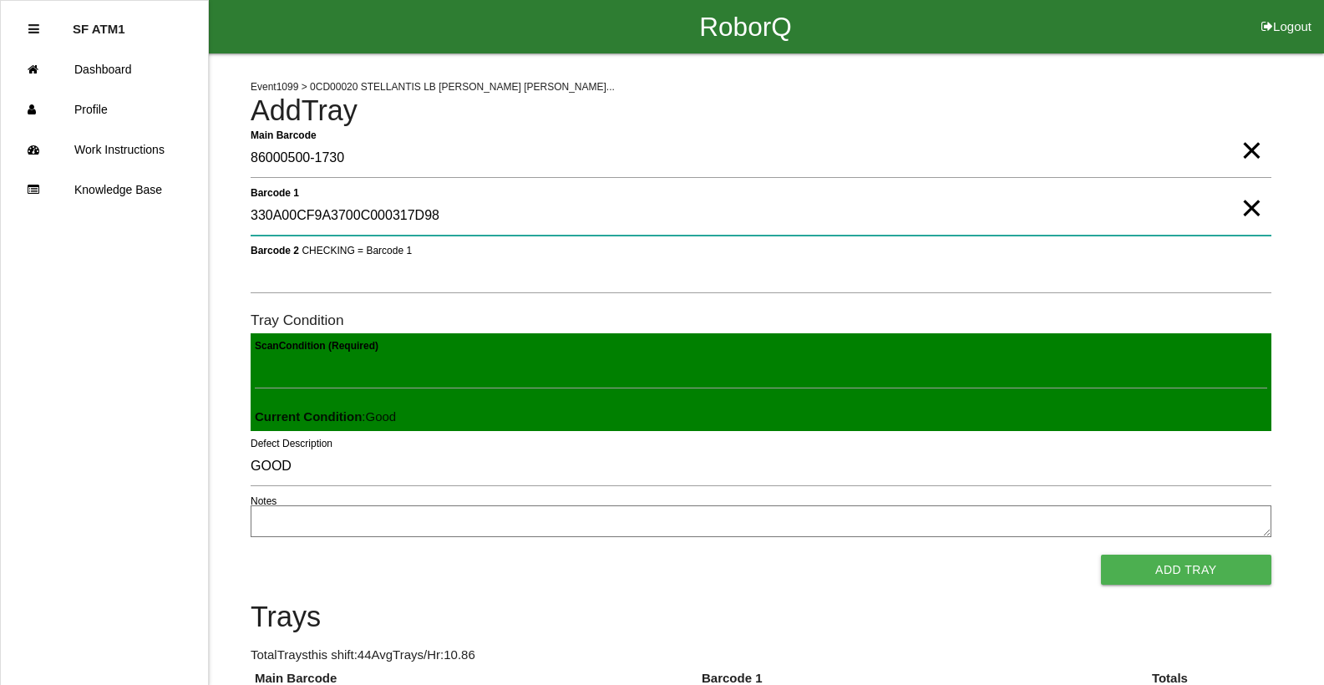
type 1 "330A00CF9A3700C000317D98"
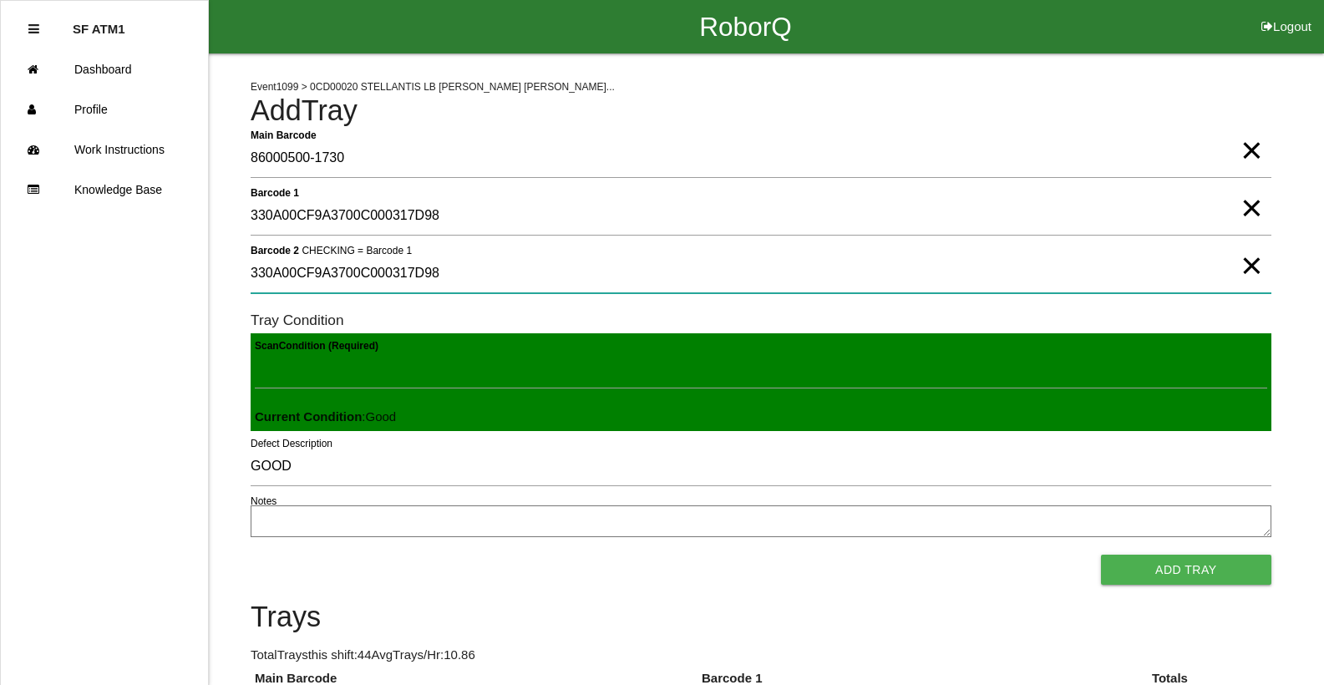
type 2 "330A00CF9A3700C000317D98"
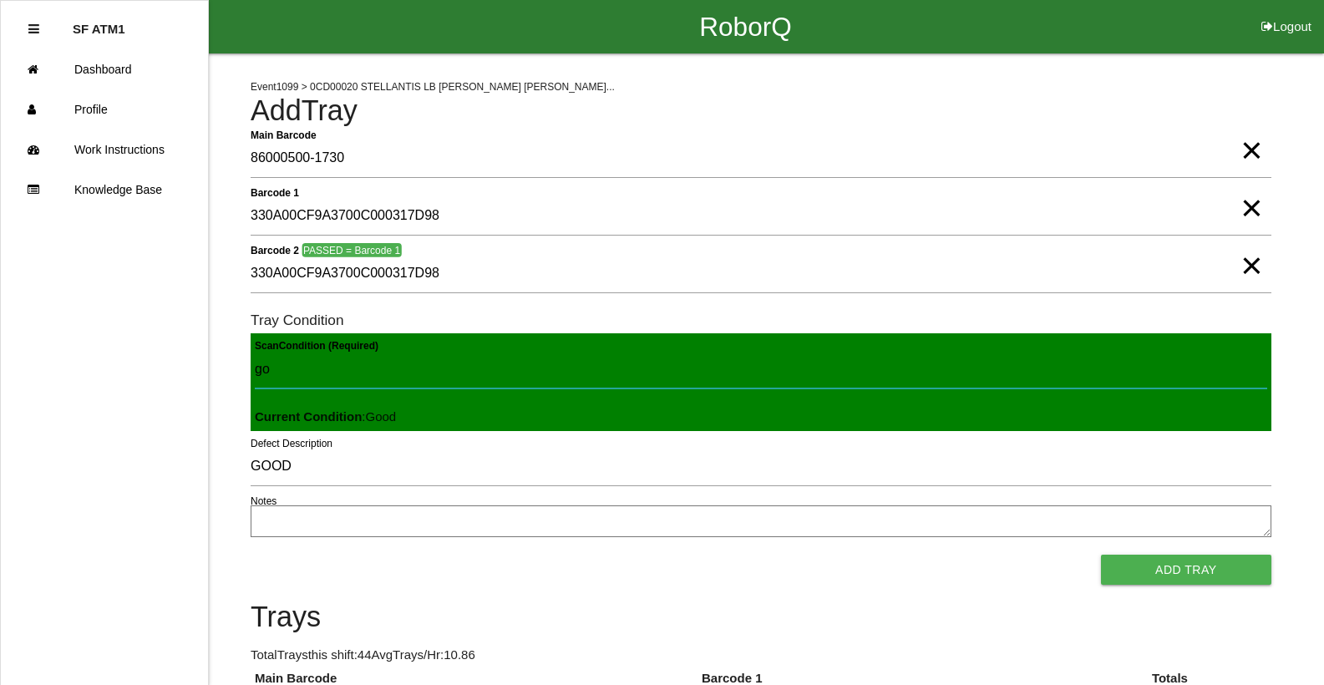
type Condition "goo"
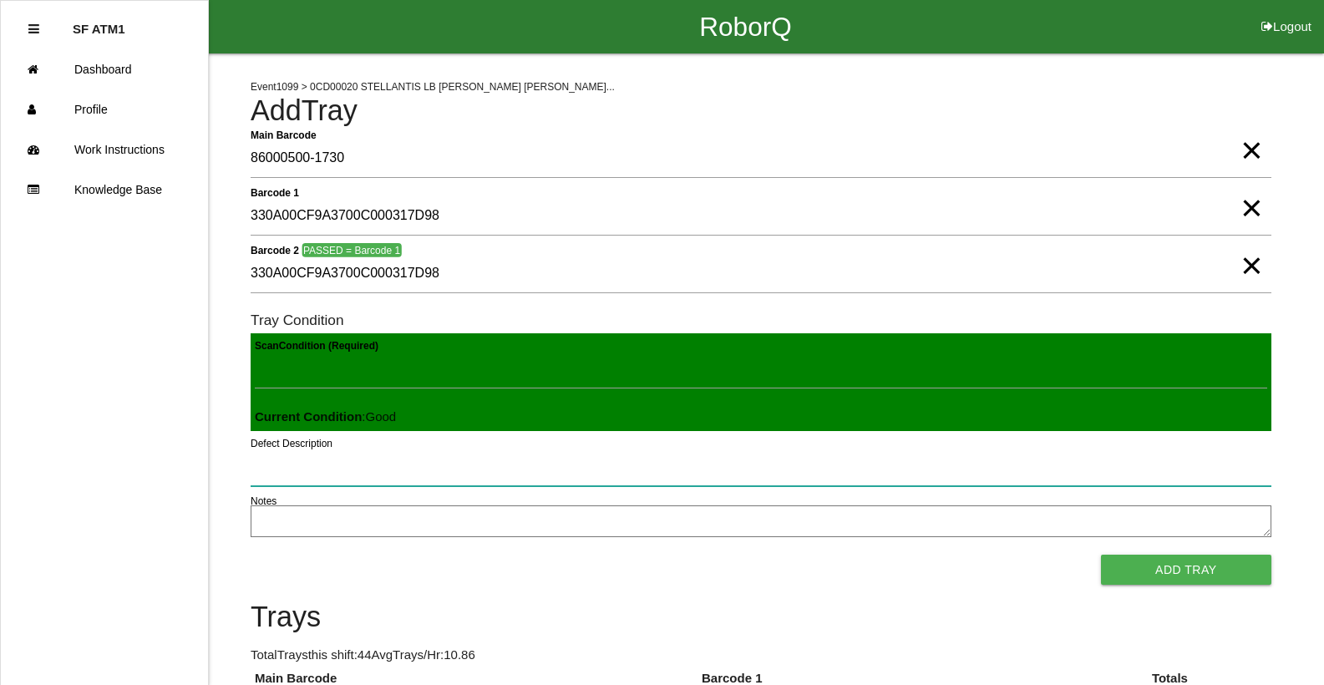
click at [1101, 555] on button "Add Tray" at bounding box center [1186, 570] width 170 height 30
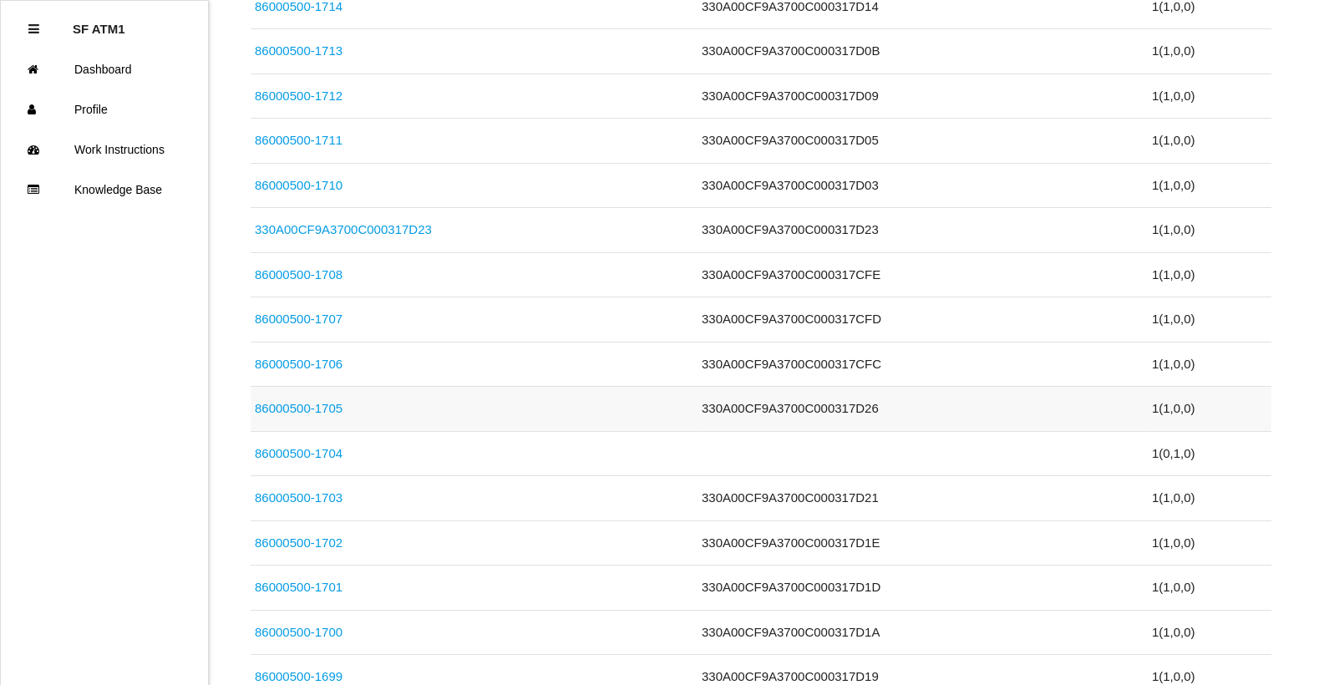
scroll to position [1420, 0]
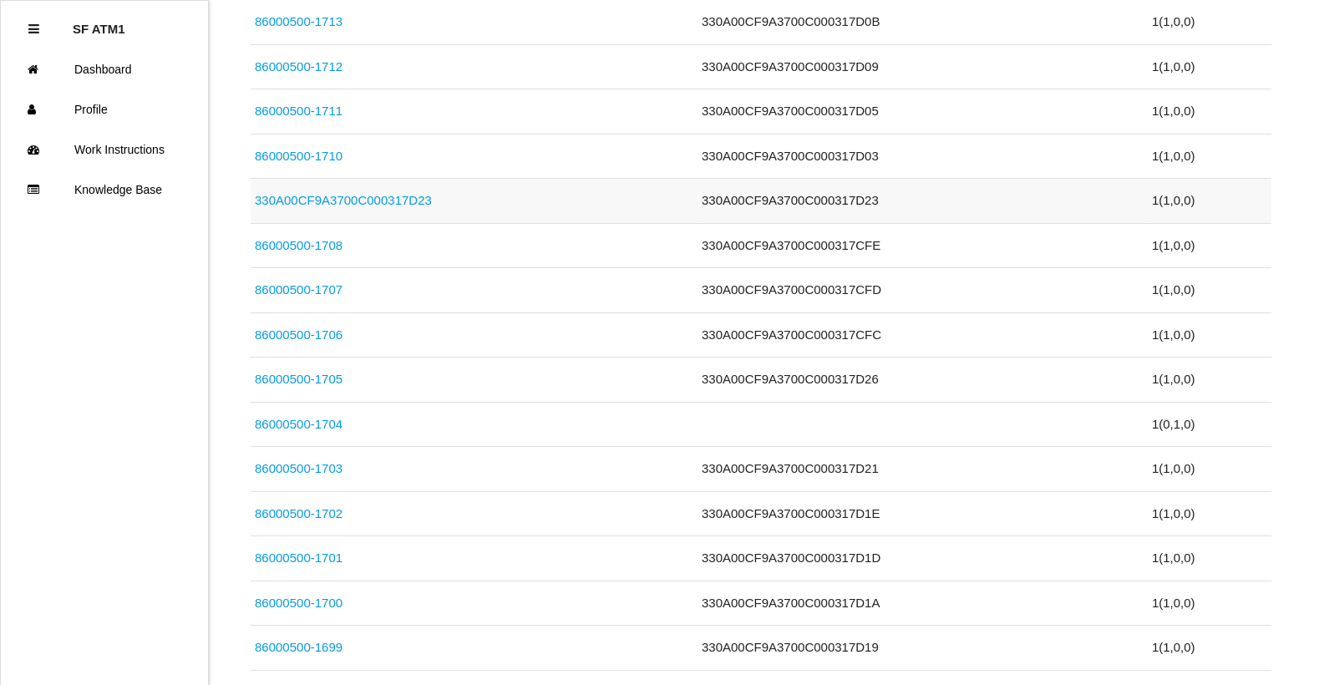
click at [376, 206] on link "330A00CF9A3700C000317D23" at bounding box center [343, 200] width 177 height 14
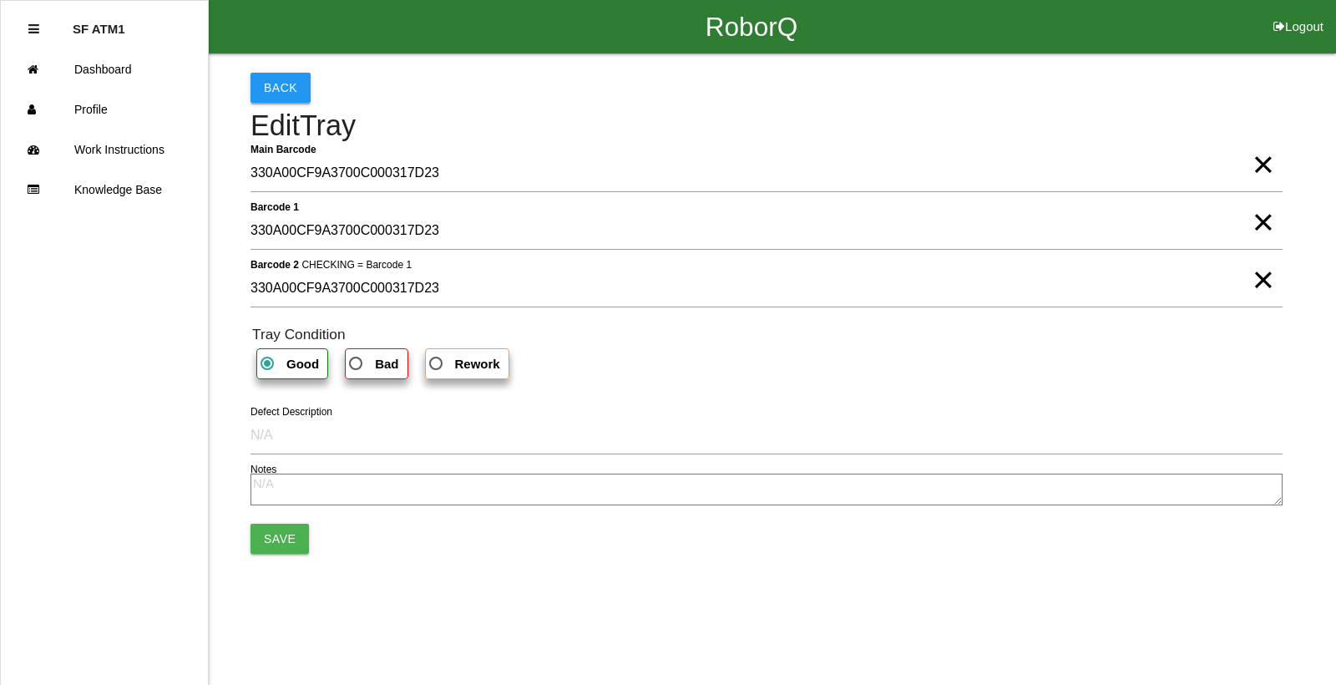
click at [261, 85] on button "Back" at bounding box center [281, 88] width 60 height 30
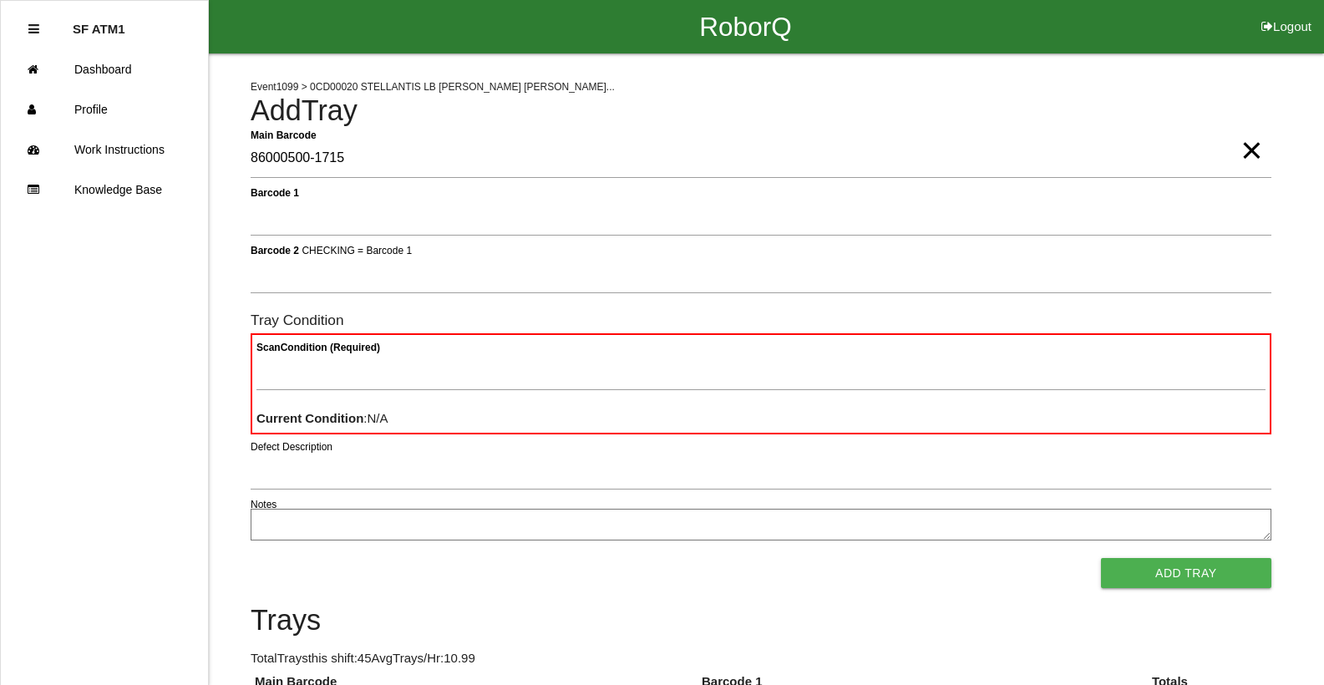
type Barcode "86000500-1715"
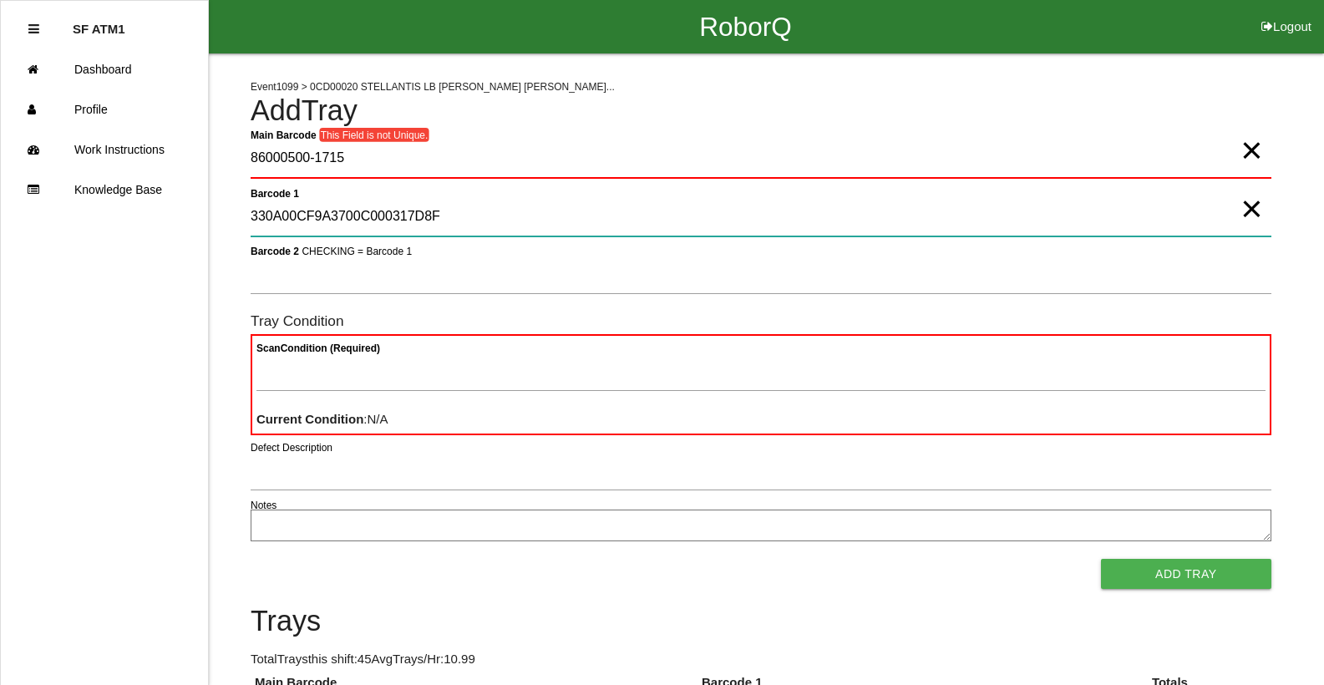
type 1 "330A00CF9A3700C000317D8F"
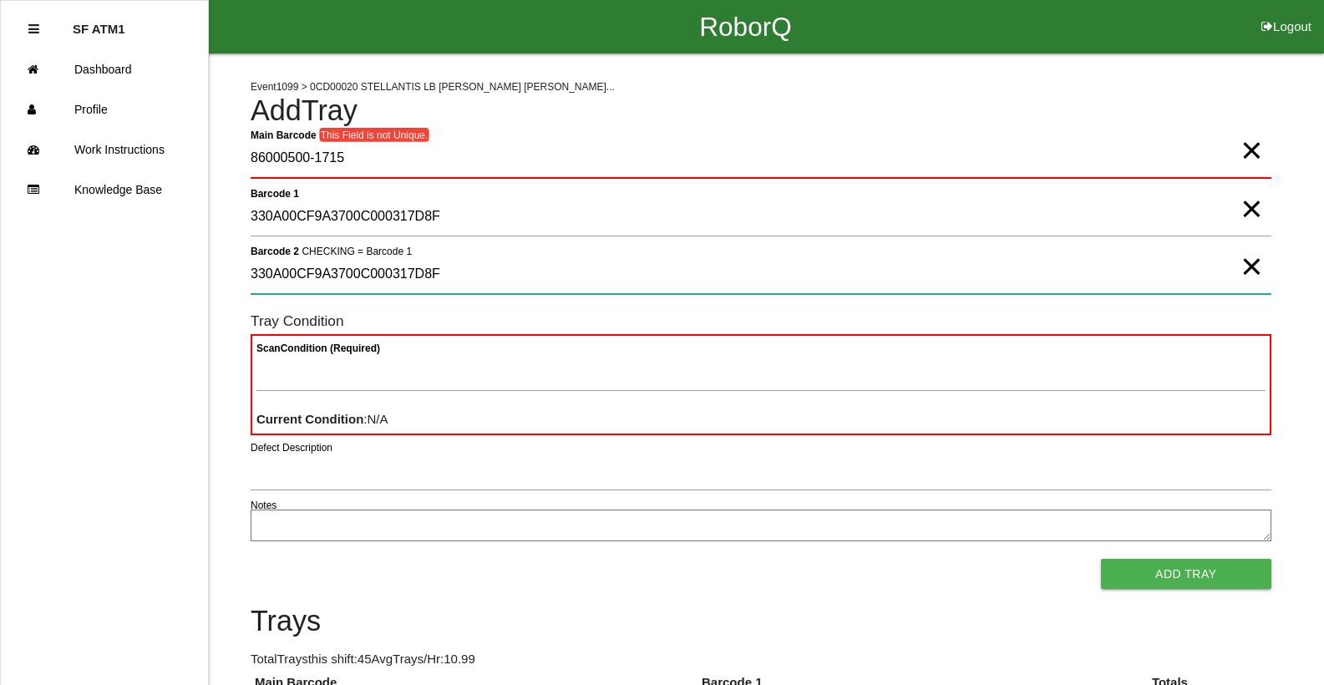
type 2 "330A00CF9A3700C000317D8F"
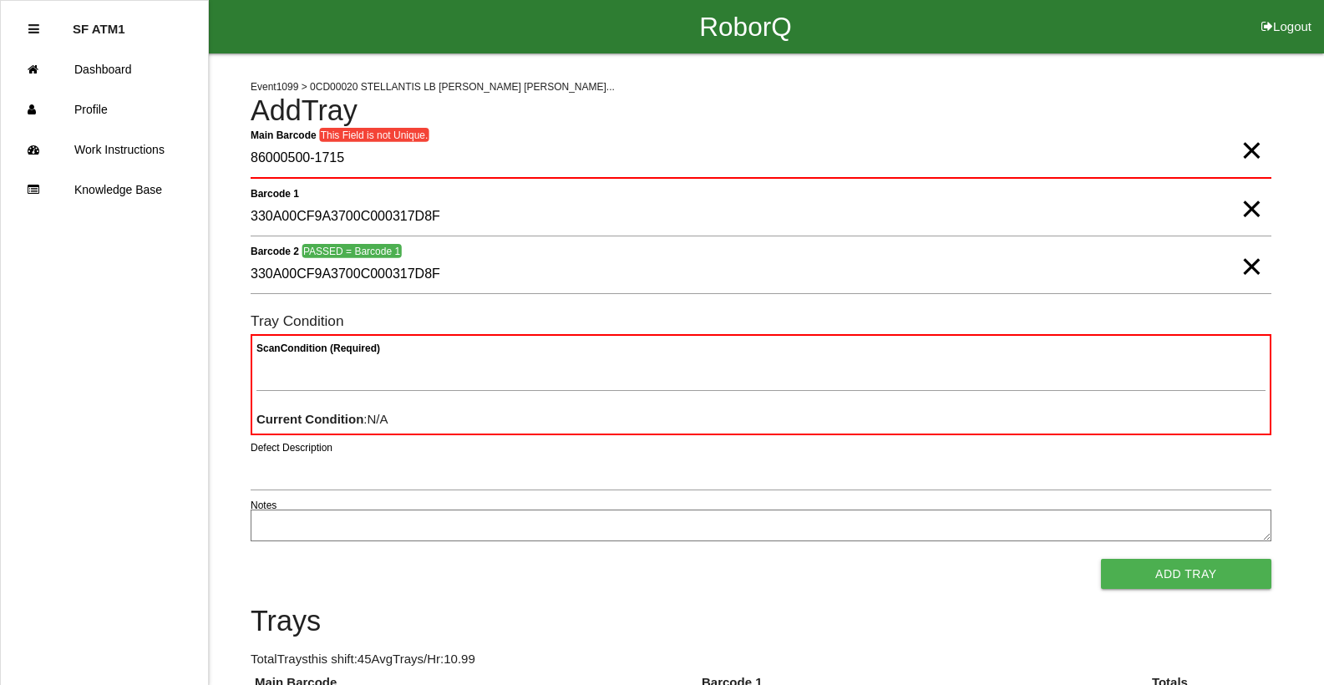
click at [1244, 266] on span "×" at bounding box center [1251, 249] width 22 height 33
click at [1242, 209] on span "×" at bounding box center [1251, 191] width 22 height 33
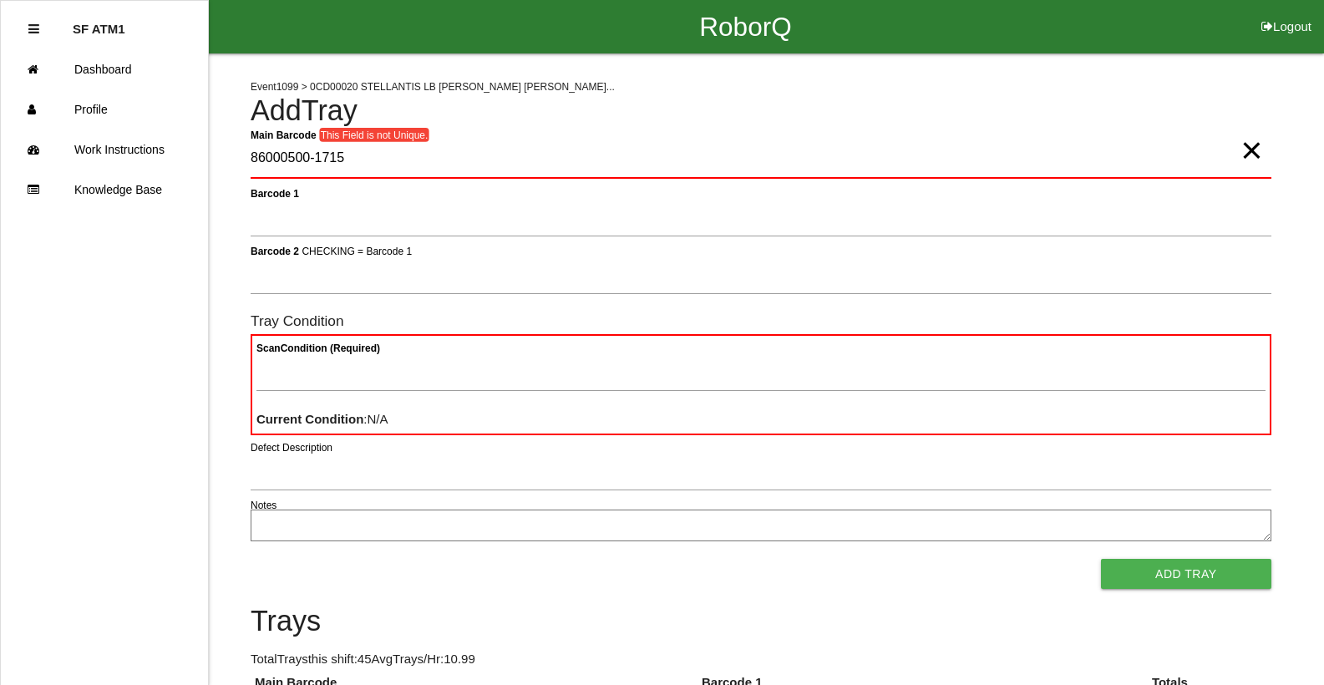
click at [1254, 150] on span "×" at bounding box center [1251, 133] width 22 height 33
click at [332, 166] on Barcode "Main Barcode" at bounding box center [761, 158] width 1021 height 39
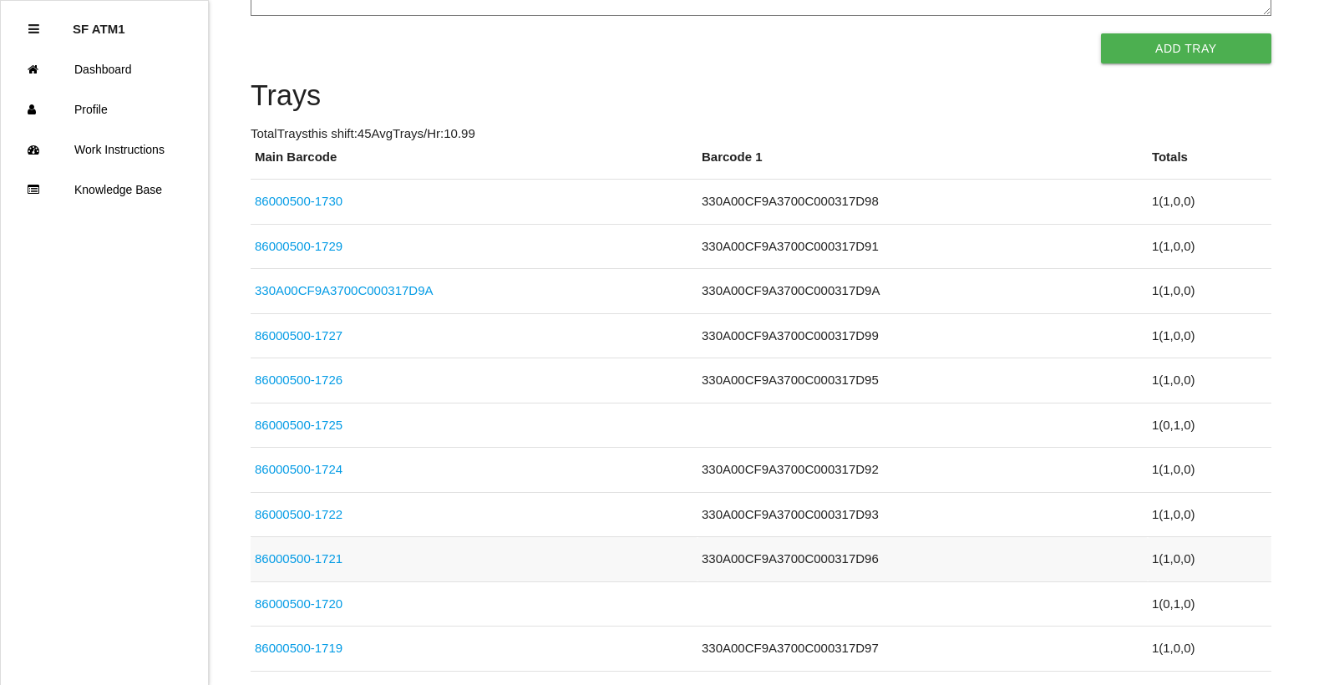
scroll to position [501, 0]
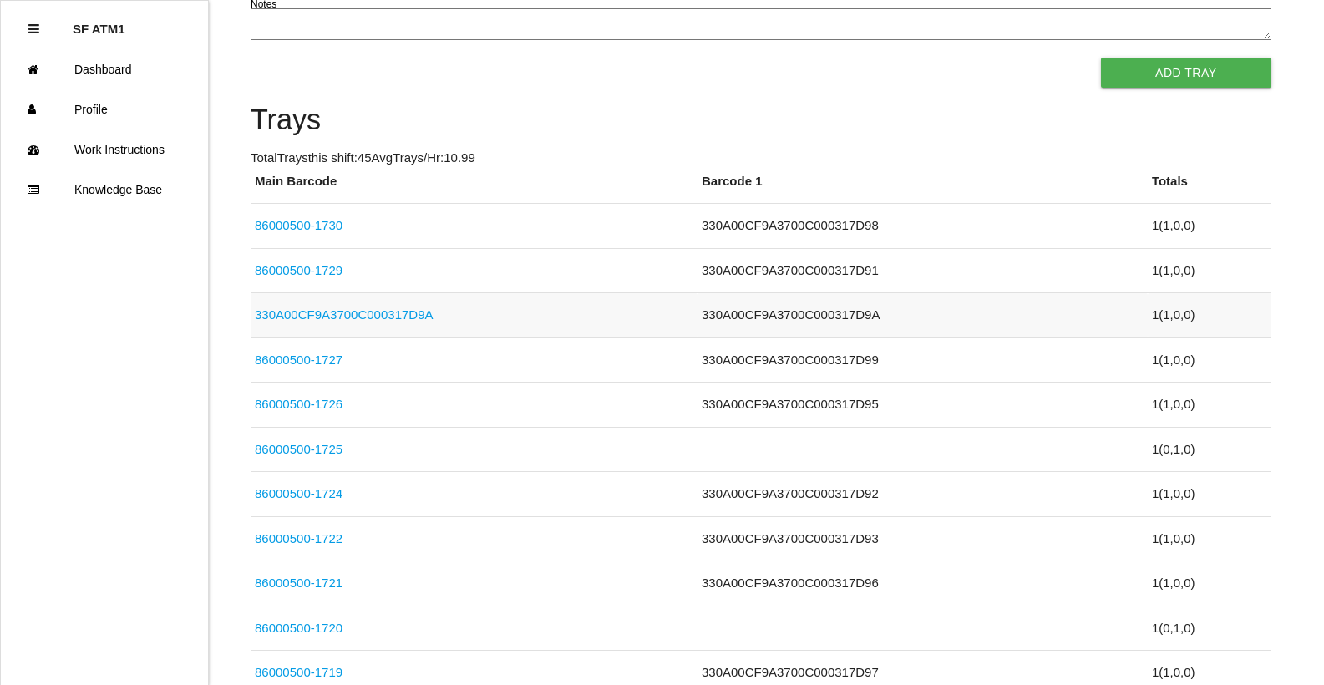
click at [388, 314] on link "330A00CF9A3700C000317D9A" at bounding box center [344, 314] width 179 height 14
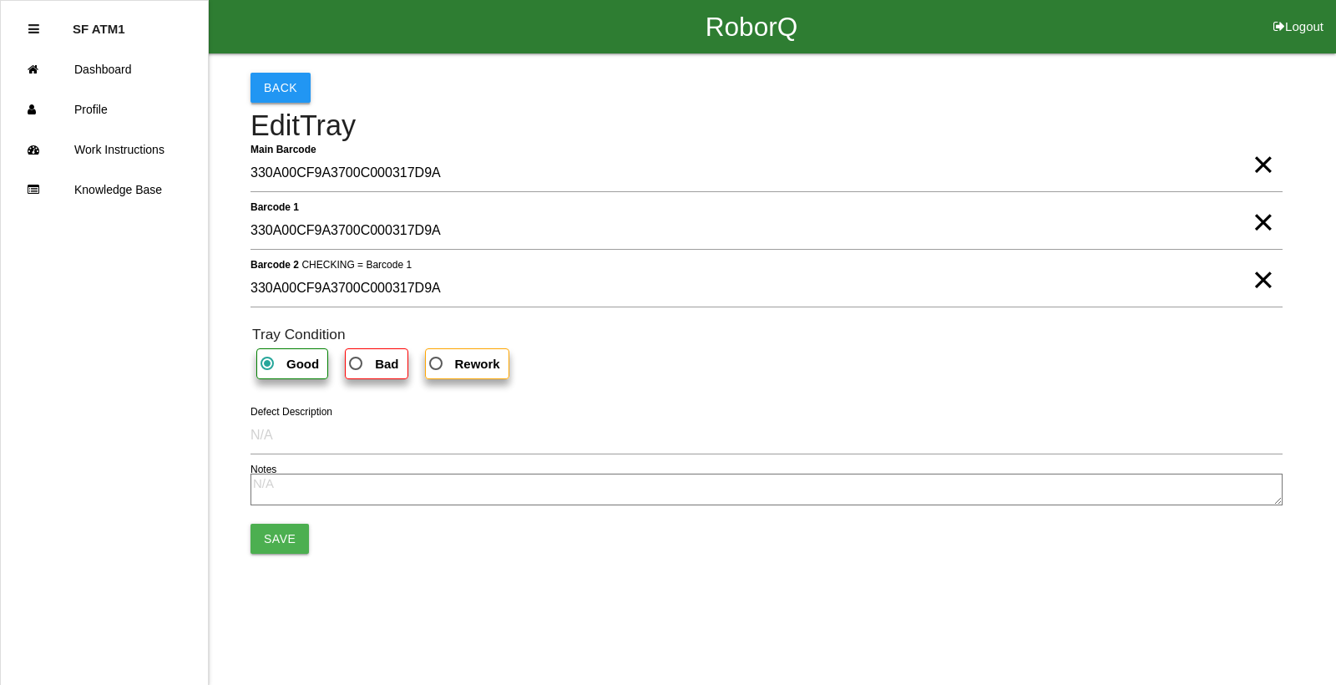
click at [300, 94] on button "Back" at bounding box center [281, 88] width 60 height 30
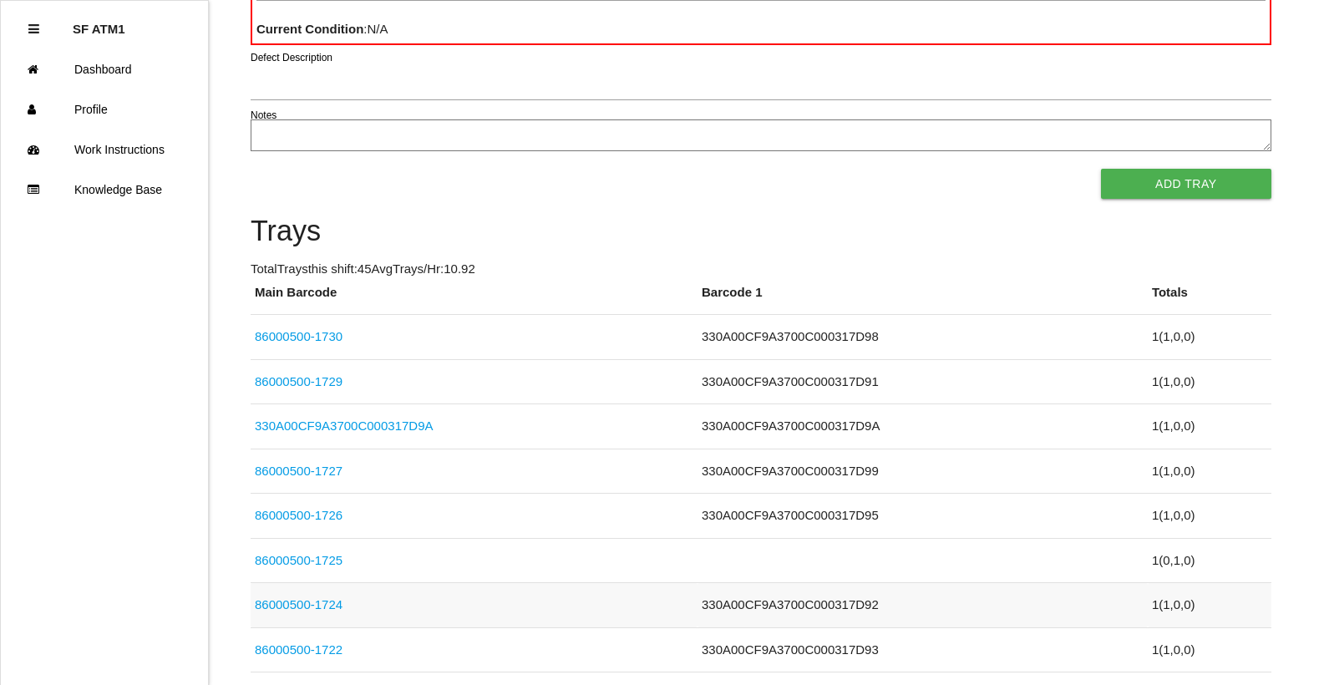
scroll to position [501, 0]
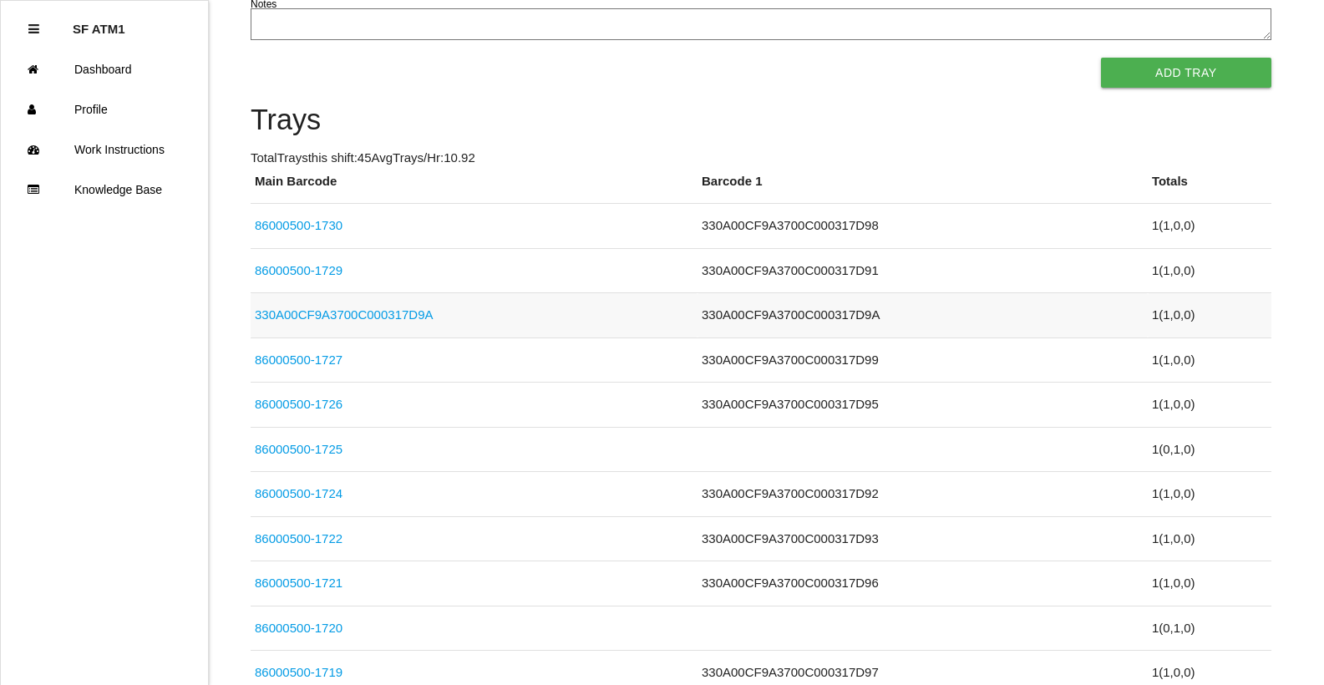
click at [361, 316] on link "330A00CF9A3700C000317D9A" at bounding box center [344, 314] width 179 height 14
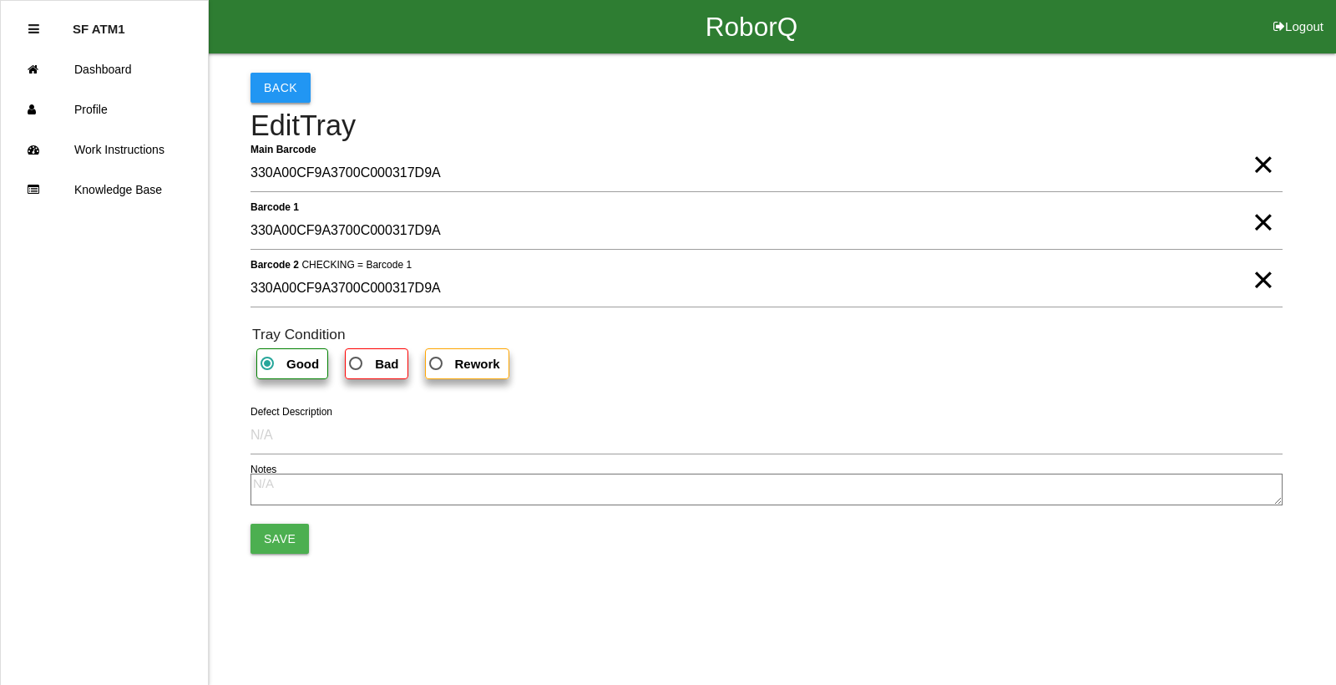
click at [294, 84] on button "Back" at bounding box center [281, 88] width 60 height 30
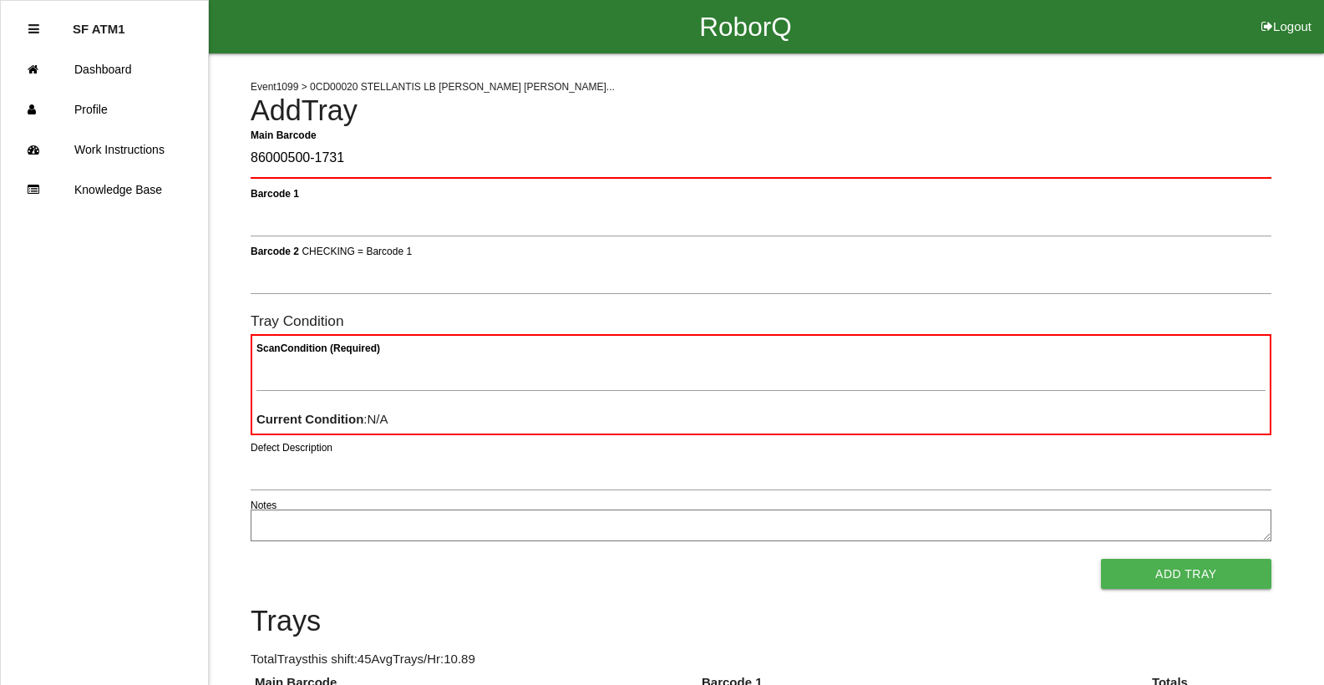
type Barcode "86000500-1731"
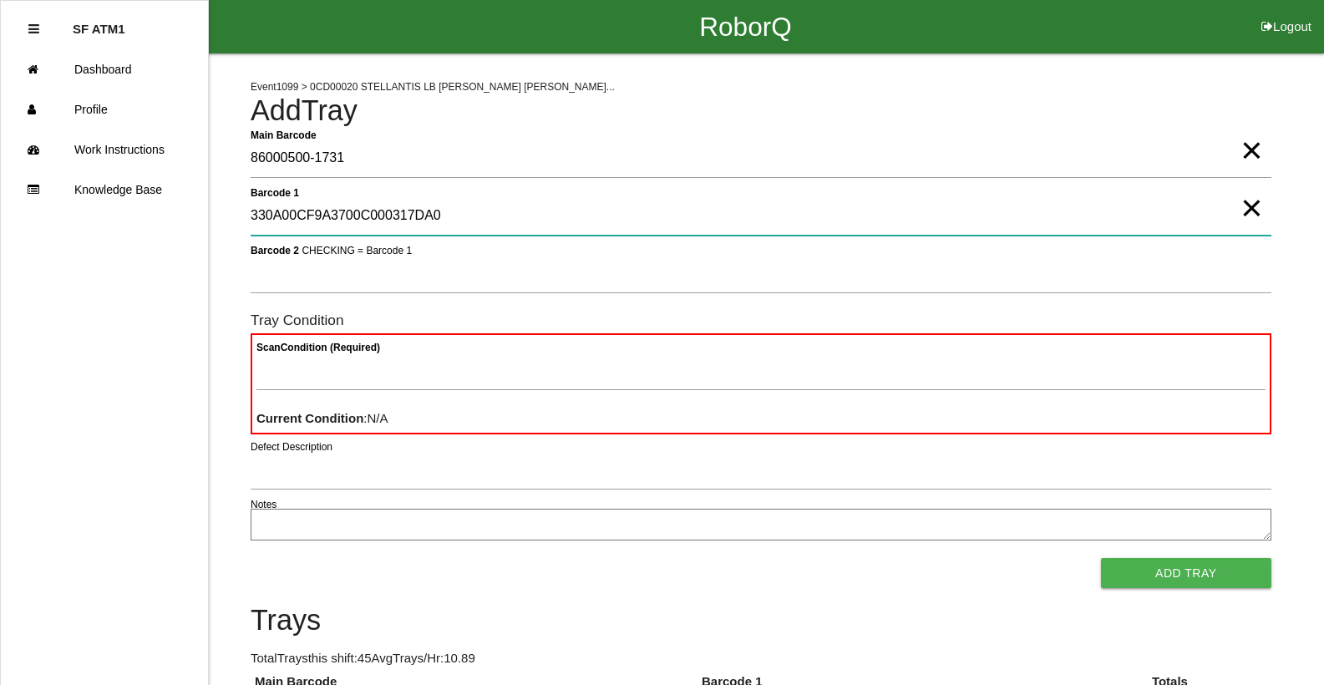
type 1 "330A00CF9A3700C000317DA0"
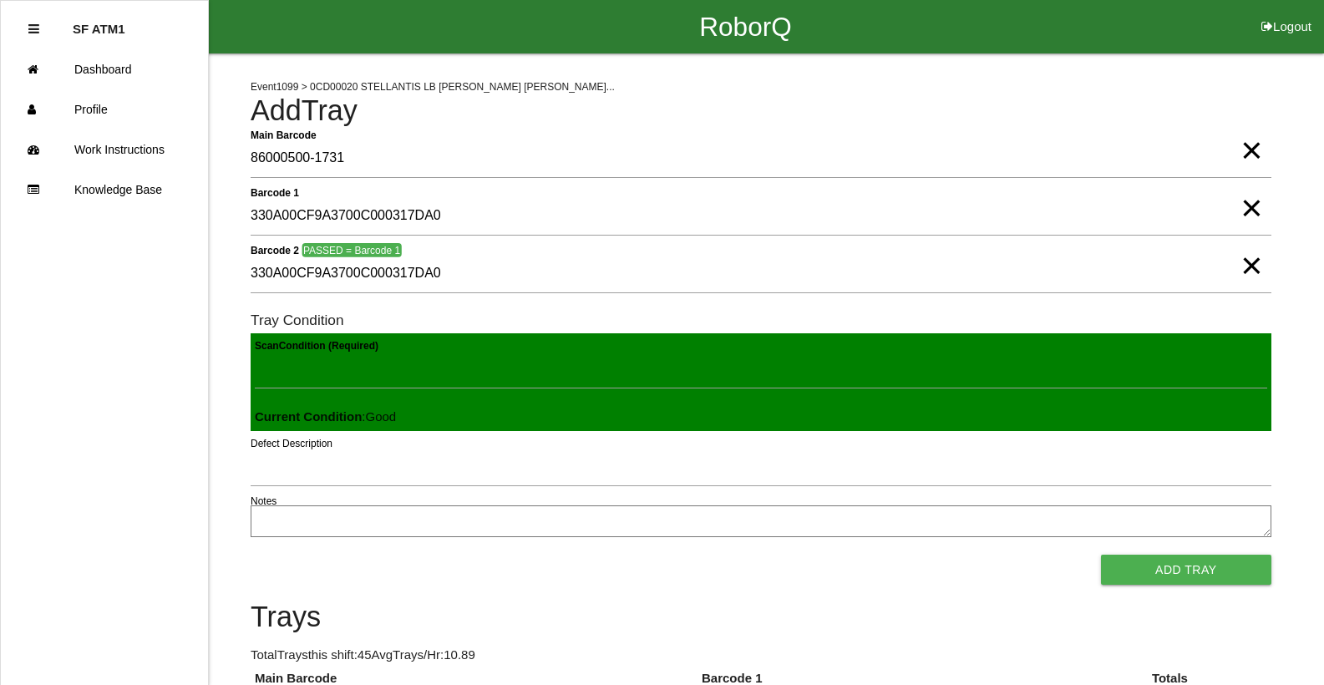
click at [1101, 555] on button "Add Tray" at bounding box center [1186, 570] width 170 height 30
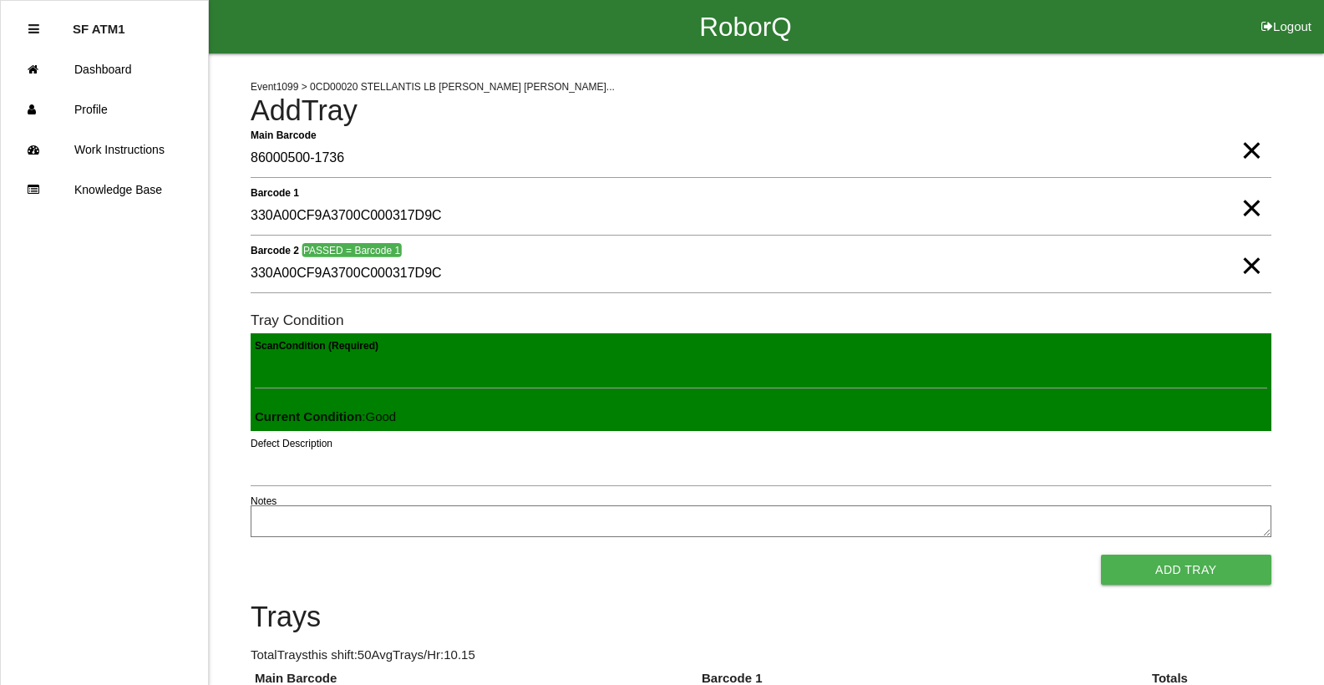
click at [1101, 555] on button "Add Tray" at bounding box center [1186, 570] width 170 height 30
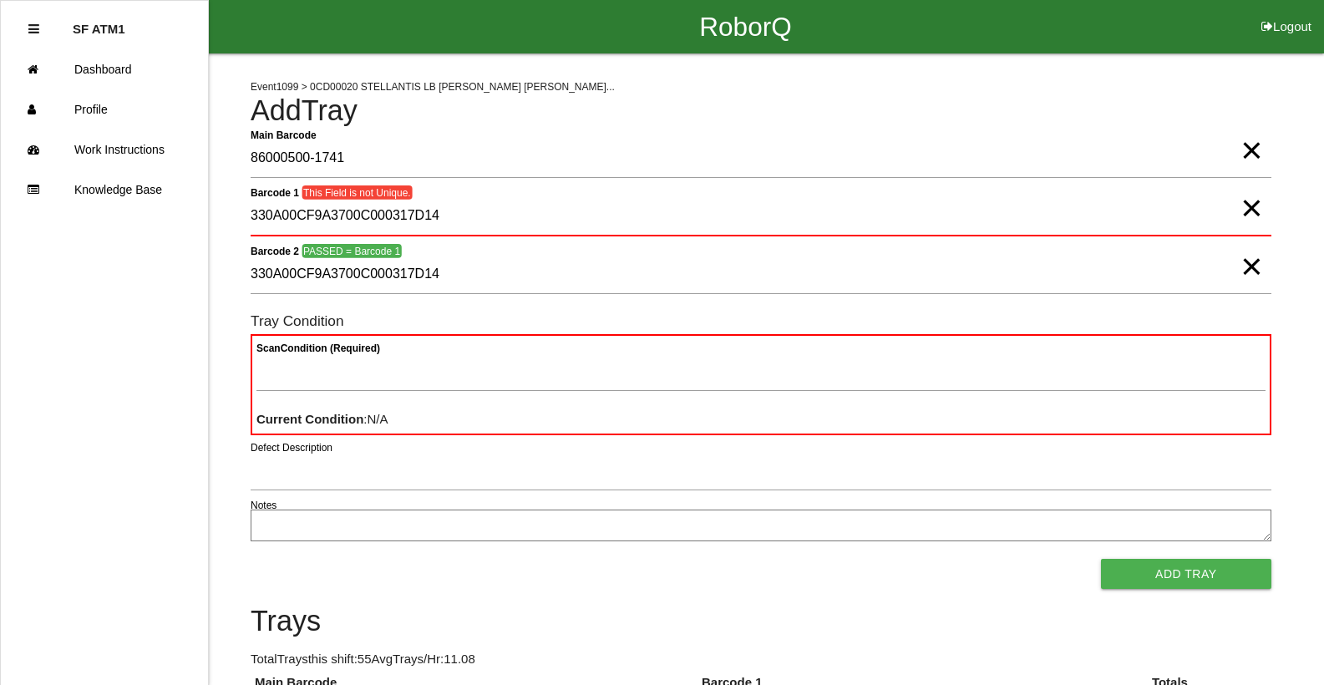
click at [1247, 266] on span "×" at bounding box center [1251, 249] width 22 height 33
drag, startPoint x: 1240, startPoint y: 197, endPoint x: 1250, endPoint y: 205, distance: 13.0
click at [1243, 200] on span "×" at bounding box center [1251, 191] width 22 height 33
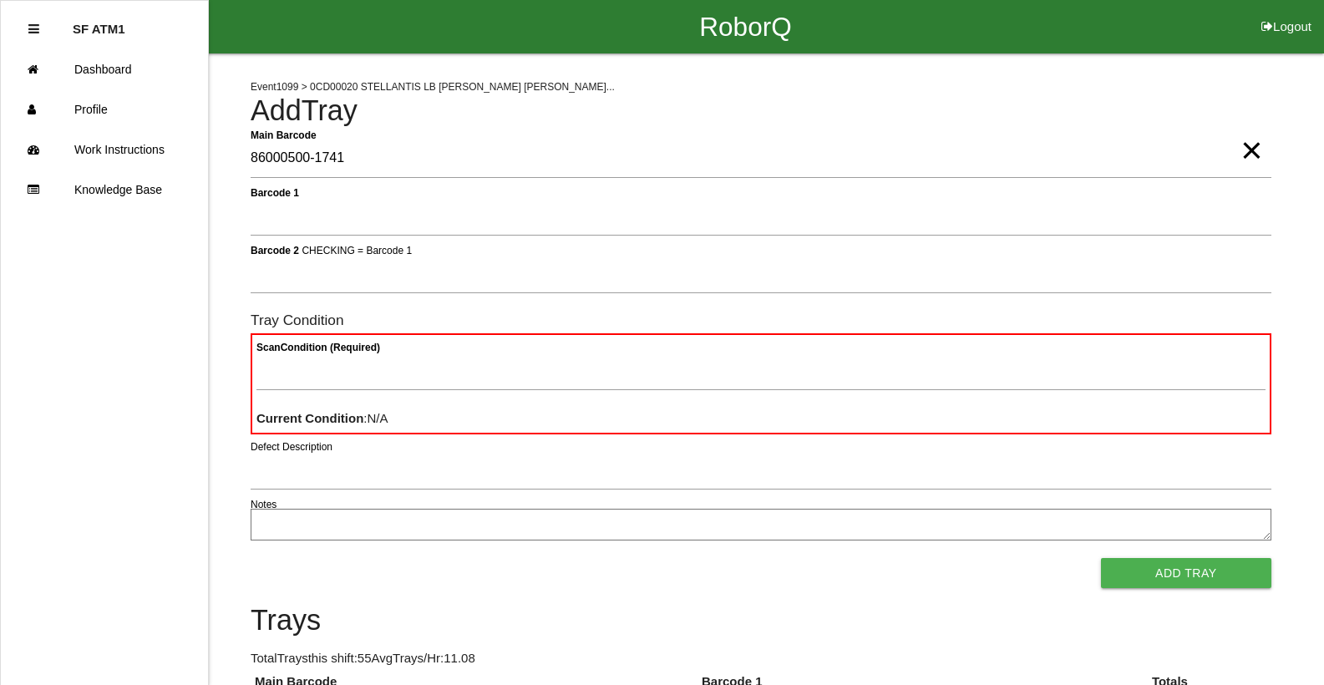
click at [1246, 150] on span "×" at bounding box center [1251, 133] width 22 height 33
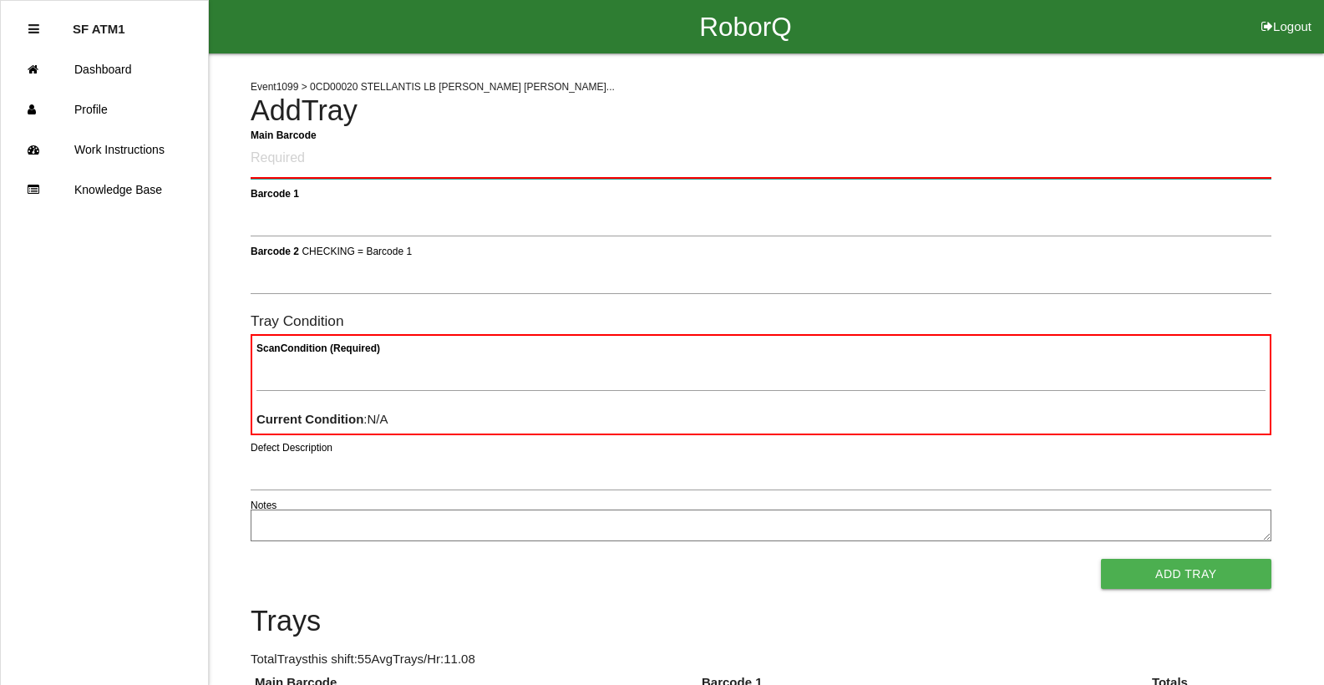
click at [1250, 155] on Barcode "Main Barcode" at bounding box center [761, 158] width 1021 height 39
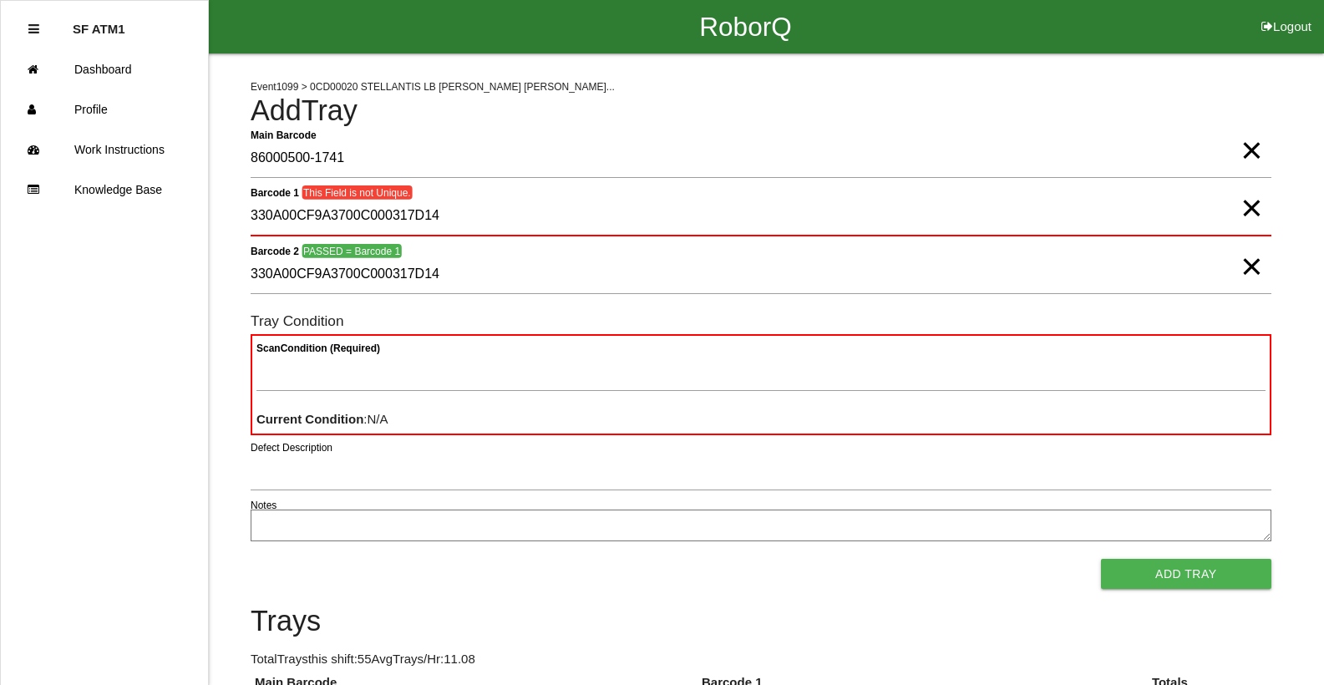
click at [1255, 266] on span "×" at bounding box center [1251, 249] width 22 height 33
click at [1245, 208] on span "×" at bounding box center [1251, 191] width 22 height 33
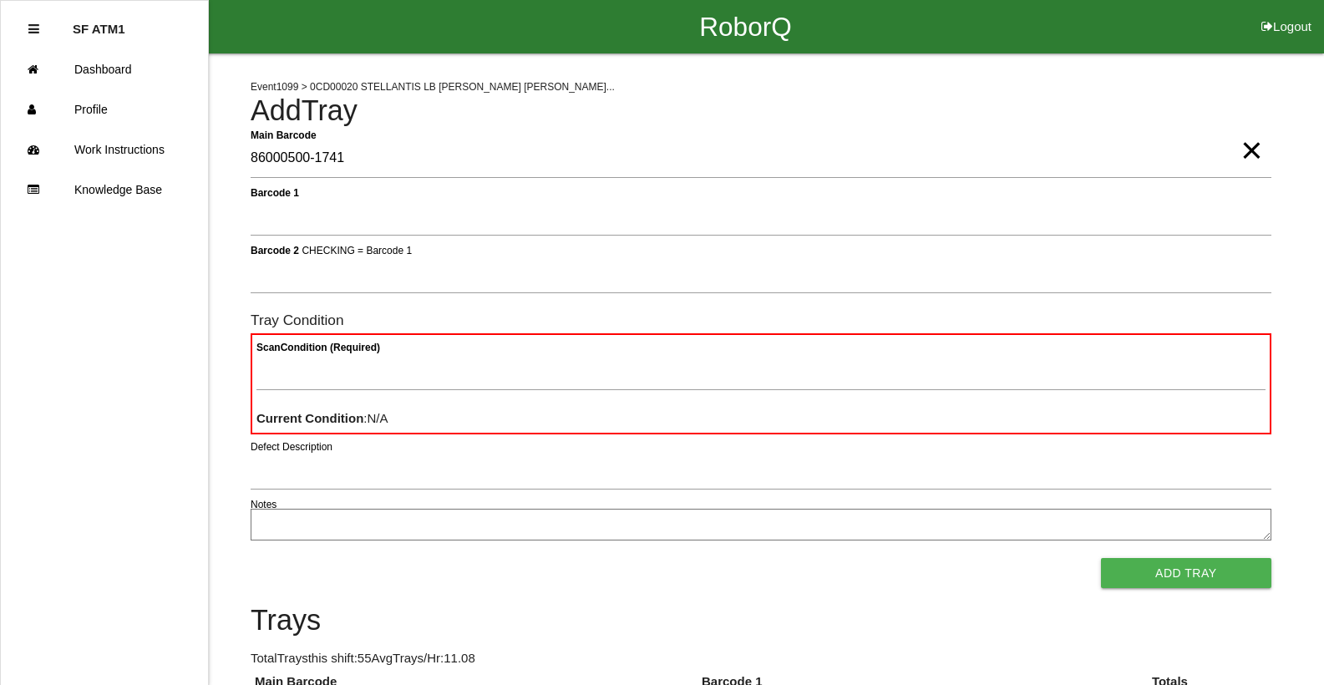
click at [1257, 147] on span "×" at bounding box center [1251, 133] width 22 height 33
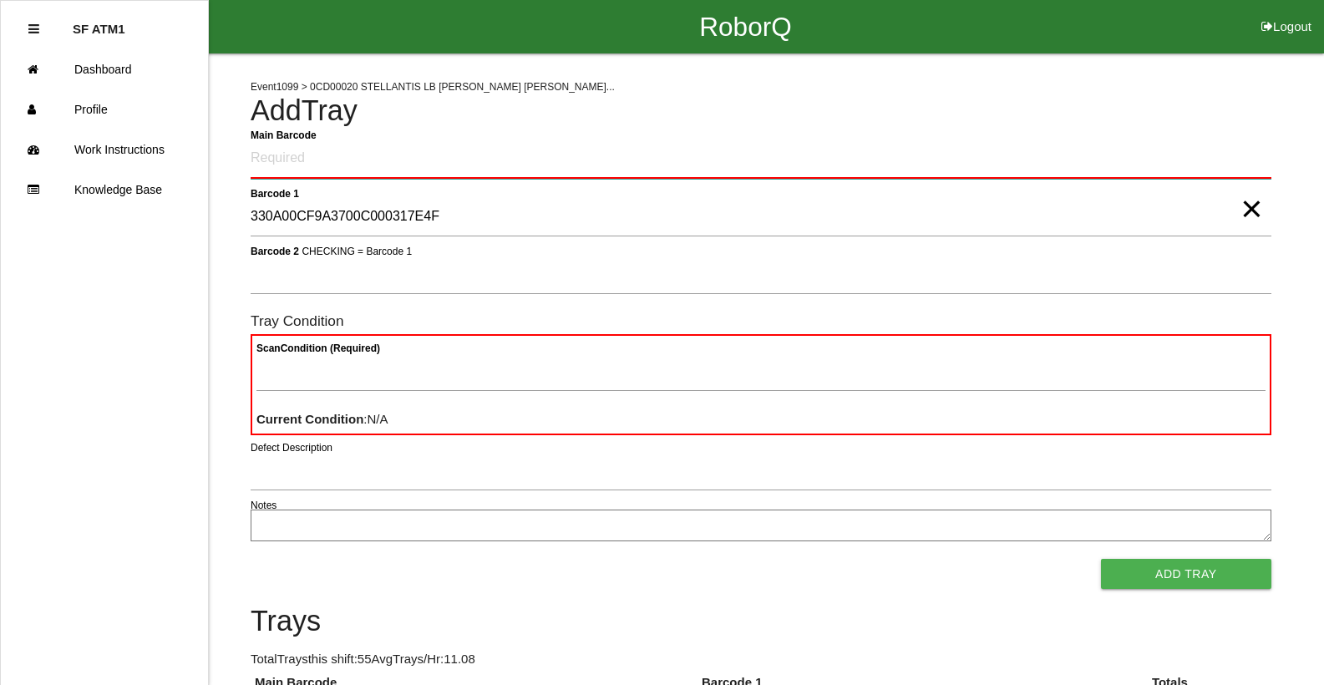
click at [508, 164] on Barcode "Main Barcode" at bounding box center [761, 158] width 1021 height 39
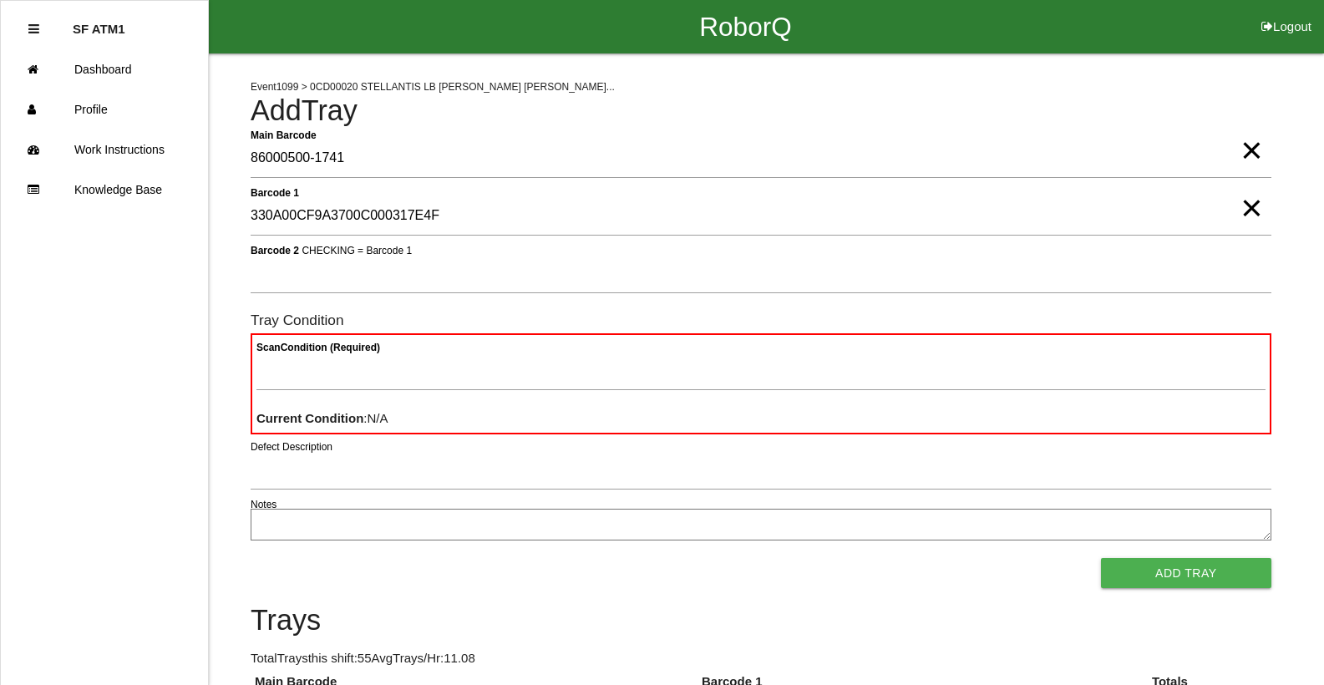
click at [475, 312] on h6 "Tray Condition" at bounding box center [761, 320] width 1021 height 16
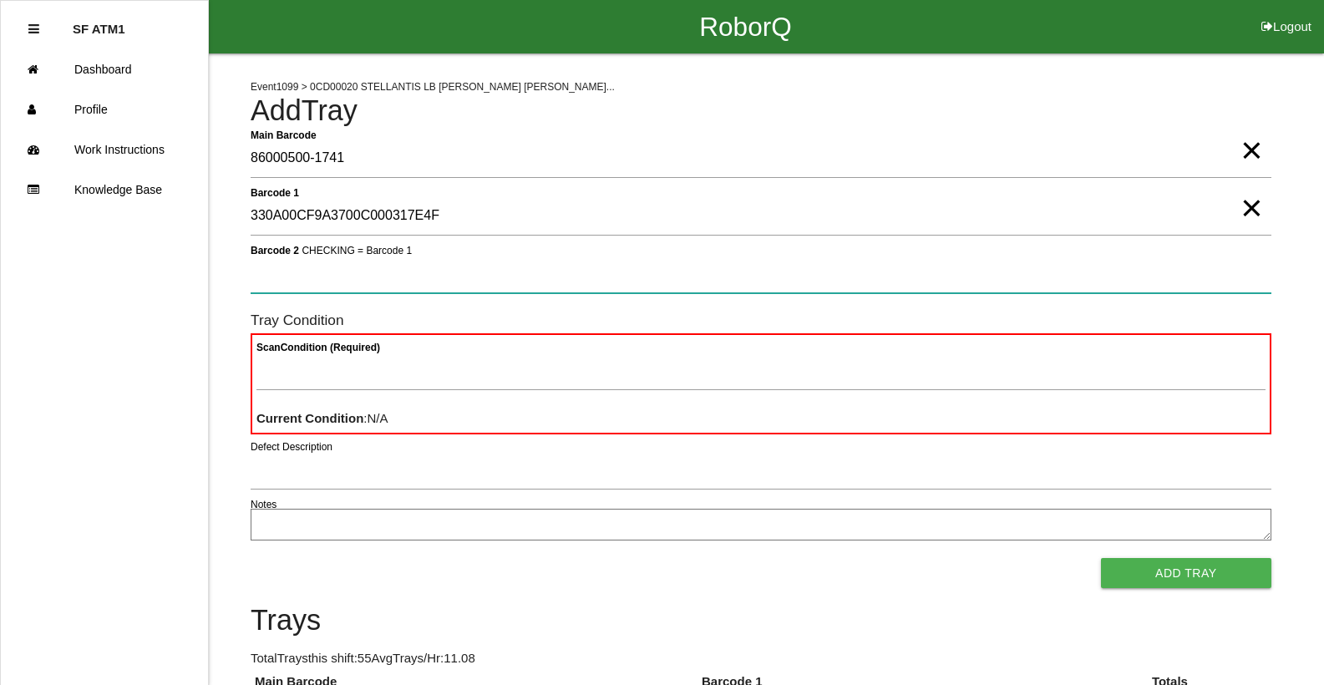
click at [476, 272] on 2 "Barcode 2 CHECKING = Barcode 1" at bounding box center [761, 274] width 1021 height 38
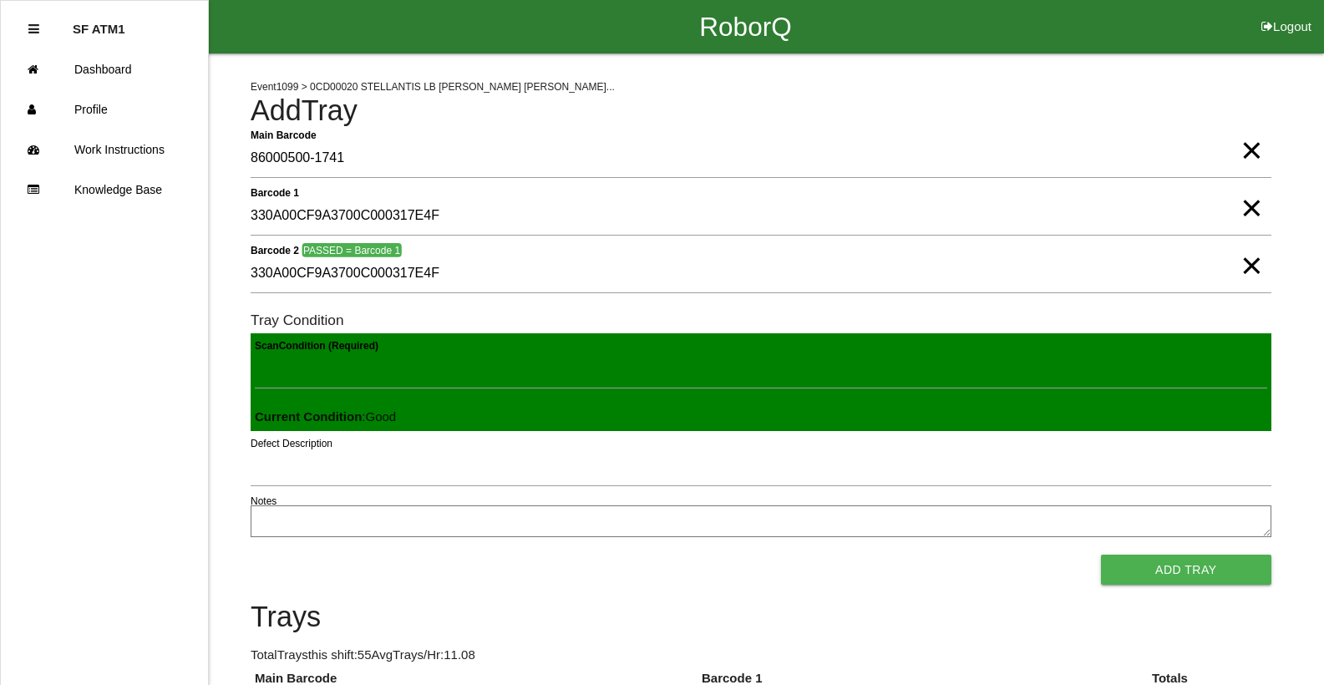
click at [1101, 555] on button "Add Tray" at bounding box center [1186, 570] width 170 height 30
